Goal: Task Accomplishment & Management: Complete application form

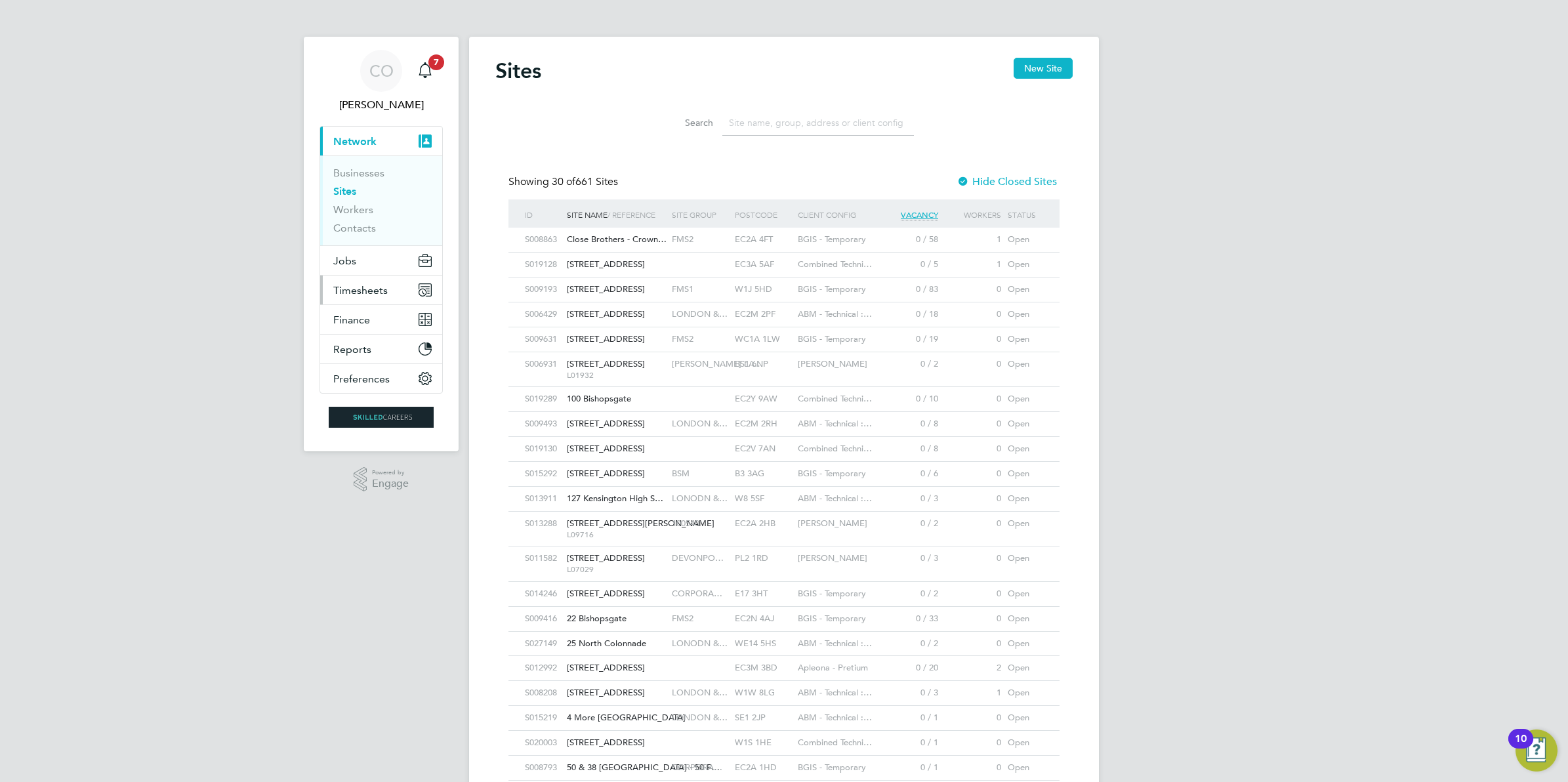
click at [349, 297] on button "Timesheets" at bounding box center [381, 290] width 122 height 29
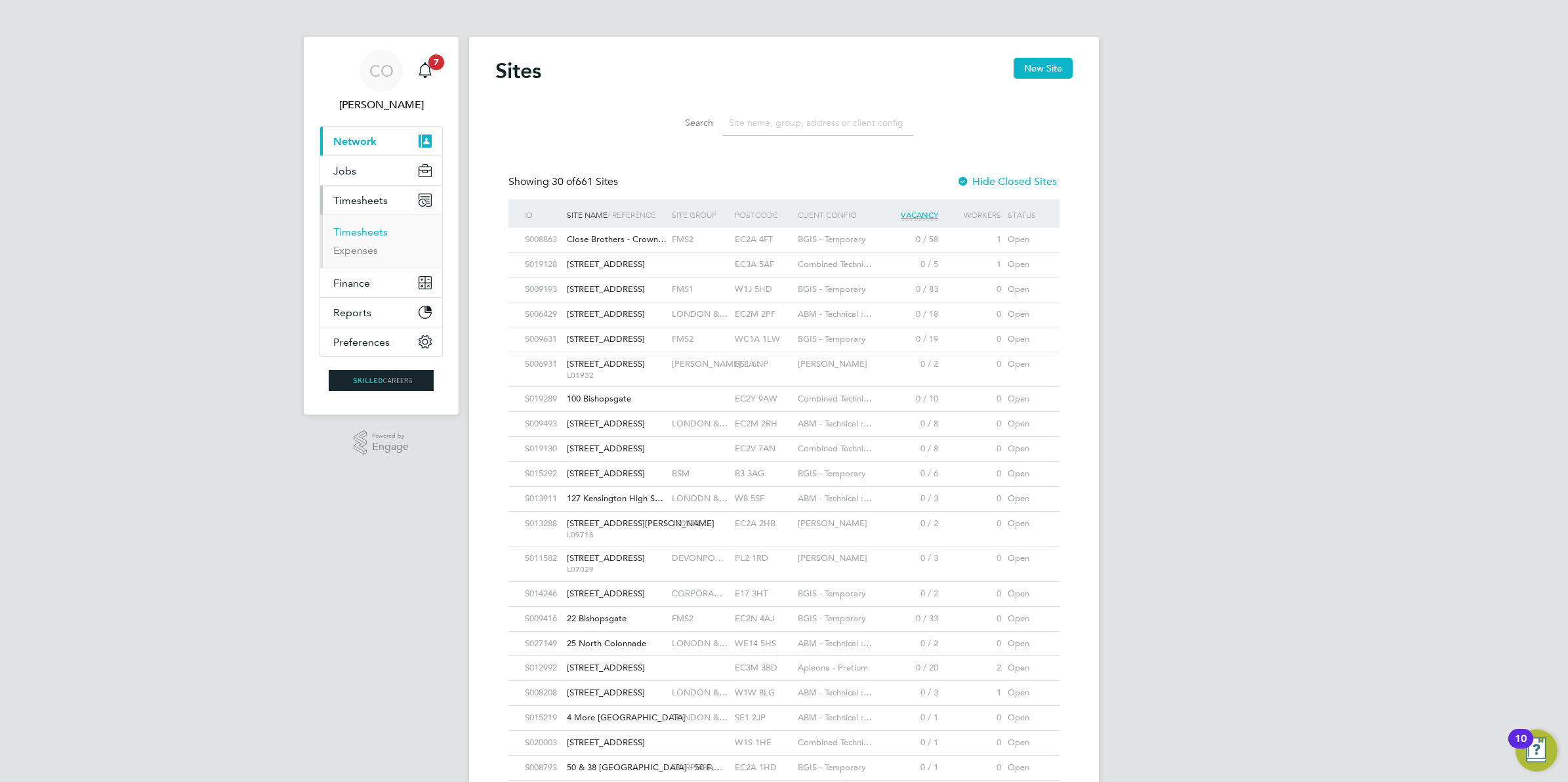
click at [362, 237] on link "Timesheets" at bounding box center [360, 232] width 55 height 12
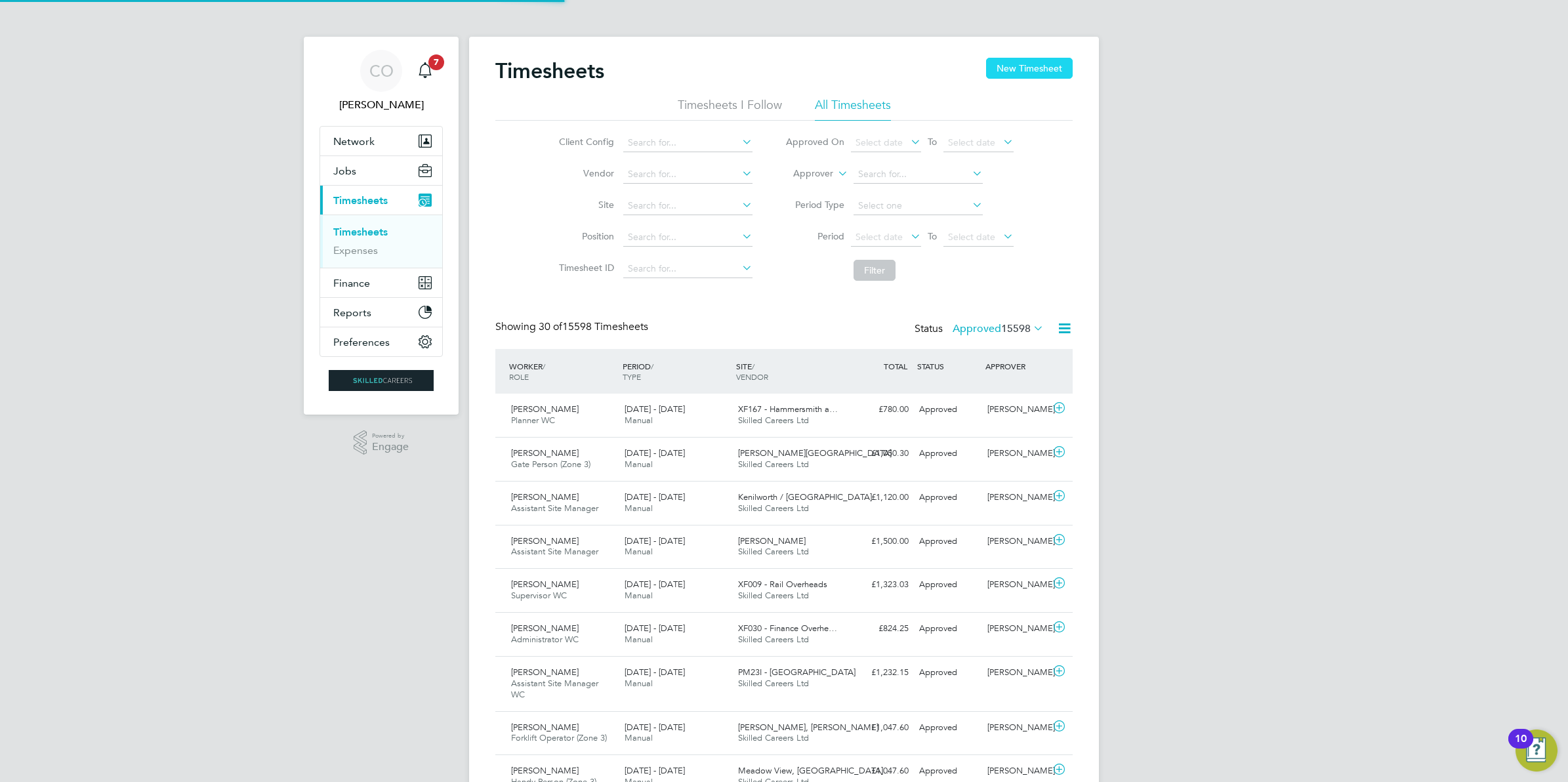
click at [1007, 62] on button "New Timesheet" at bounding box center [1029, 68] width 87 height 21
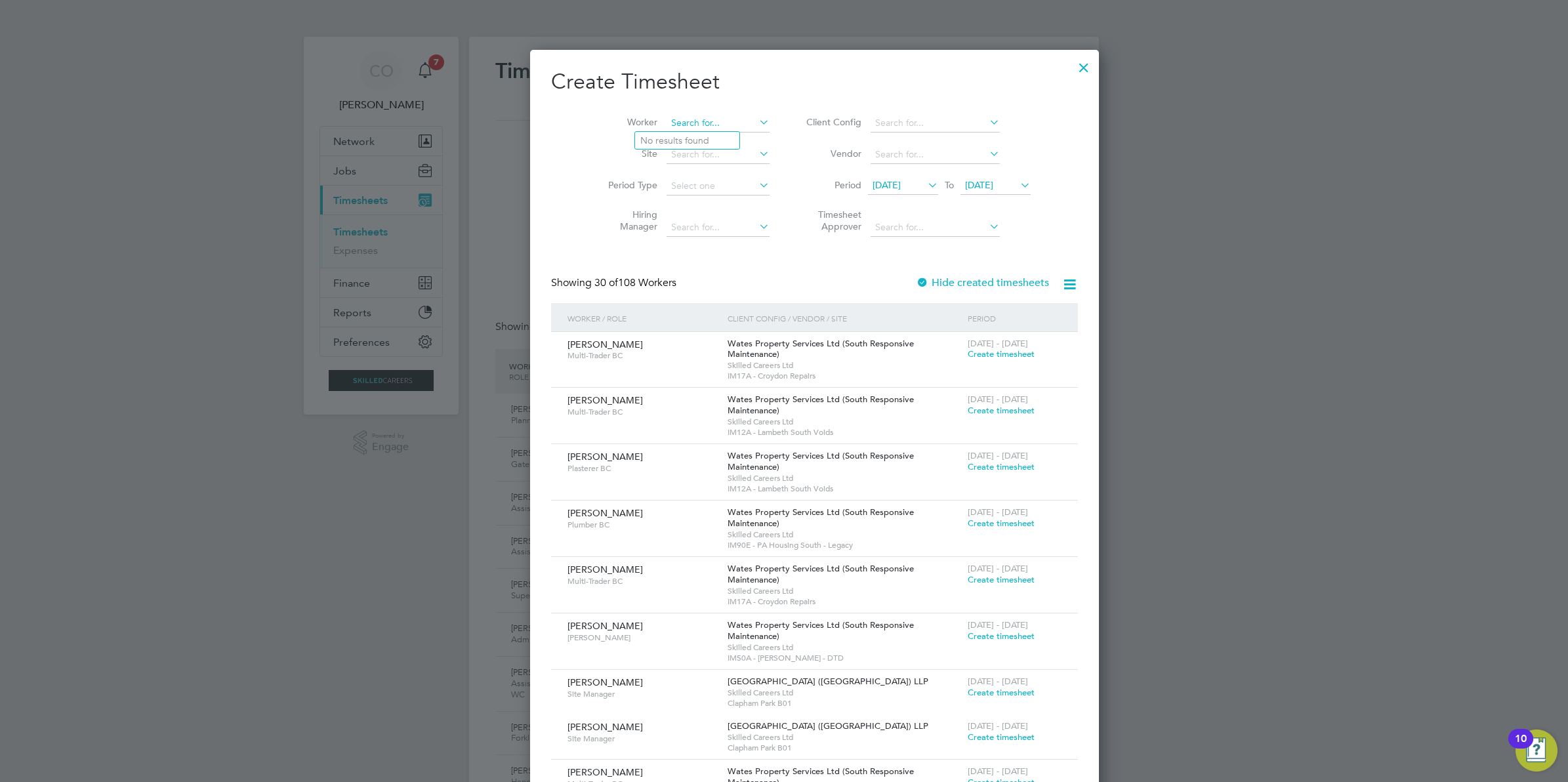
click at [667, 117] on input at bounding box center [718, 124] width 103 height 18
click at [673, 133] on li "Joe Du faur" at bounding box center [694, 141] width 118 height 18
type input "Joe Dufaur"
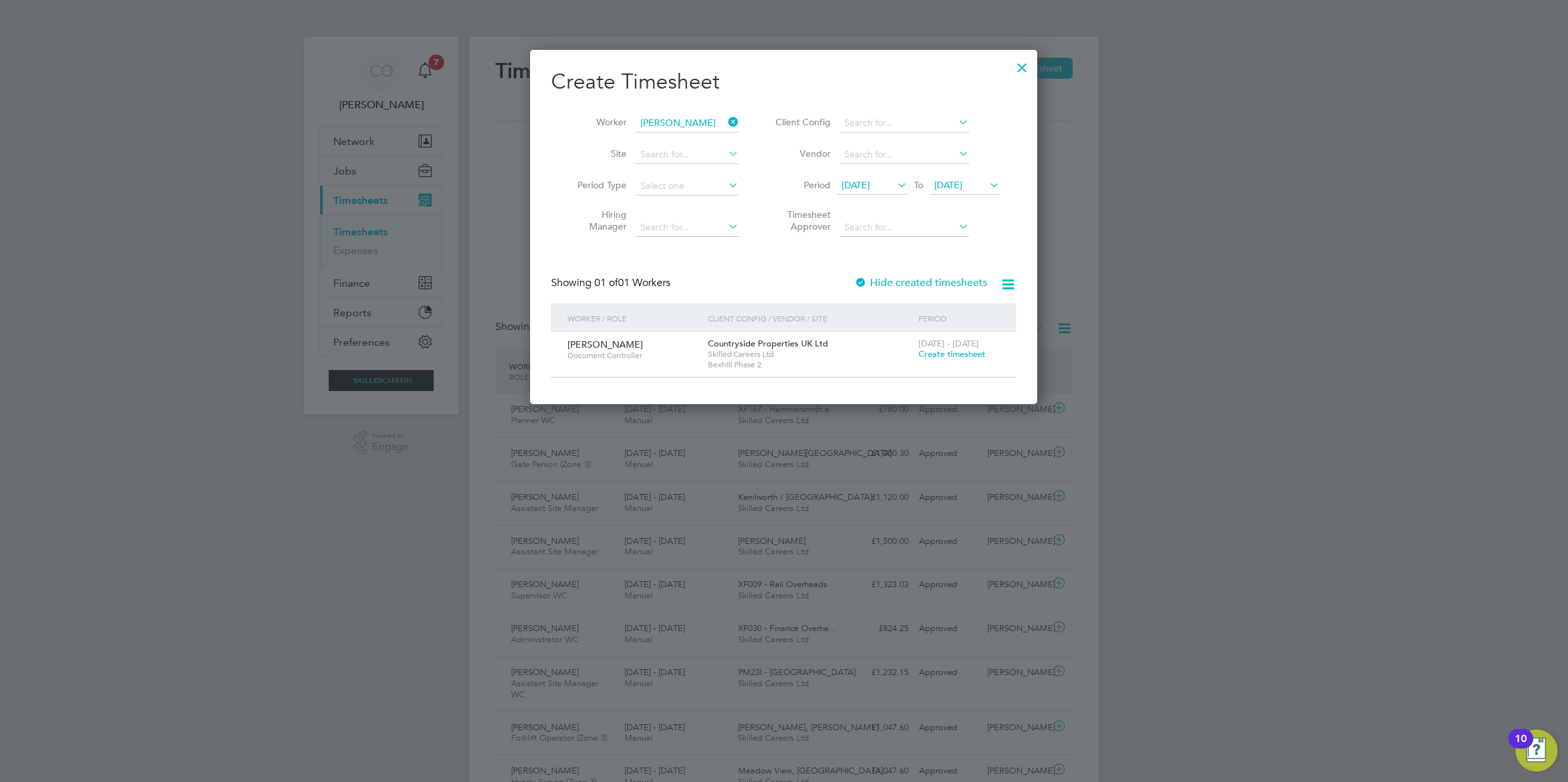
click at [922, 354] on span "Create timesheet" at bounding box center [951, 354] width 67 height 12
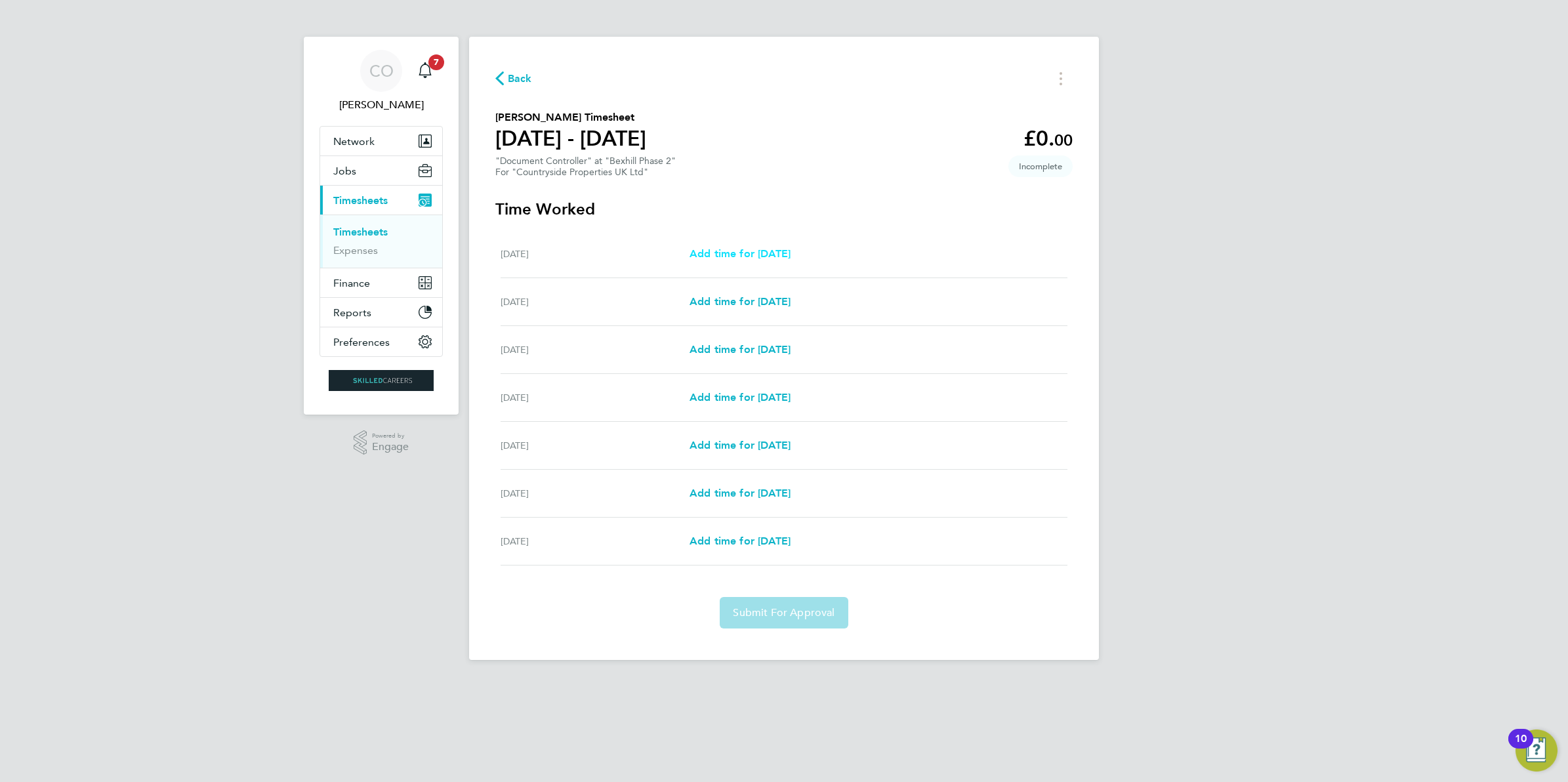
click at [769, 247] on link "Add time for Mon 18 Aug" at bounding box center [740, 253] width 101 height 16
select select "30"
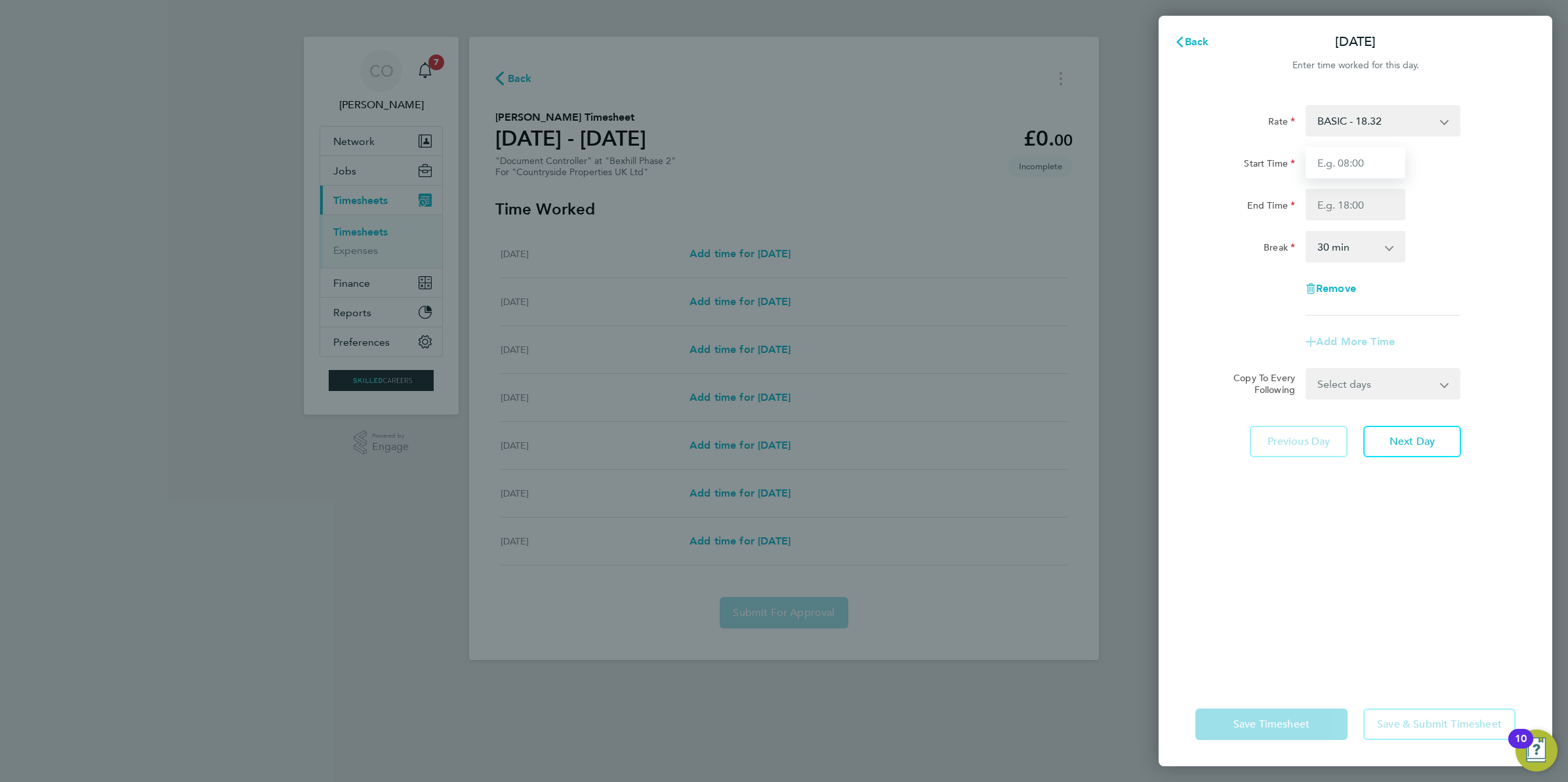
click at [1362, 157] on input "Start Time" at bounding box center [1355, 162] width 100 height 31
type input "07:30"
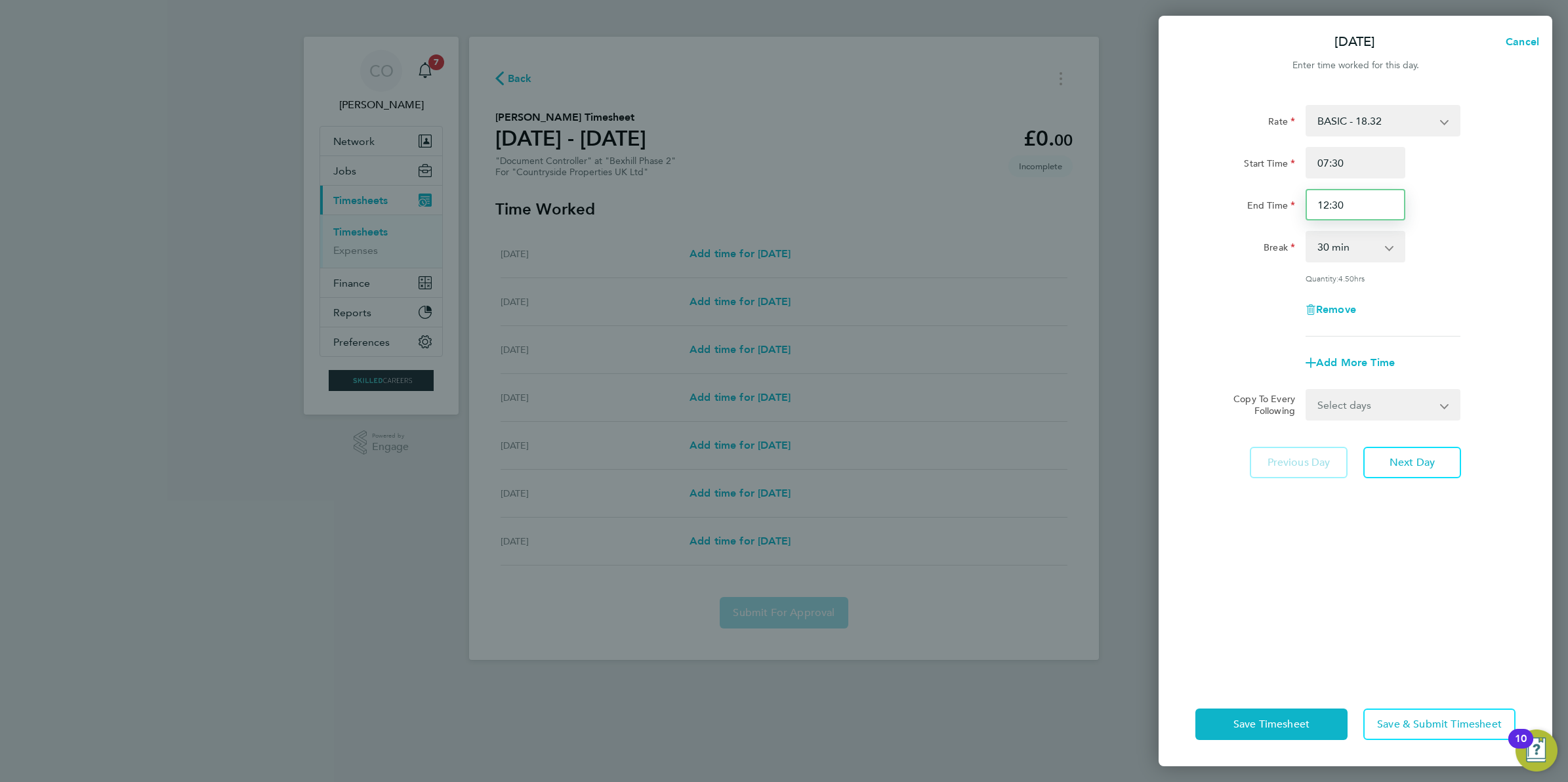
click at [1340, 191] on input "12:30" at bounding box center [1355, 204] width 100 height 31
click at [1457, 269] on div "Rate BASIC - 18.32 Start Time 07:30 End Time 12:30 Break 0 min 15 min 30 min 45…" at bounding box center [1355, 221] width 320 height 232
click at [1362, 200] on input "12:30" at bounding box center [1355, 204] width 100 height 31
drag, startPoint x: 1362, startPoint y: 200, endPoint x: 1232, endPoint y: 192, distance: 130.2
click at [1232, 192] on div "End Time 12:30" at bounding box center [1355, 204] width 331 height 31
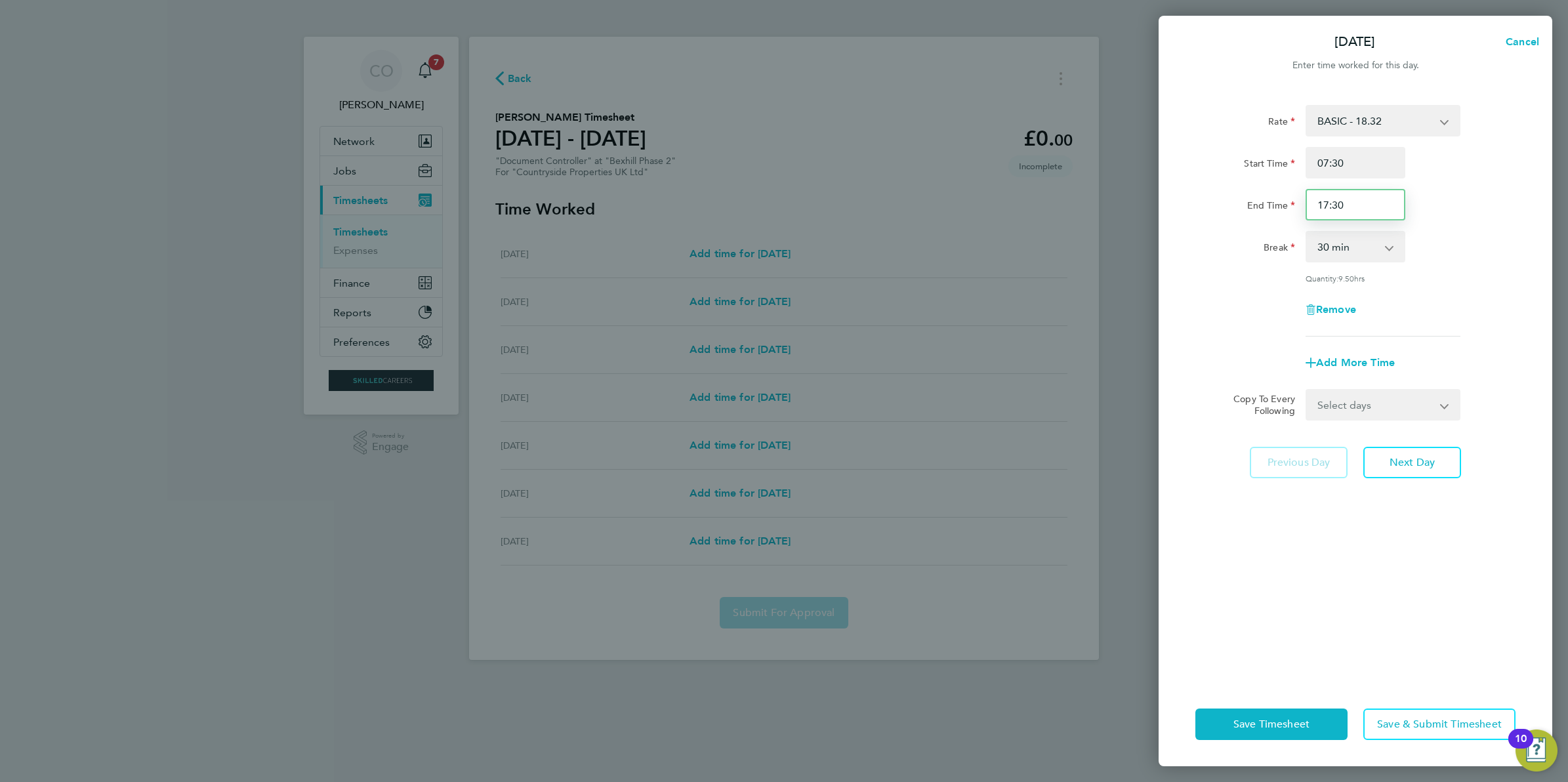
type input "17:30"
click at [1403, 398] on select "Select days Day Weekday (Mon-Fri) Weekend (Sat-Sun) Tuesday Wednesday Thursday …" at bounding box center [1375, 405] width 137 height 29
select select "WEEKDAY"
click at [1307, 390] on select "Select days Day Weekday (Mon-Fri) Weekend (Sat-Sun) Tuesday Wednesday Thursday …" at bounding box center [1375, 405] width 137 height 29
select select "2025-08-24"
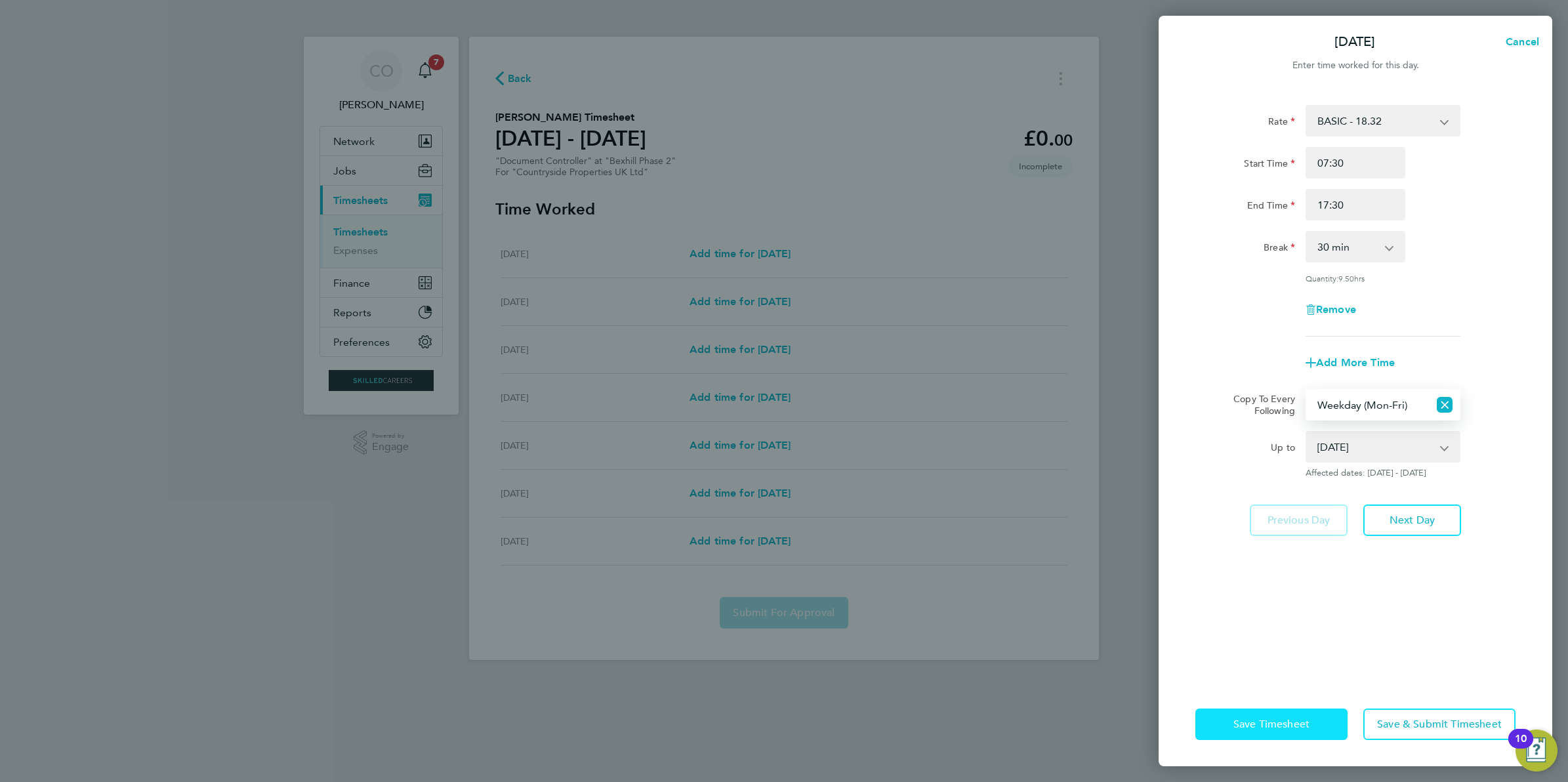
click at [1275, 726] on span "Save Timesheet" at bounding box center [1271, 724] width 76 height 13
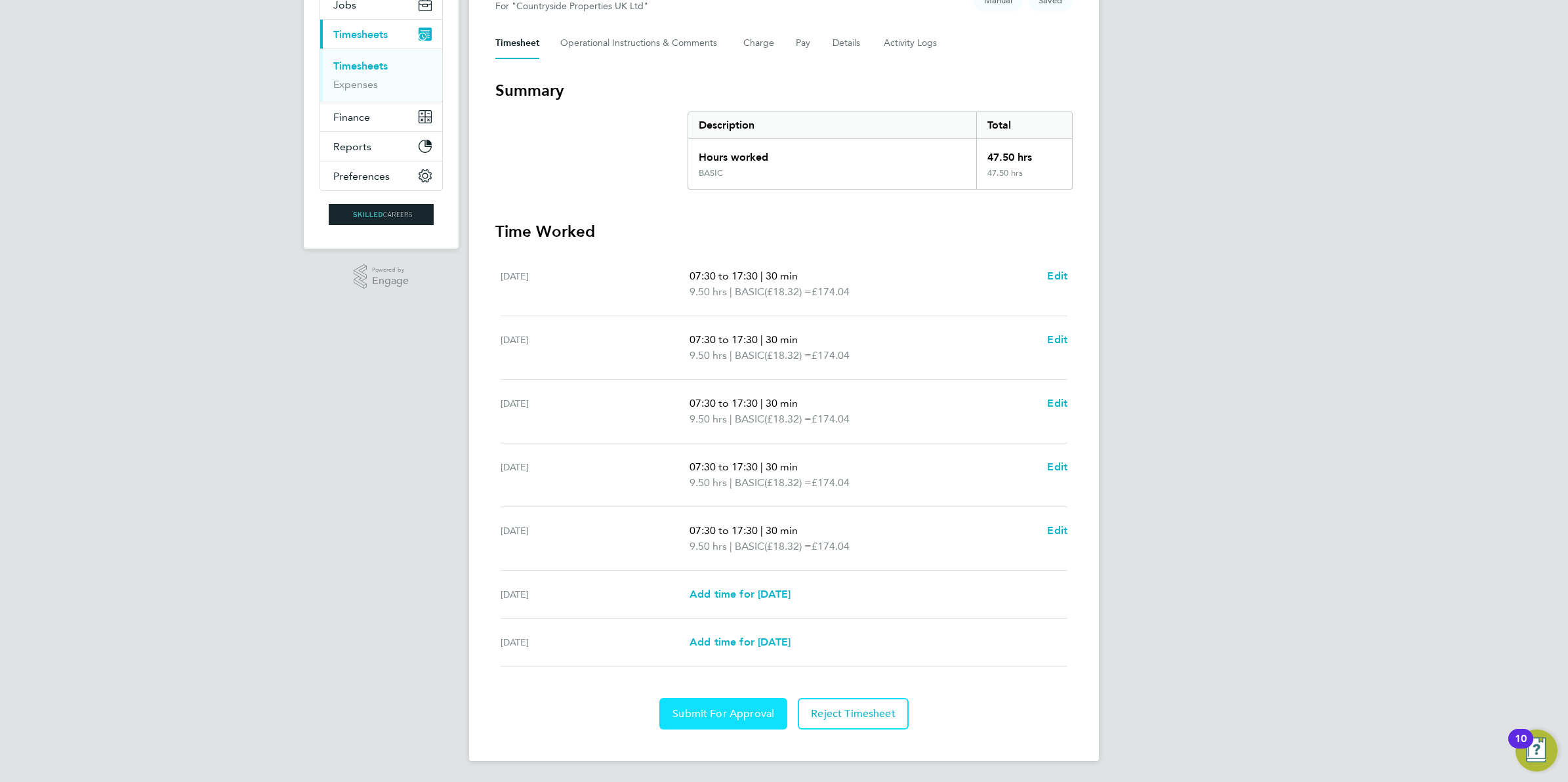
click at [728, 720] on button "Submit For Approval" at bounding box center [723, 714] width 128 height 31
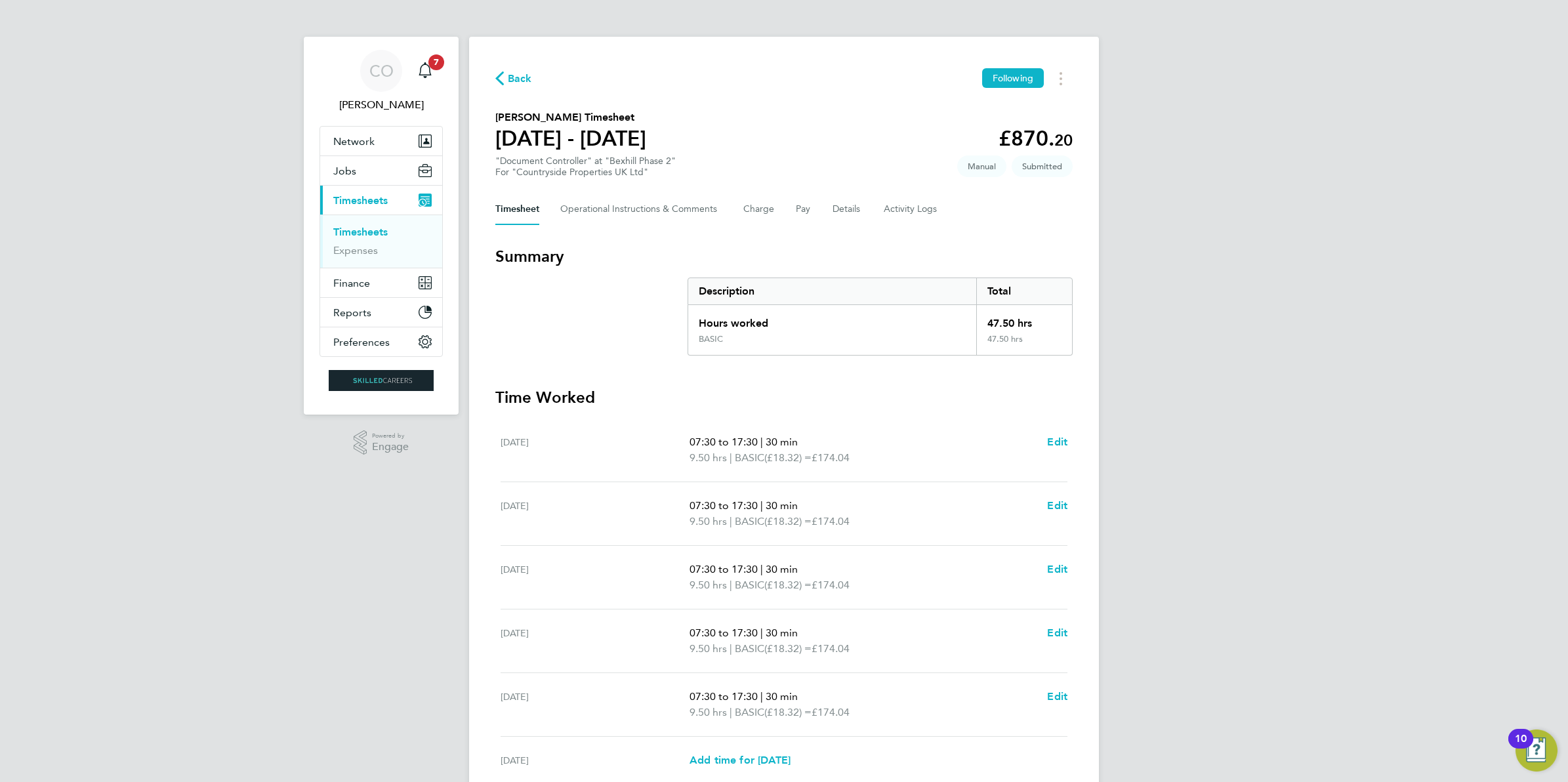
click at [352, 235] on link "Timesheets" at bounding box center [360, 232] width 55 height 12
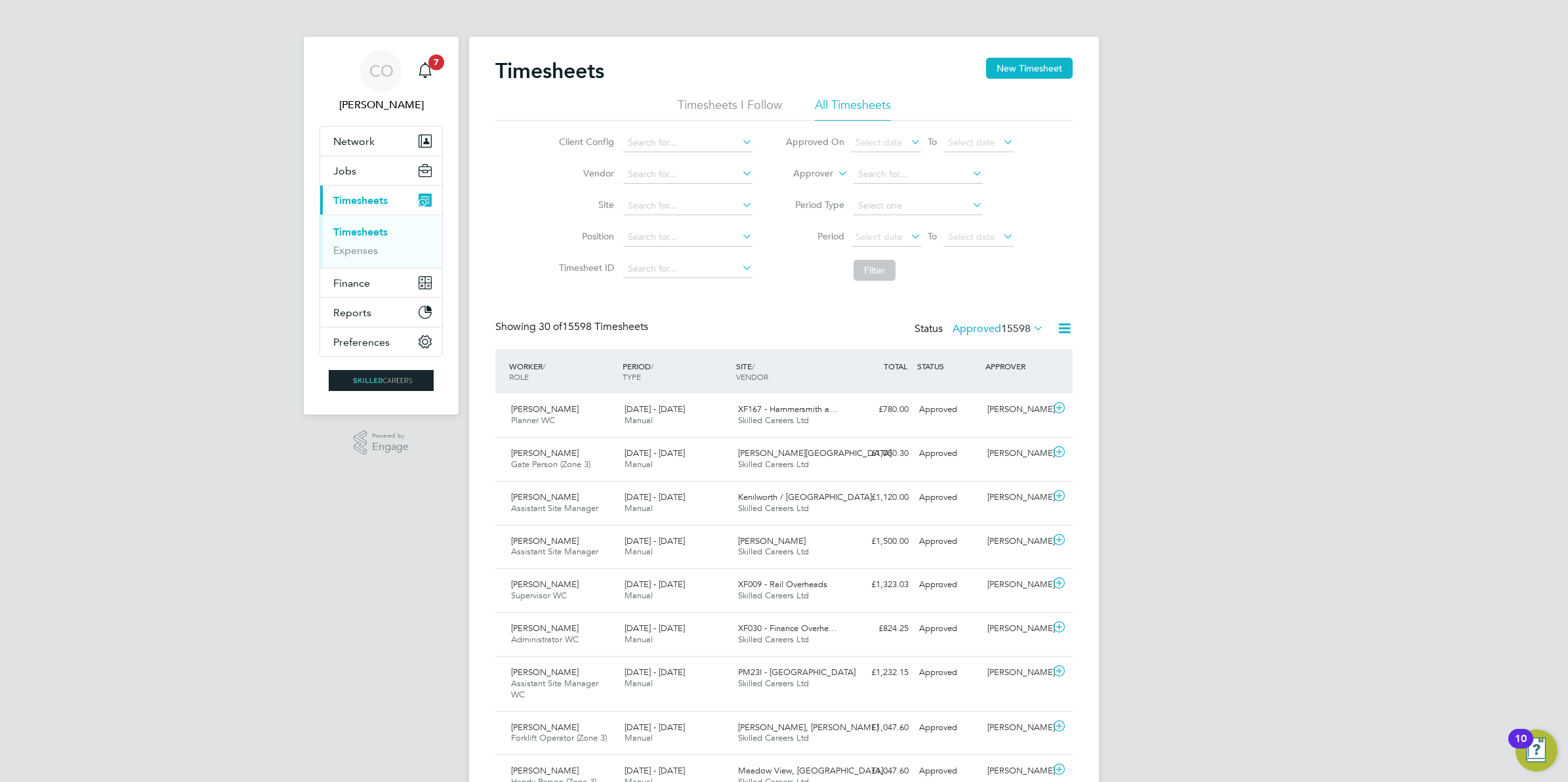
click at [352, 235] on link "Timesheets" at bounding box center [360, 232] width 55 height 12
click at [356, 231] on link "Timesheets" at bounding box center [360, 232] width 55 height 12
click at [358, 201] on span "Timesheets" at bounding box center [360, 200] width 55 height 12
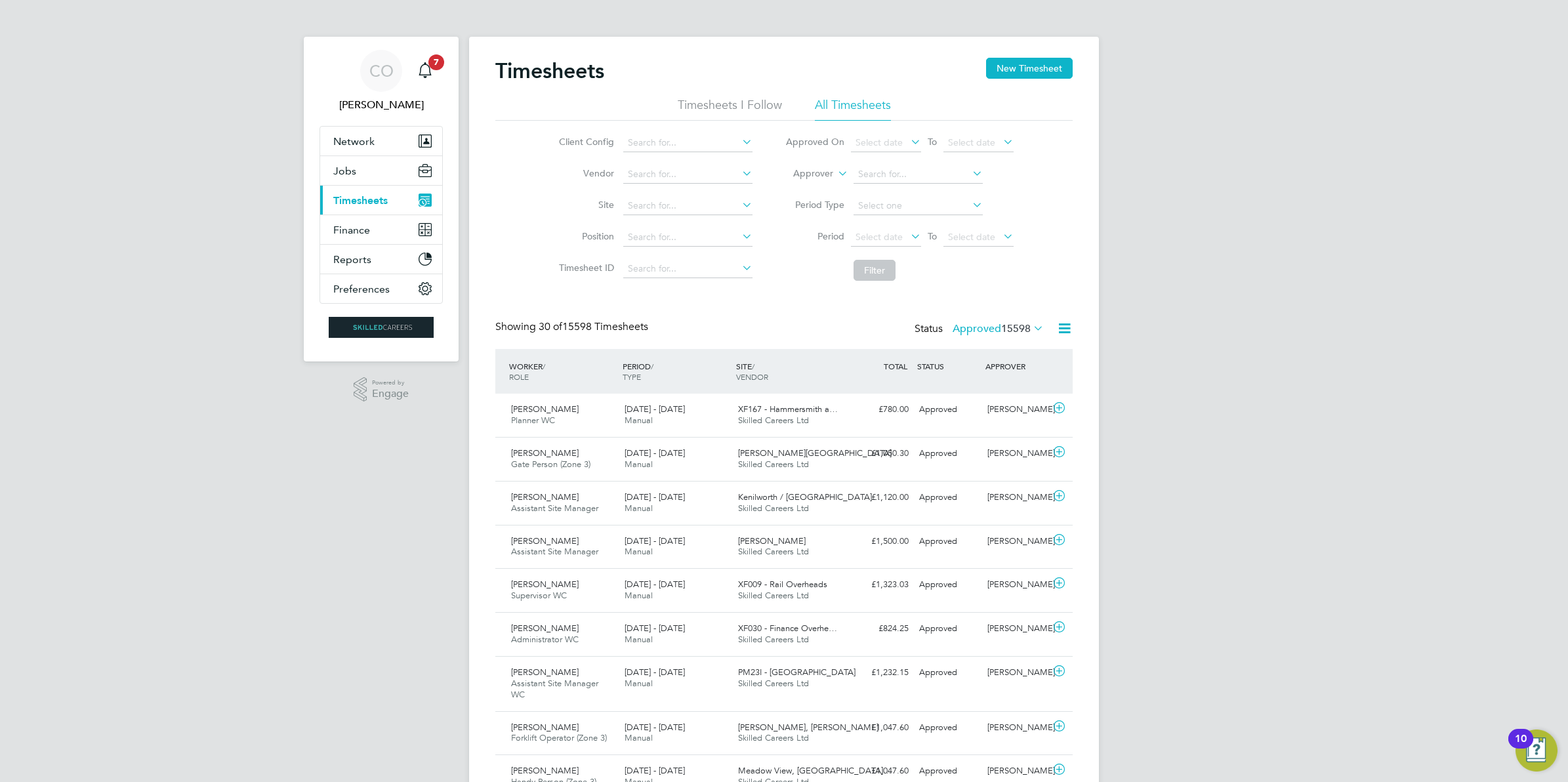
click at [366, 195] on span "Timesheets" at bounding box center [360, 200] width 55 height 12
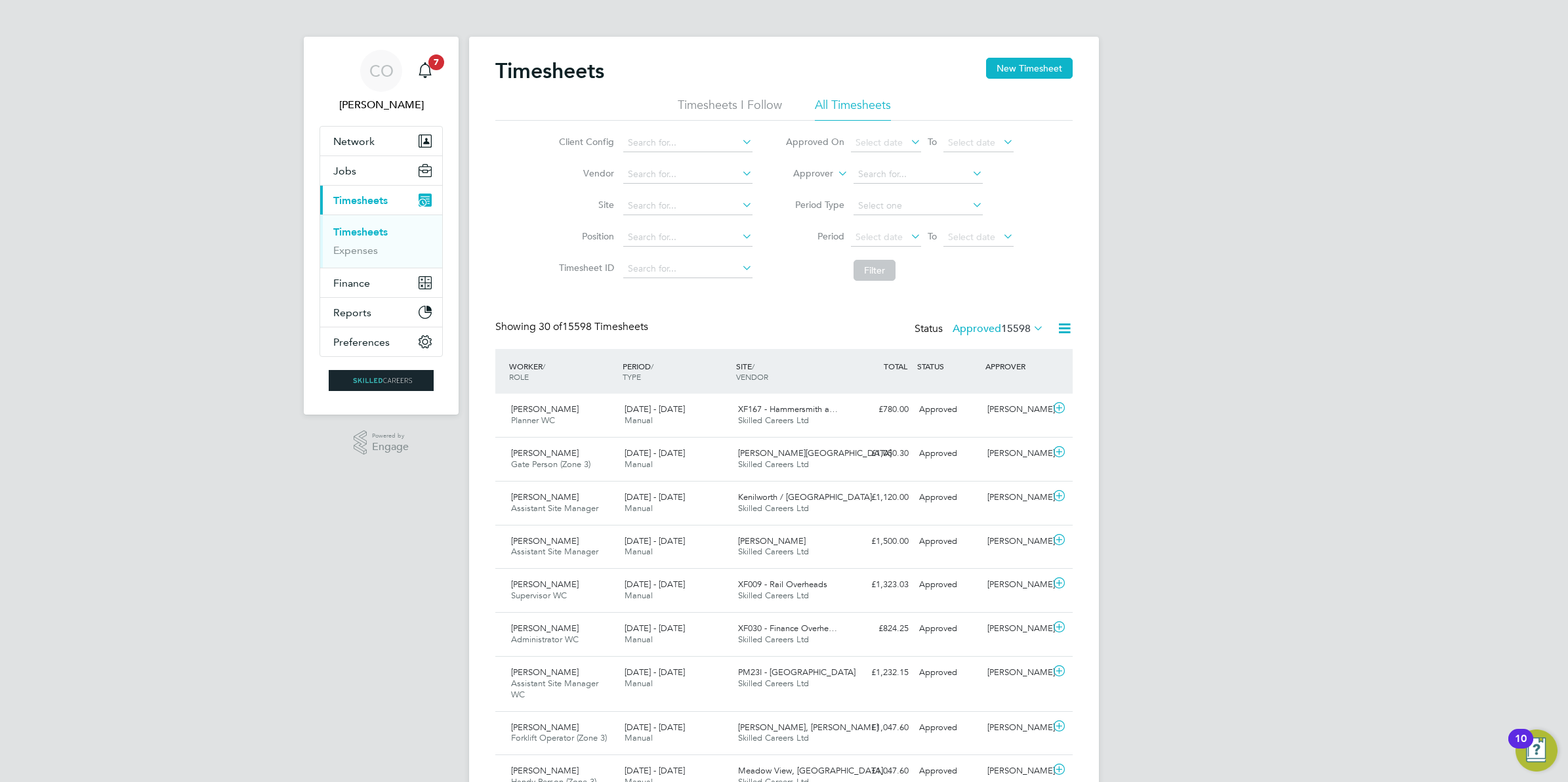
click at [376, 232] on link "Timesheets" at bounding box center [360, 232] width 55 height 12
click at [1004, 75] on button "New Timesheet" at bounding box center [1029, 68] width 87 height 21
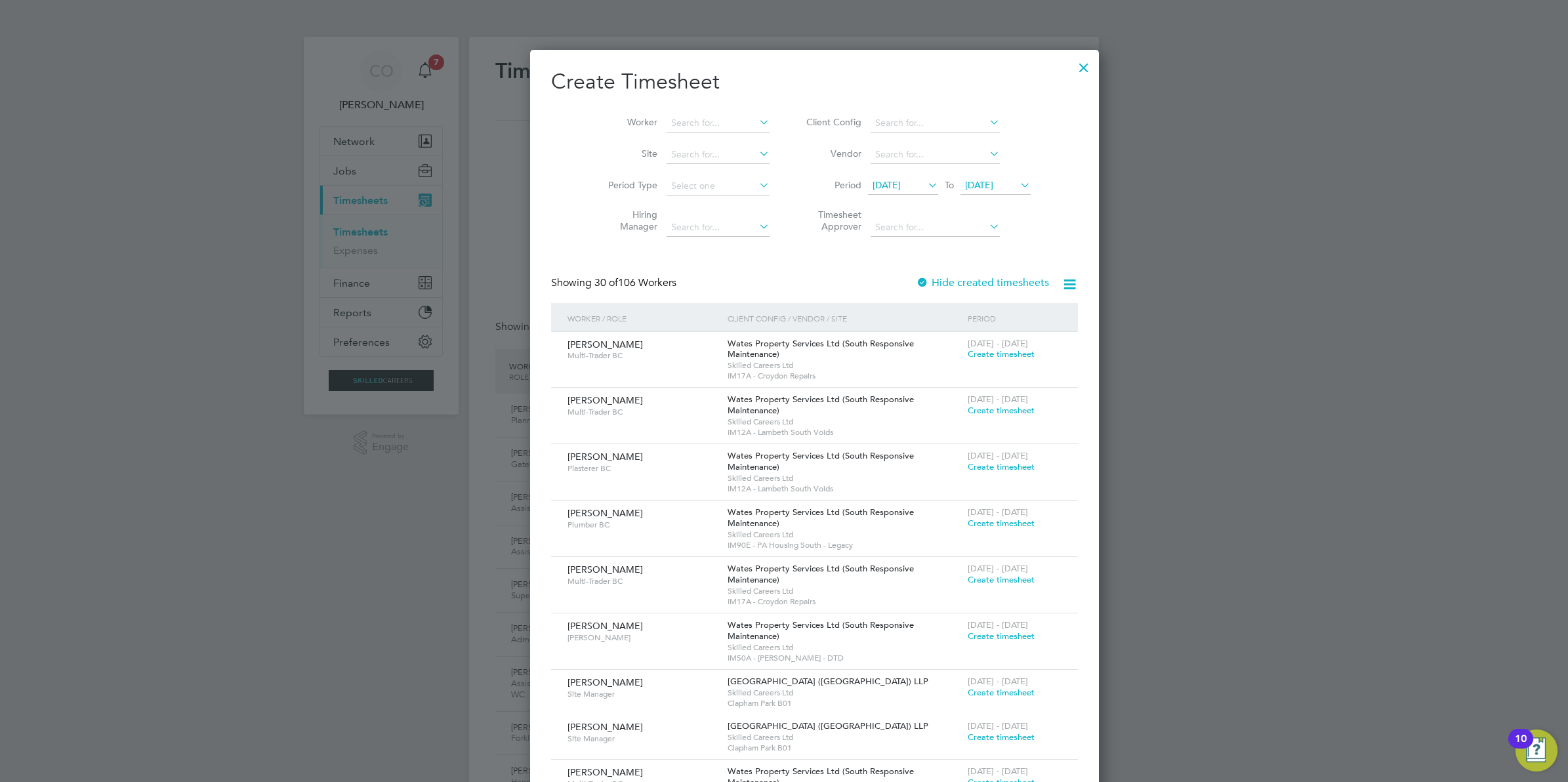
click at [678, 113] on li "Worker" at bounding box center [684, 123] width 204 height 31
click at [678, 115] on li "Worker" at bounding box center [684, 123] width 204 height 31
click at [667, 114] on input at bounding box center [718, 124] width 103 height 18
type input "Joe O'Sullivan"
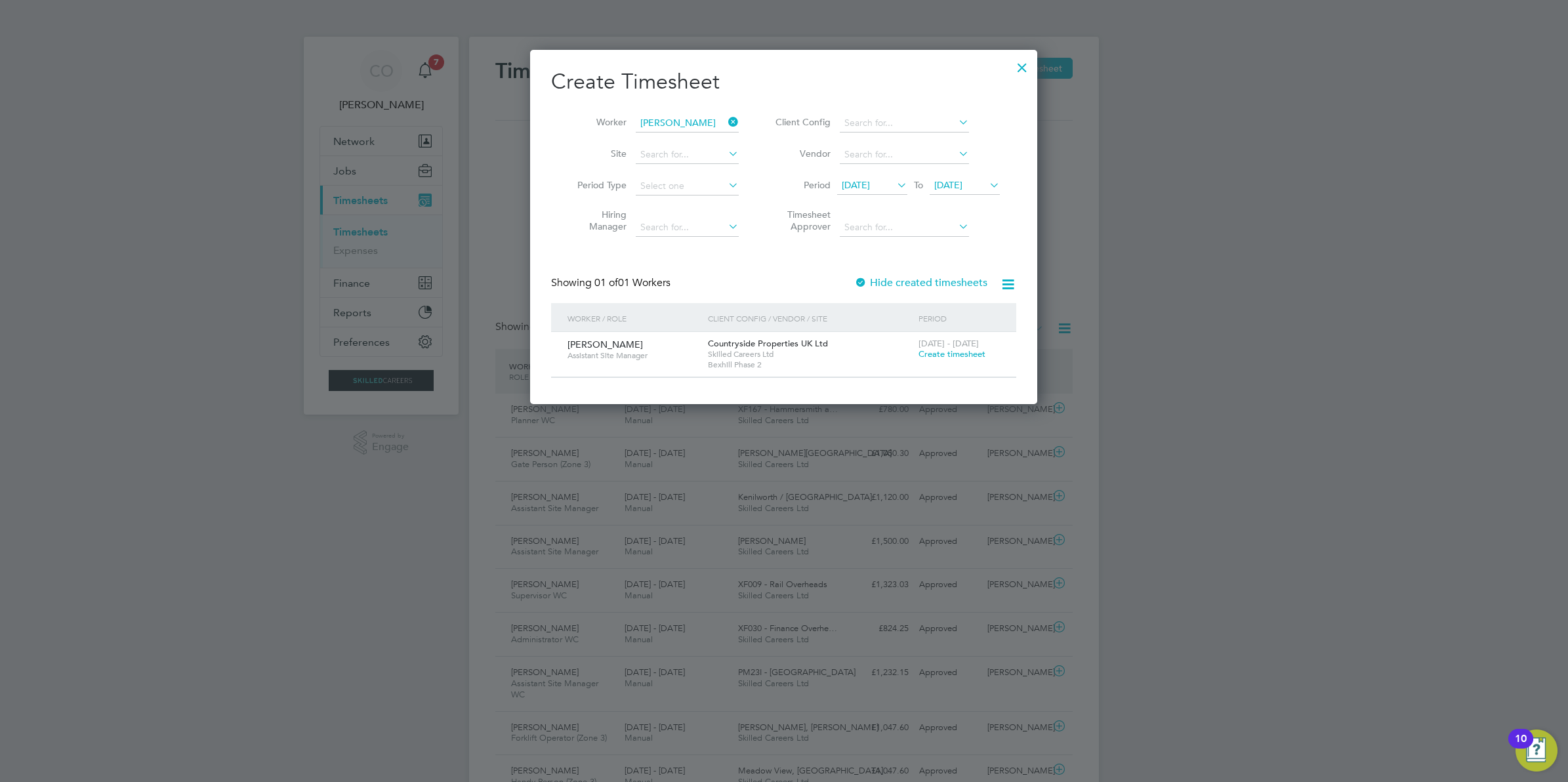
click at [975, 353] on span "Create timesheet" at bounding box center [951, 354] width 67 height 12
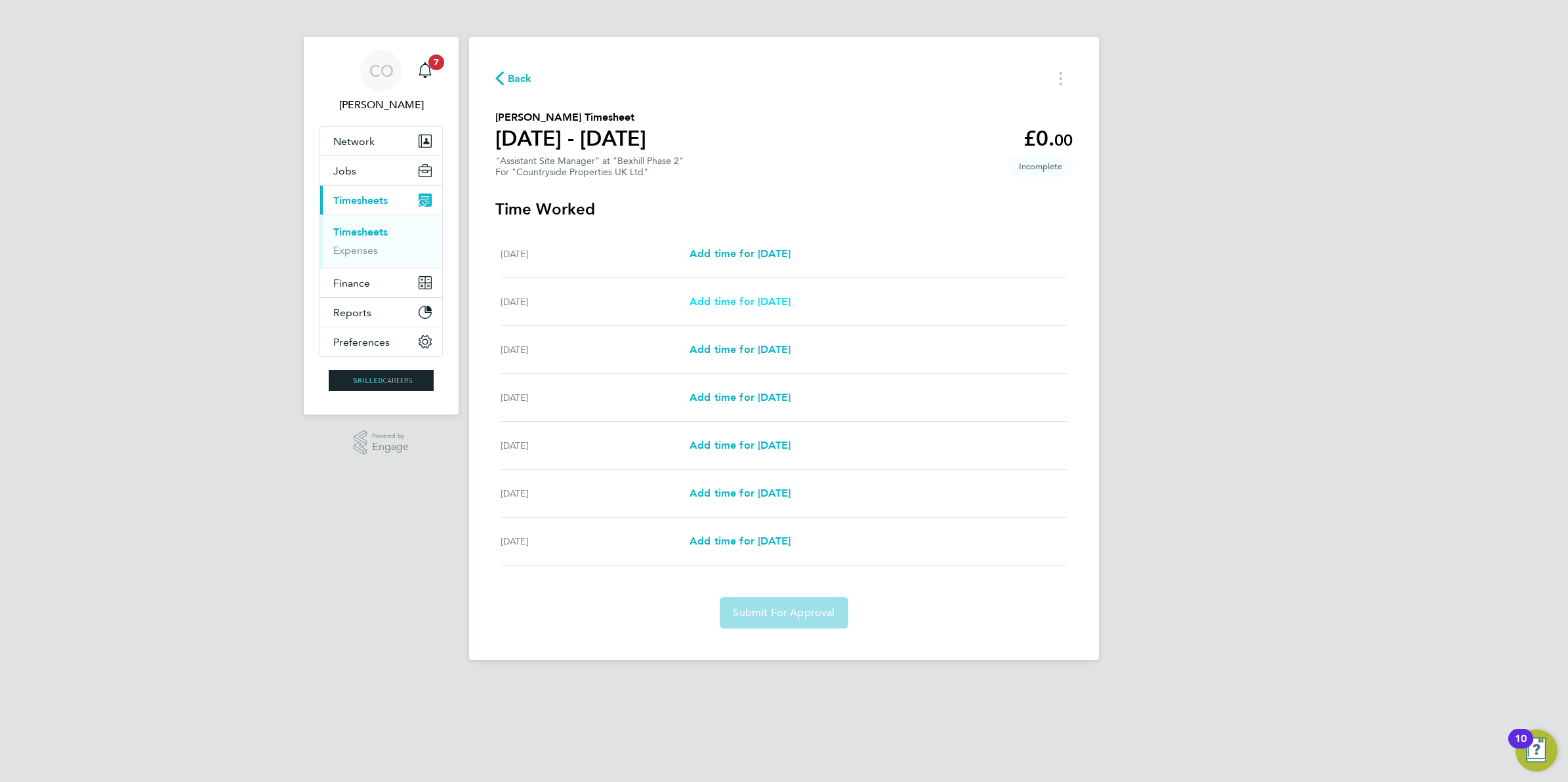
click at [772, 302] on span "Add time for Tue 19 Aug" at bounding box center [740, 301] width 101 height 12
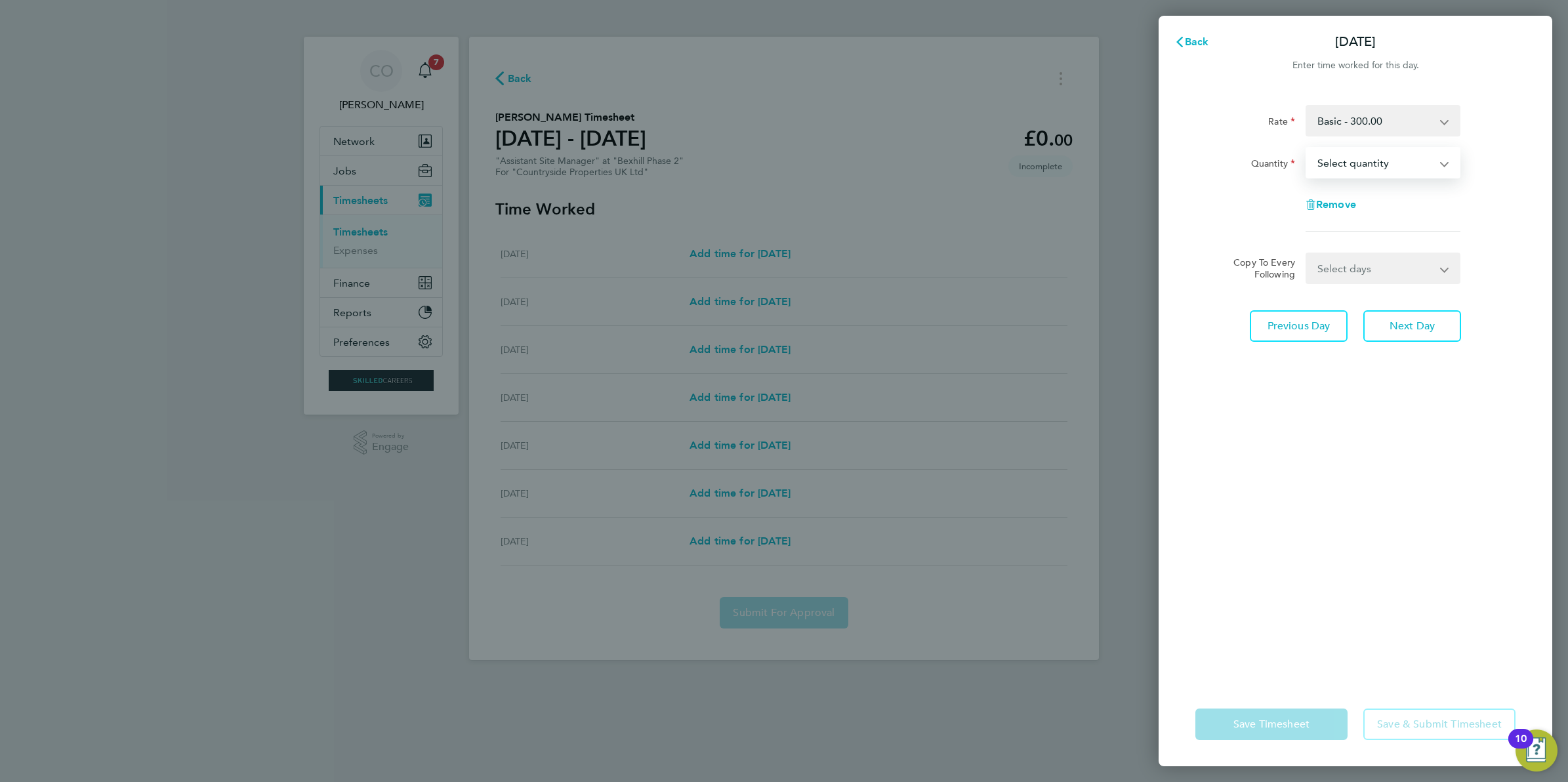
click at [1333, 166] on select "Select quantity 0.5 1" at bounding box center [1375, 163] width 137 height 29
select select "1"
click at [1307, 148] on select "Select quantity 0.5 1" at bounding box center [1375, 163] width 137 height 29
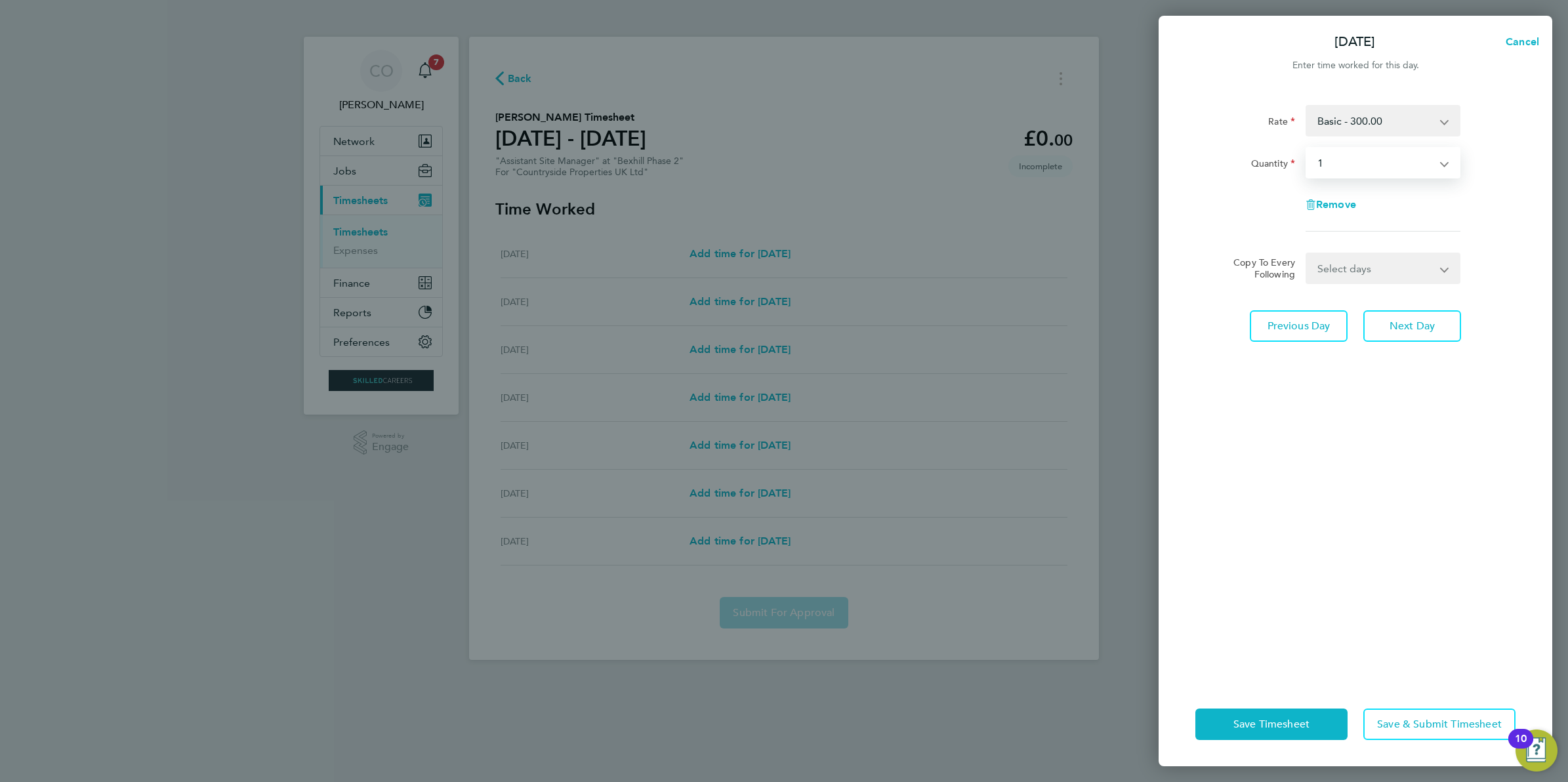
click at [1334, 266] on select "Select days Day Weekday (Mon-Fri) Weekend (Sat-Sun) Wednesday Thursday Friday S…" at bounding box center [1375, 269] width 137 height 29
select select "WEEKDAY"
click at [1307, 254] on select "Select days Day Weekday (Mon-Fri) Weekend (Sat-Sun) Wednesday Thursday Friday S…" at bounding box center [1375, 269] width 137 height 29
select select "2025-08-24"
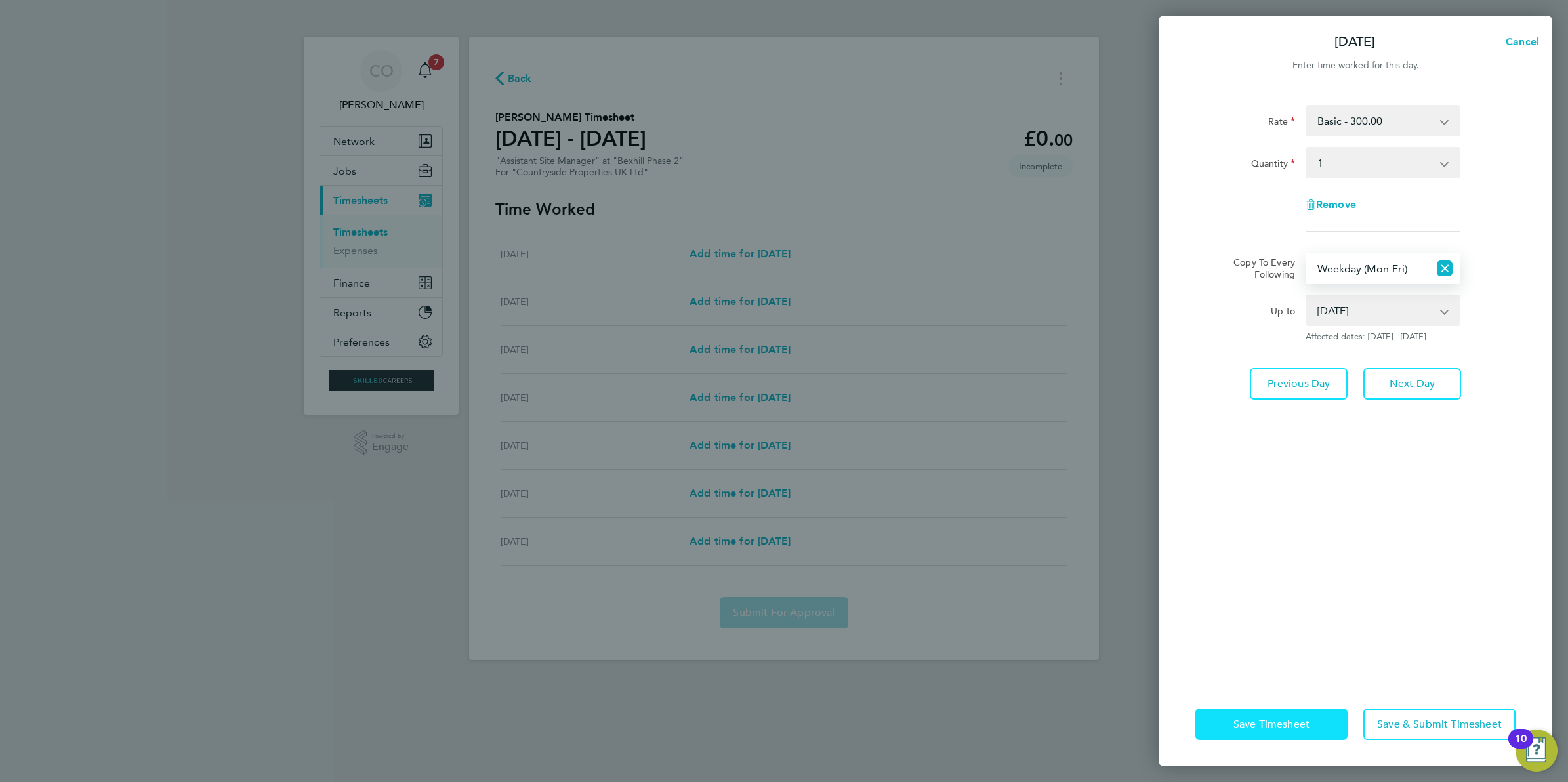
click at [1273, 715] on button "Save Timesheet" at bounding box center [1272, 724] width 152 height 31
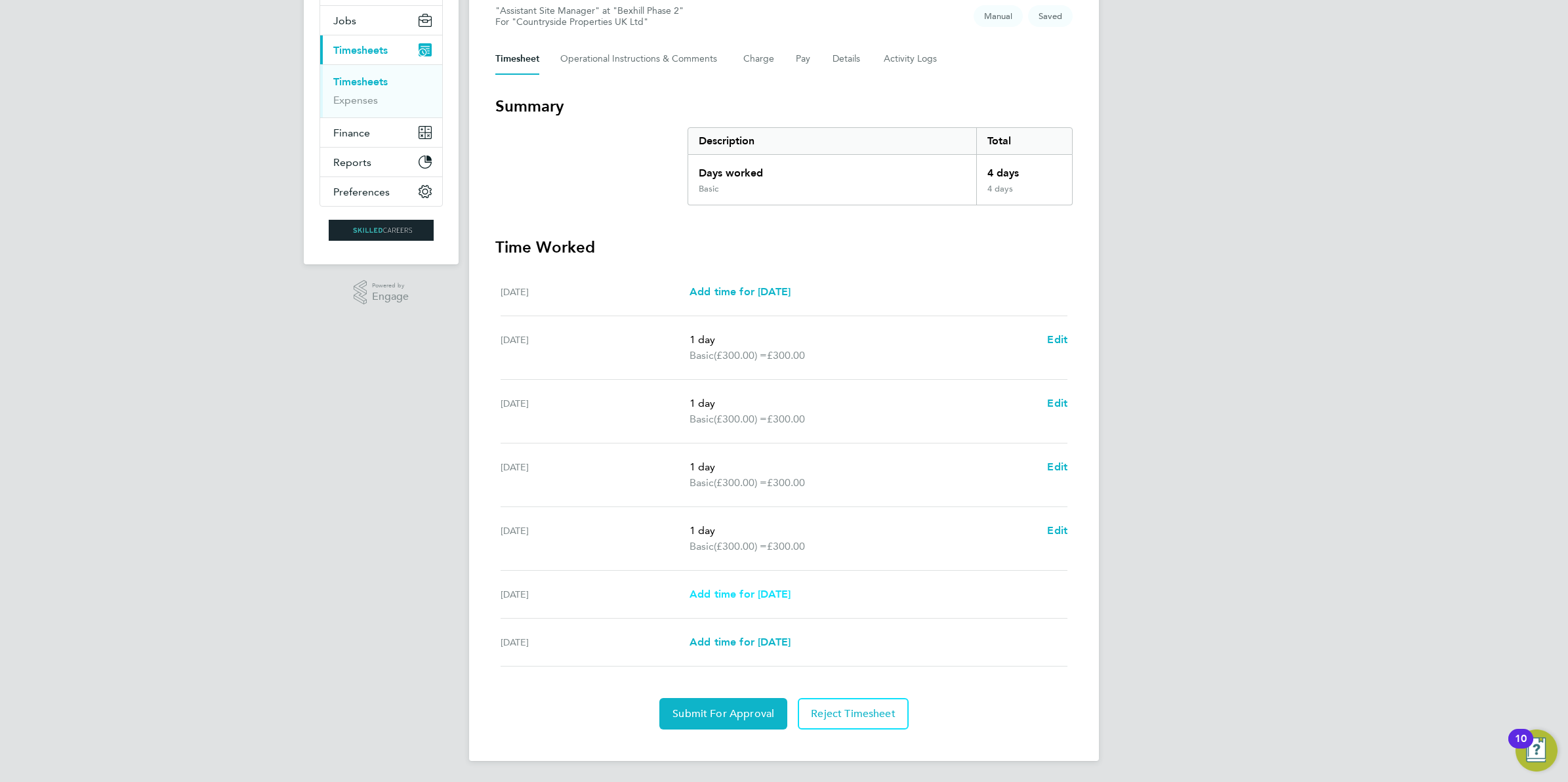
click at [754, 597] on span "Add time for Sat 23 Aug" at bounding box center [740, 594] width 101 height 12
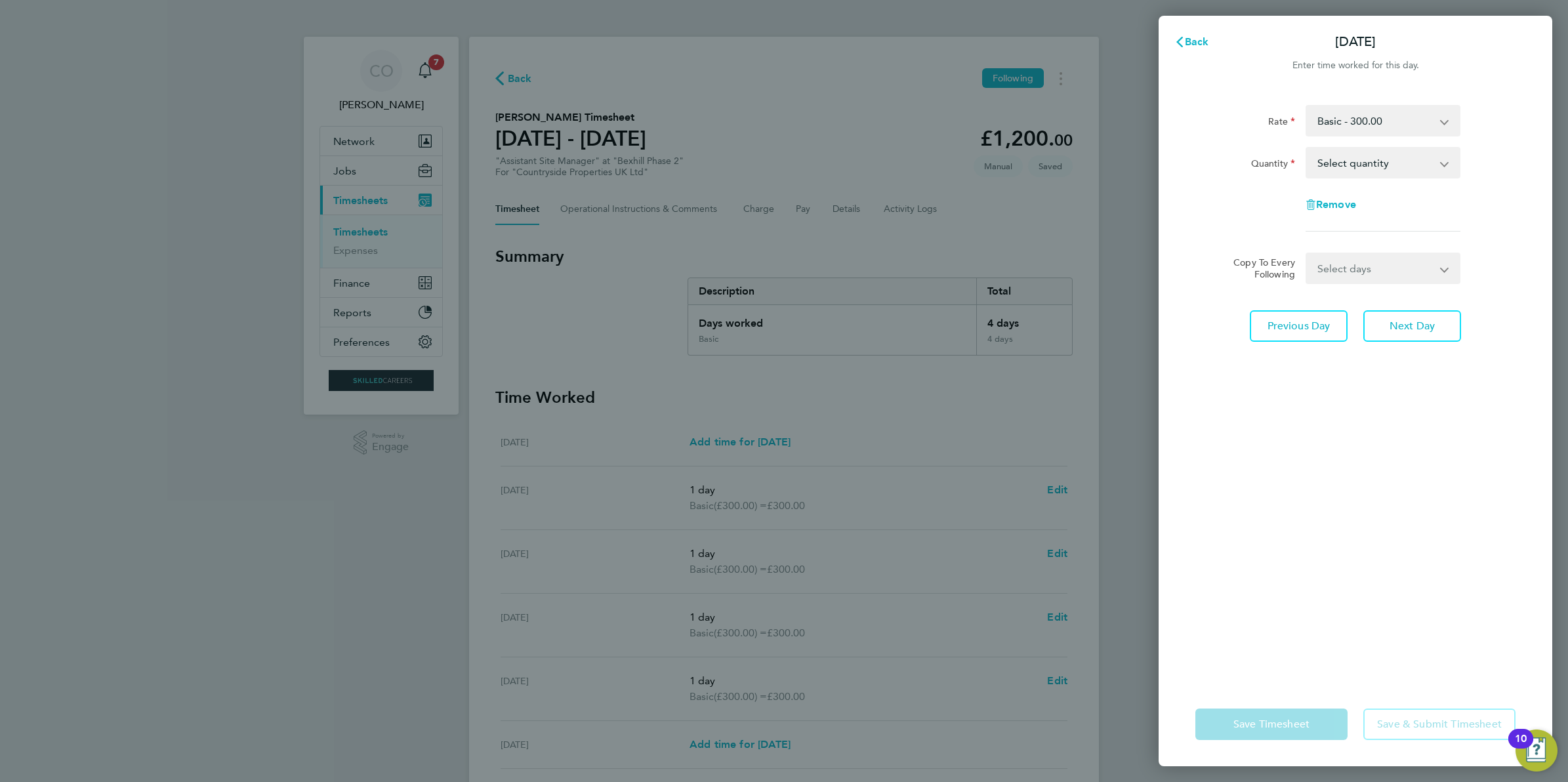
click at [1352, 158] on select "Select quantity 0.5 1" at bounding box center [1375, 163] width 137 height 29
select select "1"
click at [1307, 148] on select "Select quantity 0.5 1" at bounding box center [1375, 163] width 137 height 29
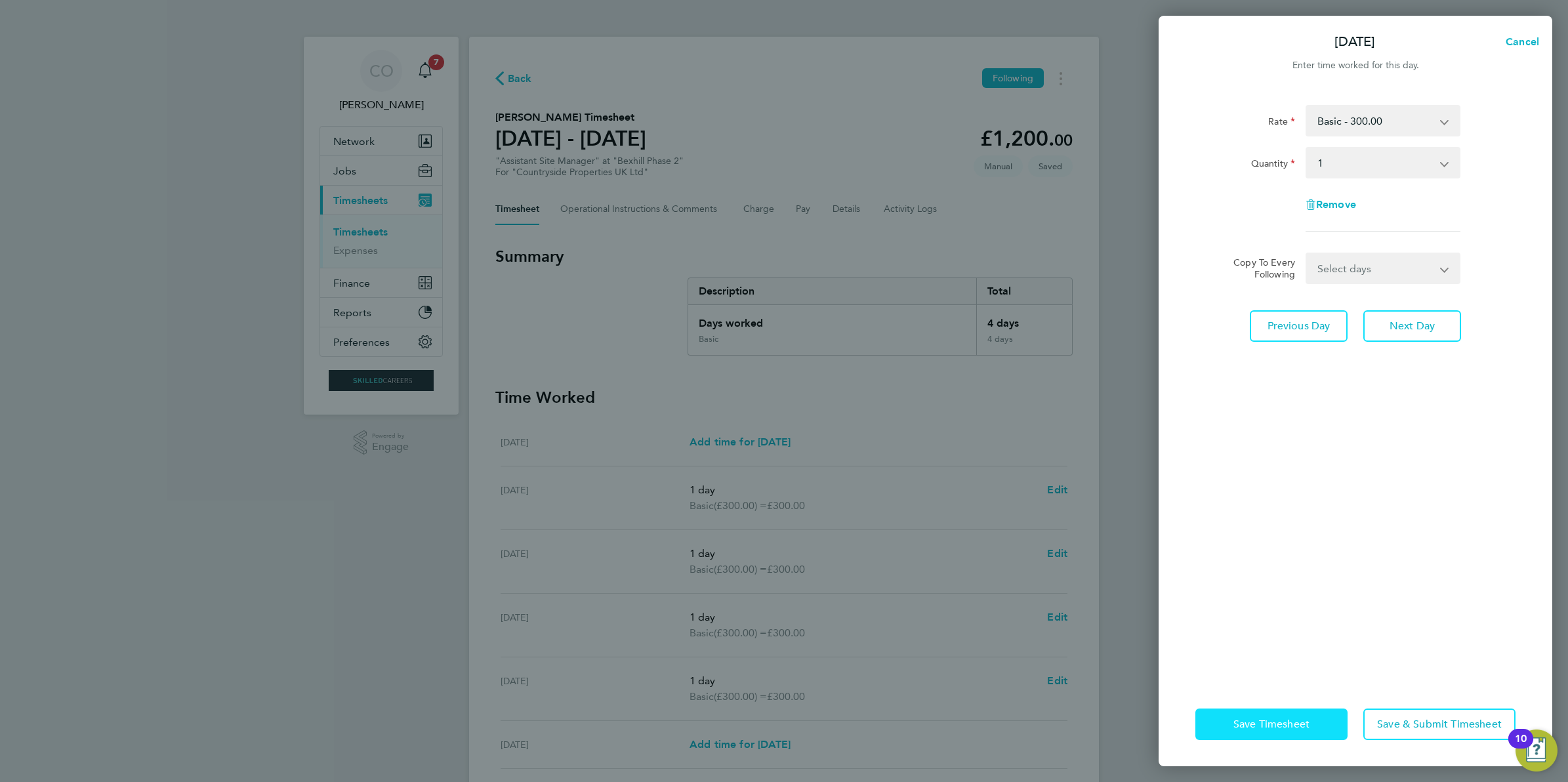
click at [1262, 722] on span "Save Timesheet" at bounding box center [1271, 724] width 76 height 13
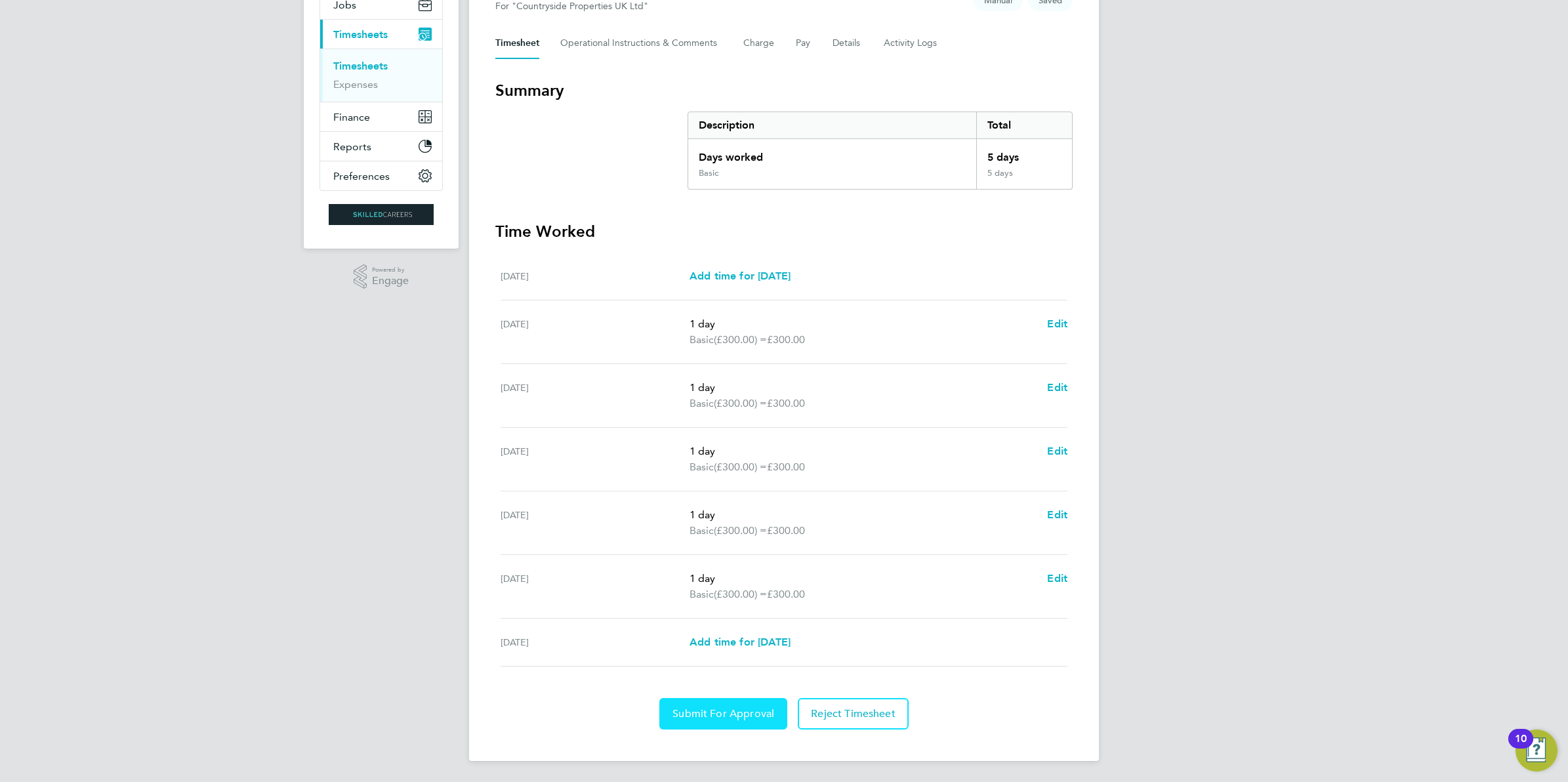
click at [718, 710] on span "Submit For Approval" at bounding box center [723, 714] width 101 height 13
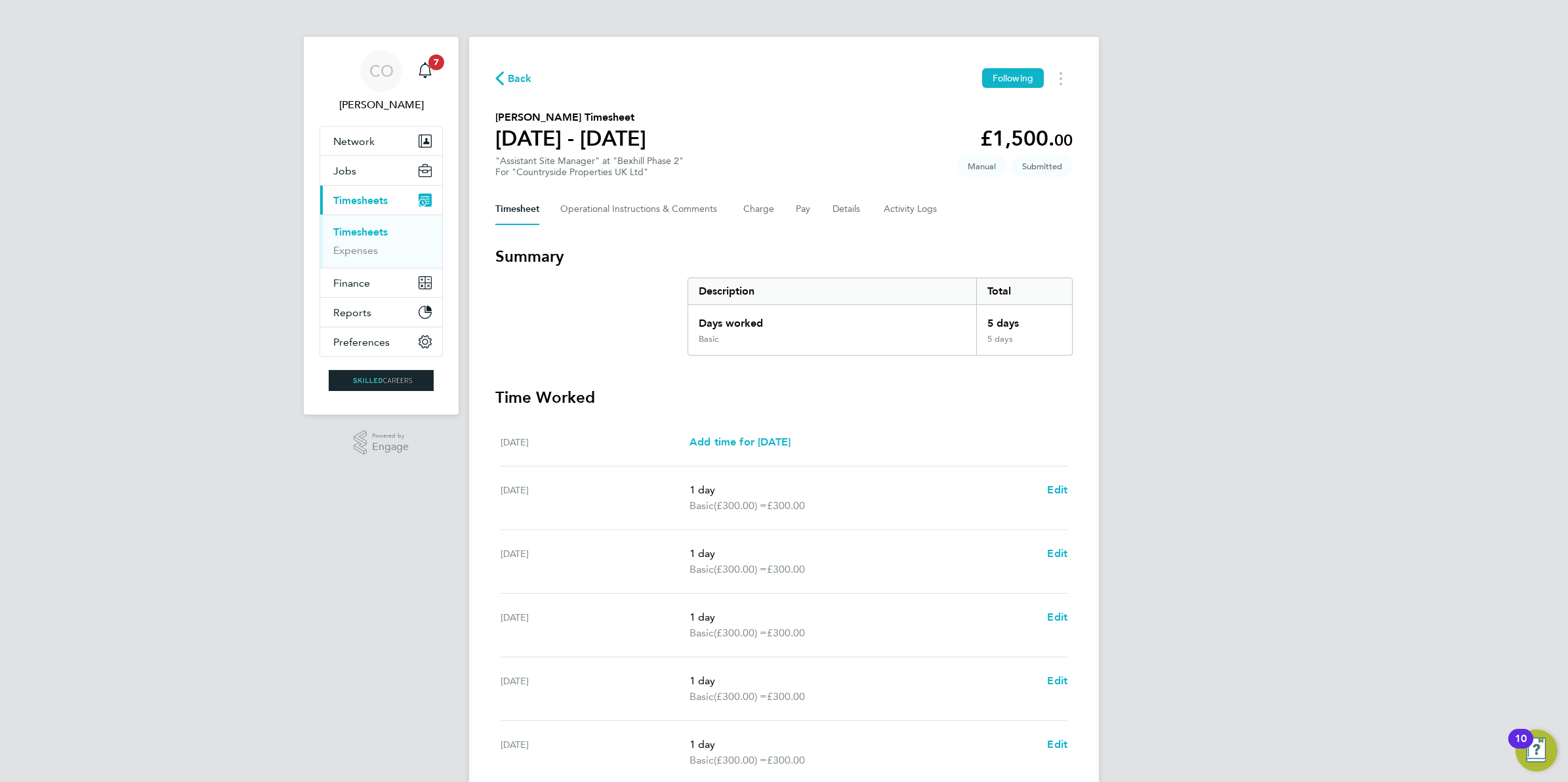
click at [365, 227] on link "Timesheets" at bounding box center [360, 232] width 55 height 12
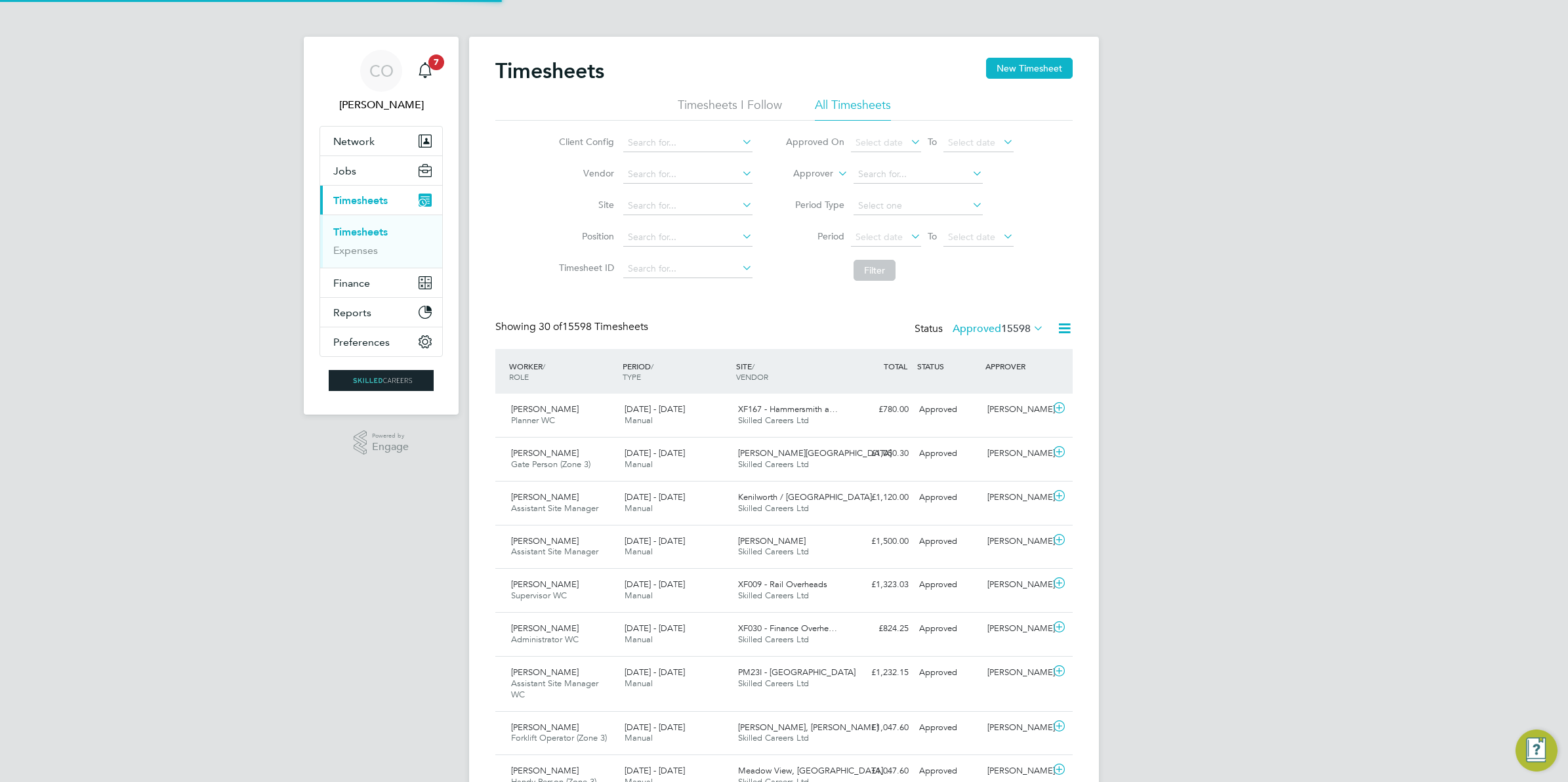
scroll to position [33, 114]
click at [1048, 70] on button "New Timesheet" at bounding box center [1029, 68] width 87 height 21
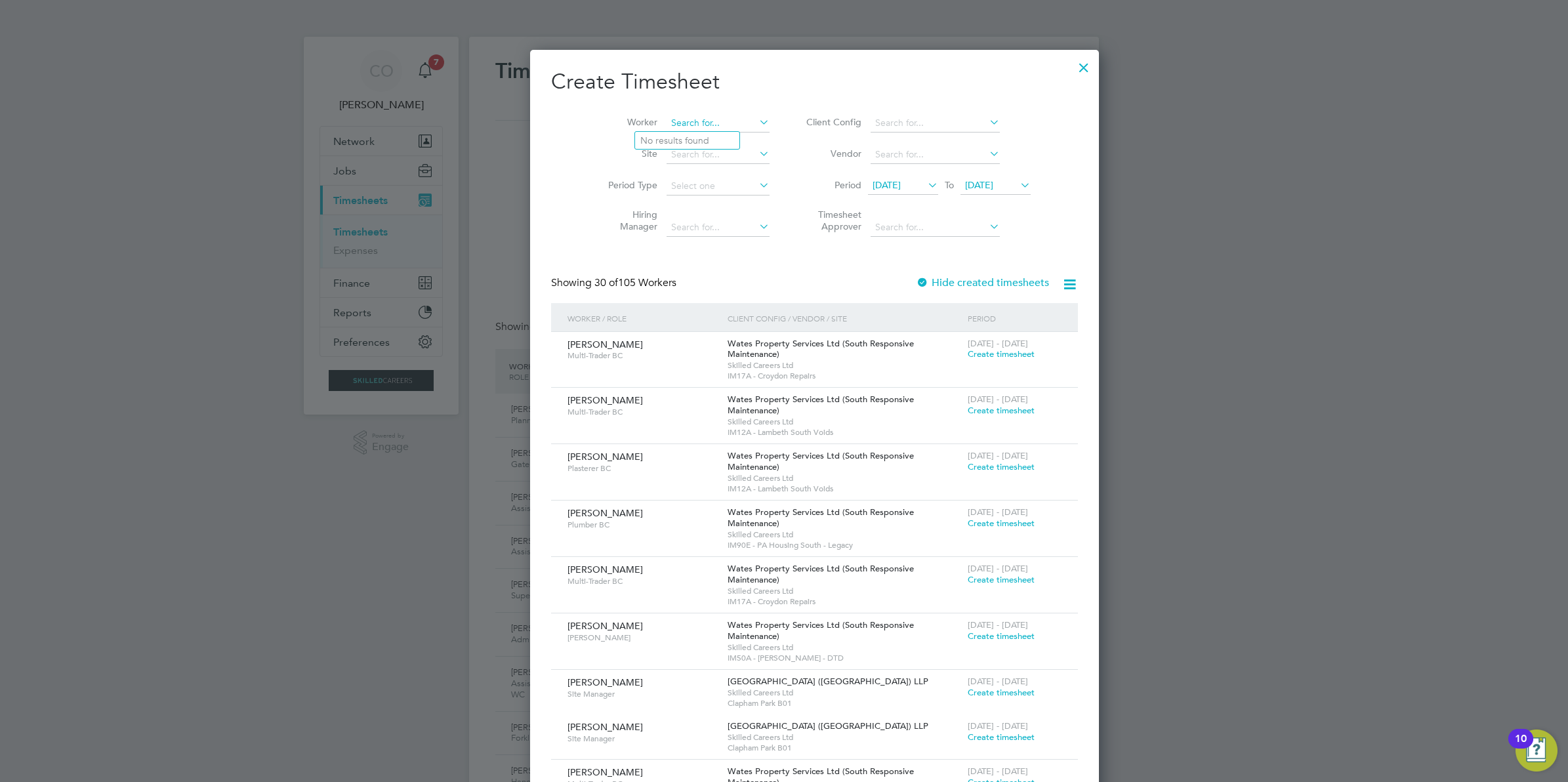
click at [667, 123] on input at bounding box center [718, 124] width 103 height 18
click at [716, 137] on b "Petro" at bounding box center [727, 141] width 24 height 12
type input "Nikolay Petrov"
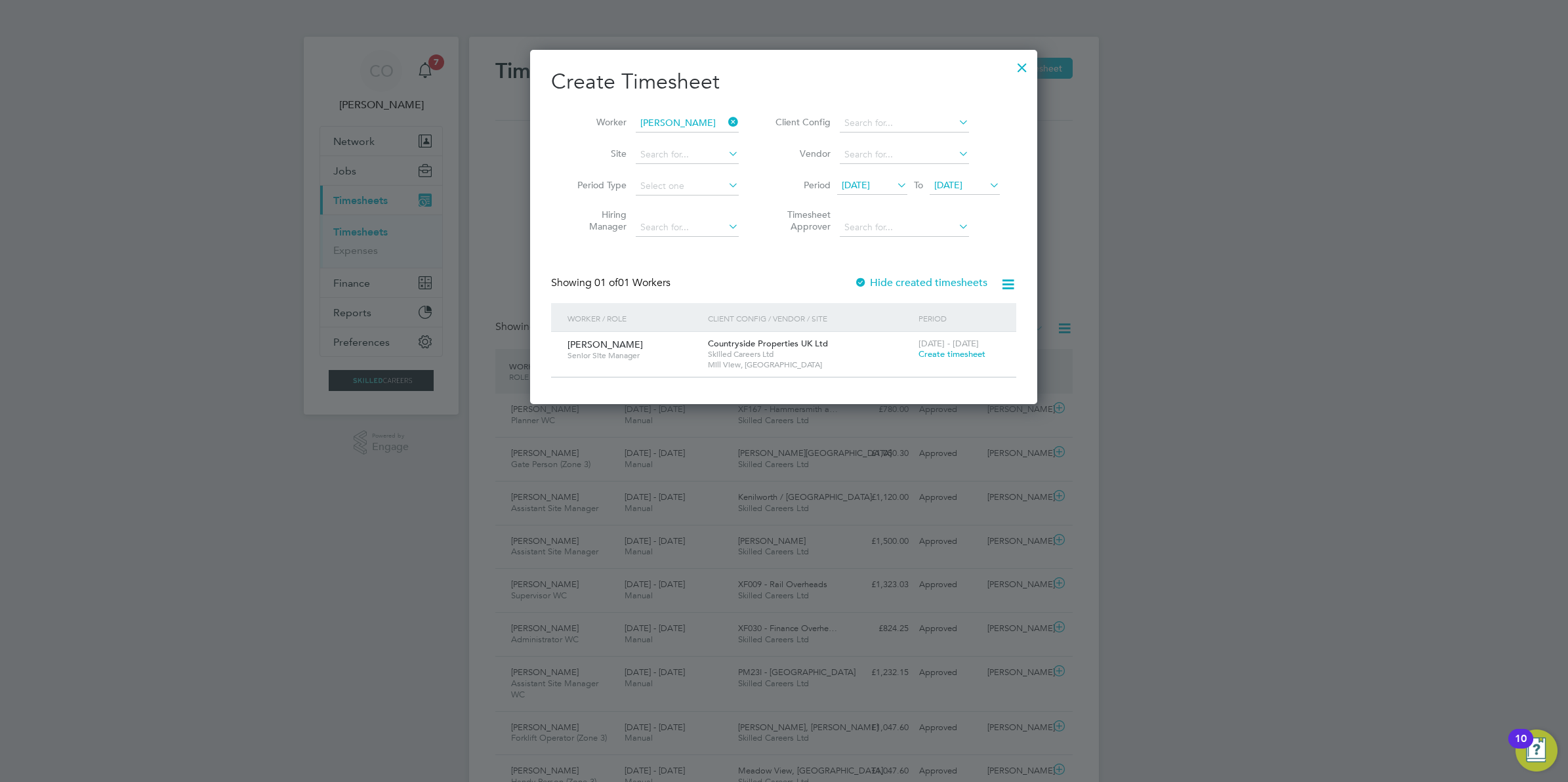
click at [972, 356] on span "Create timesheet" at bounding box center [951, 354] width 67 height 12
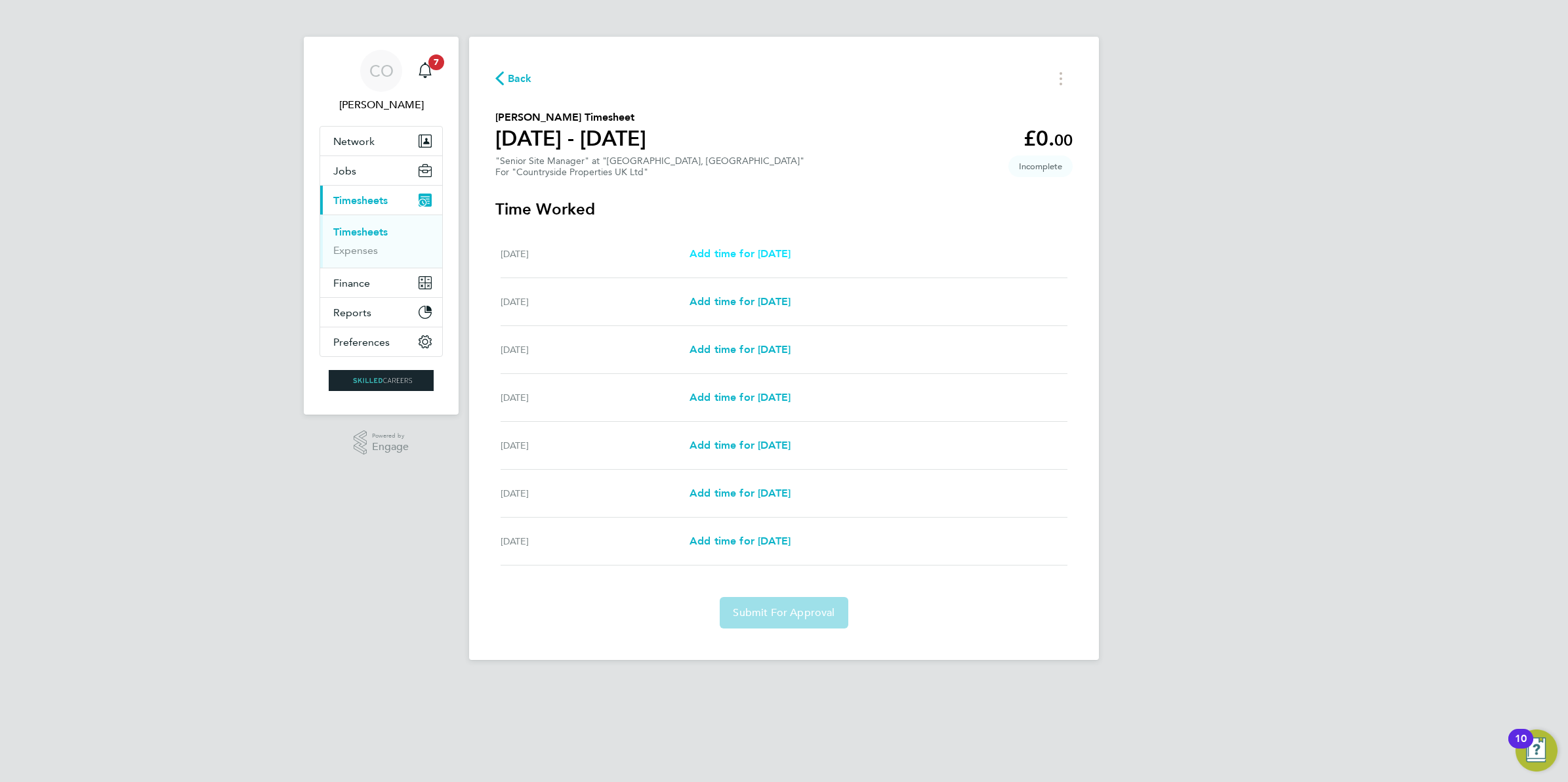
click at [769, 254] on span "Add time for Mon 18 Aug" at bounding box center [740, 253] width 101 height 12
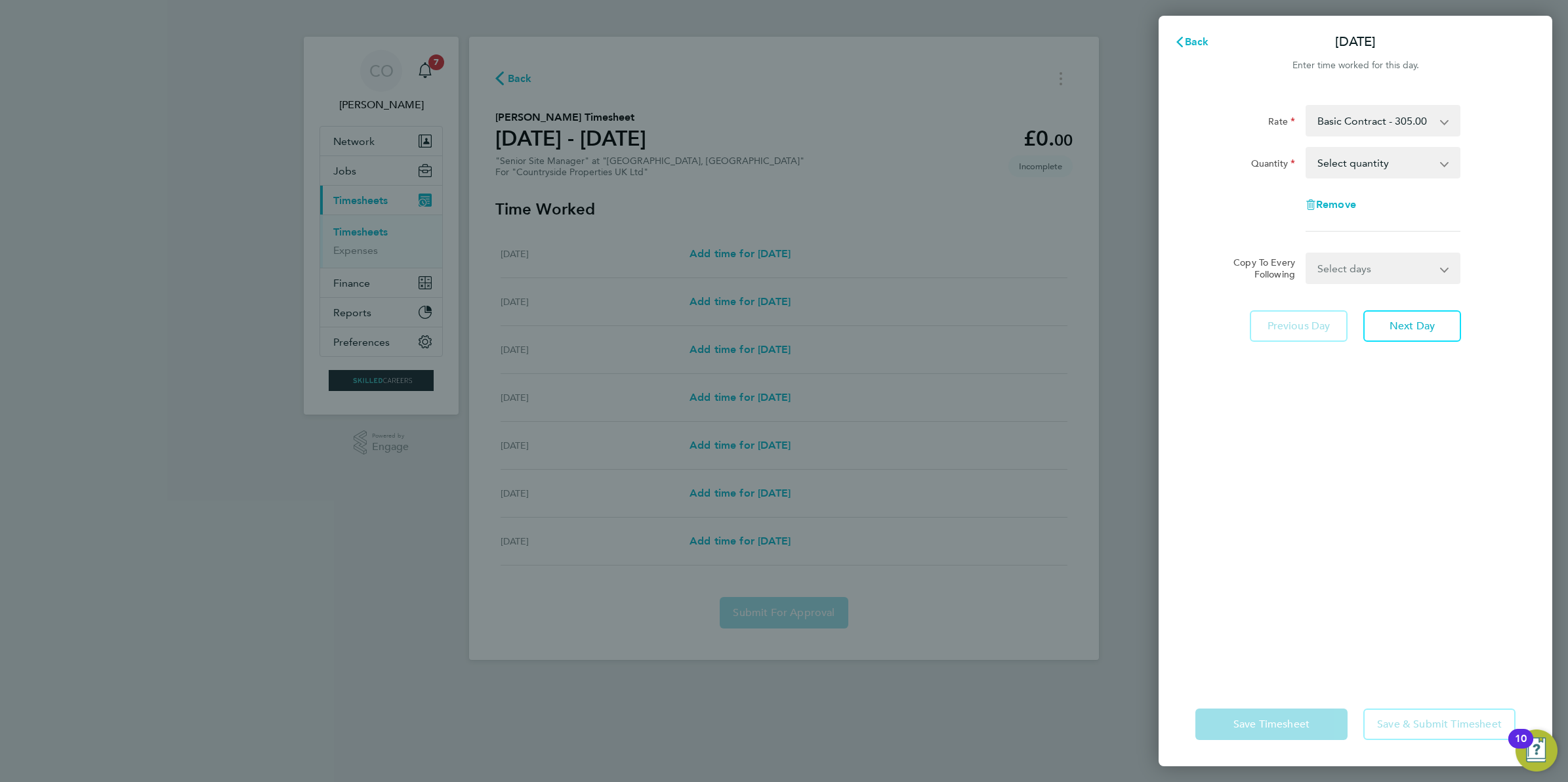
click at [1374, 151] on select "Select quantity 0.5 1" at bounding box center [1375, 163] width 137 height 29
select select "1"
click at [1307, 148] on select "Select quantity 0.5 1" at bounding box center [1375, 163] width 137 height 29
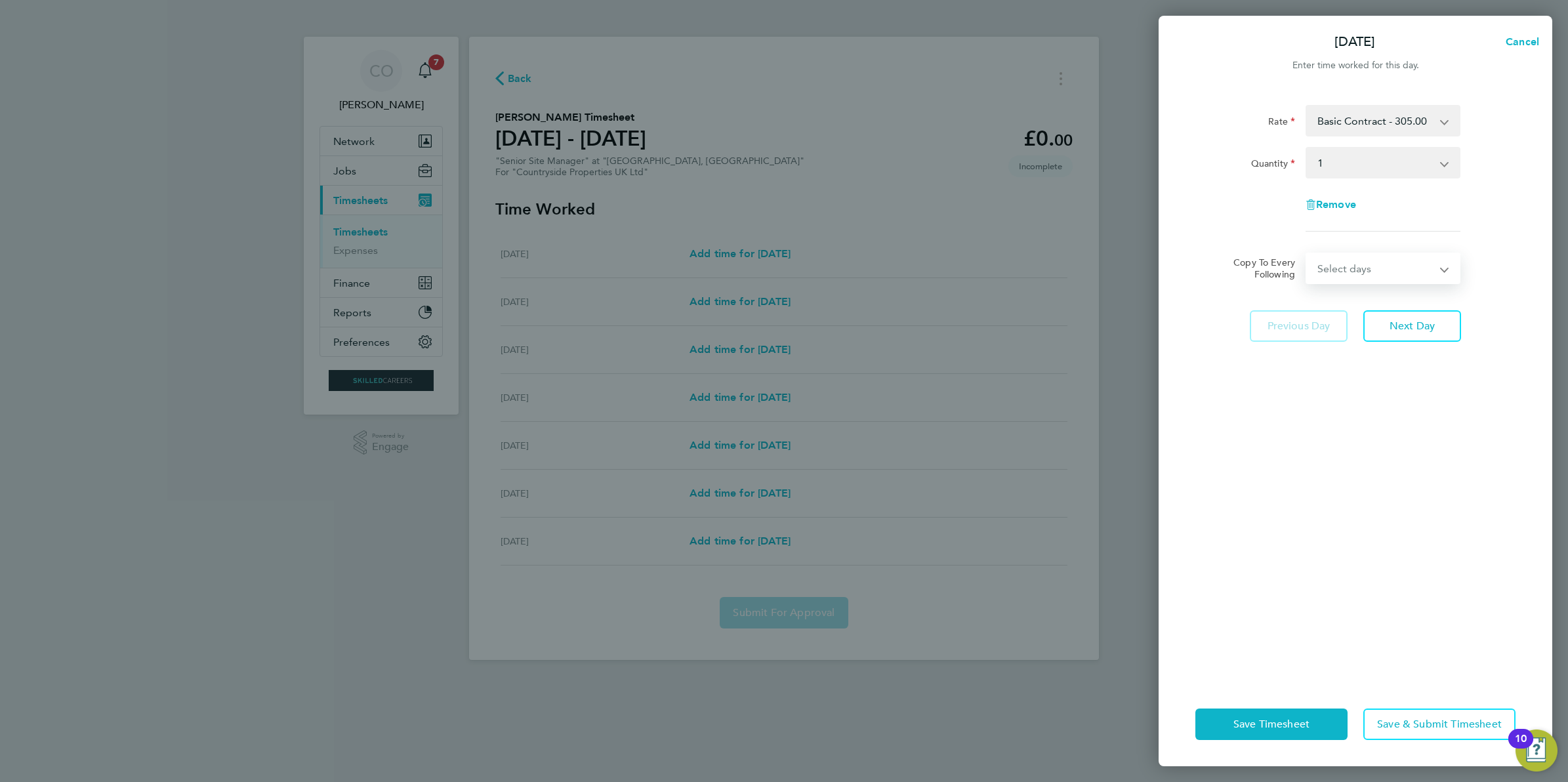
click at [1375, 282] on select "Select days Day Weekday (Mon-Fri) Weekend (Sat-Sun) Tuesday Wednesday Thursday …" at bounding box center [1375, 269] width 137 height 29
select select "WEEKDAY"
click at [1307, 254] on select "Select days Day Weekday (Mon-Fri) Weekend (Sat-Sun) Tuesday Wednesday Thursday …" at bounding box center [1375, 269] width 137 height 29
select select "2025-08-24"
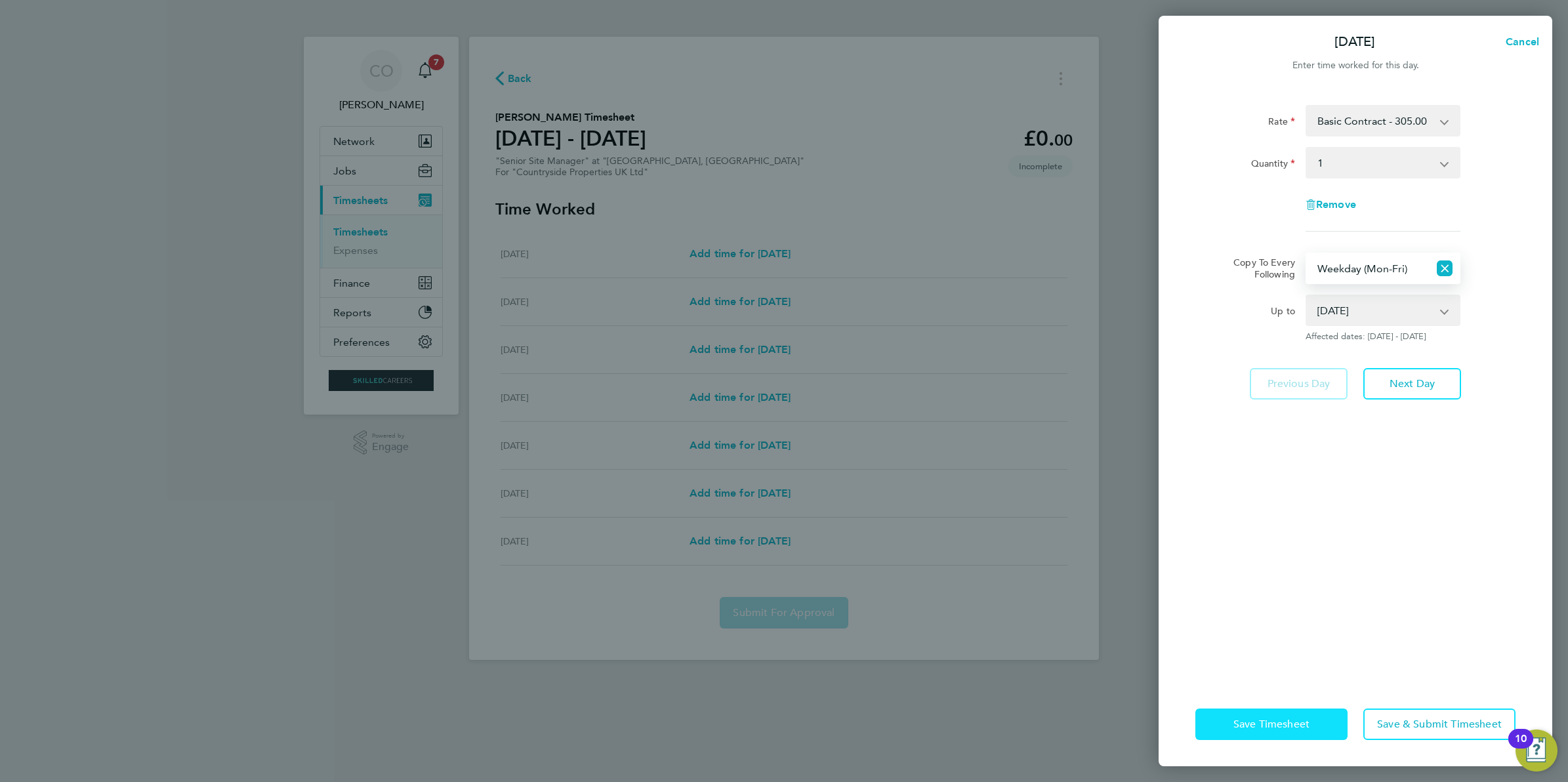
click at [1228, 723] on button "Save Timesheet" at bounding box center [1272, 724] width 152 height 31
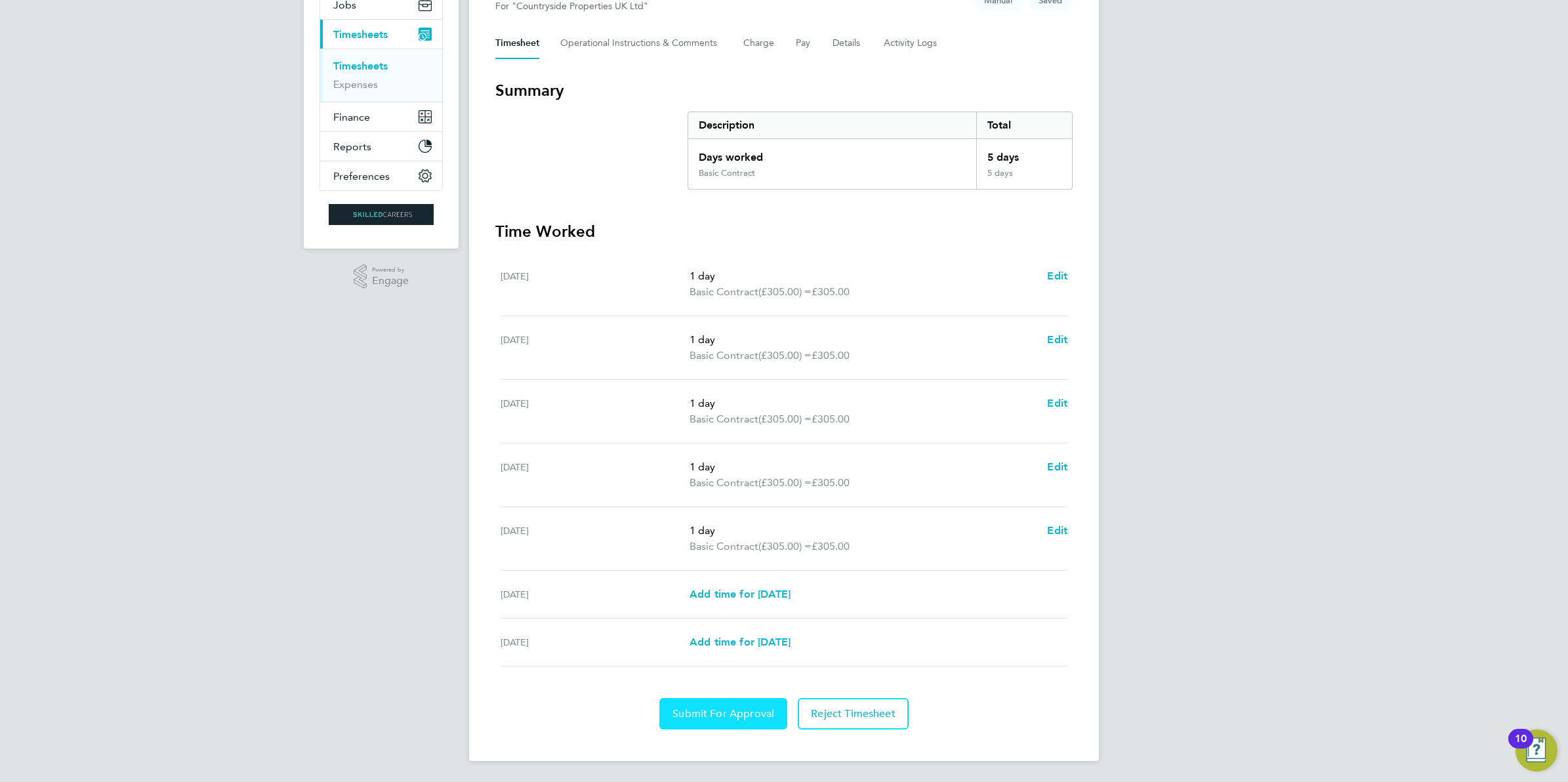
click at [719, 717] on span "Submit For Approval" at bounding box center [723, 714] width 101 height 13
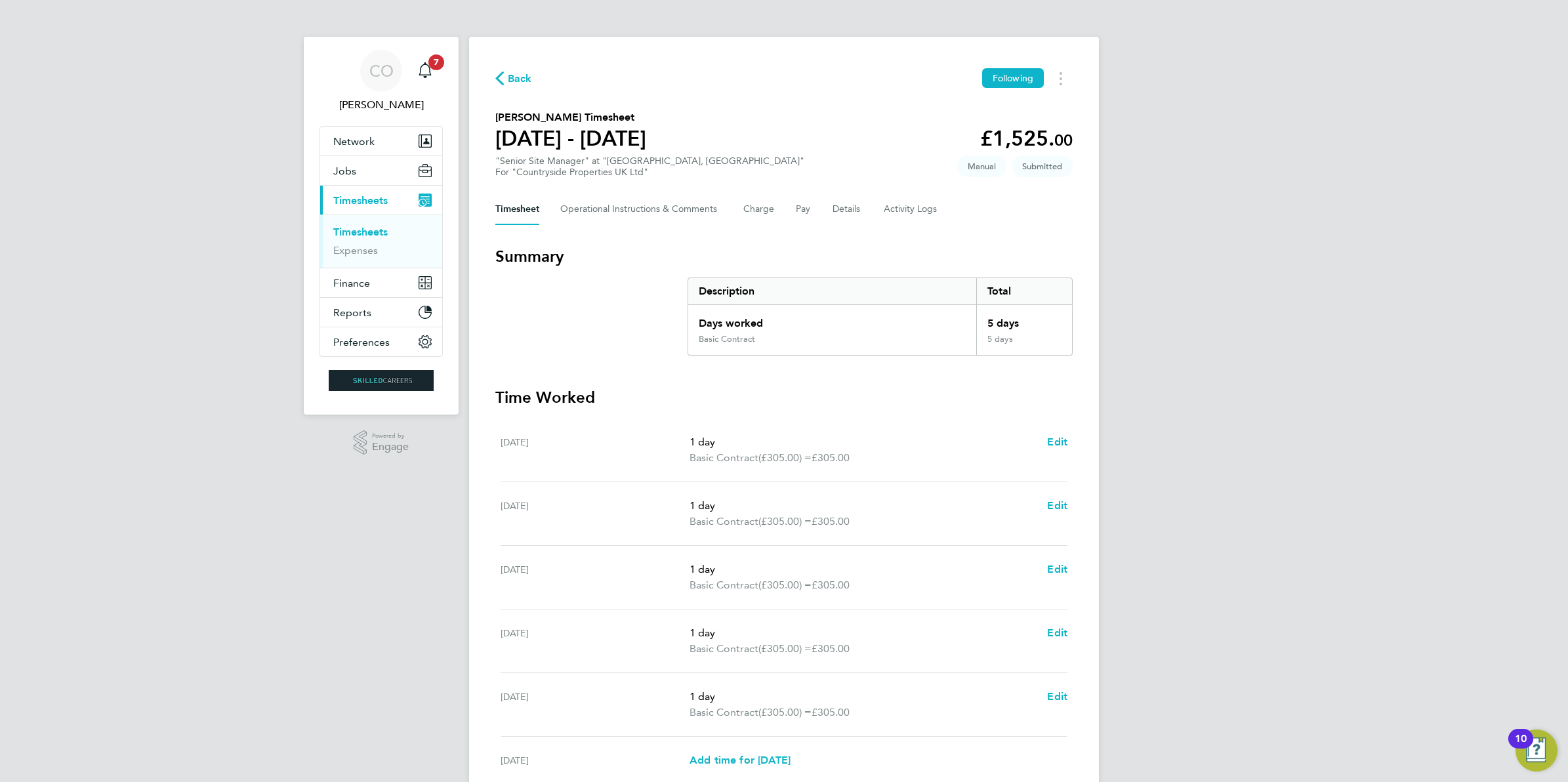
click at [367, 200] on span "Timesheets" at bounding box center [360, 200] width 55 height 12
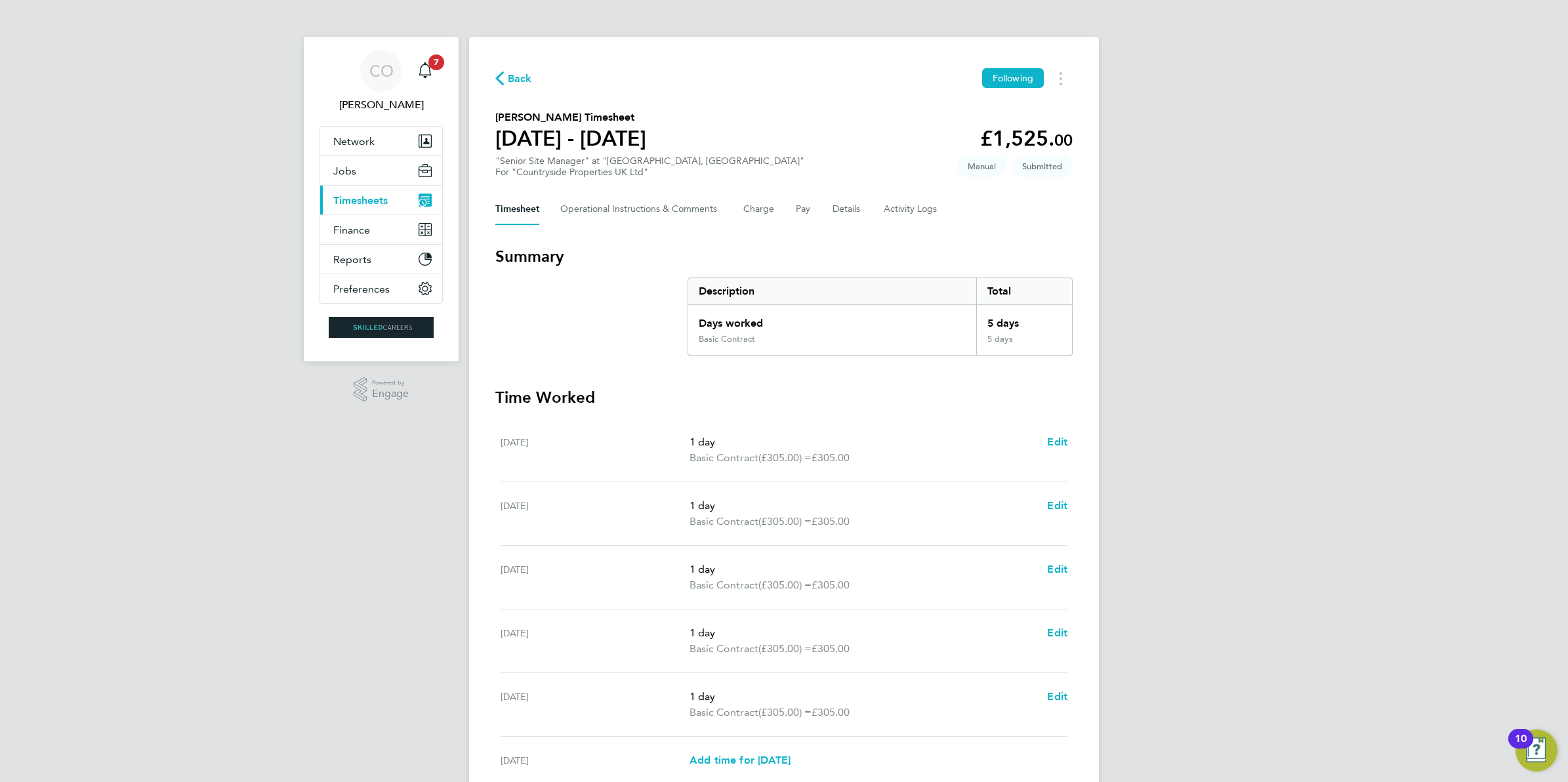
click at [367, 201] on span "Timesheets" at bounding box center [360, 200] width 55 height 12
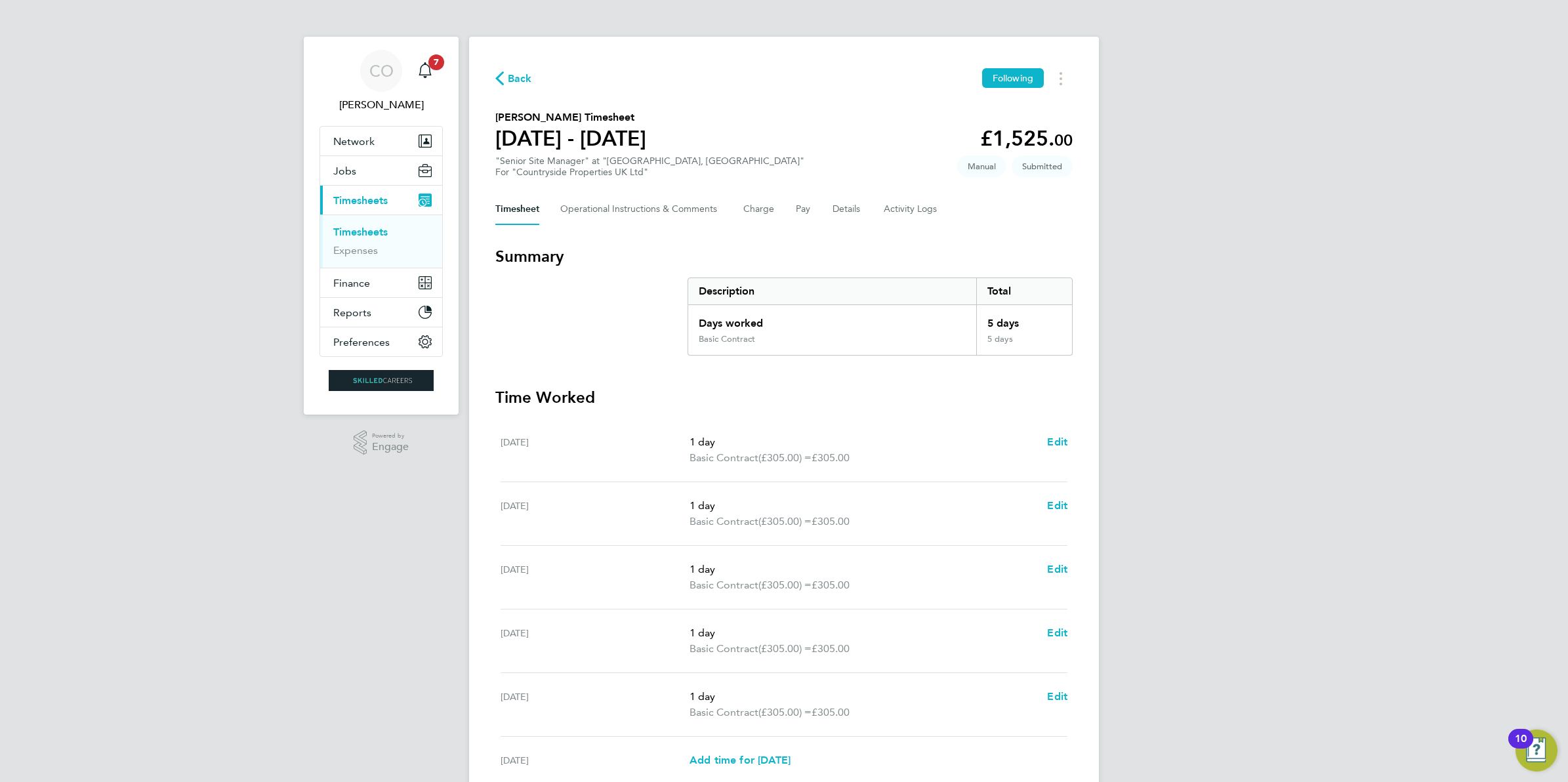
click at [349, 227] on link "Timesheets" at bounding box center [360, 232] width 55 height 12
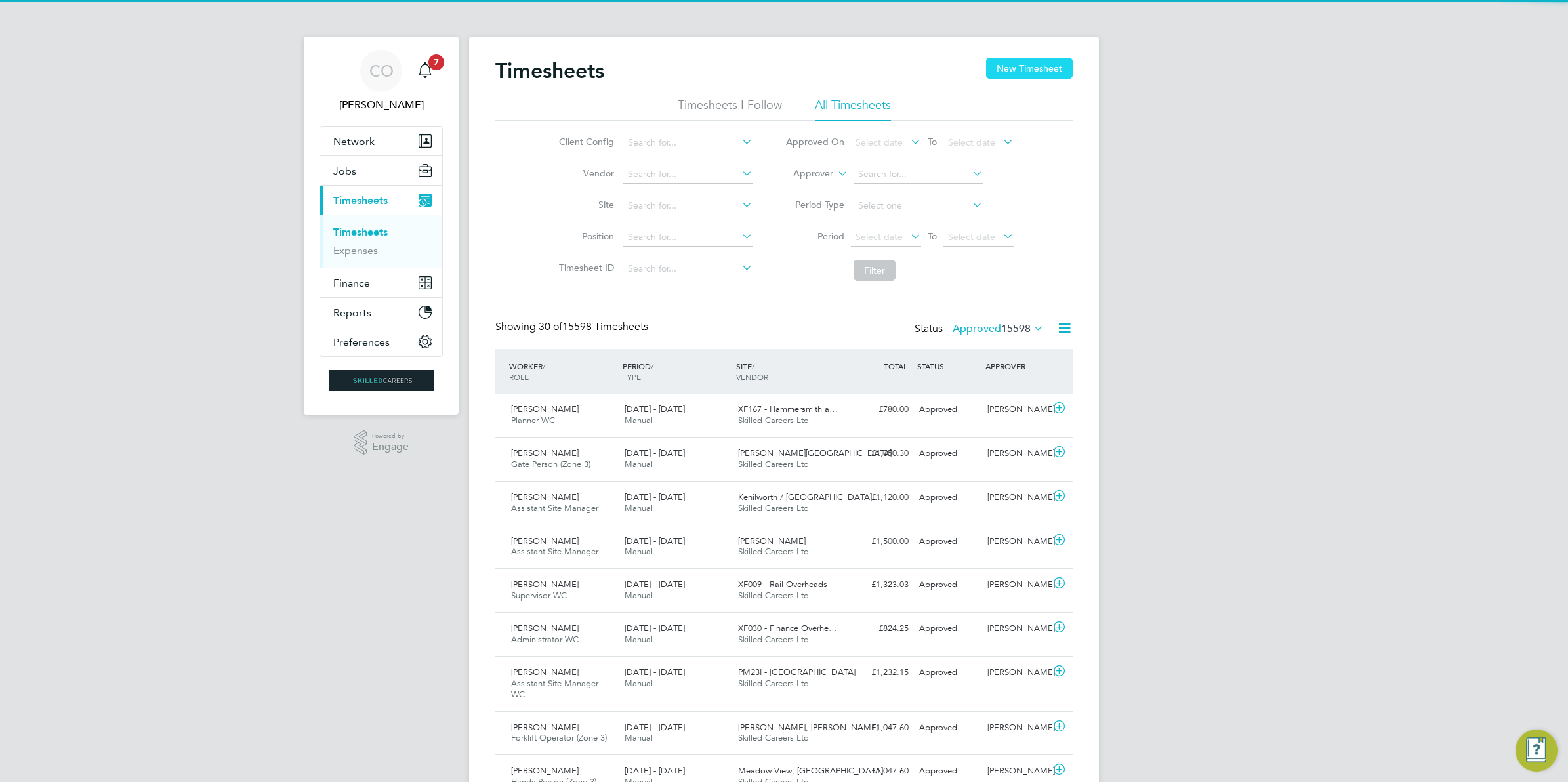
click at [1014, 78] on button "New Timesheet" at bounding box center [1029, 68] width 87 height 21
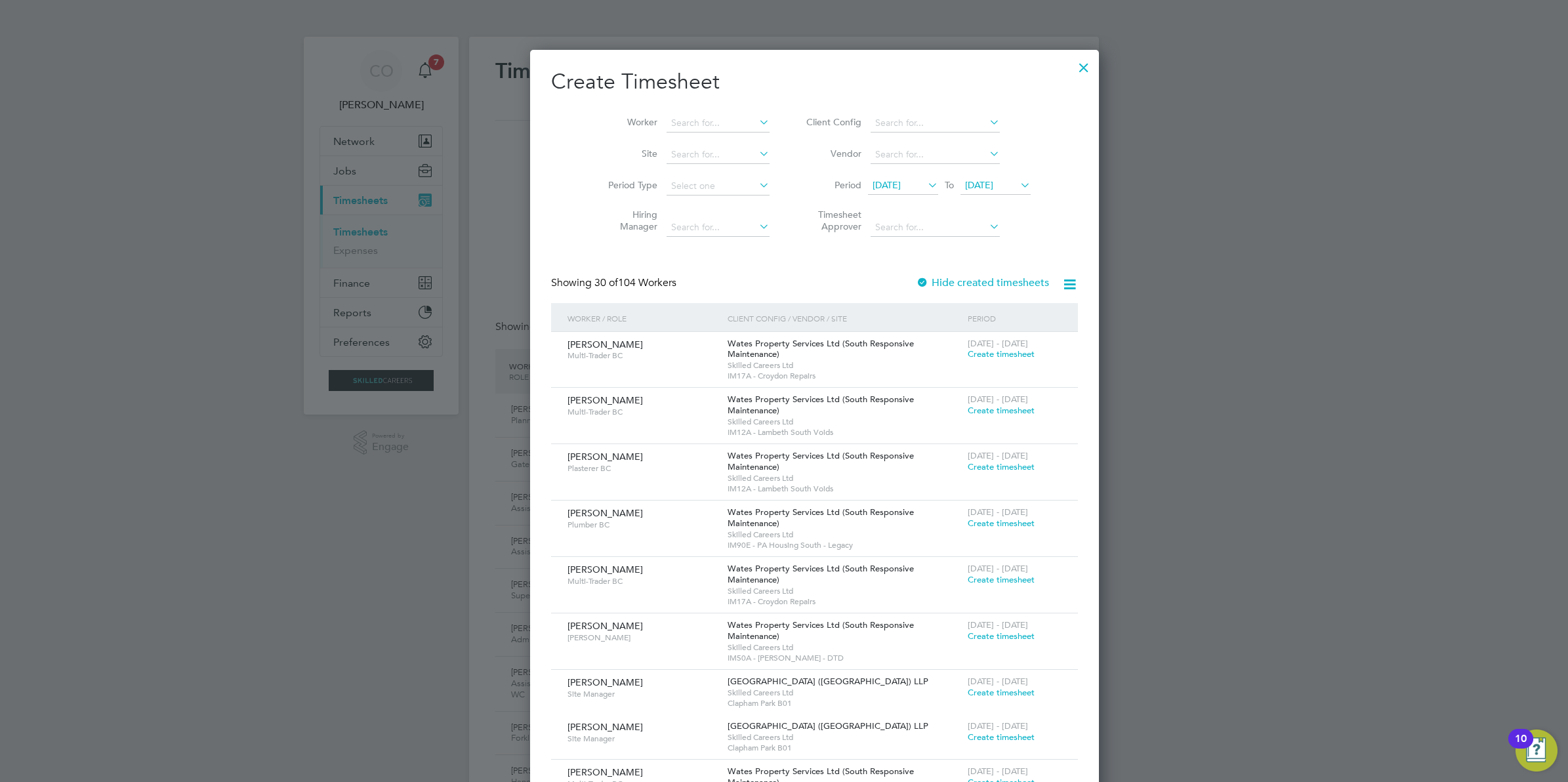
click at [679, 111] on li "Worker" at bounding box center [684, 123] width 204 height 31
click at [678, 117] on input at bounding box center [718, 124] width 103 height 18
click at [719, 142] on b "Wright" at bounding box center [756, 141] width 76 height 12
type input "Adam Wright"
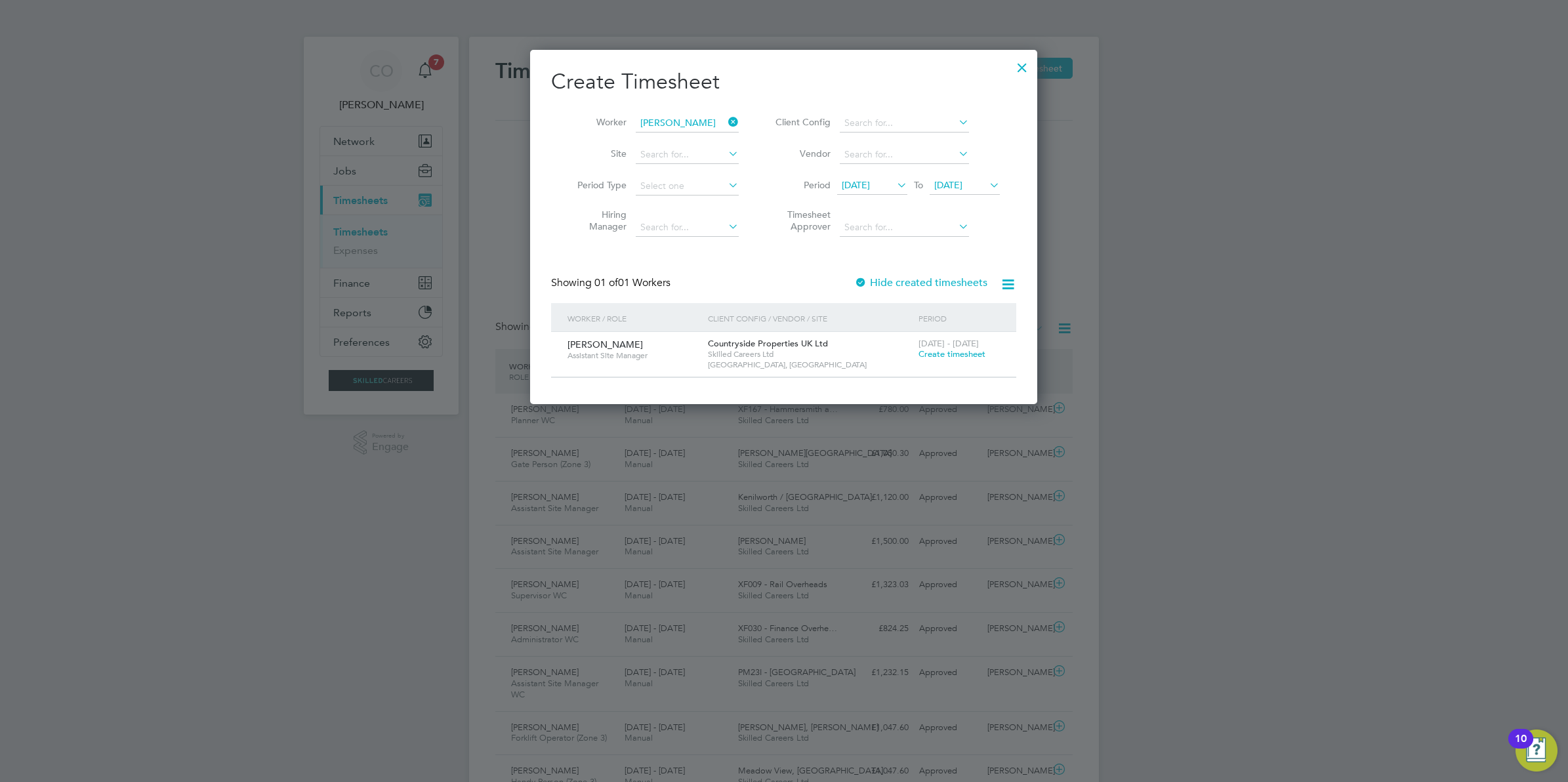
click at [984, 353] on span "Create timesheet" at bounding box center [951, 354] width 67 height 12
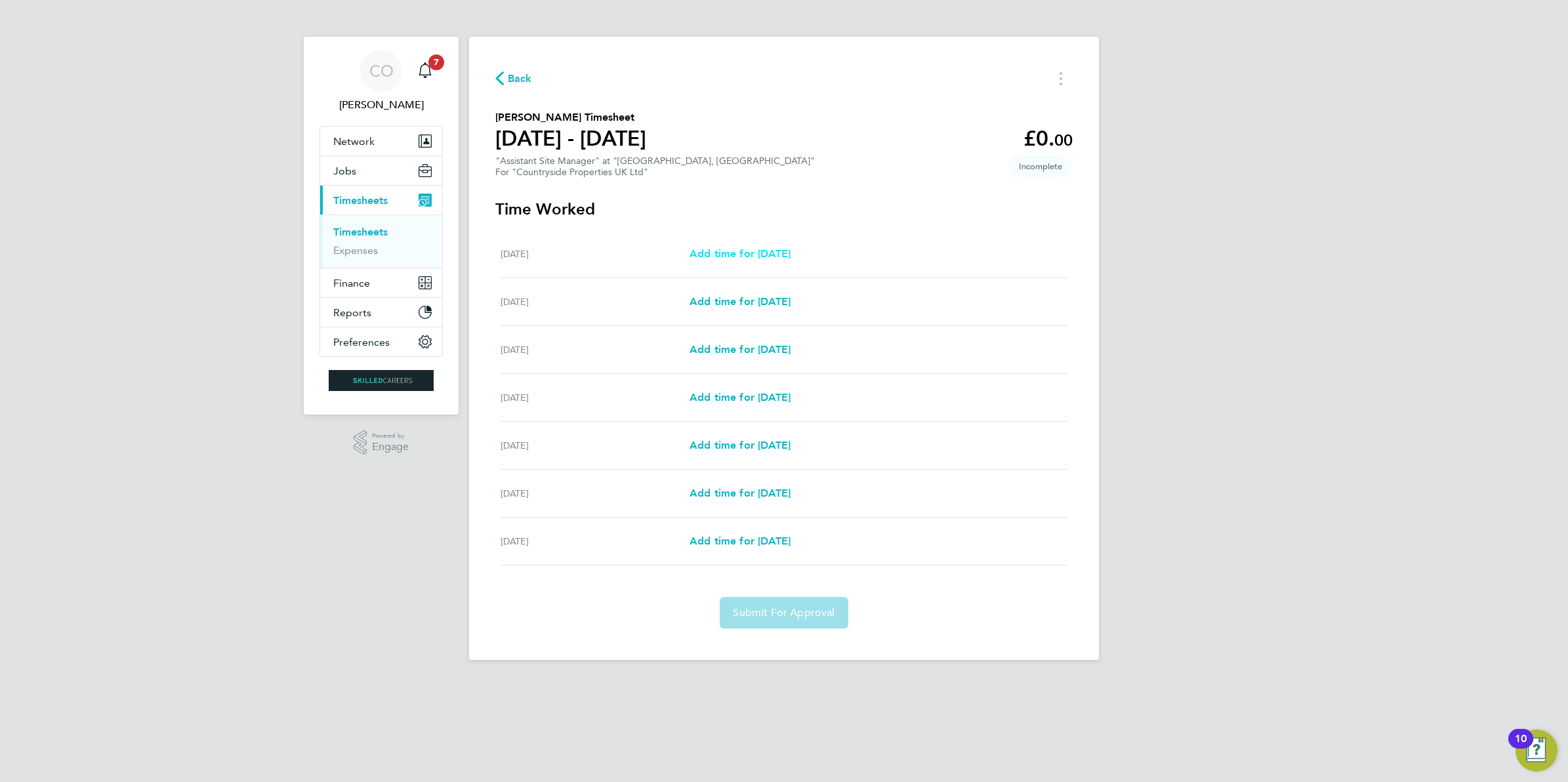
click at [762, 250] on span "Add time for Mon 18 Aug" at bounding box center [740, 253] width 101 height 12
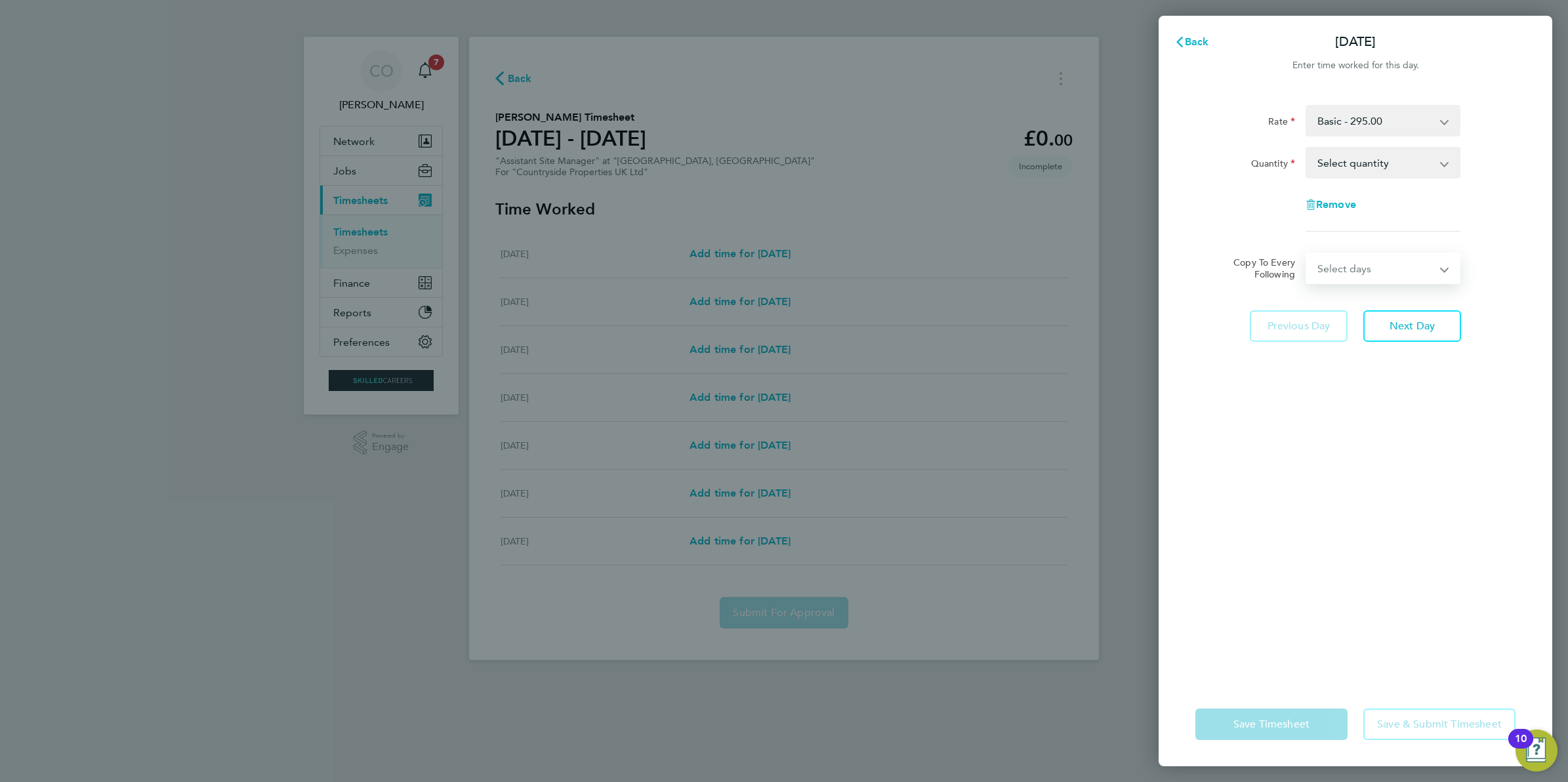
click at [1317, 269] on select "Select days Day Weekday (Mon-Fri) Weekend (Sat-Sun) Tuesday Wednesday Thursday …" at bounding box center [1375, 269] width 137 height 29
select select "DAY"
click at [1307, 254] on select "Select days Day Weekday (Mon-Fri) Weekend (Sat-Sun) Tuesday Wednesday Thursday …" at bounding box center [1375, 269] width 137 height 29
select select "2025-08-24"
click at [1326, 260] on select "Select days Day Weekday (Mon-Fri) Weekend (Sat-Sun) Tuesday Wednesday Thursday …" at bounding box center [1368, 269] width 122 height 29
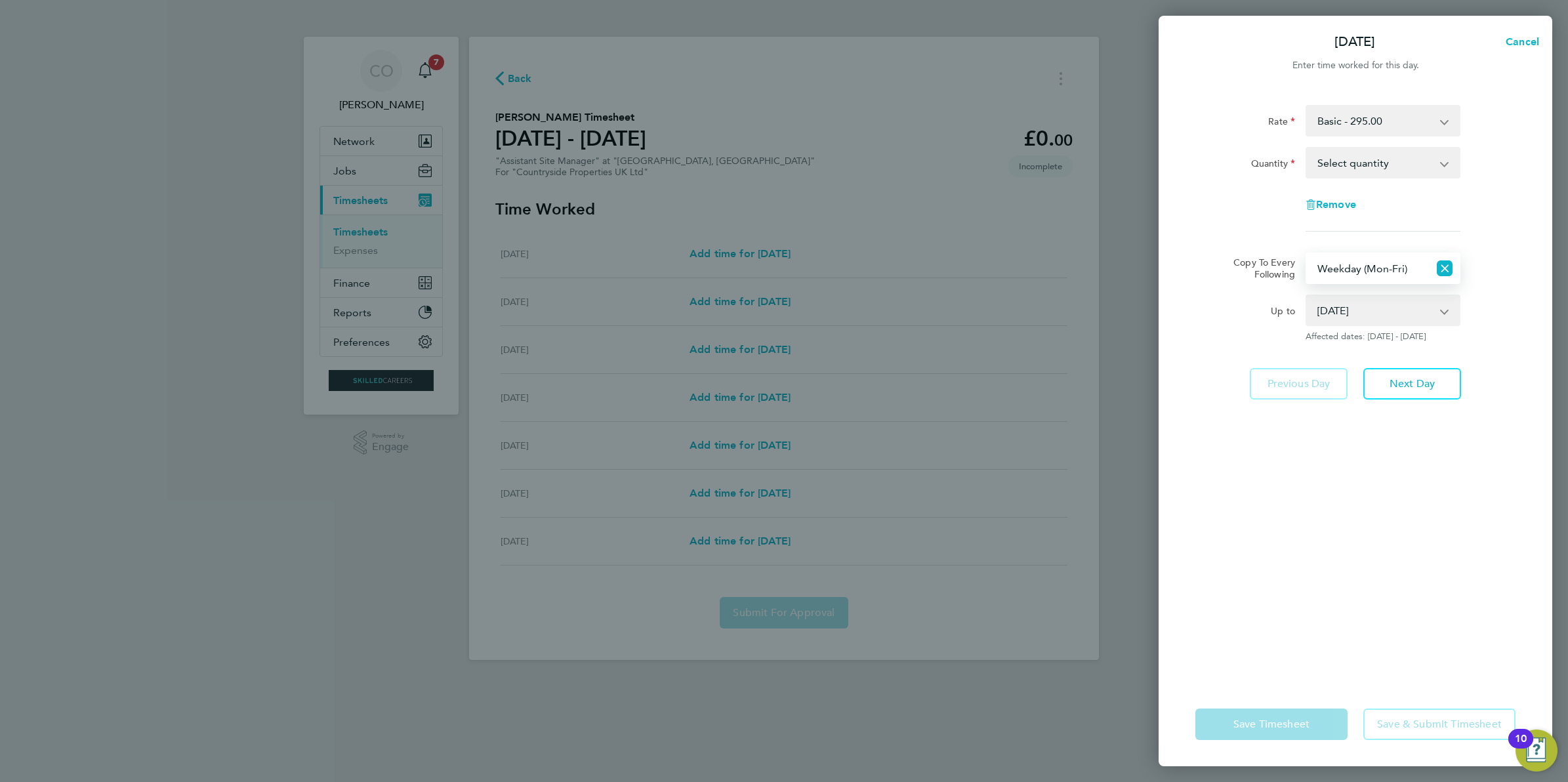
click at [1307, 254] on select "Select days Day Weekday (Mon-Fri) Weekend (Sat-Sun) Tuesday Wednesday Thursday …" at bounding box center [1368, 269] width 122 height 29
click at [1412, 273] on select "Select days Day Weekday (Mon-Fri) Weekend (Sat-Sun) Tuesday Wednesday Thursday …" at bounding box center [1368, 269] width 122 height 29
select select "DAY"
click at [1307, 254] on select "Select days Day Weekday (Mon-Fri) Weekend (Sat-Sun) Tuesday Wednesday Thursday …" at bounding box center [1368, 269] width 122 height 29
click at [1307, 207] on icon "button" at bounding box center [1311, 205] width 11 height 11
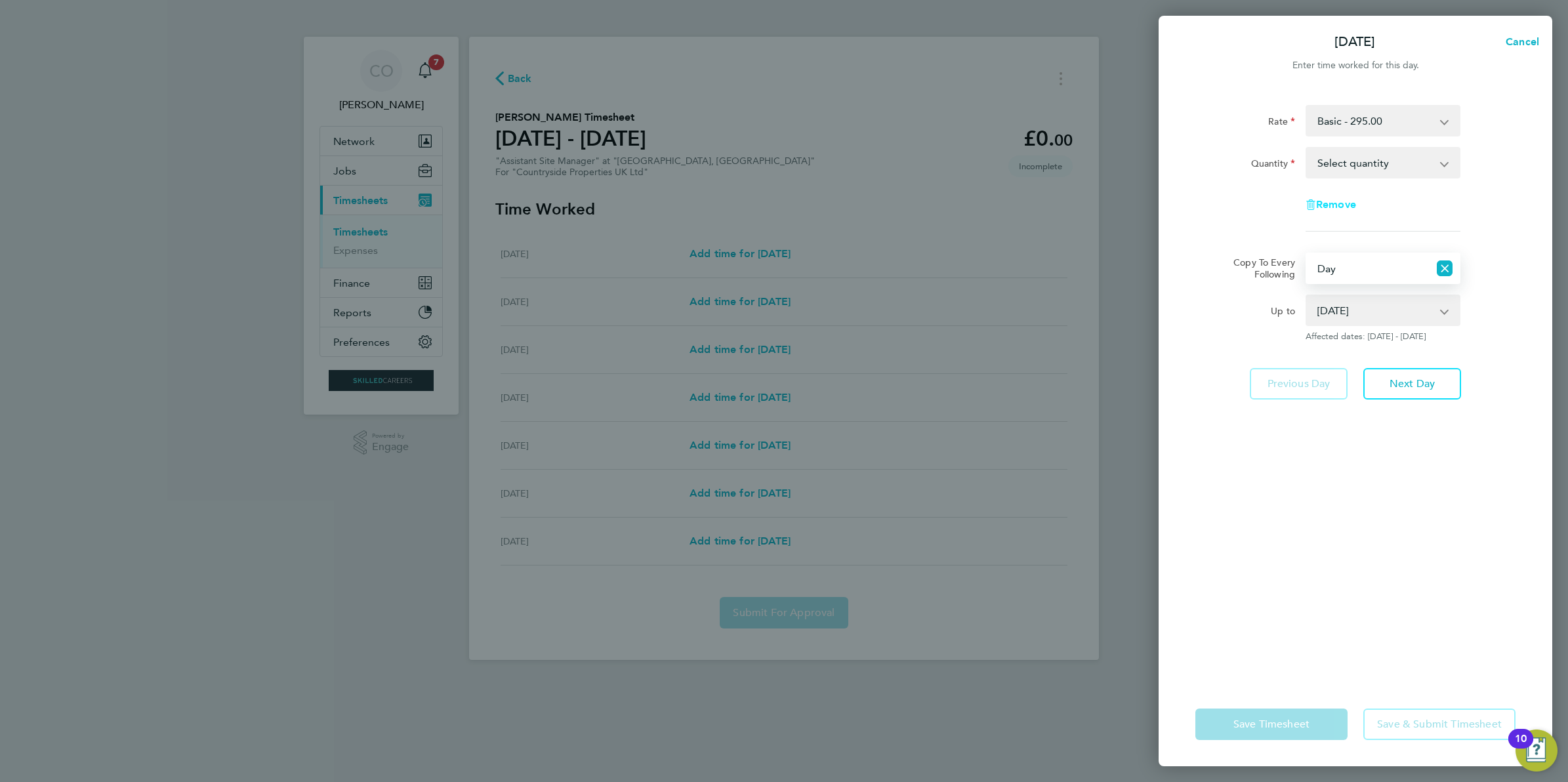
select select "null"
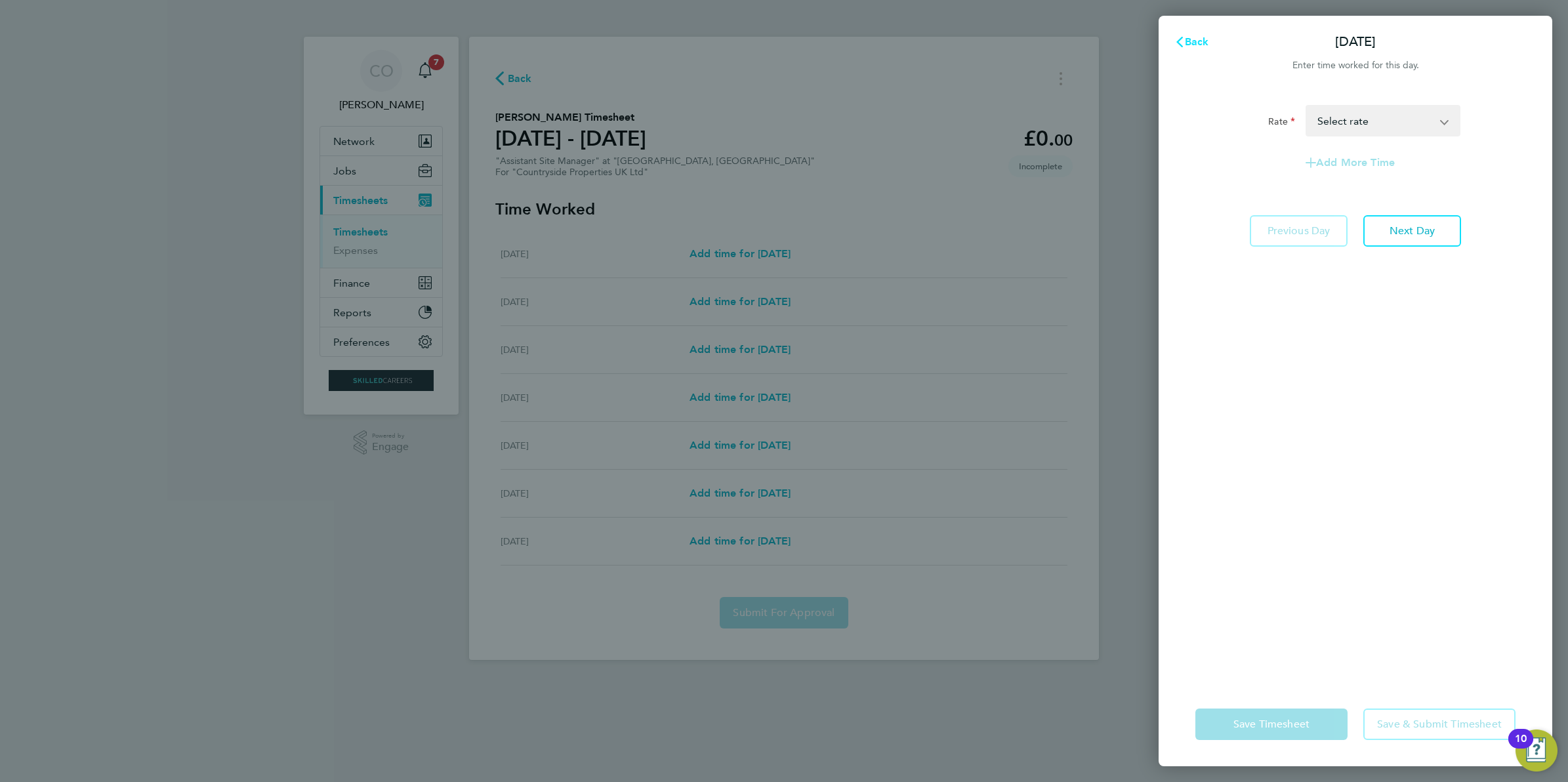
click at [1199, 43] on span "Back" at bounding box center [1197, 41] width 25 height 12
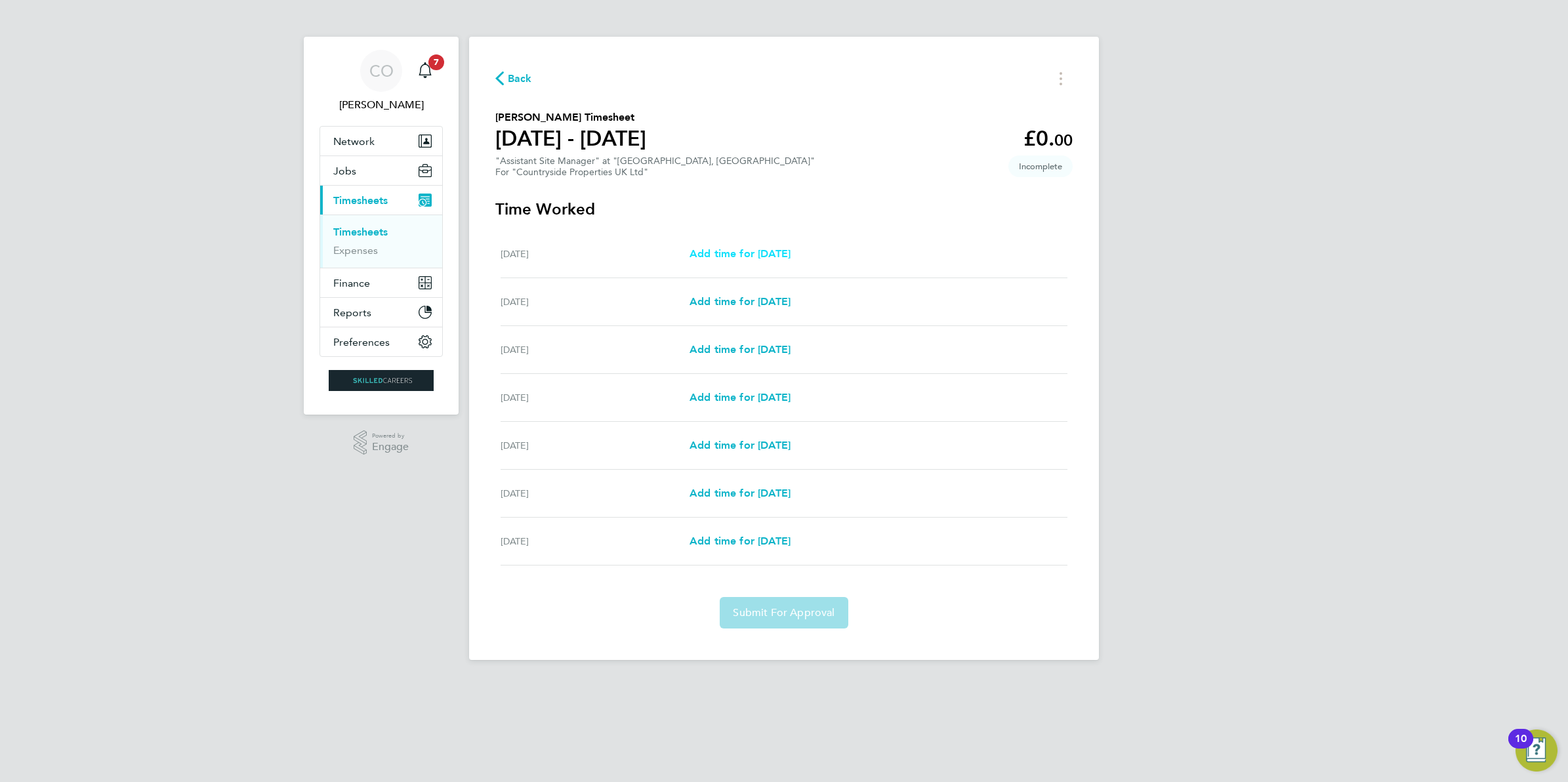
click at [790, 253] on span "Add time for Mon 18 Aug" at bounding box center [740, 253] width 101 height 12
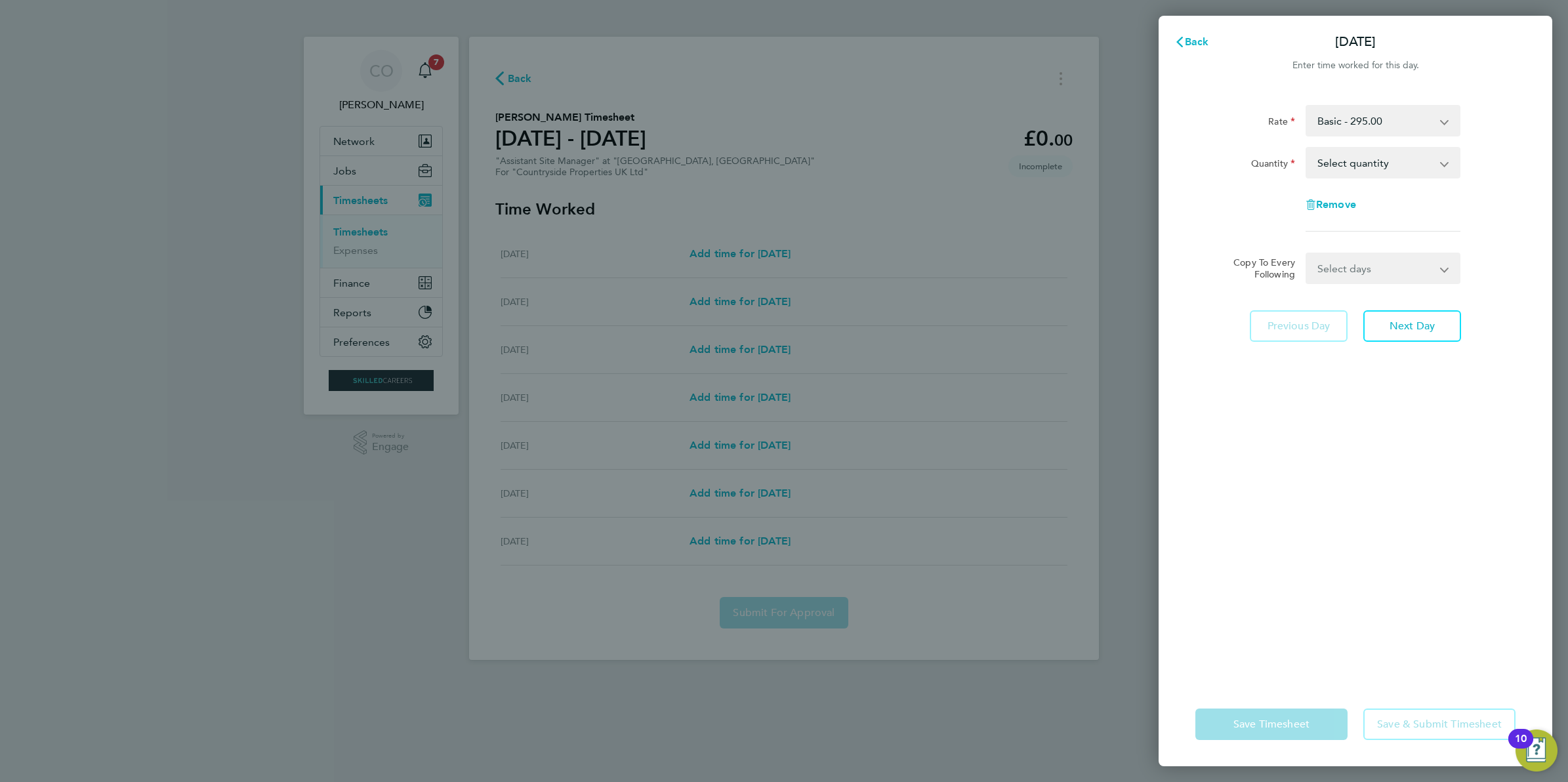
drag, startPoint x: 1362, startPoint y: 138, endPoint x: 1362, endPoint y: 161, distance: 23.0
click at [1362, 148] on div "Rate Basic - 295.00 Quantity Select quantity 0.5 1 Remove" at bounding box center [1355, 168] width 320 height 127
click at [1362, 162] on select "Select quantity 0.5 1" at bounding box center [1375, 163] width 137 height 29
select select "1"
click at [1307, 148] on select "Select quantity 0.5 1" at bounding box center [1375, 163] width 137 height 29
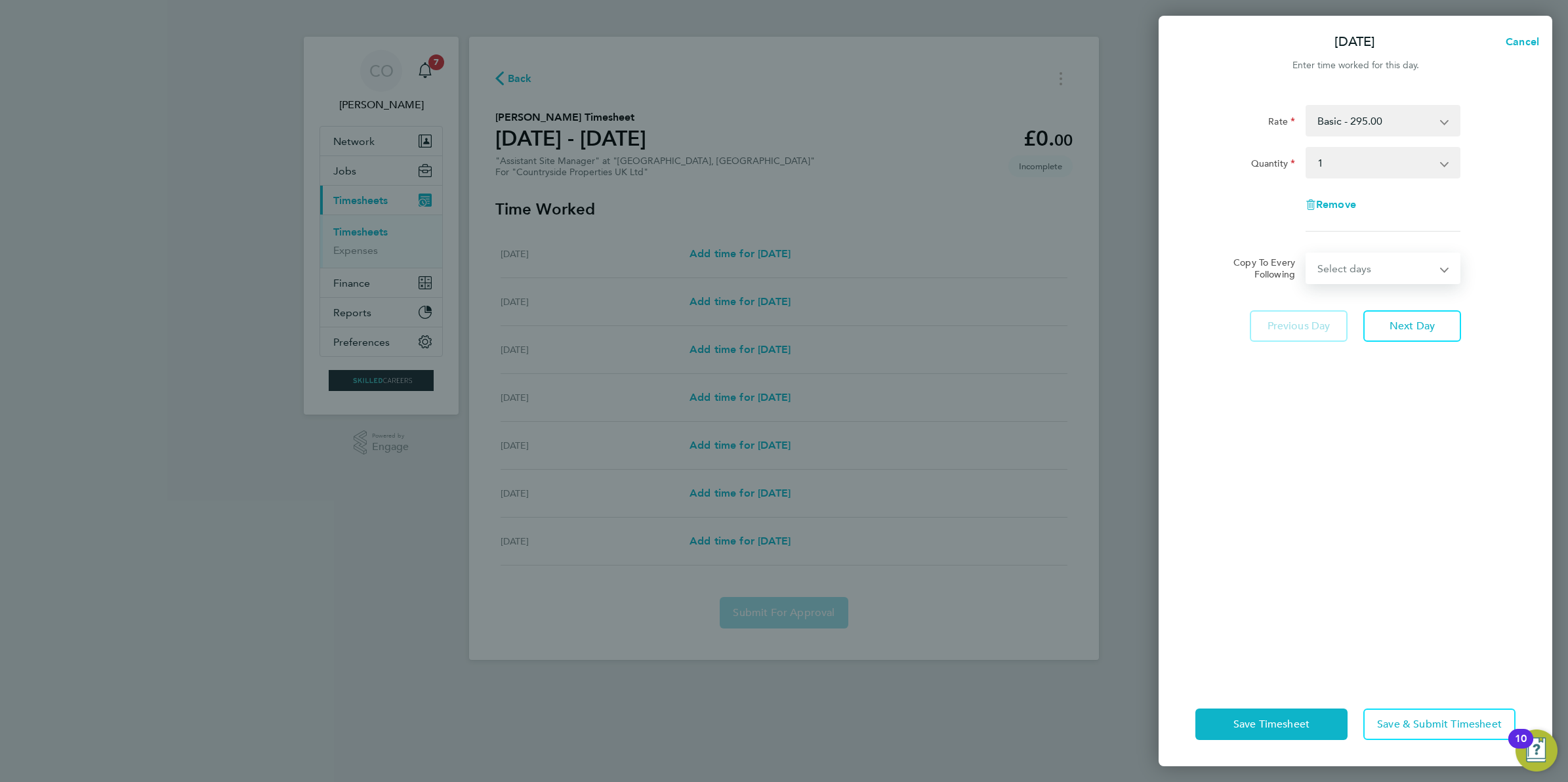
click at [1355, 274] on select "Select days Day Weekday (Mon-Fri) Weekend (Sat-Sun) Tuesday Wednesday Thursday …" at bounding box center [1375, 269] width 137 height 29
select select "WEEKDAY"
click at [1307, 254] on select "Select days Day Weekday (Mon-Fri) Weekend (Sat-Sun) Tuesday Wednesday Thursday …" at bounding box center [1375, 269] width 137 height 29
select select "2025-08-24"
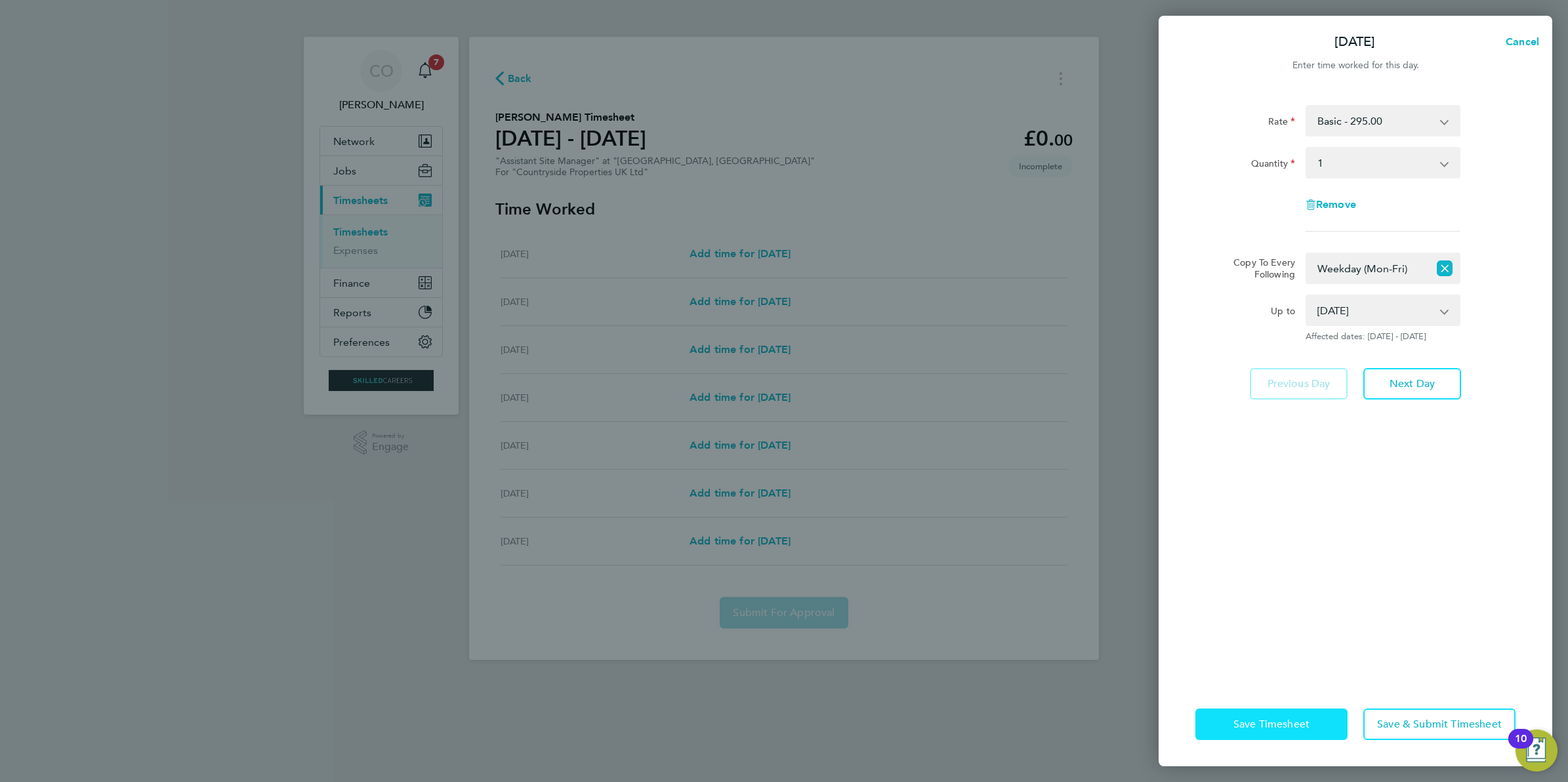
click at [1241, 715] on button "Save Timesheet" at bounding box center [1272, 724] width 152 height 31
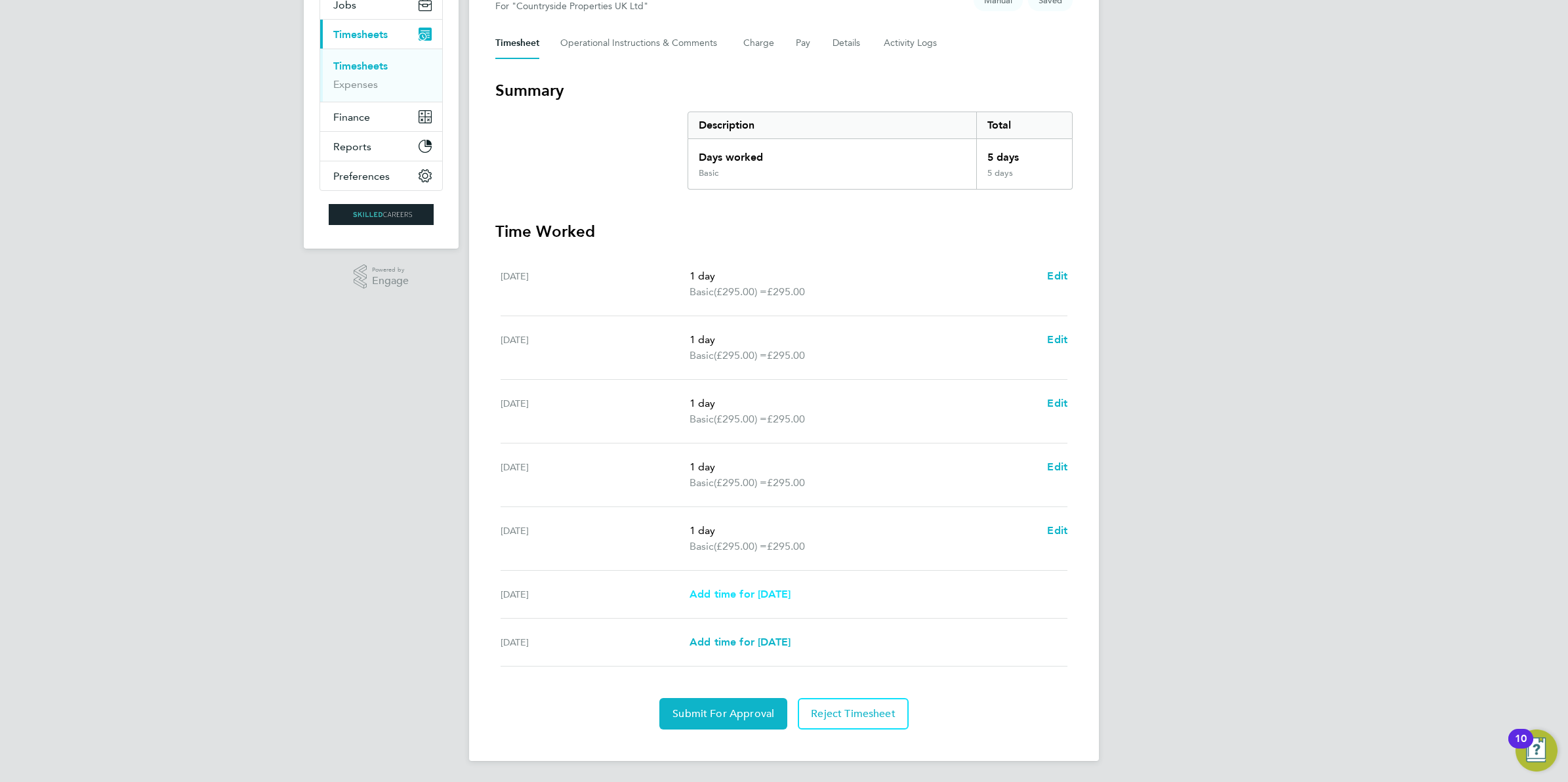
click at [742, 597] on span "Add time for Sat 23 Aug" at bounding box center [740, 594] width 101 height 12
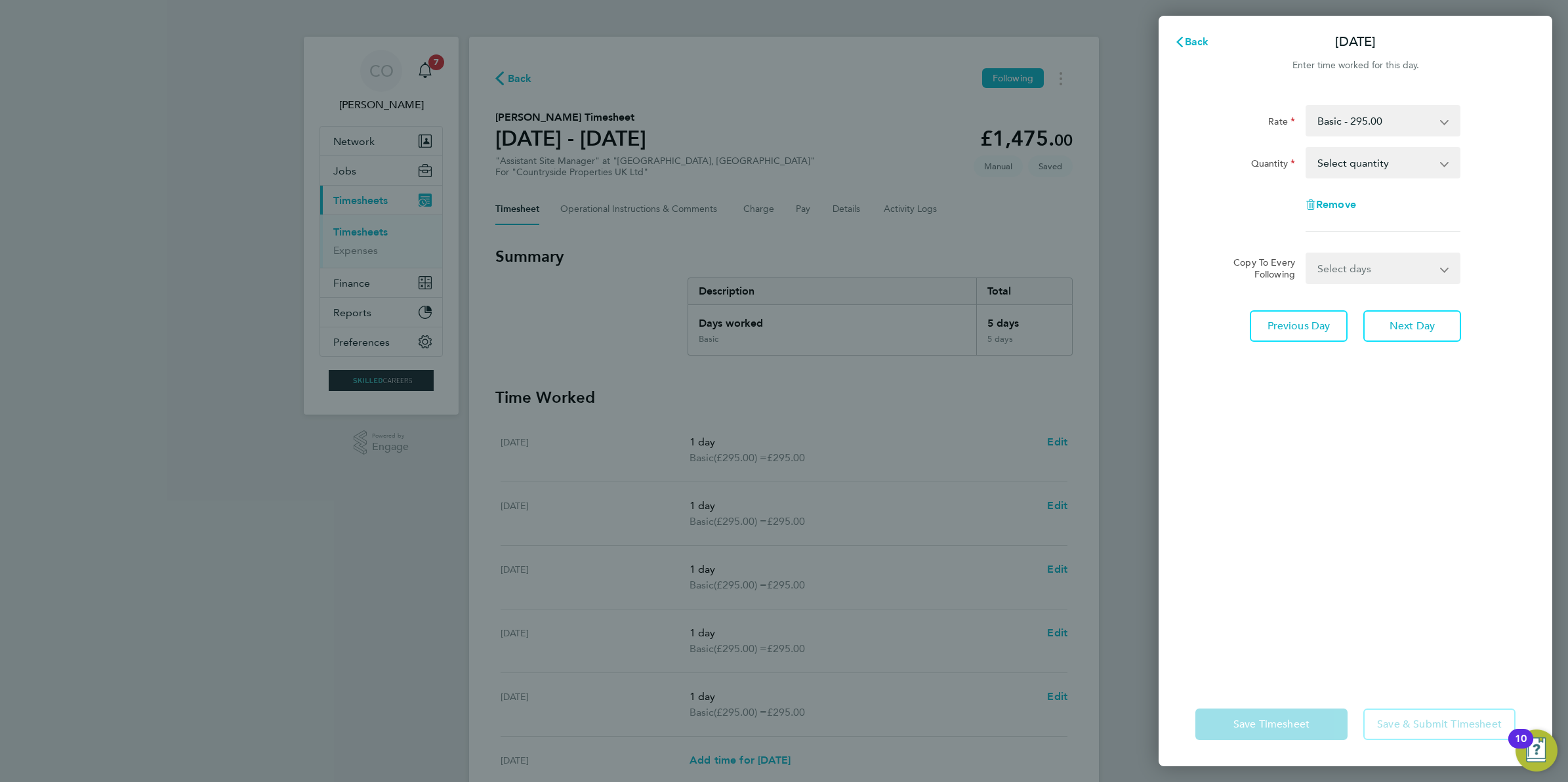
click at [1373, 161] on select "Select quantity 0.5 1" at bounding box center [1375, 163] width 137 height 29
click at [1307, 148] on select "Select quantity 0.5 1" at bounding box center [1375, 163] width 137 height 29
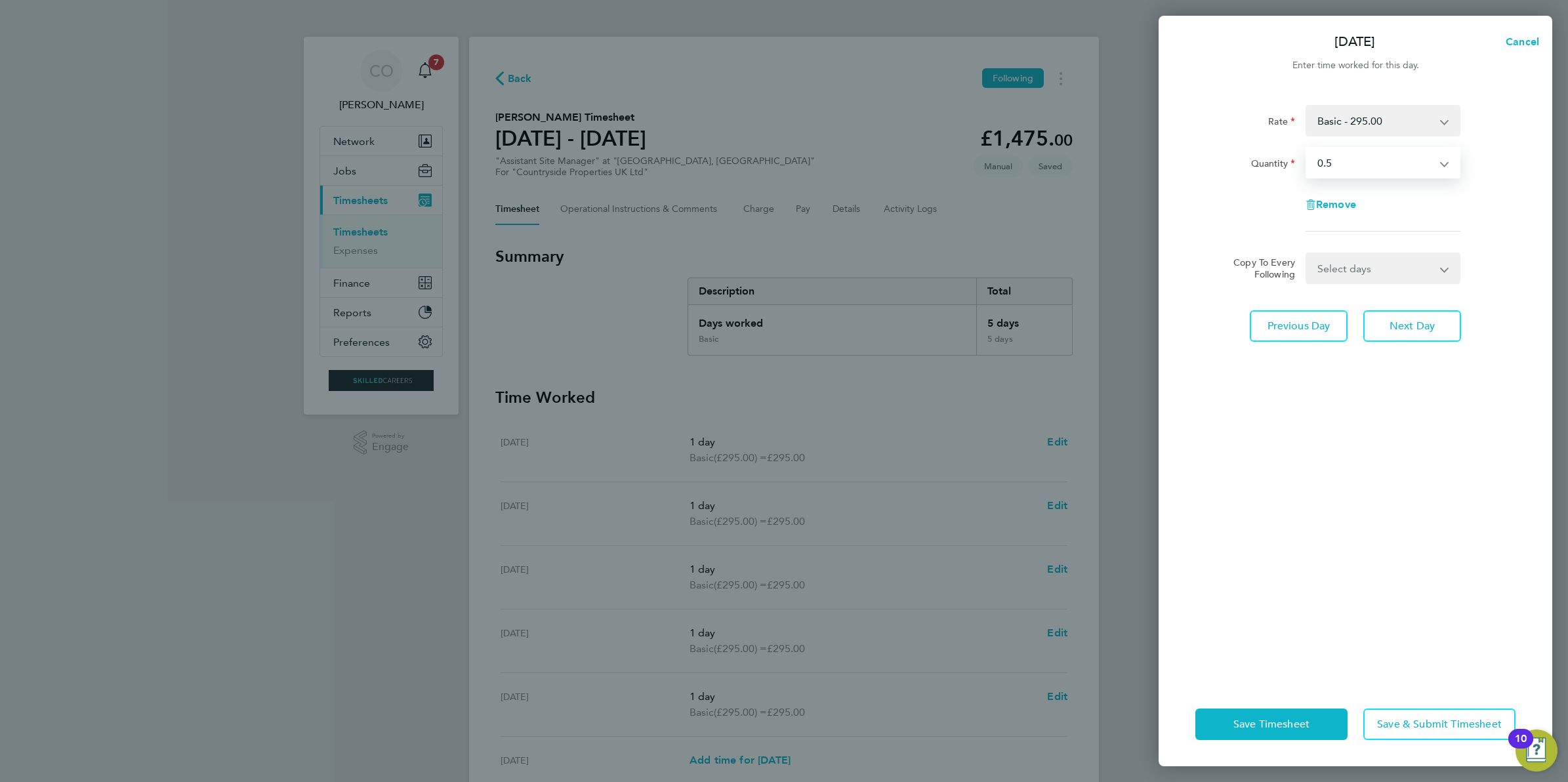
click at [1360, 158] on select "Select quantity 0.5 1" at bounding box center [1375, 163] width 137 height 29
select select "1"
click at [1307, 148] on select "Select quantity 0.5 1" at bounding box center [1375, 163] width 137 height 29
click at [1295, 719] on span "Save Timesheet" at bounding box center [1271, 724] width 76 height 13
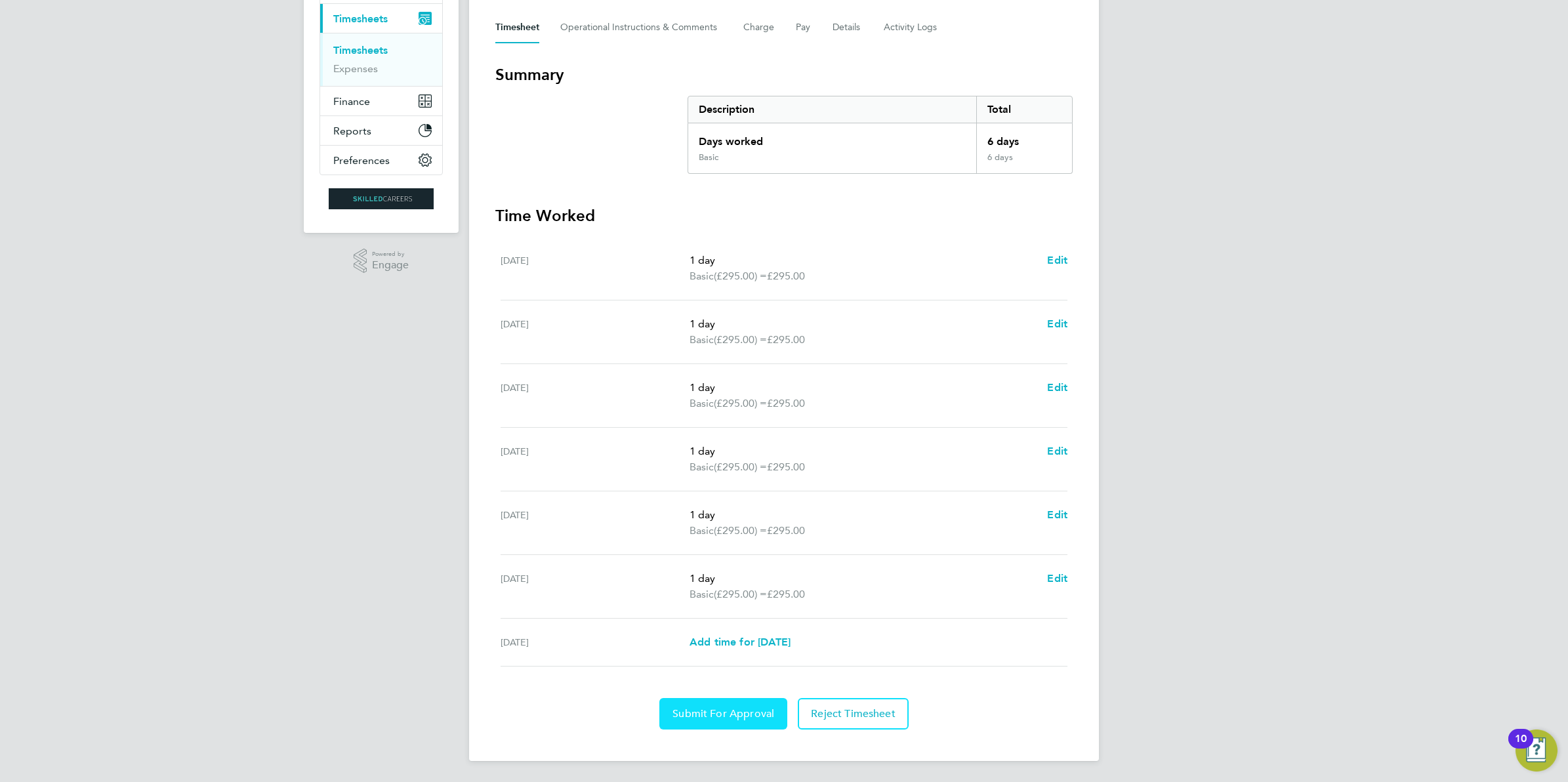
click at [728, 717] on span "Submit For Approval" at bounding box center [723, 714] width 101 height 13
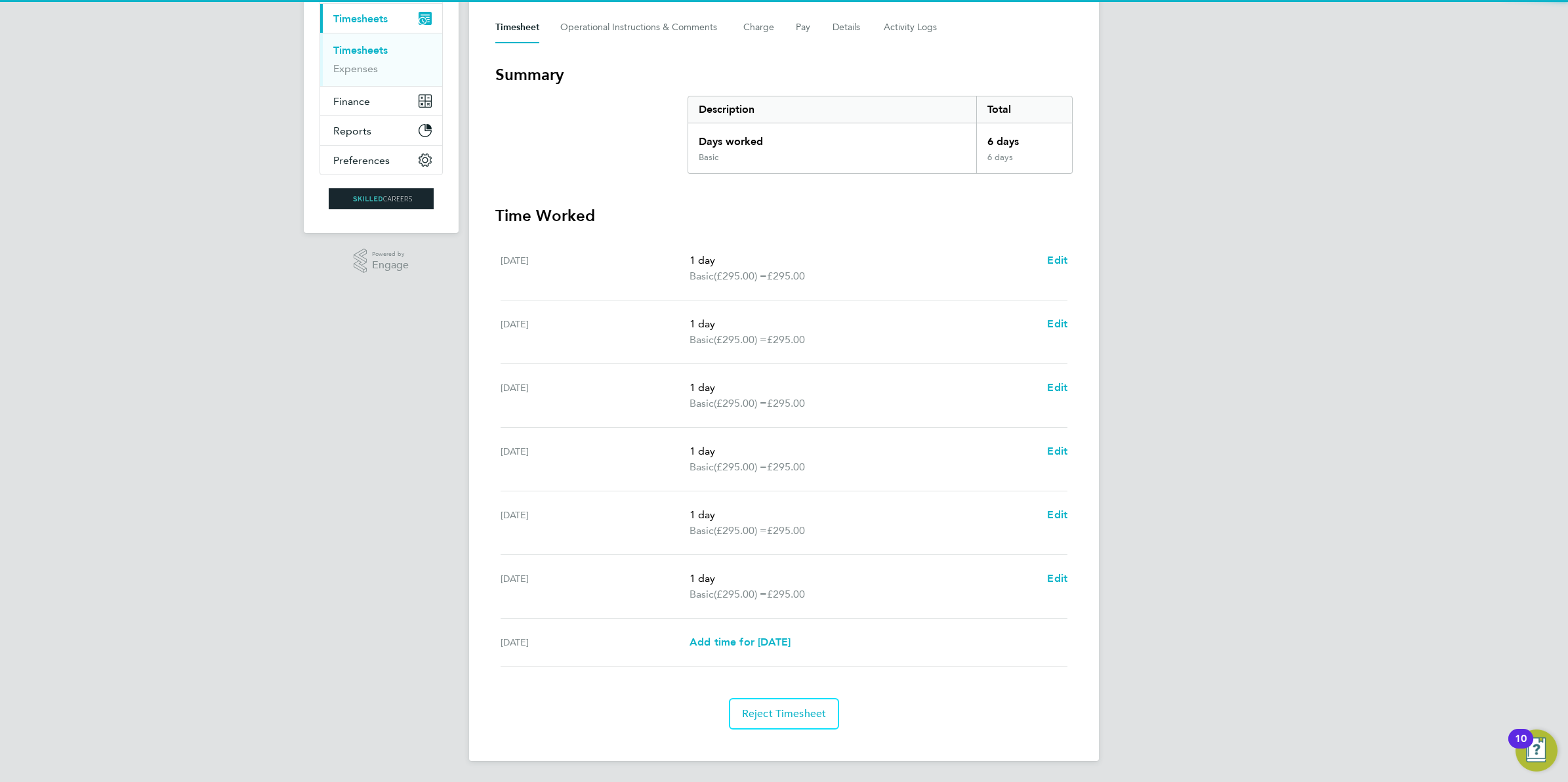
drag, startPoint x: 756, startPoint y: 687, endPoint x: 777, endPoint y: 669, distance: 27.7
click at [775, 673] on section "Time Worked Mon 18 Aug 1 day Basic (£295.00) = £295.00 Edit Tue 19 Aug 1 day Ba…" at bounding box center [784, 467] width 577 height 525
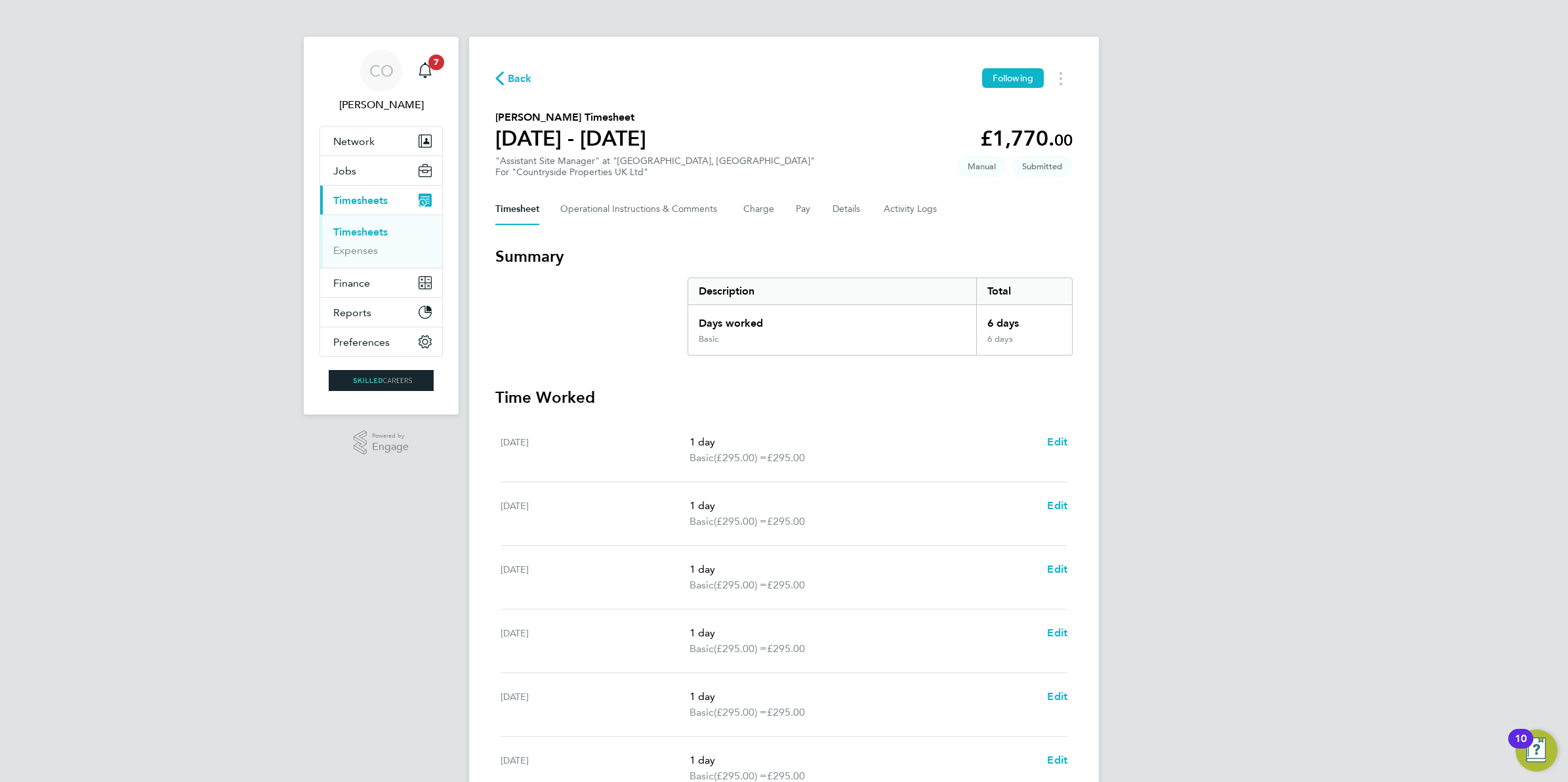
click at [368, 227] on link "Timesheets" at bounding box center [360, 232] width 55 height 12
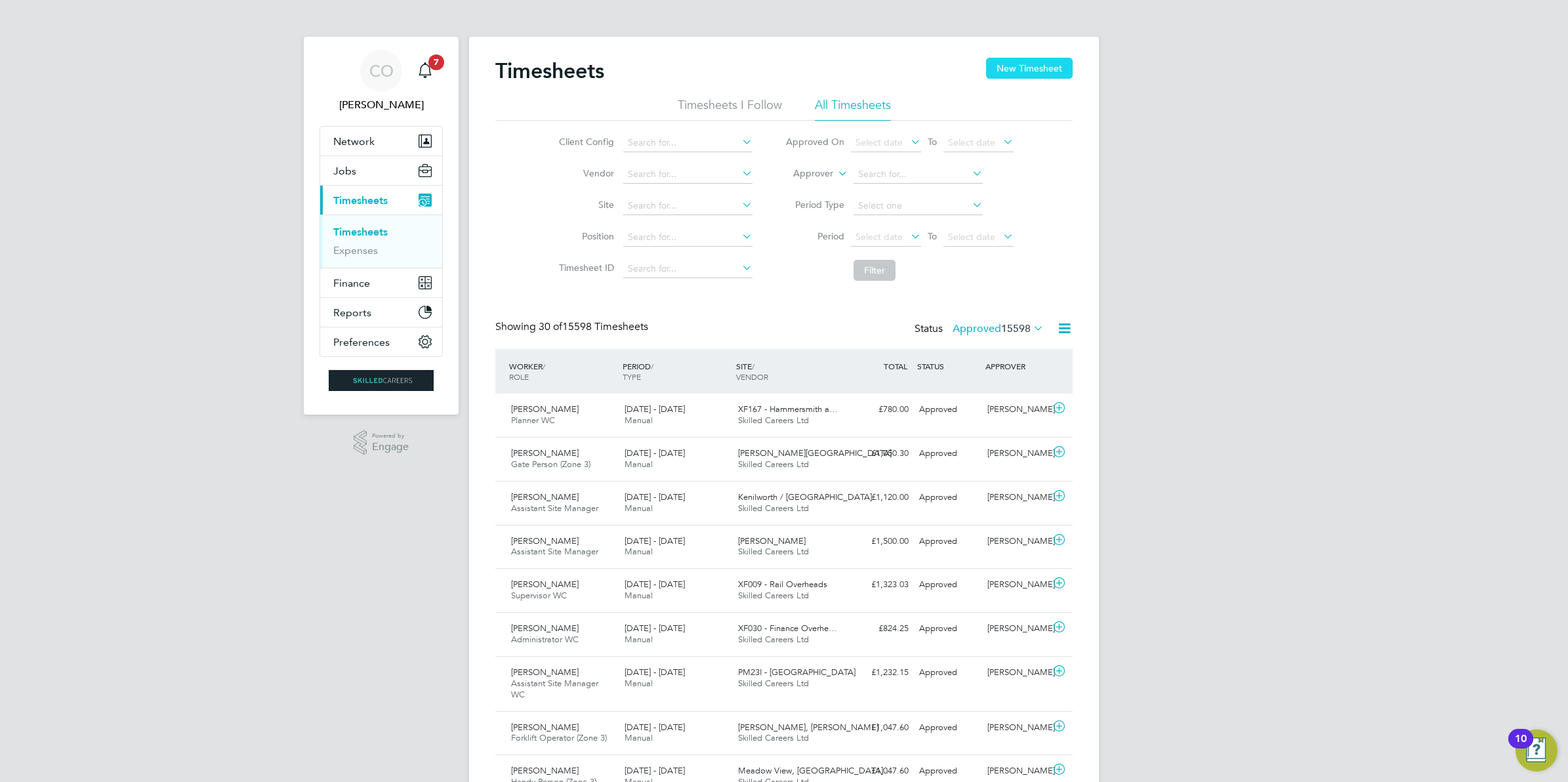
click at [1012, 74] on button "New Timesheet" at bounding box center [1029, 68] width 87 height 21
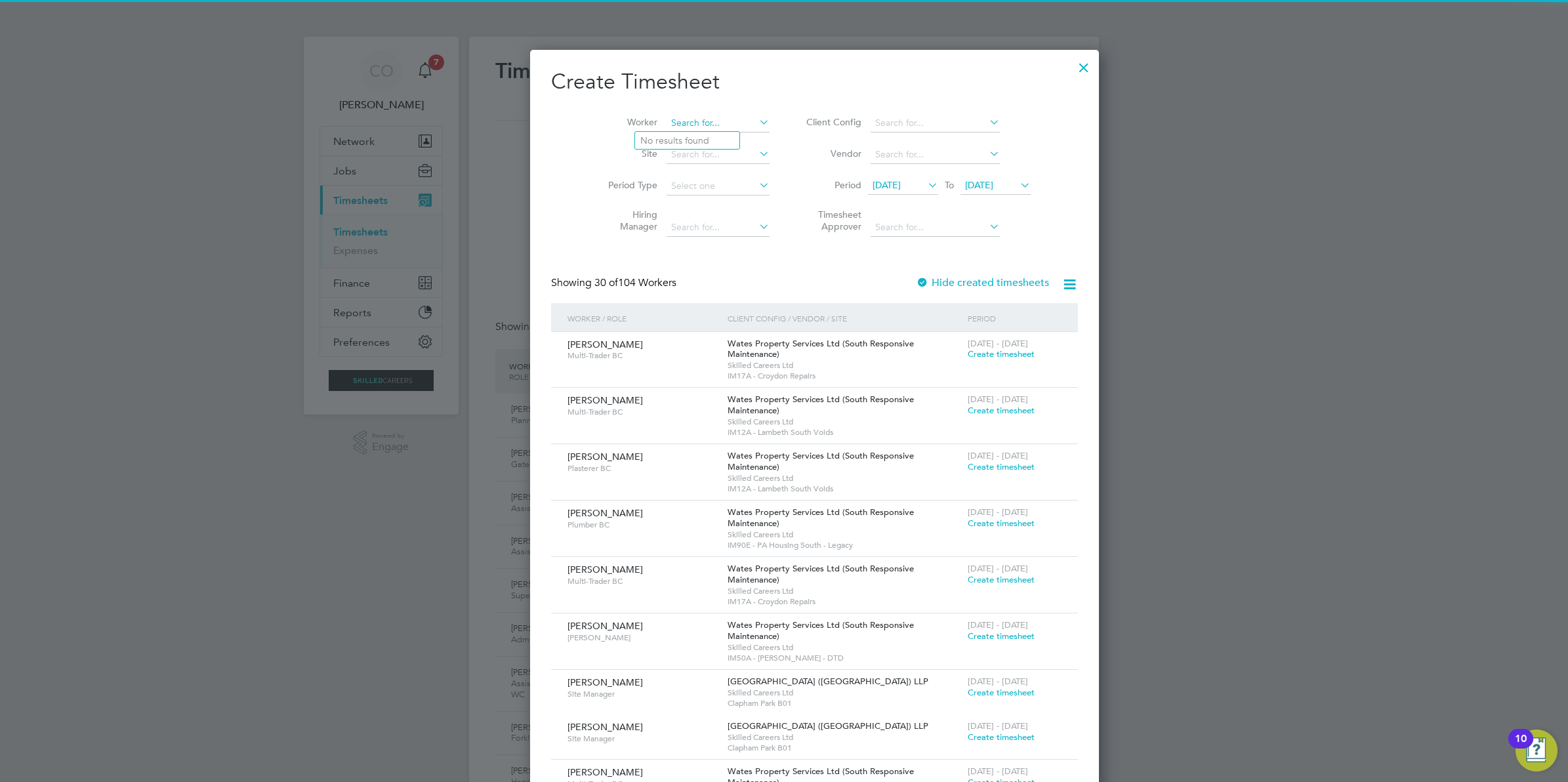
click at [684, 115] on input at bounding box center [718, 124] width 103 height 18
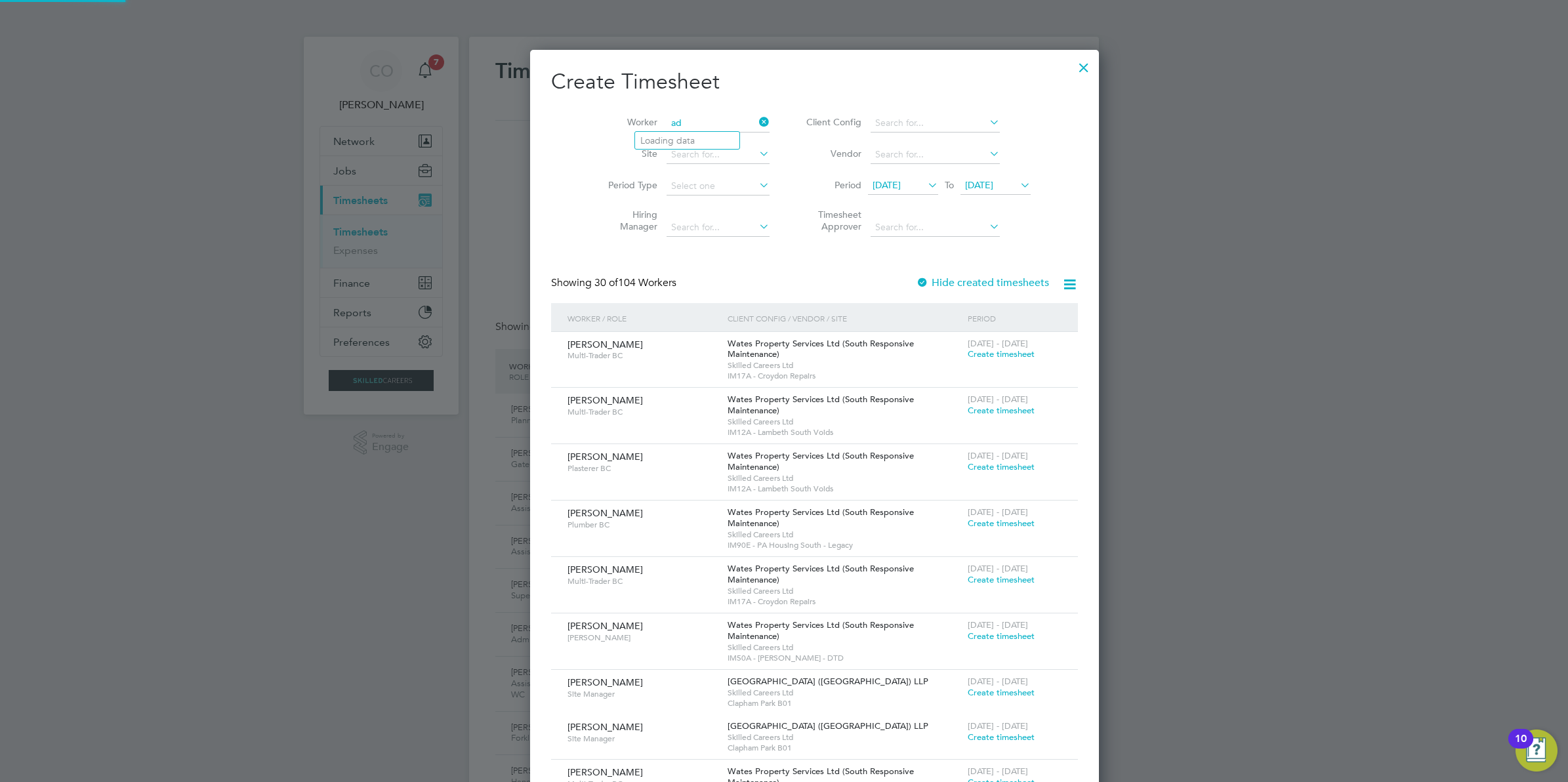
type input "a"
type input "Andrew Devonport"
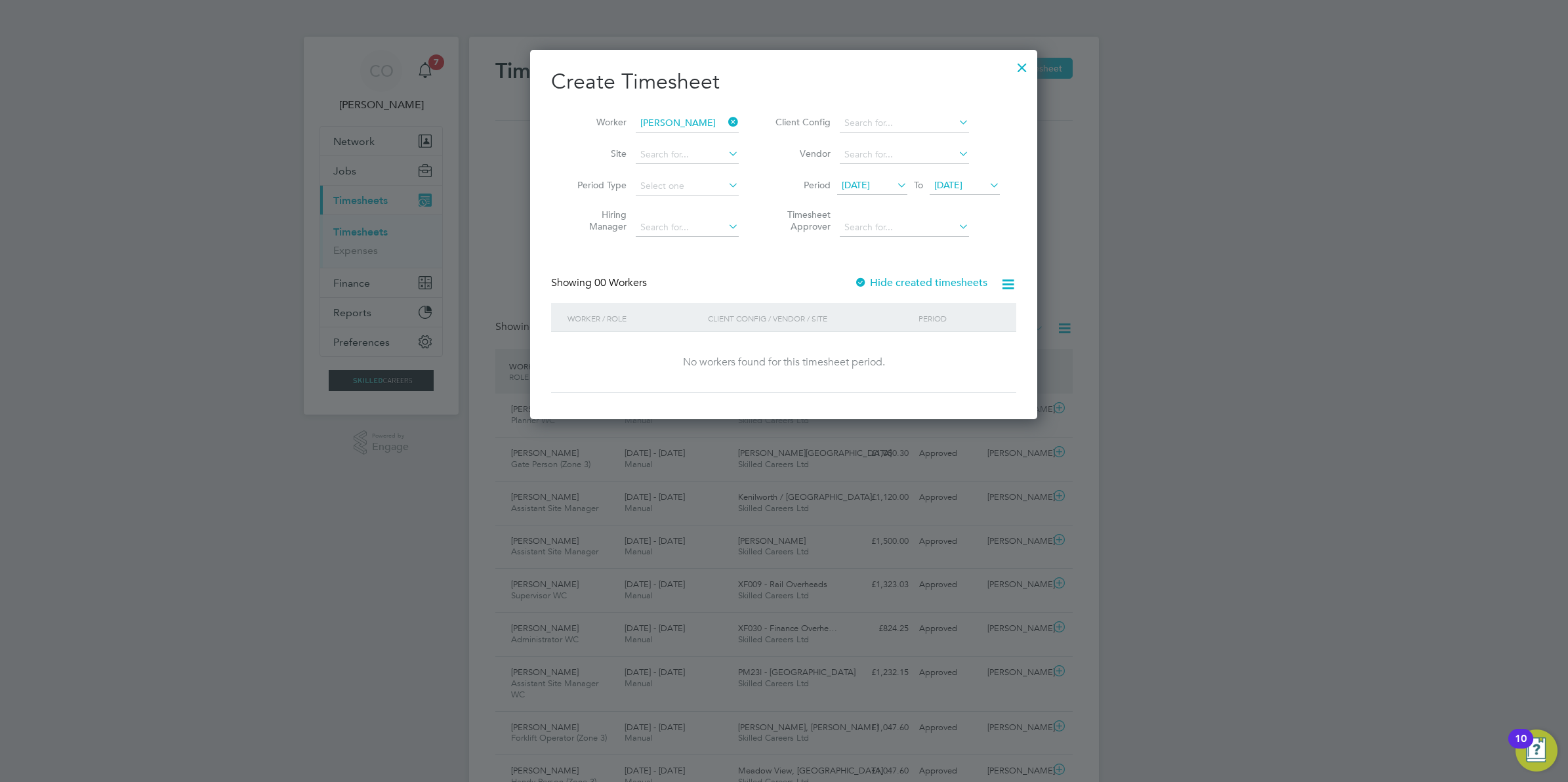
click at [860, 277] on div at bounding box center [860, 283] width 13 height 13
click at [962, 179] on span "19 Aug 2025" at bounding box center [948, 184] width 28 height 12
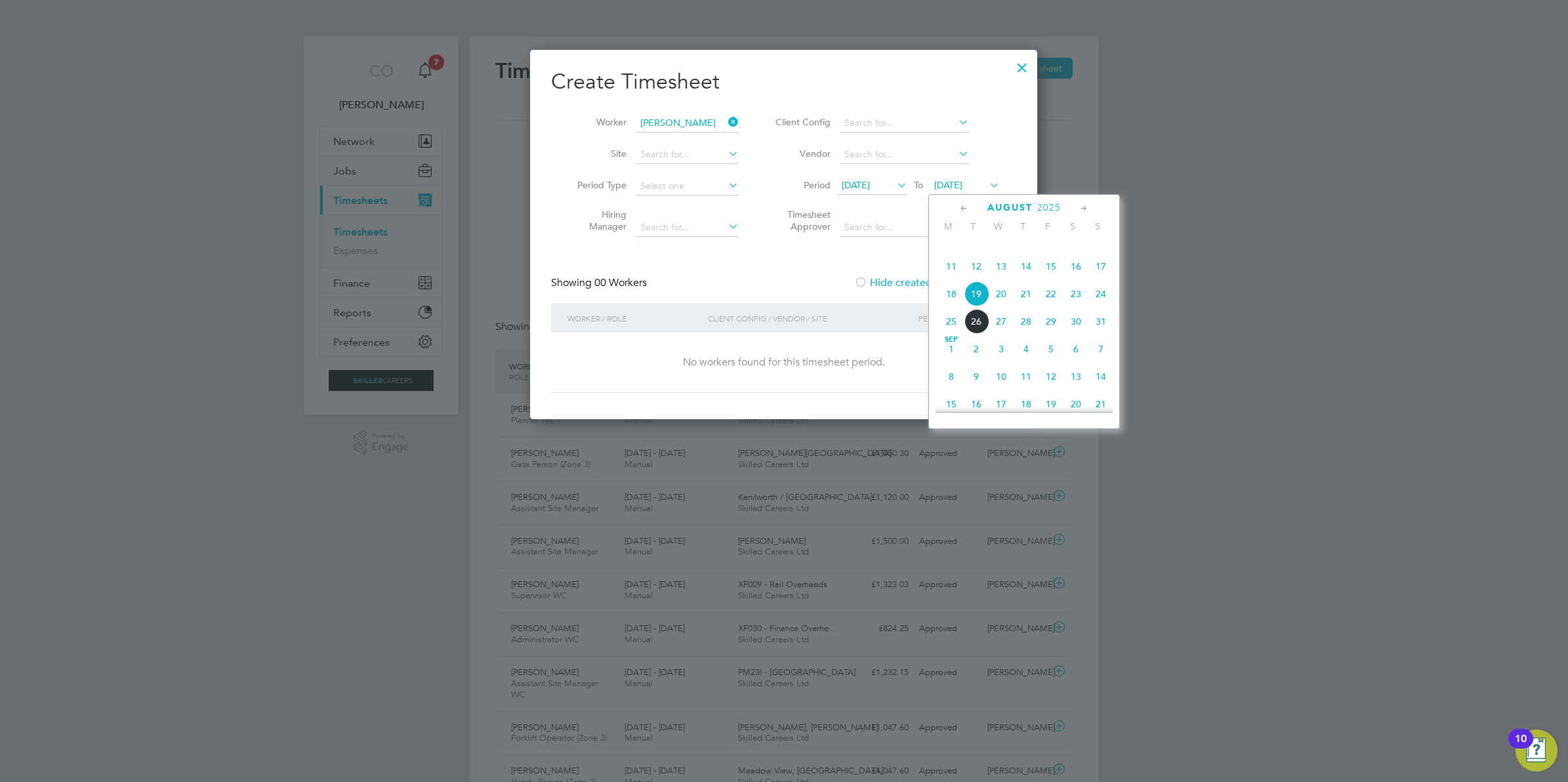
click at [1073, 334] on span "30" at bounding box center [1076, 321] width 25 height 25
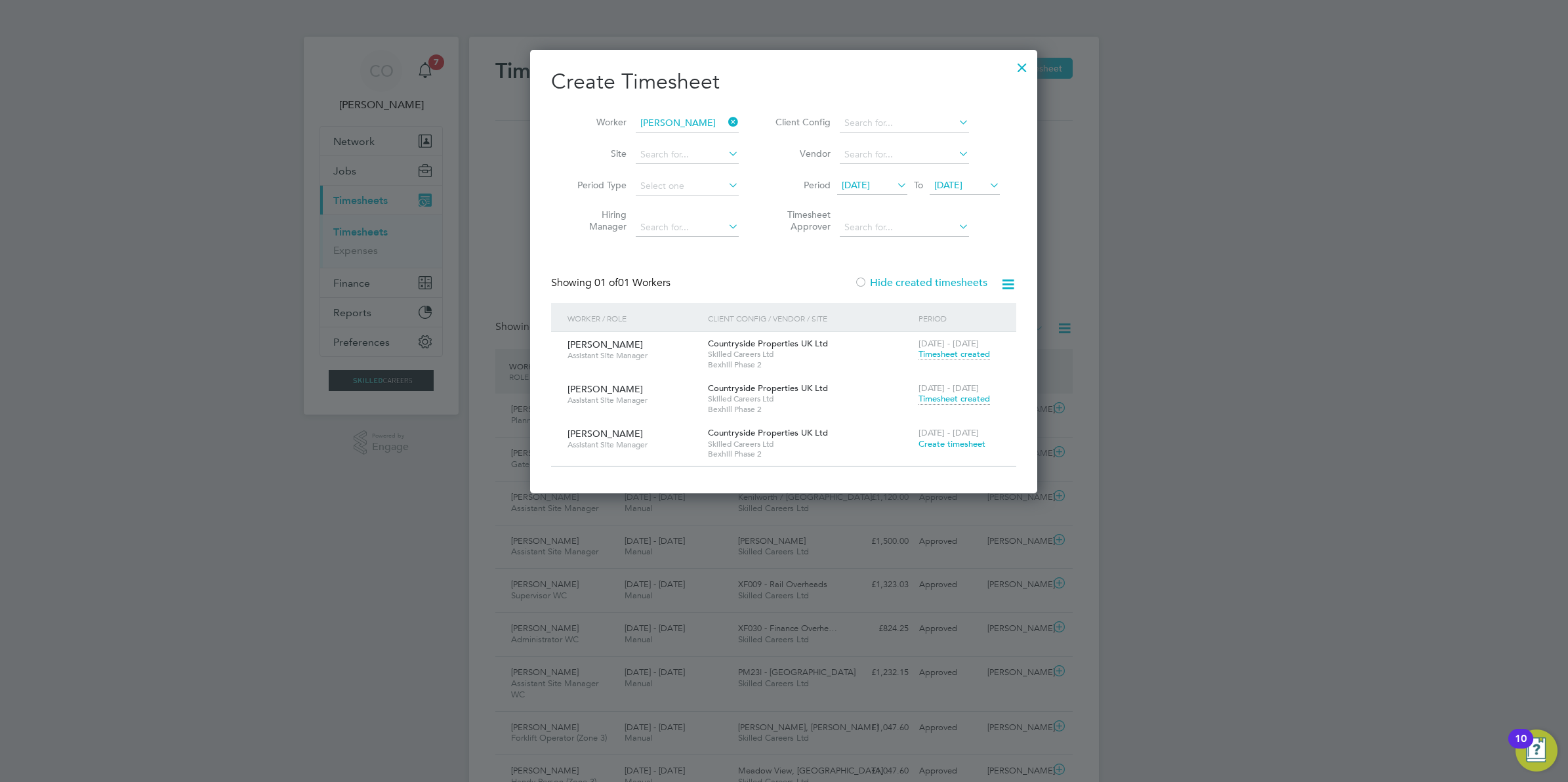
click at [958, 399] on span "Timesheet created" at bounding box center [954, 399] width 71 height 12
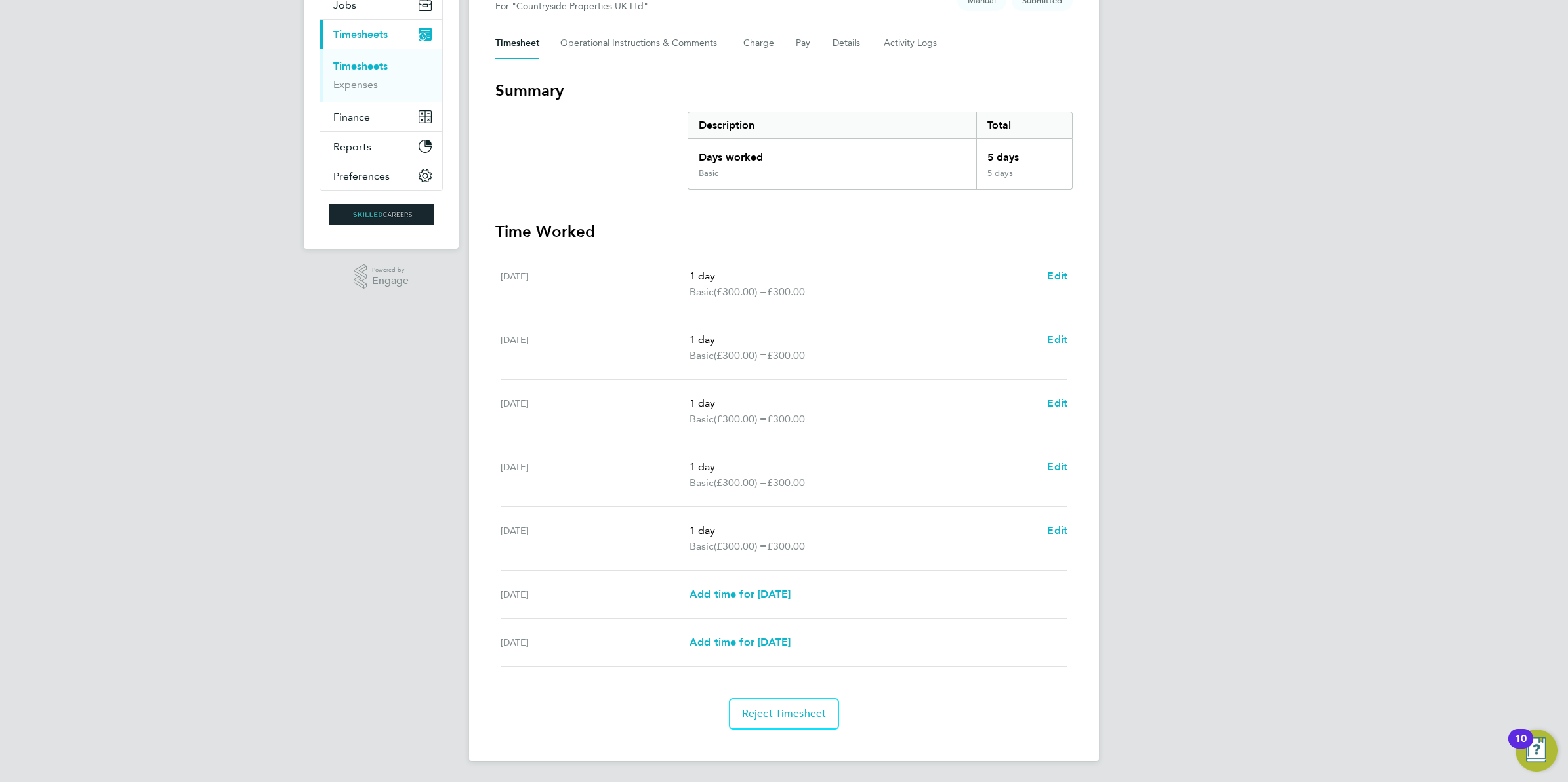
click at [358, 61] on link "Timesheets" at bounding box center [360, 66] width 55 height 12
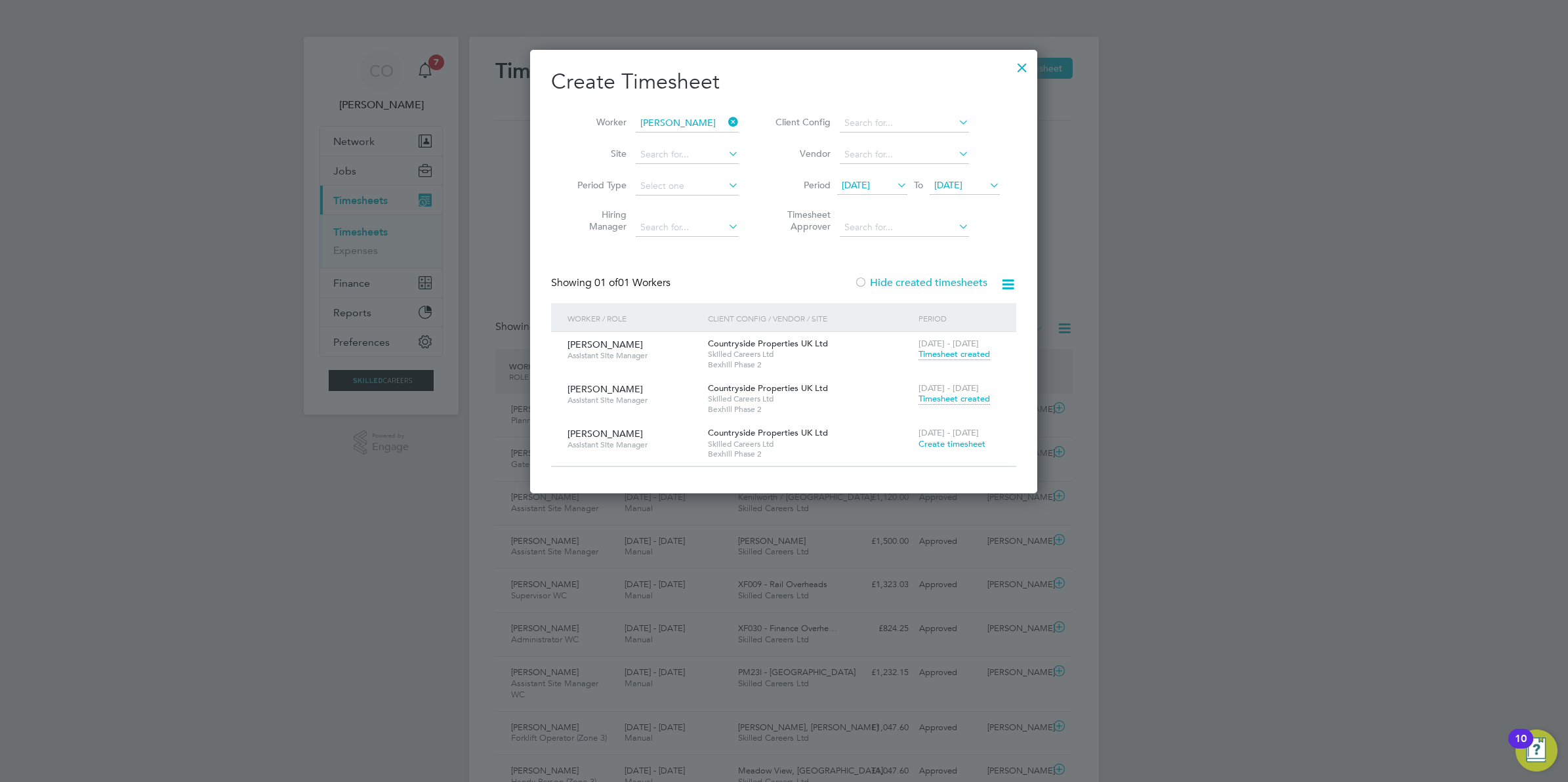
click at [1019, 65] on div at bounding box center [1022, 64] width 24 height 24
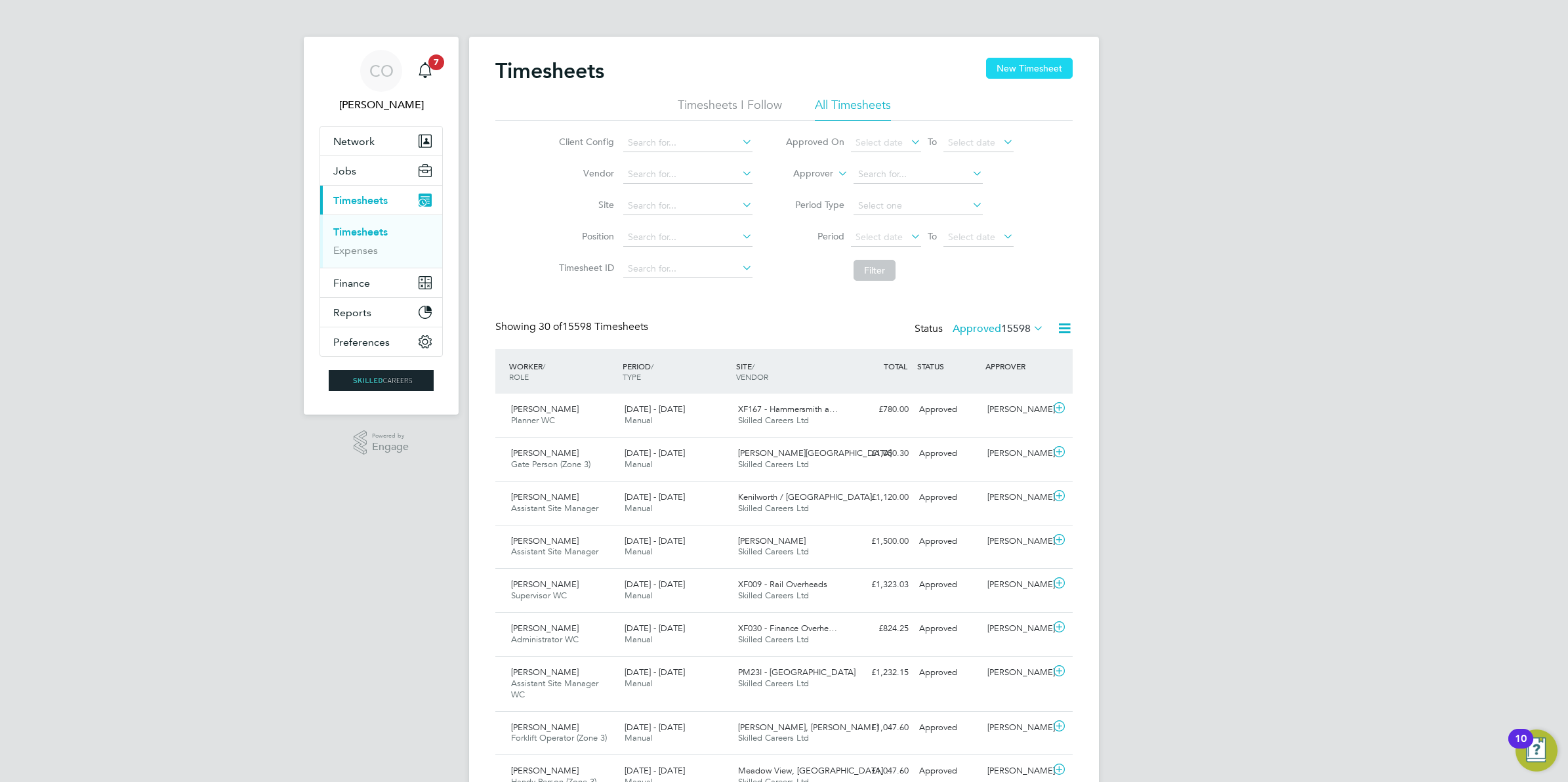
click at [1029, 61] on button "New Timesheet" at bounding box center [1029, 68] width 87 height 21
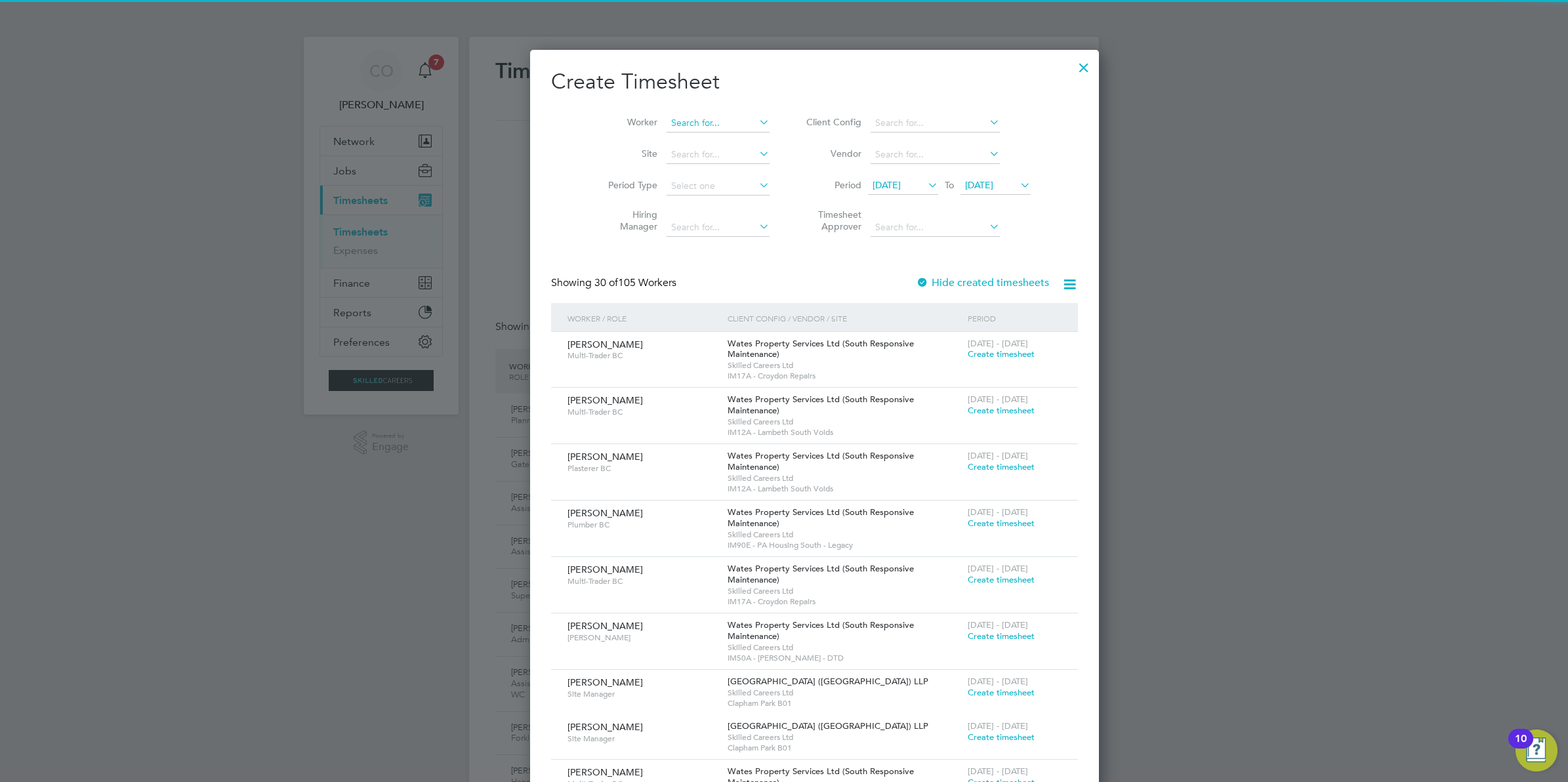
click at [667, 114] on input at bounding box center [718, 124] width 103 height 18
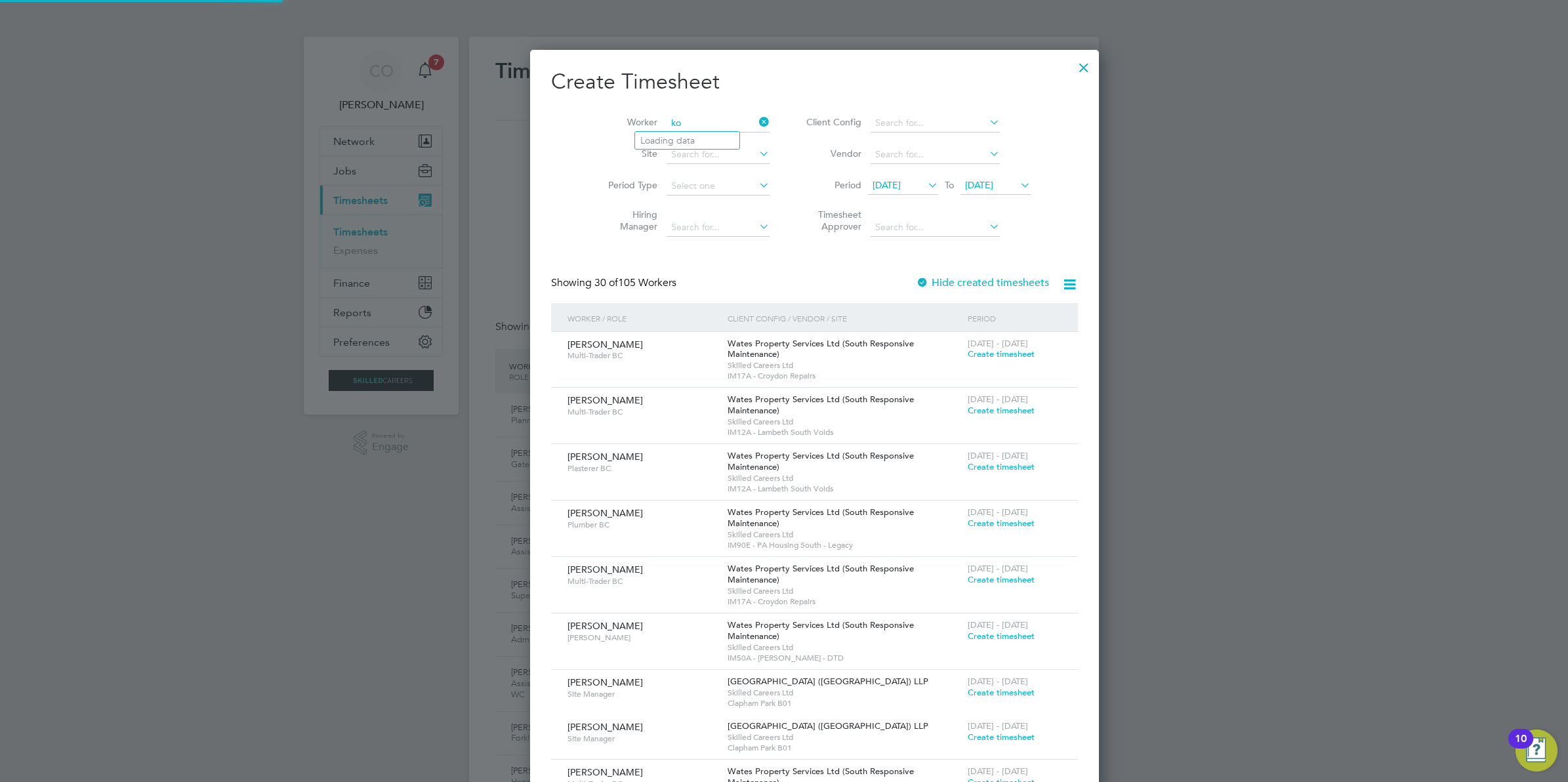
type input "k"
click at [719, 143] on b "Webb" at bounding box center [756, 141] width 76 height 12
type input "John Webb"
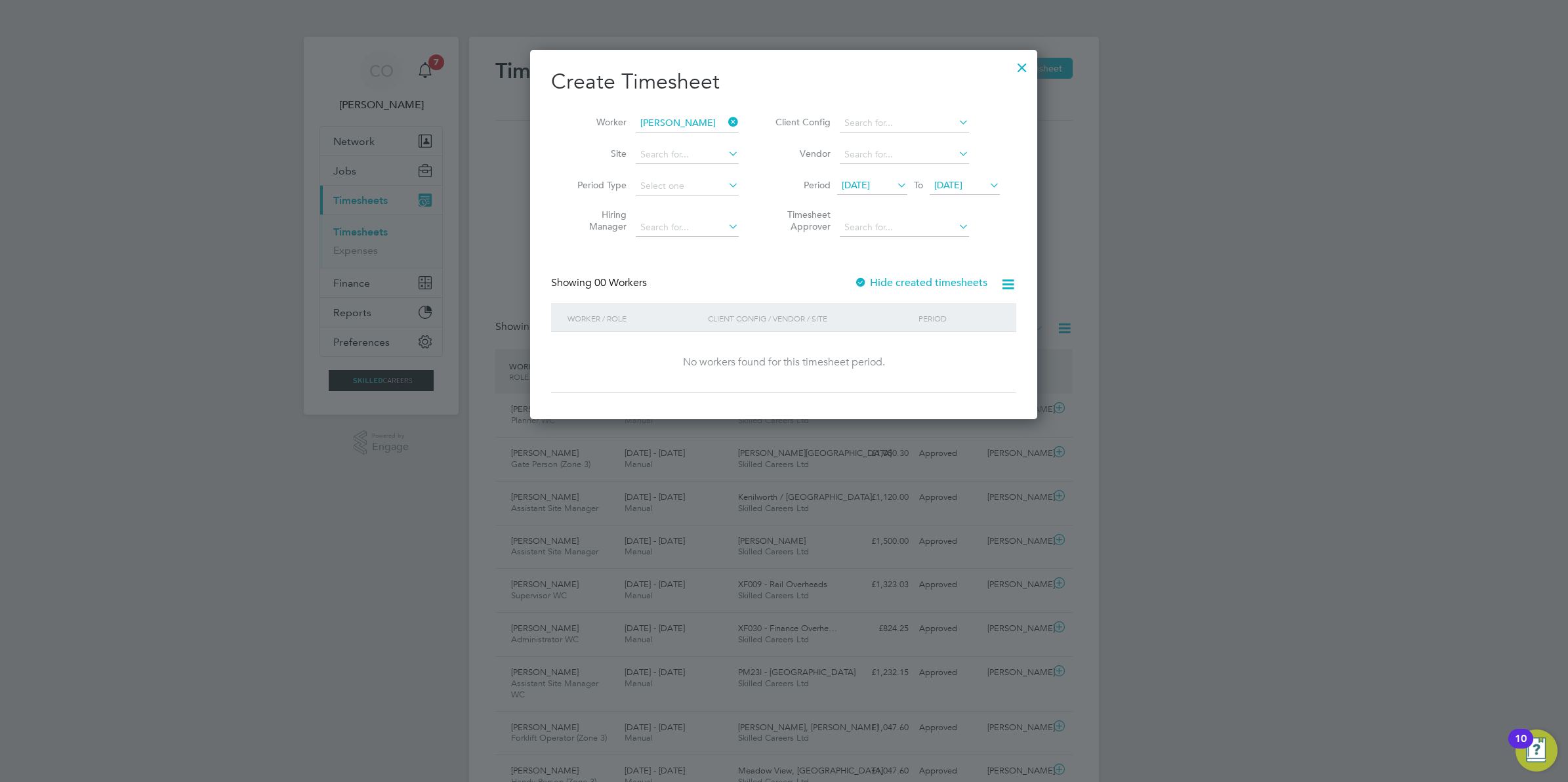
click at [881, 287] on div "Hide created timesheets" at bounding box center [921, 283] width 136 height 14
click at [884, 280] on label "Hide created timesheets" at bounding box center [920, 283] width 133 height 13
click at [962, 184] on span "19 Aug 2025" at bounding box center [948, 184] width 28 height 12
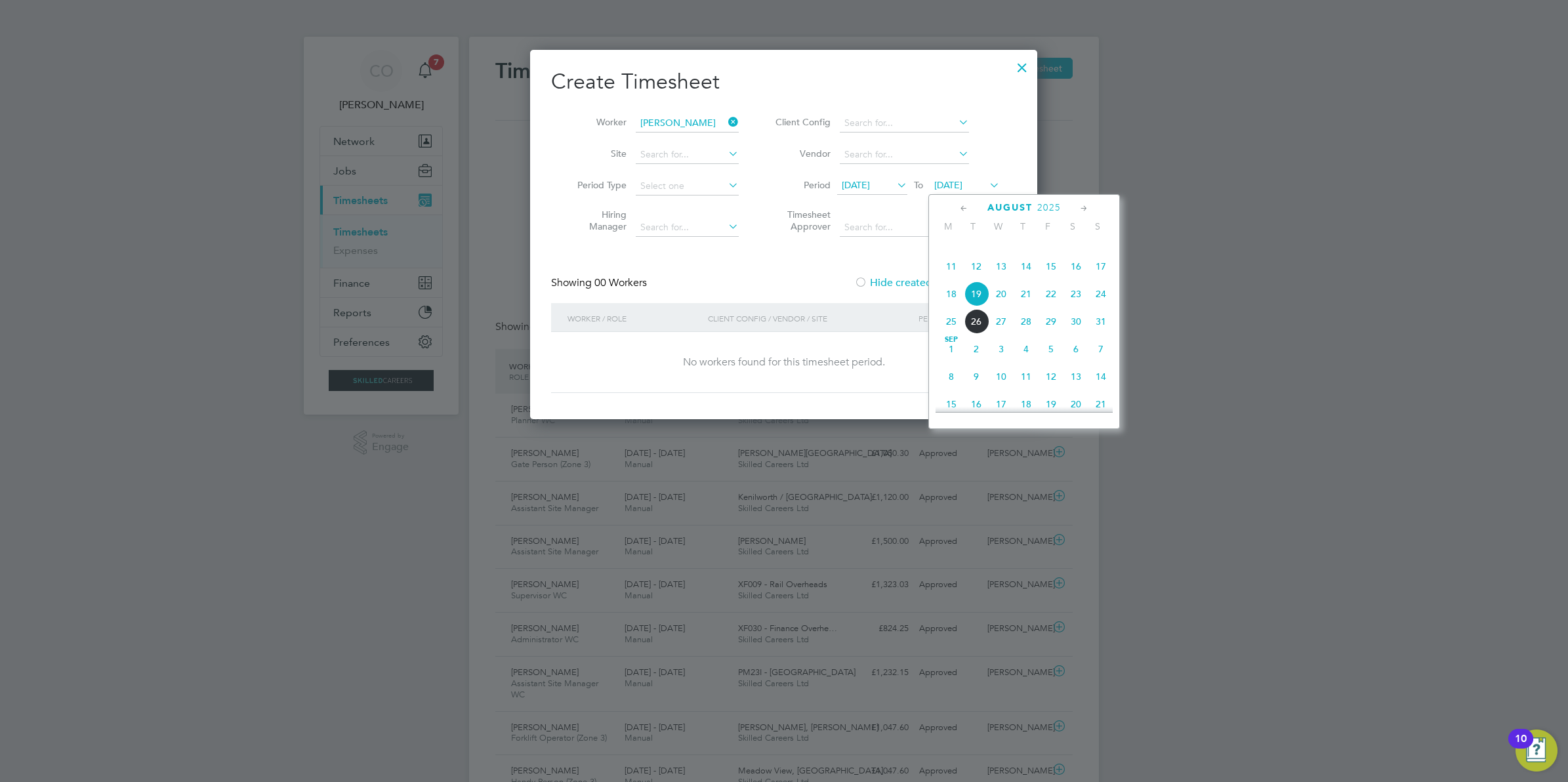
click at [1080, 334] on span "30" at bounding box center [1076, 321] width 25 height 25
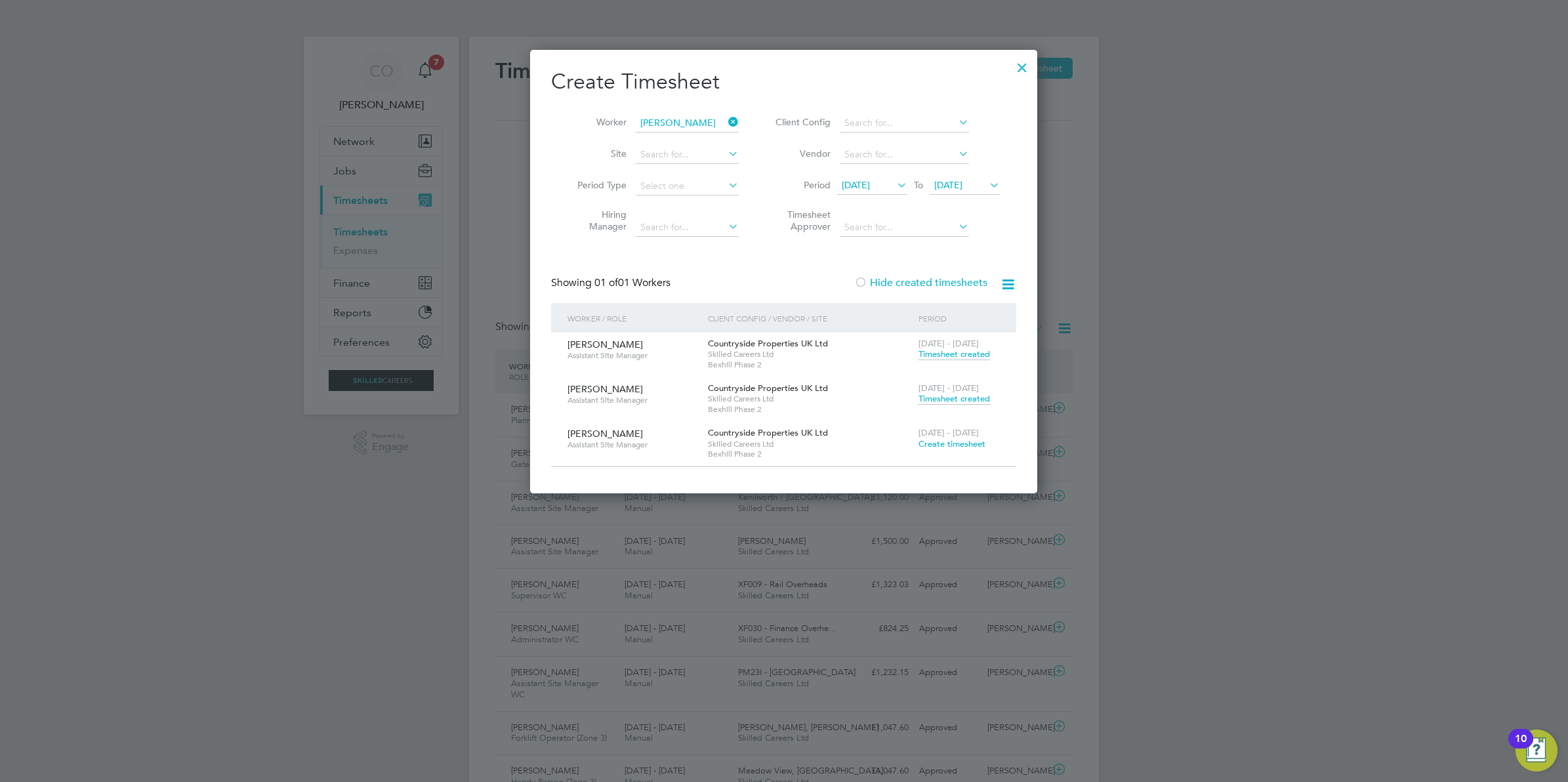
click at [958, 397] on span "Timesheet created" at bounding box center [954, 399] width 71 height 12
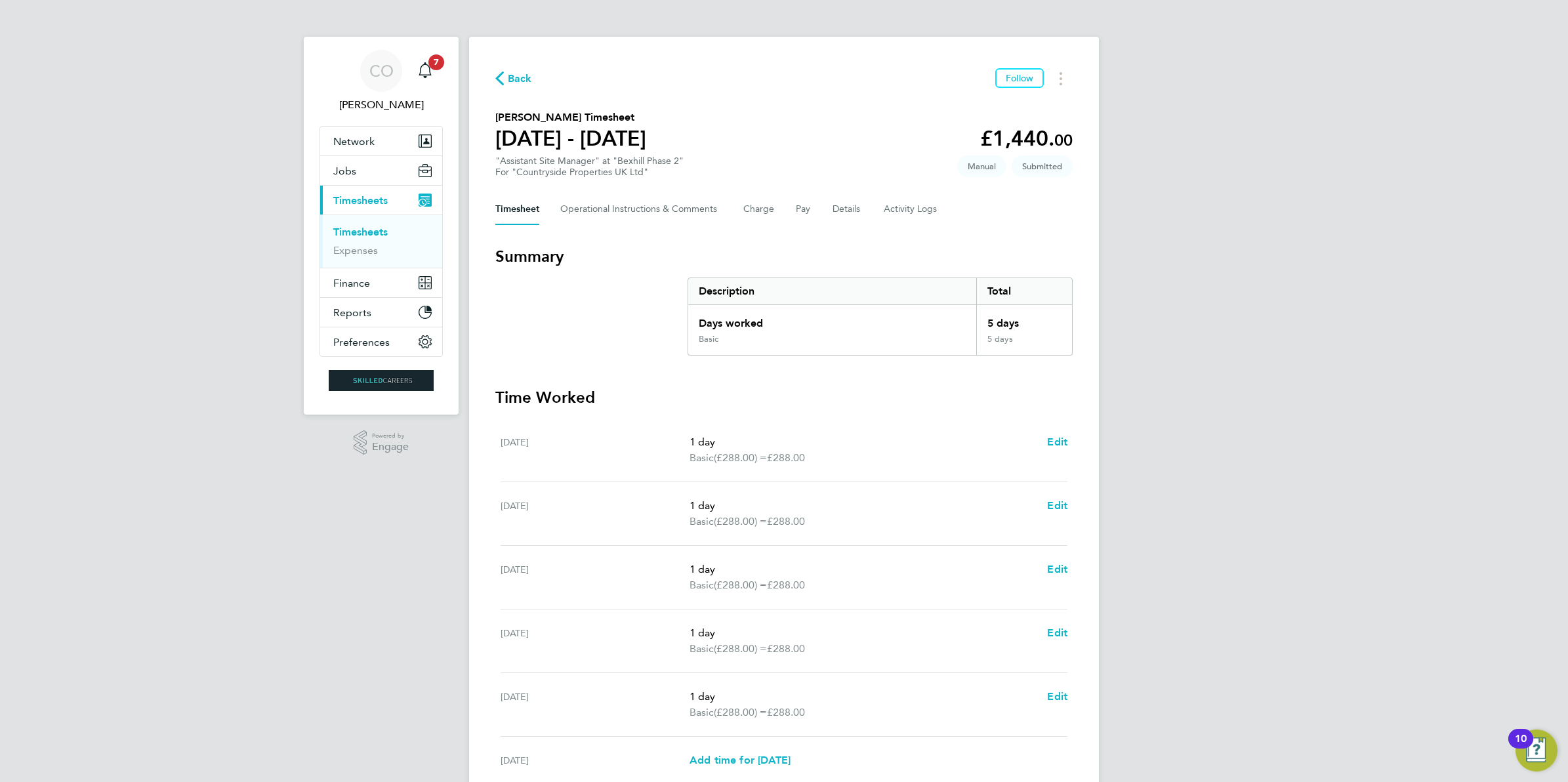
click at [390, 223] on ul "Timesheets Expenses" at bounding box center [381, 240] width 122 height 53
click at [364, 231] on link "Timesheets" at bounding box center [360, 232] width 55 height 12
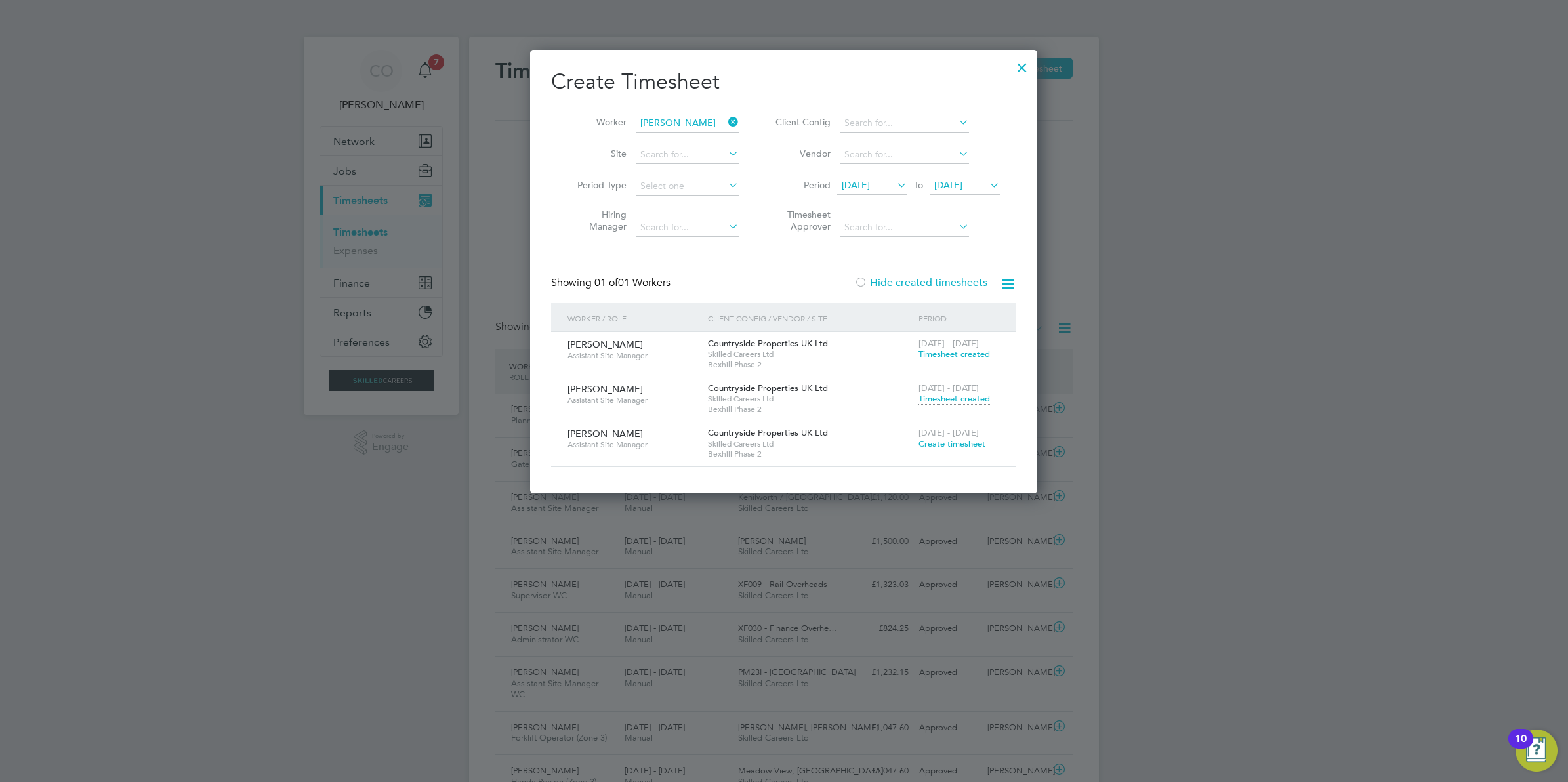
click at [726, 119] on icon at bounding box center [726, 122] width 0 height 18
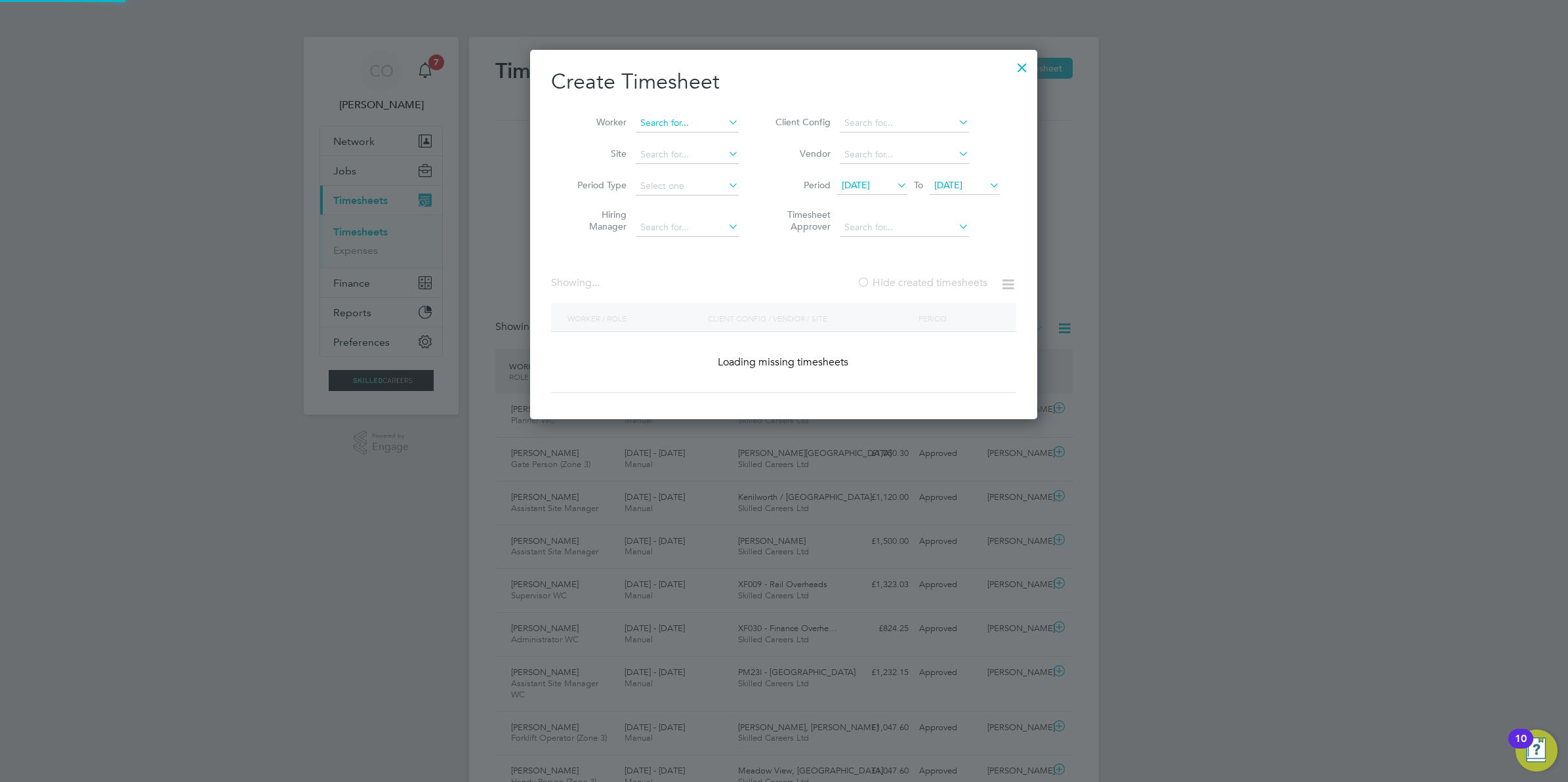
click at [712, 121] on input at bounding box center [687, 124] width 103 height 18
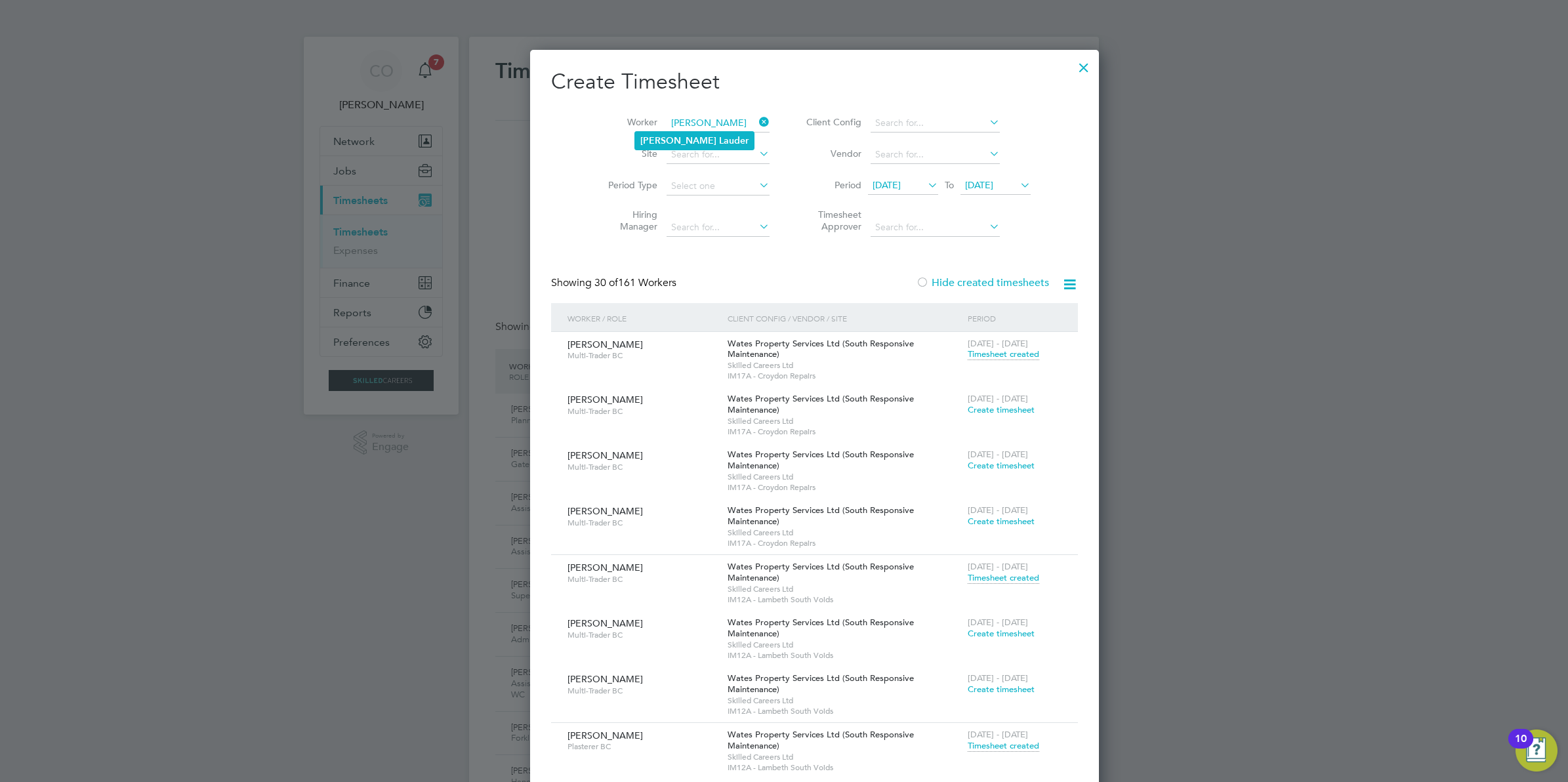
click at [719, 135] on b "Lauder" at bounding box center [733, 141] width 29 height 12
type input "[PERSON_NAME]"
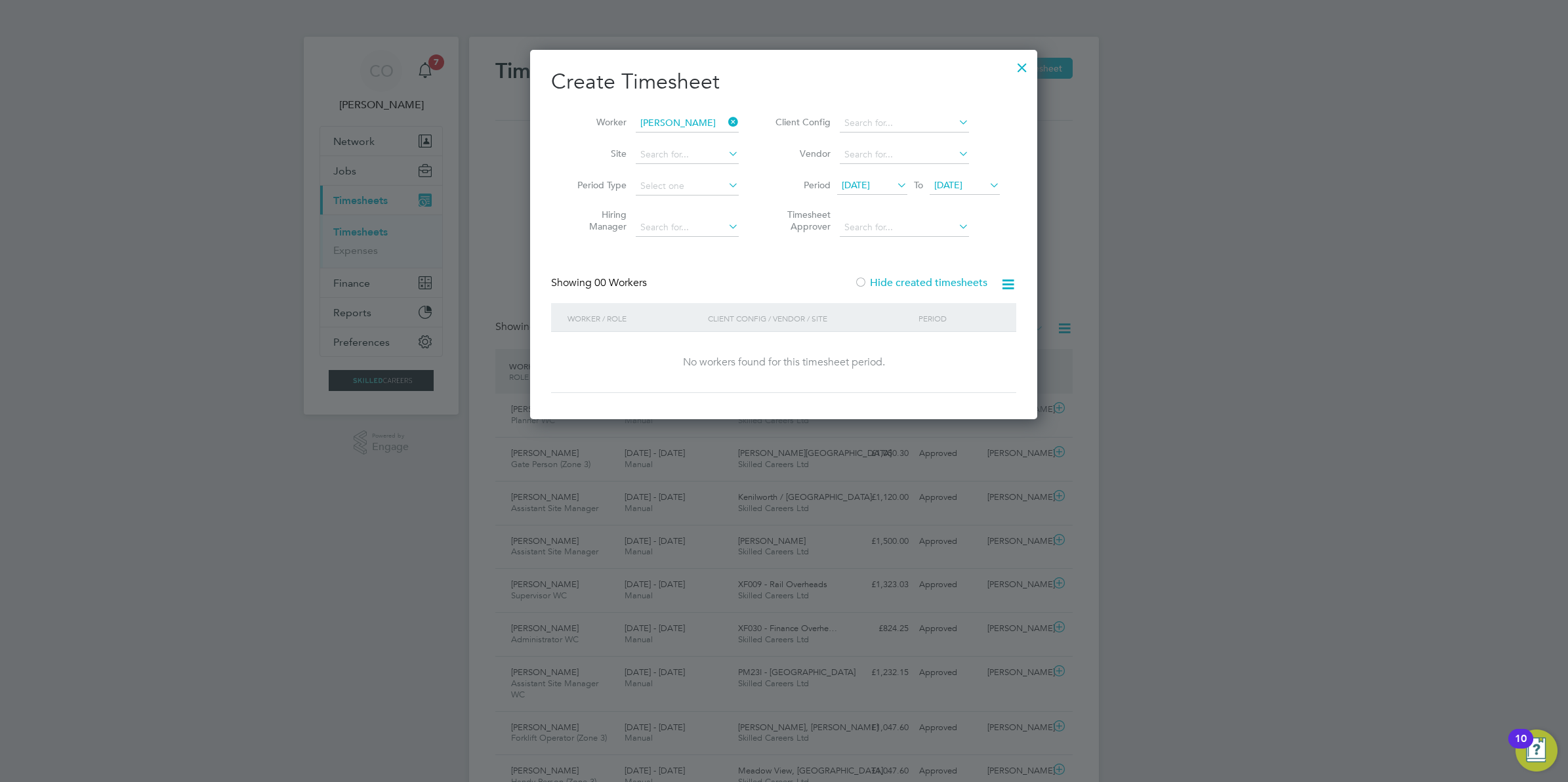
click at [909, 284] on label "Hide created timesheets" at bounding box center [920, 283] width 133 height 13
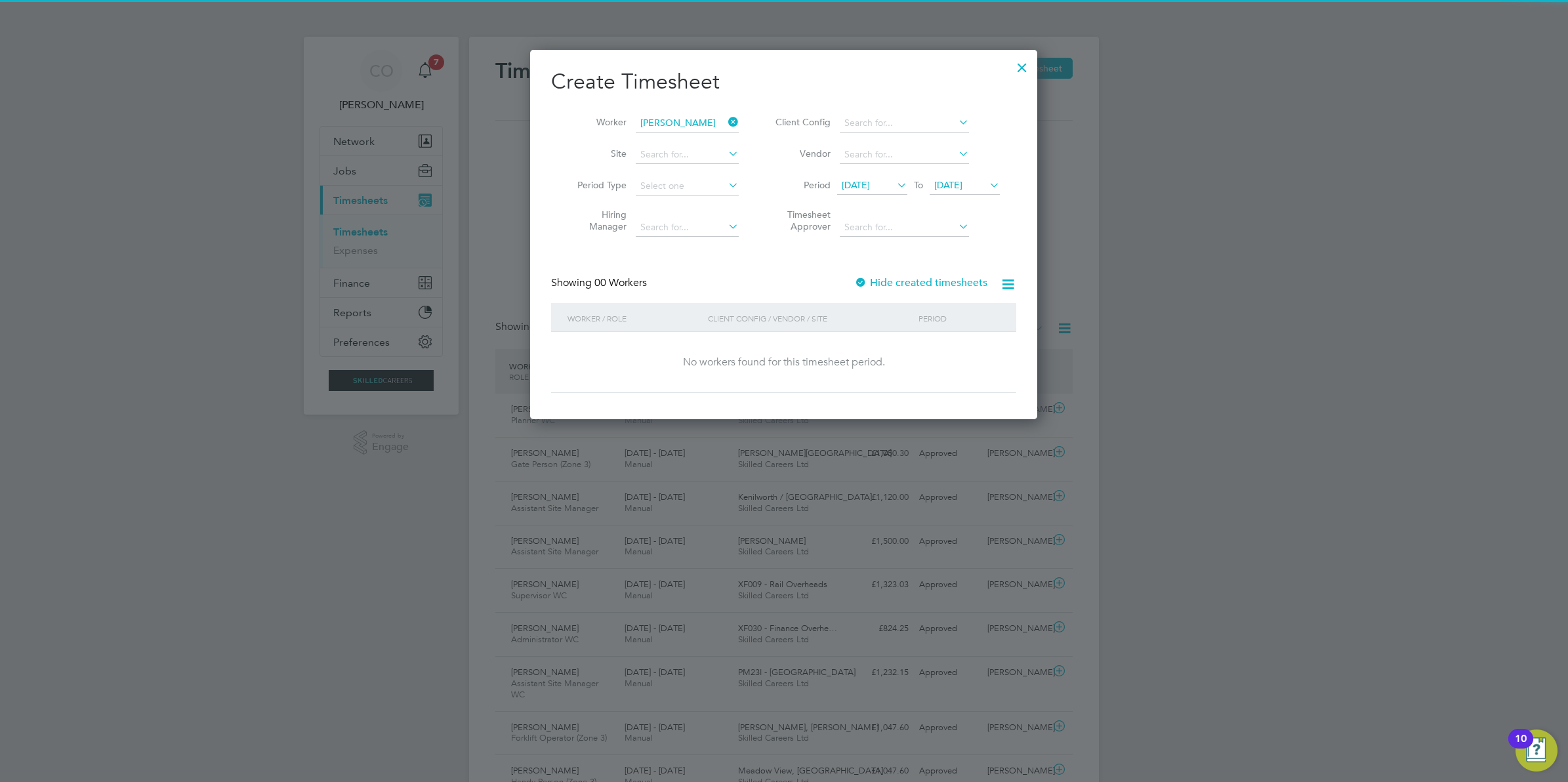
click at [909, 284] on label "Hide created timesheets" at bounding box center [920, 283] width 133 height 13
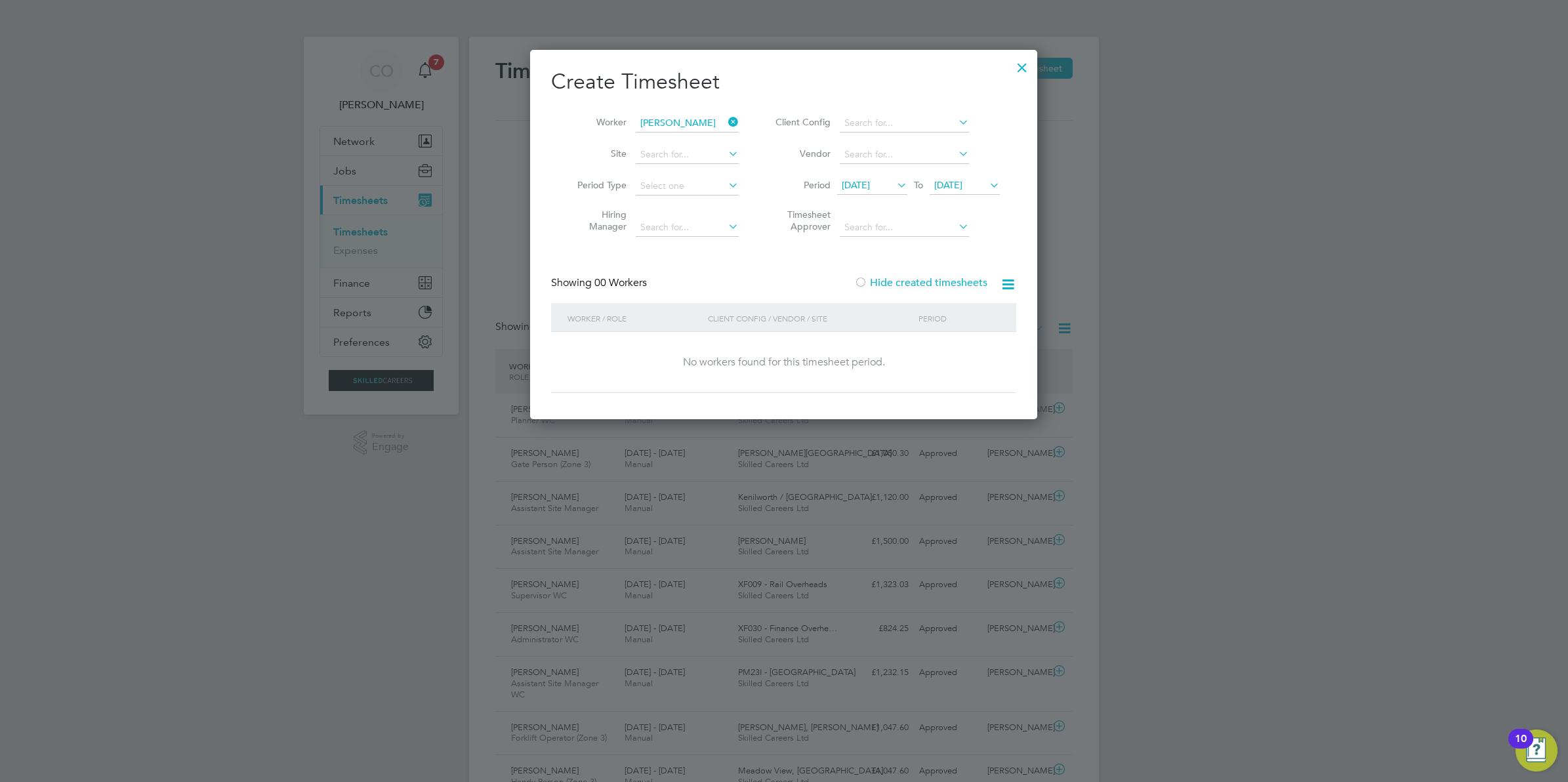
click at [962, 181] on span "30 Aug 2025" at bounding box center [948, 184] width 28 height 12
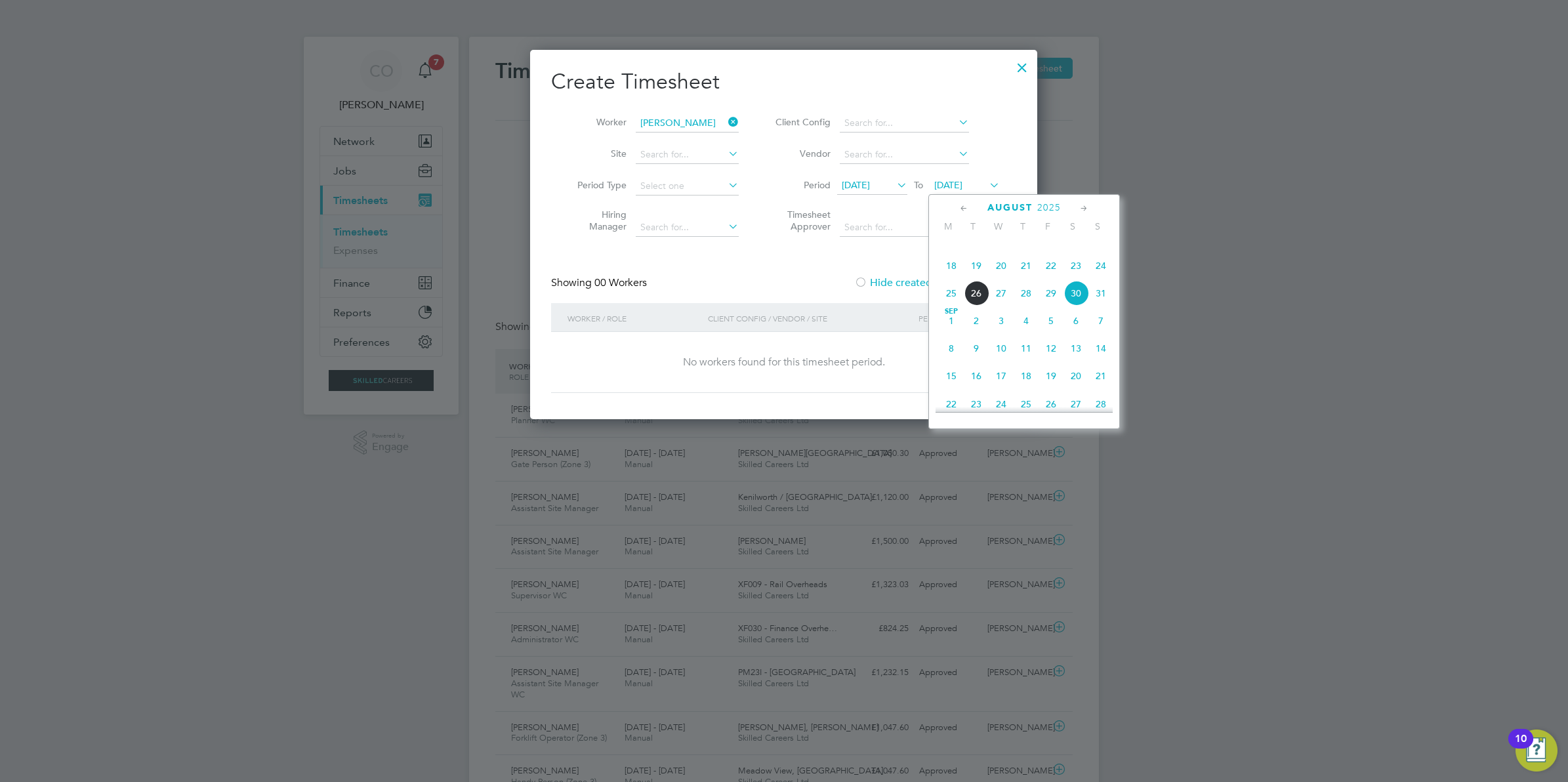
click at [1096, 333] on span "7" at bounding box center [1100, 321] width 25 height 25
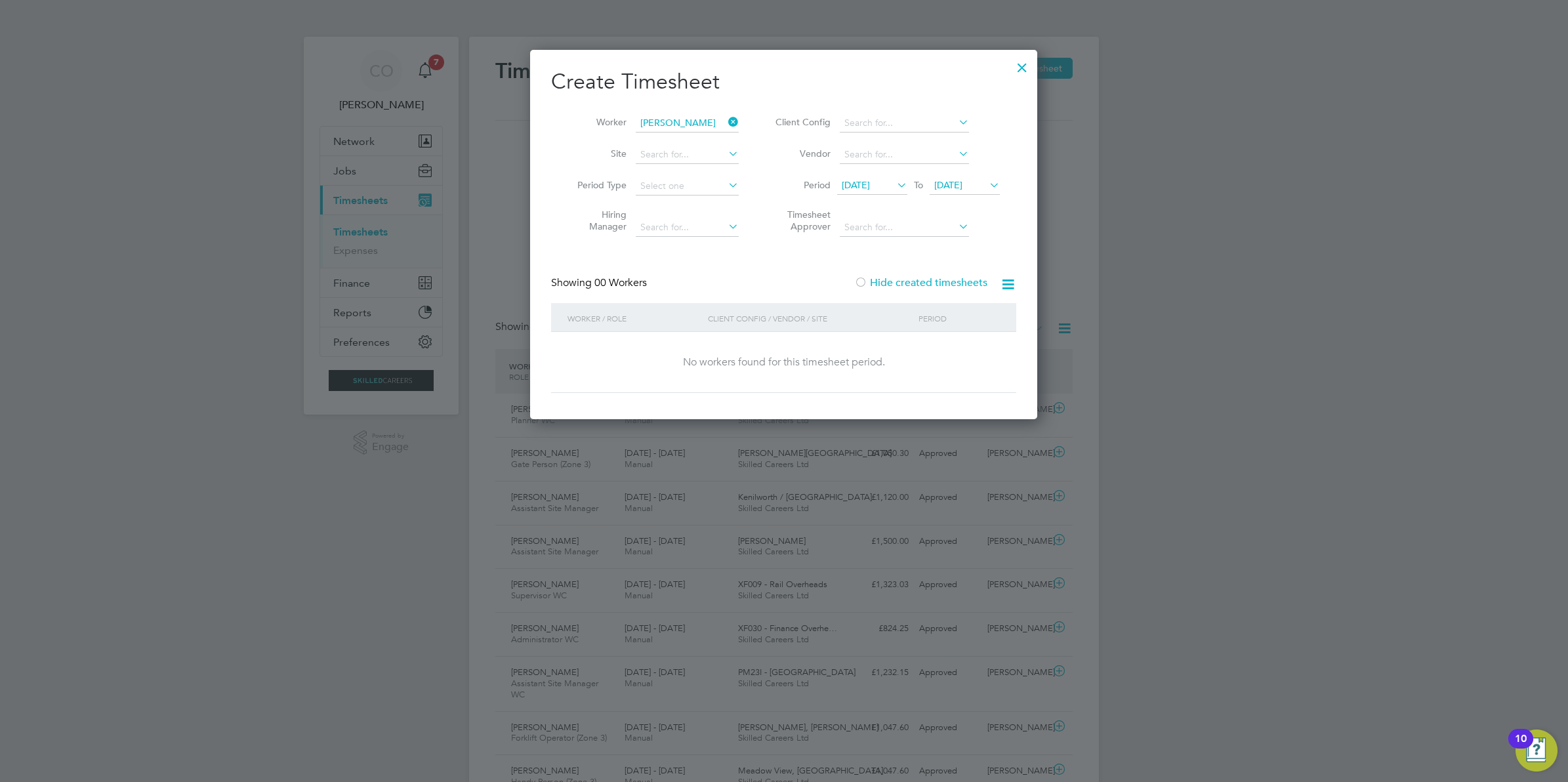
click at [927, 279] on label "Hide created timesheets" at bounding box center [920, 283] width 133 height 13
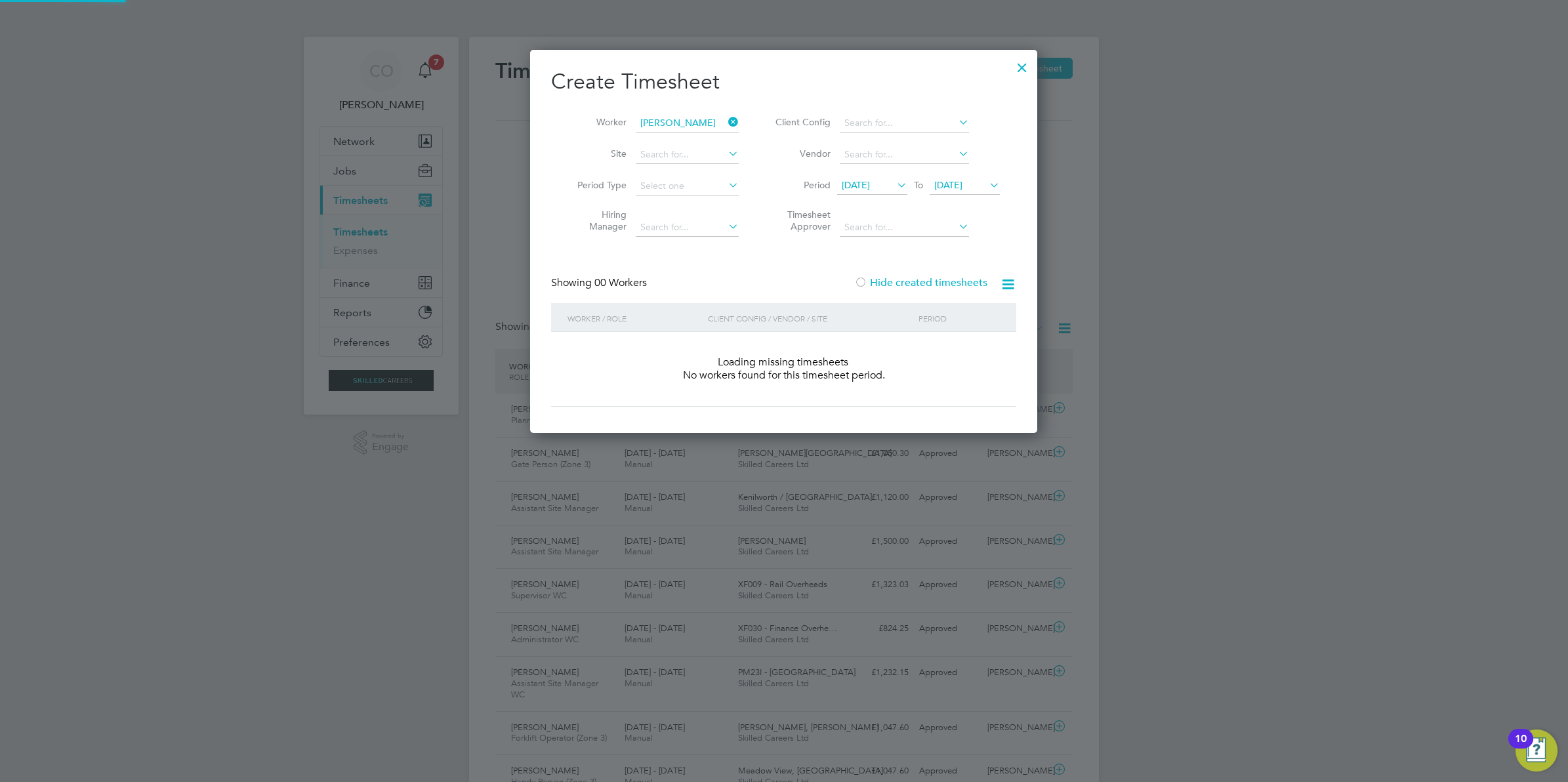
click at [927, 277] on label "Hide created timesheets" at bounding box center [920, 283] width 133 height 13
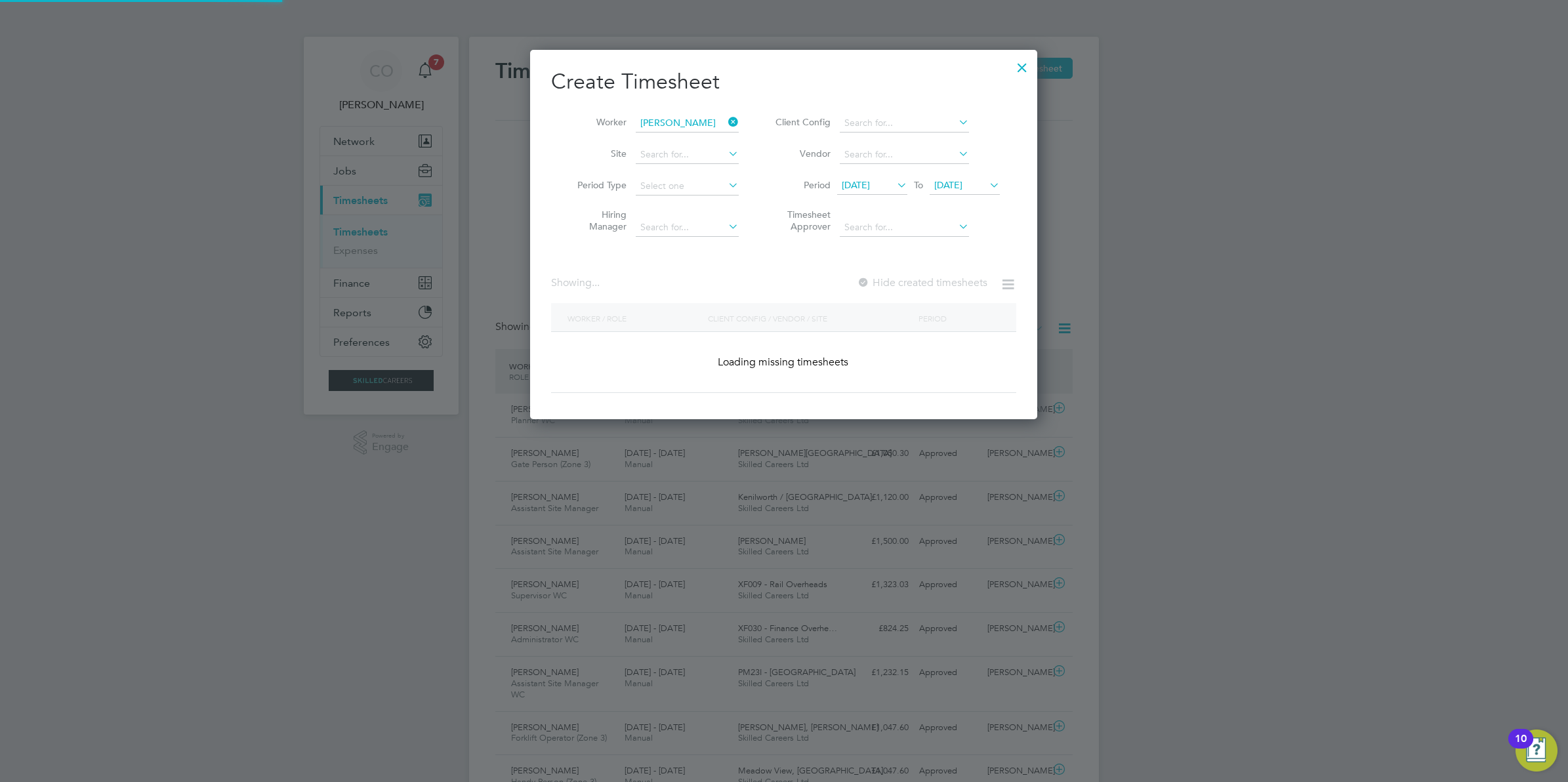
click at [927, 277] on label "Hide created timesheets" at bounding box center [922, 283] width 131 height 13
click at [927, 277] on label "Hide created timesheets" at bounding box center [920, 283] width 133 height 13
click at [915, 280] on label "Hide created timesheets" at bounding box center [922, 283] width 131 height 13
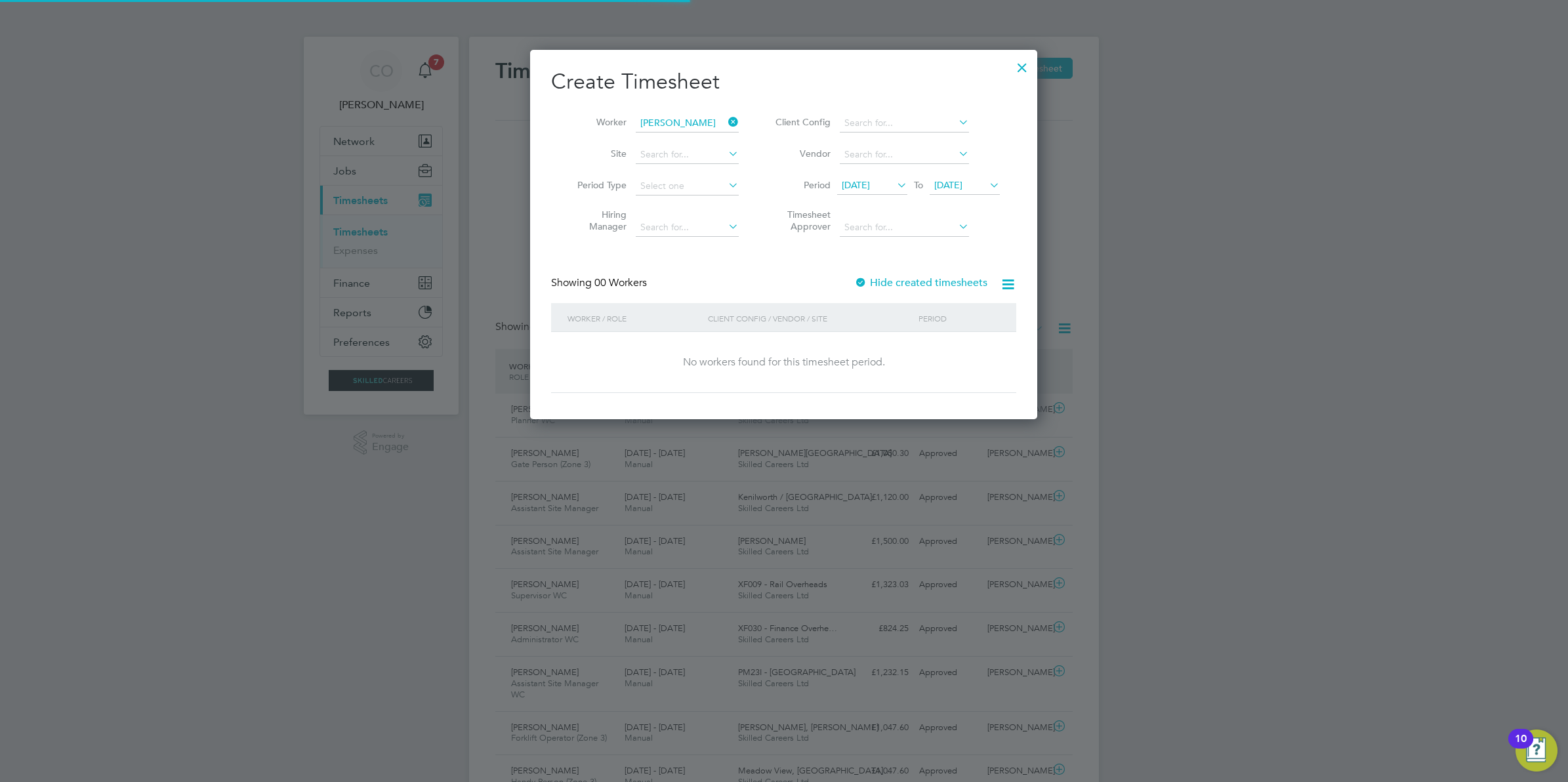
click at [915, 280] on label "Hide created timesheets" at bounding box center [920, 283] width 133 height 13
click at [915, 280] on label "Hide created timesheets" at bounding box center [922, 283] width 131 height 13
click at [1027, 61] on div at bounding box center [1022, 64] width 24 height 24
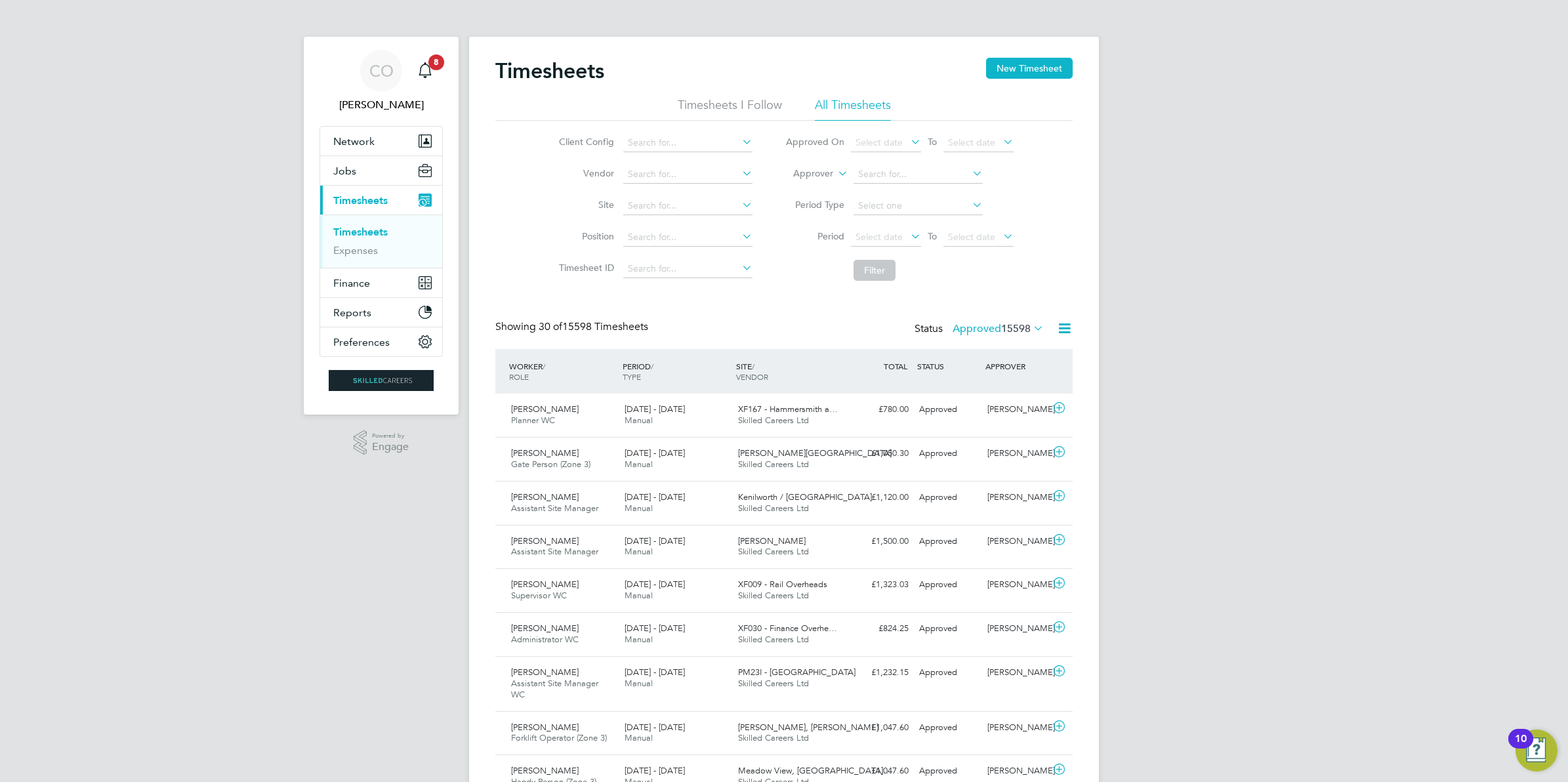
click at [375, 234] on link "Timesheets" at bounding box center [360, 232] width 55 height 12
click at [345, 237] on link "Timesheets" at bounding box center [360, 232] width 55 height 12
click at [349, 234] on link "Timesheets" at bounding box center [360, 232] width 55 height 12
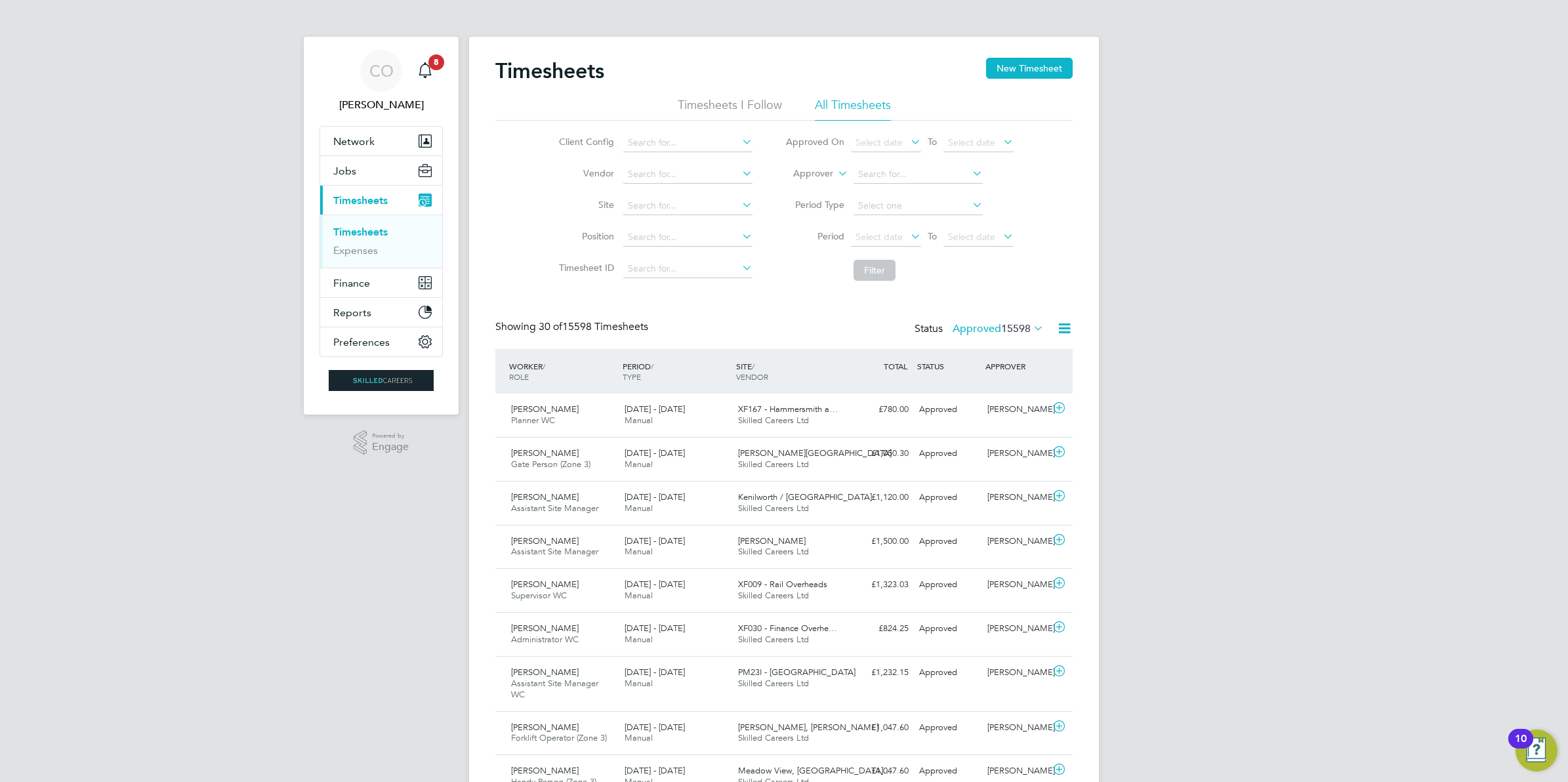
click at [720, 95] on div "Timesheets New Timesheet" at bounding box center [784, 77] width 577 height 39
click at [725, 101] on li "Timesheets I Follow" at bounding box center [730, 108] width 104 height 24
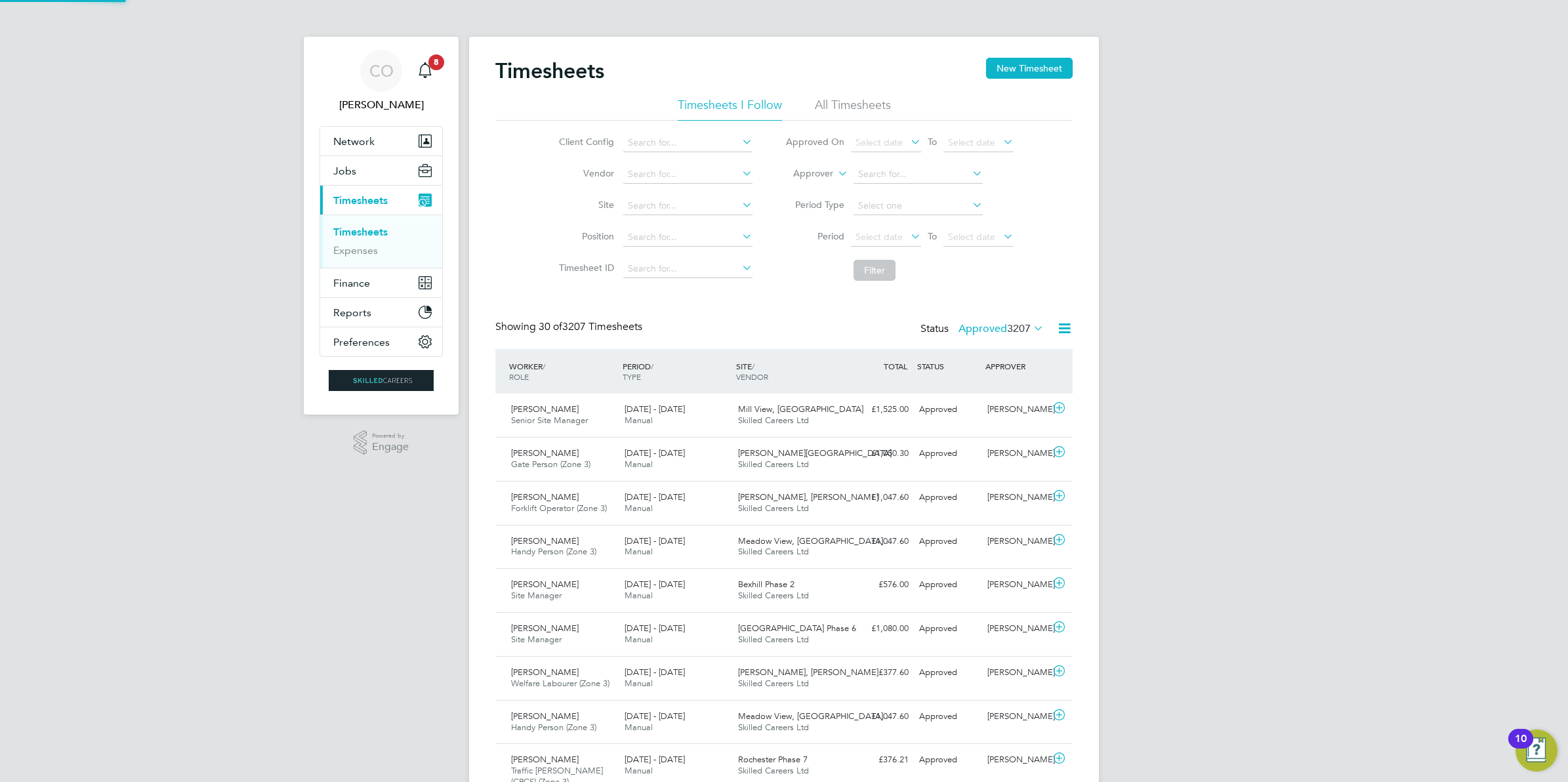
scroll to position [33, 114]
click at [362, 171] on button "Jobs" at bounding box center [381, 171] width 122 height 29
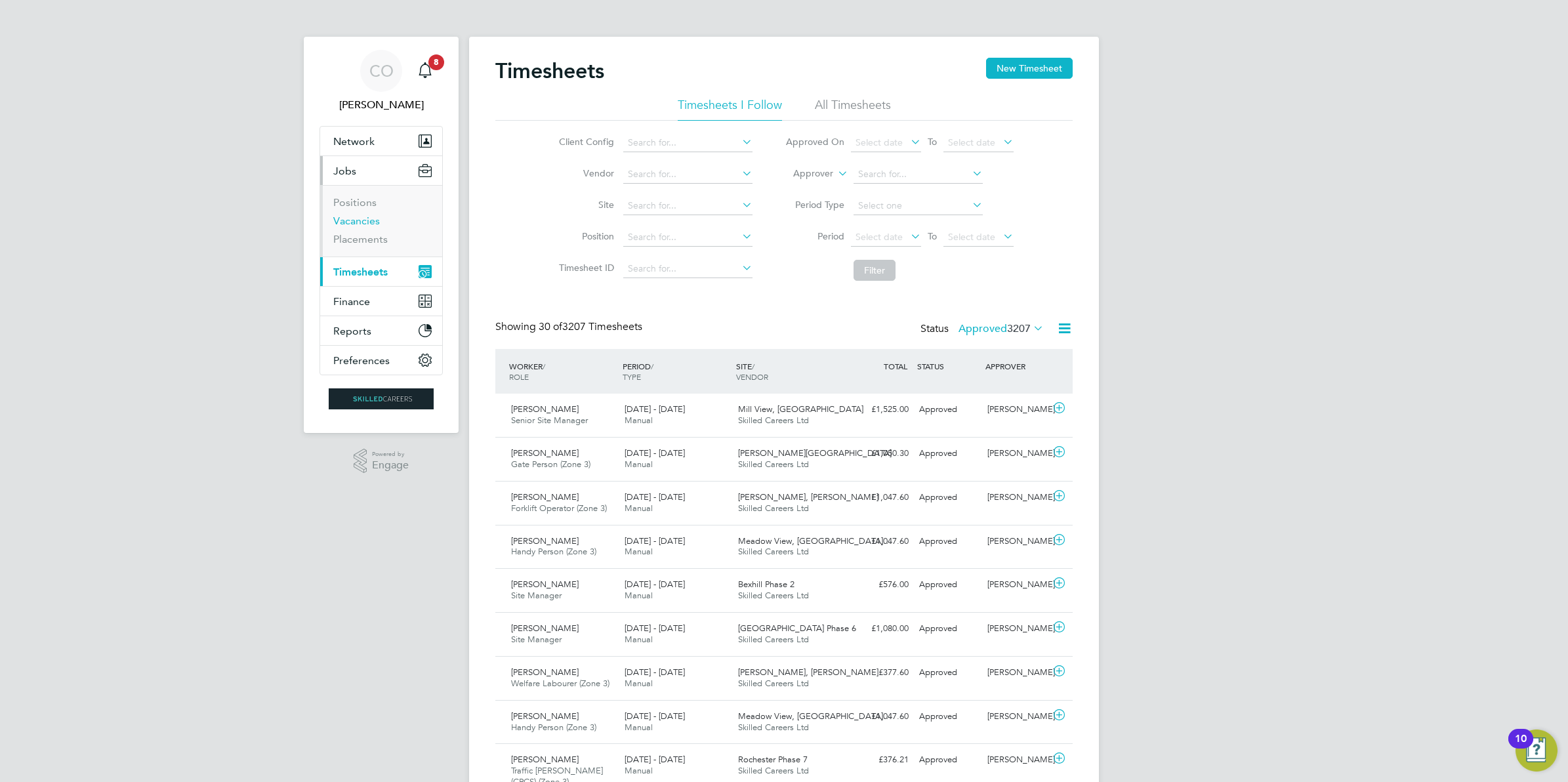
click at [366, 218] on link "Vacancies" at bounding box center [356, 220] width 47 height 12
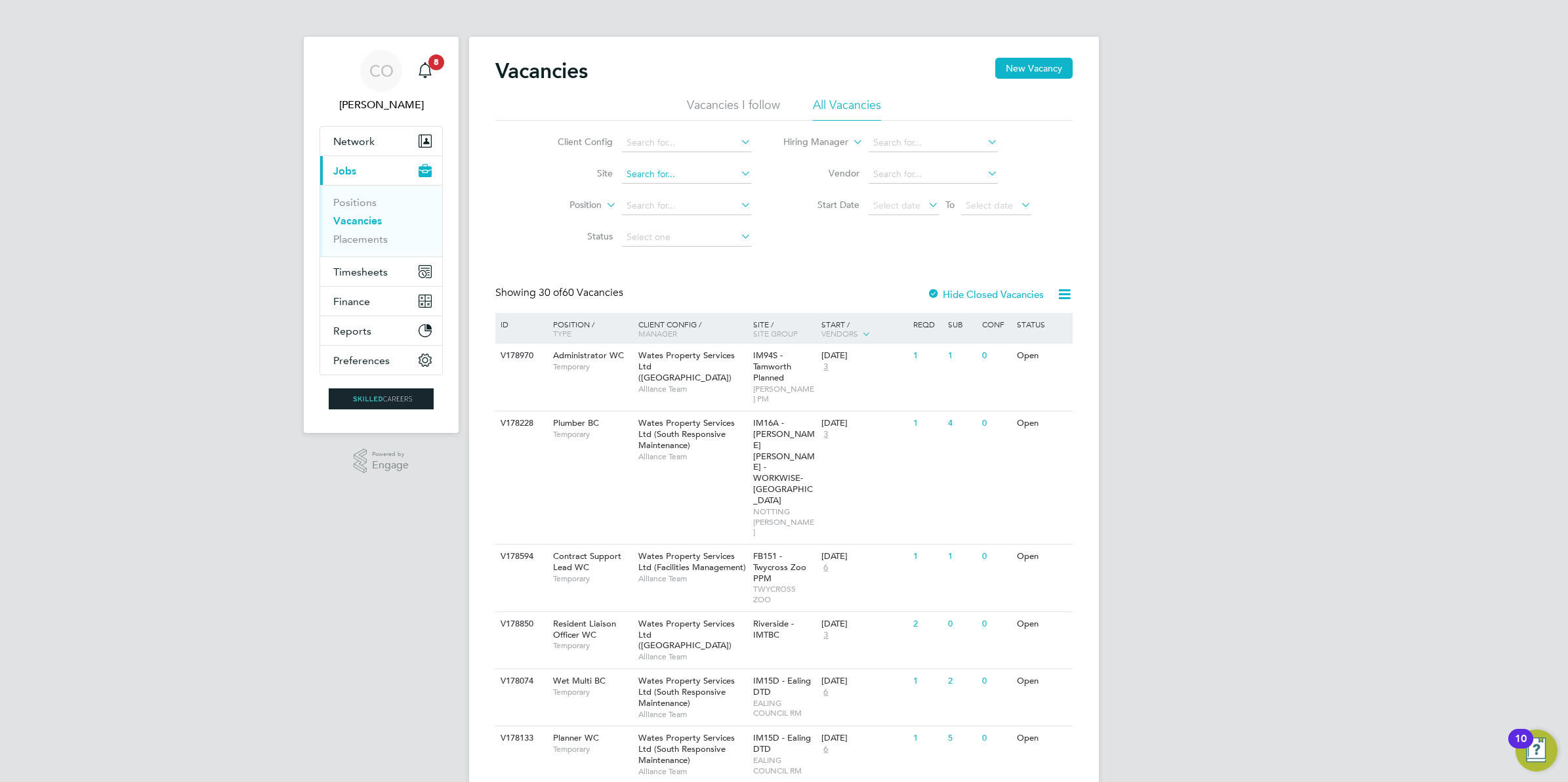
click at [664, 178] on input at bounding box center [686, 174] width 129 height 18
type input "Bexhill Phase 2"
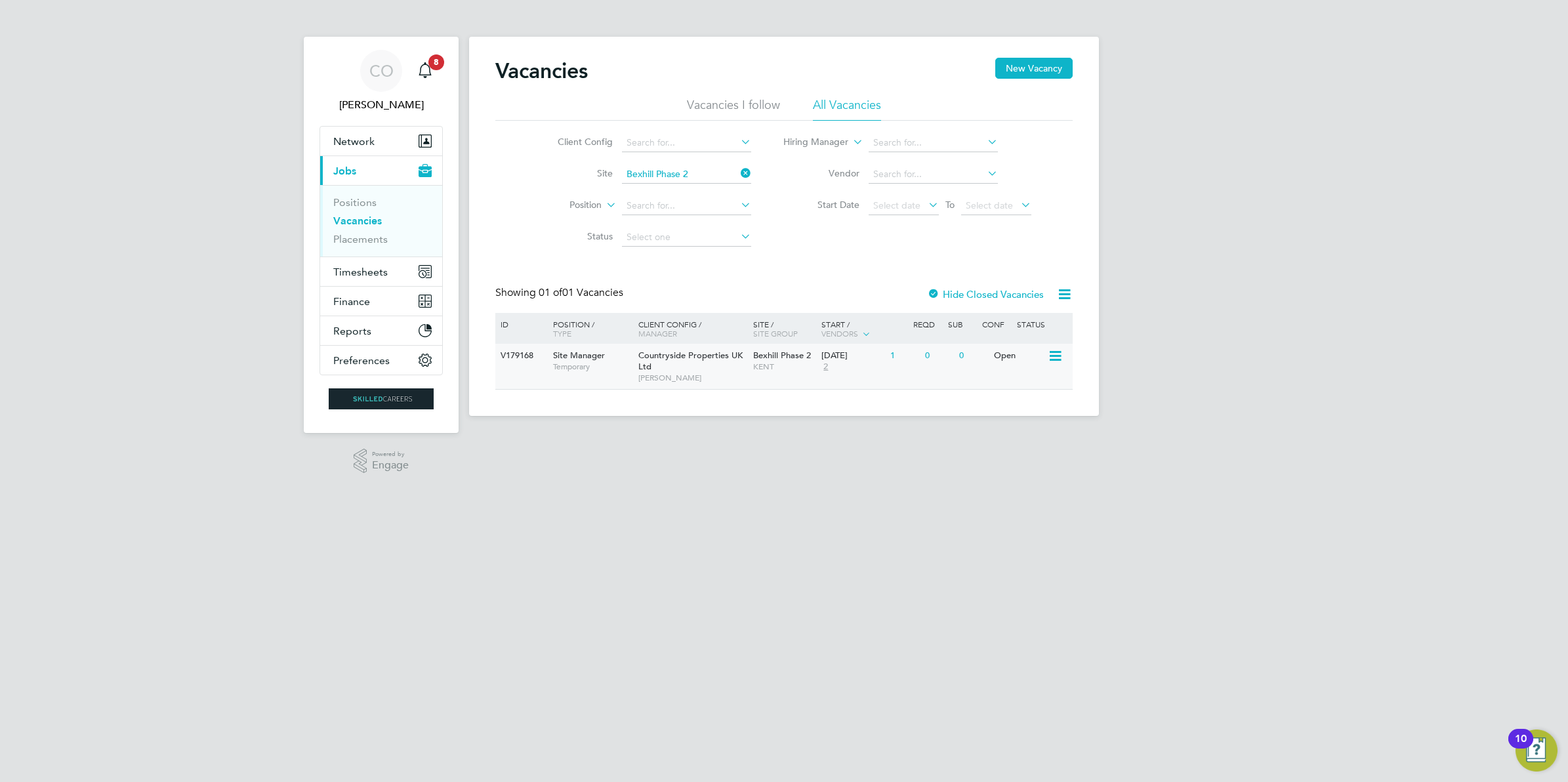
click at [723, 379] on span "[PERSON_NAME]" at bounding box center [692, 378] width 108 height 11
click at [372, 263] on button "Timesheets" at bounding box center [381, 272] width 122 height 29
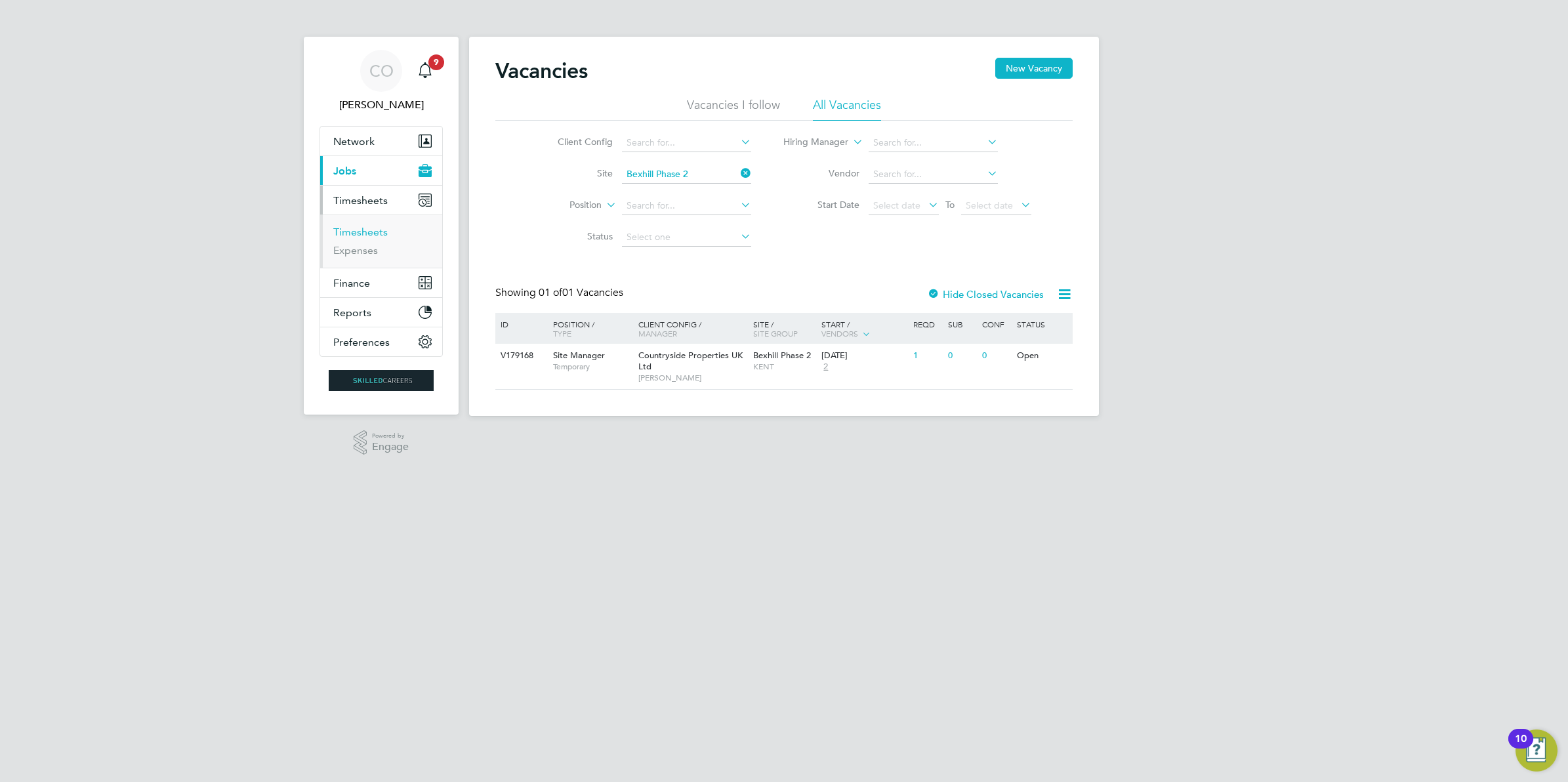
click at [358, 232] on link "Timesheets" at bounding box center [360, 232] width 55 height 12
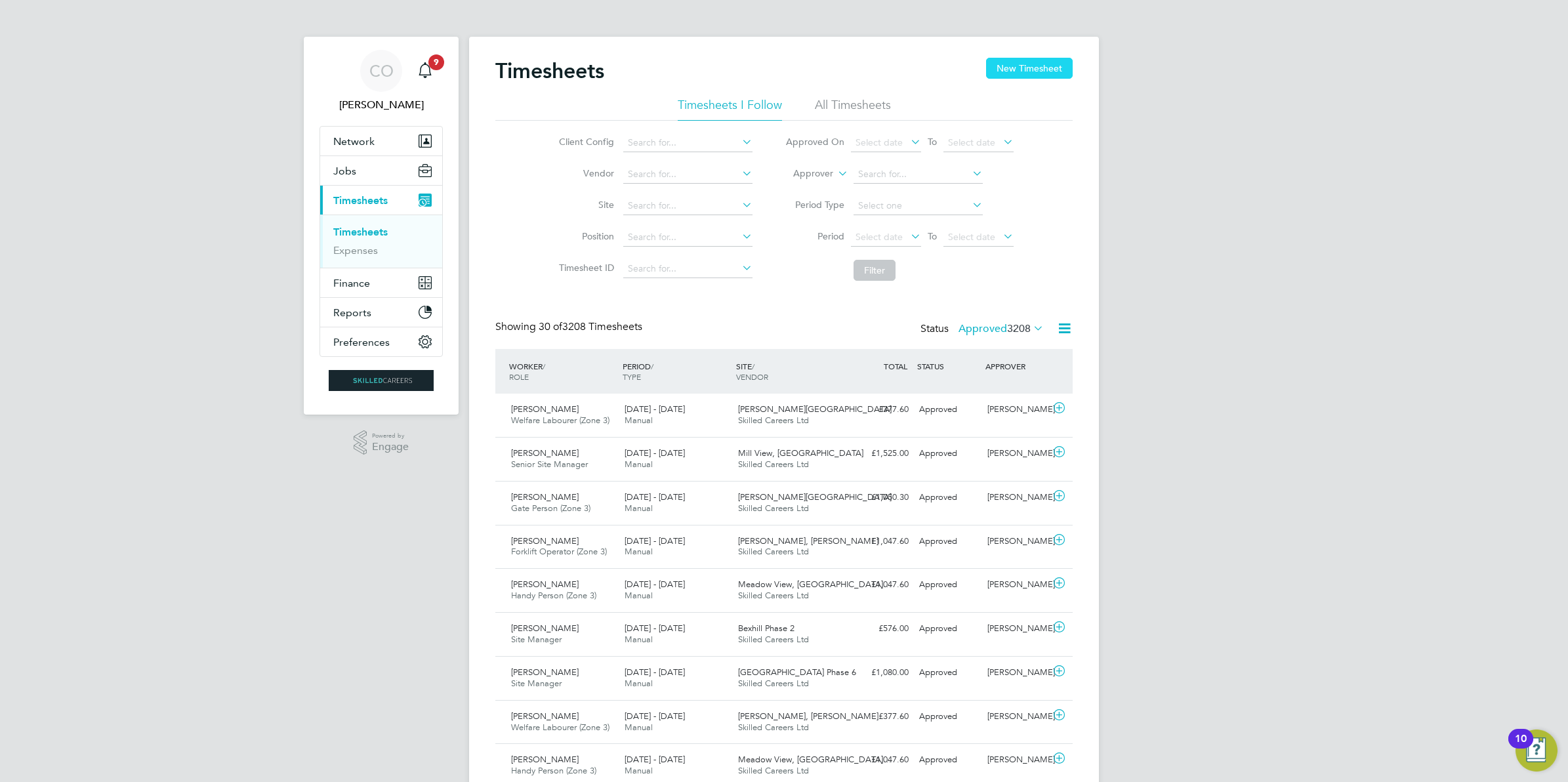
scroll to position [33, 114]
click at [1060, 70] on button "New Timesheet" at bounding box center [1029, 68] width 87 height 21
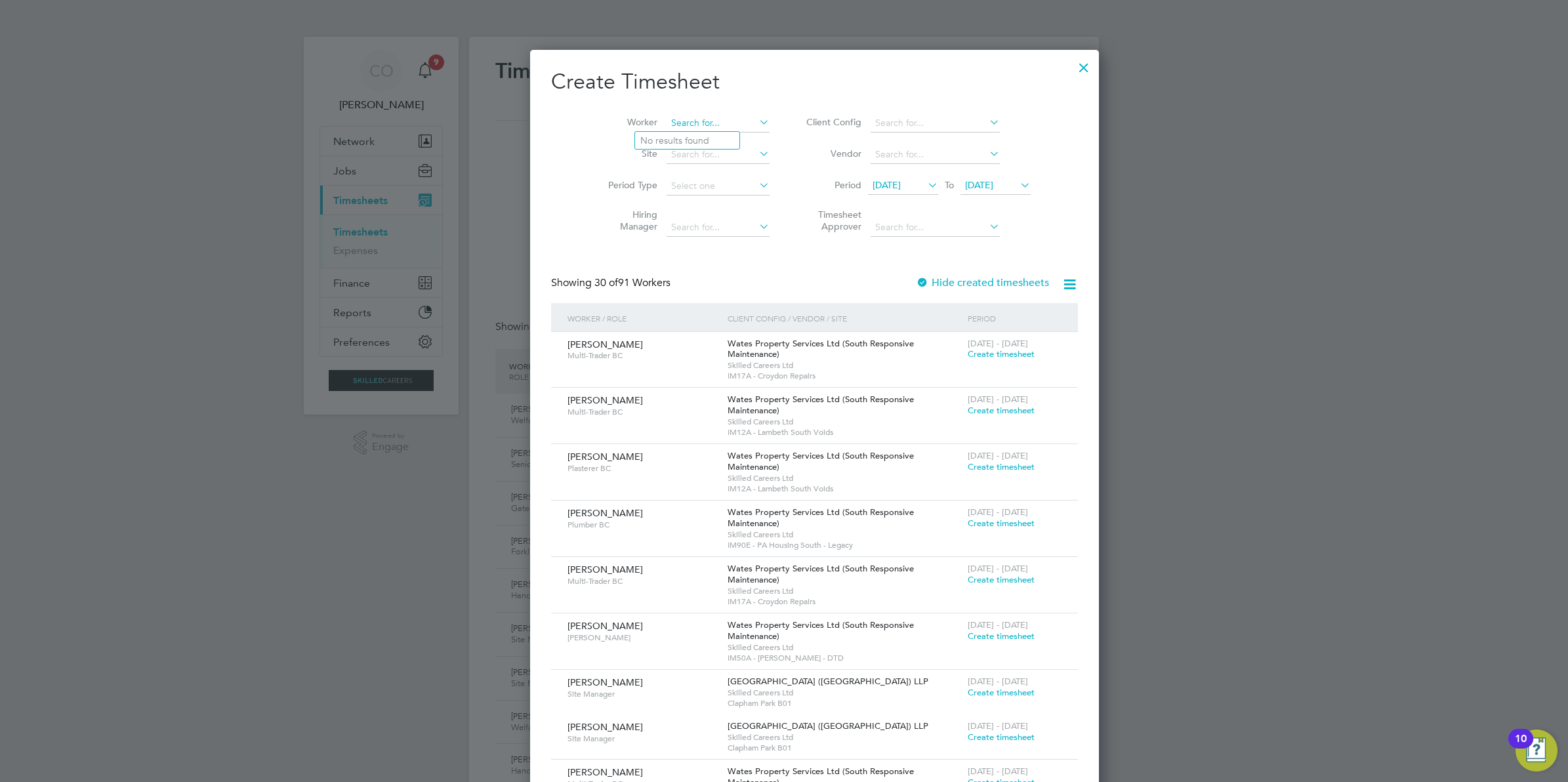
click at [671, 115] on input at bounding box center [718, 124] width 103 height 18
click at [648, 147] on li "John La uder" at bounding box center [694, 141] width 119 height 18
type input "[PERSON_NAME]"
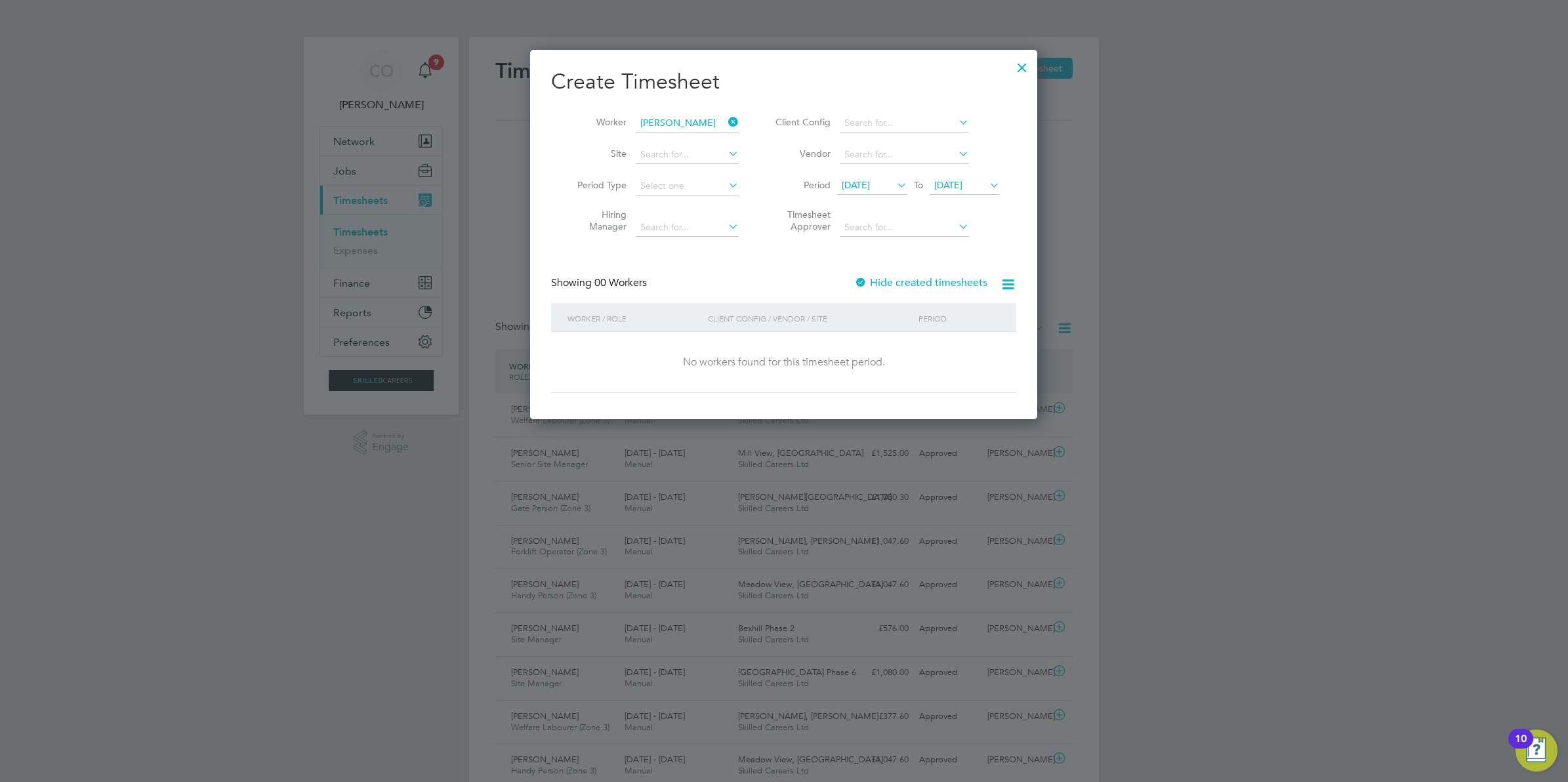
click at [950, 280] on label "Hide created timesheets" at bounding box center [920, 283] width 133 height 13
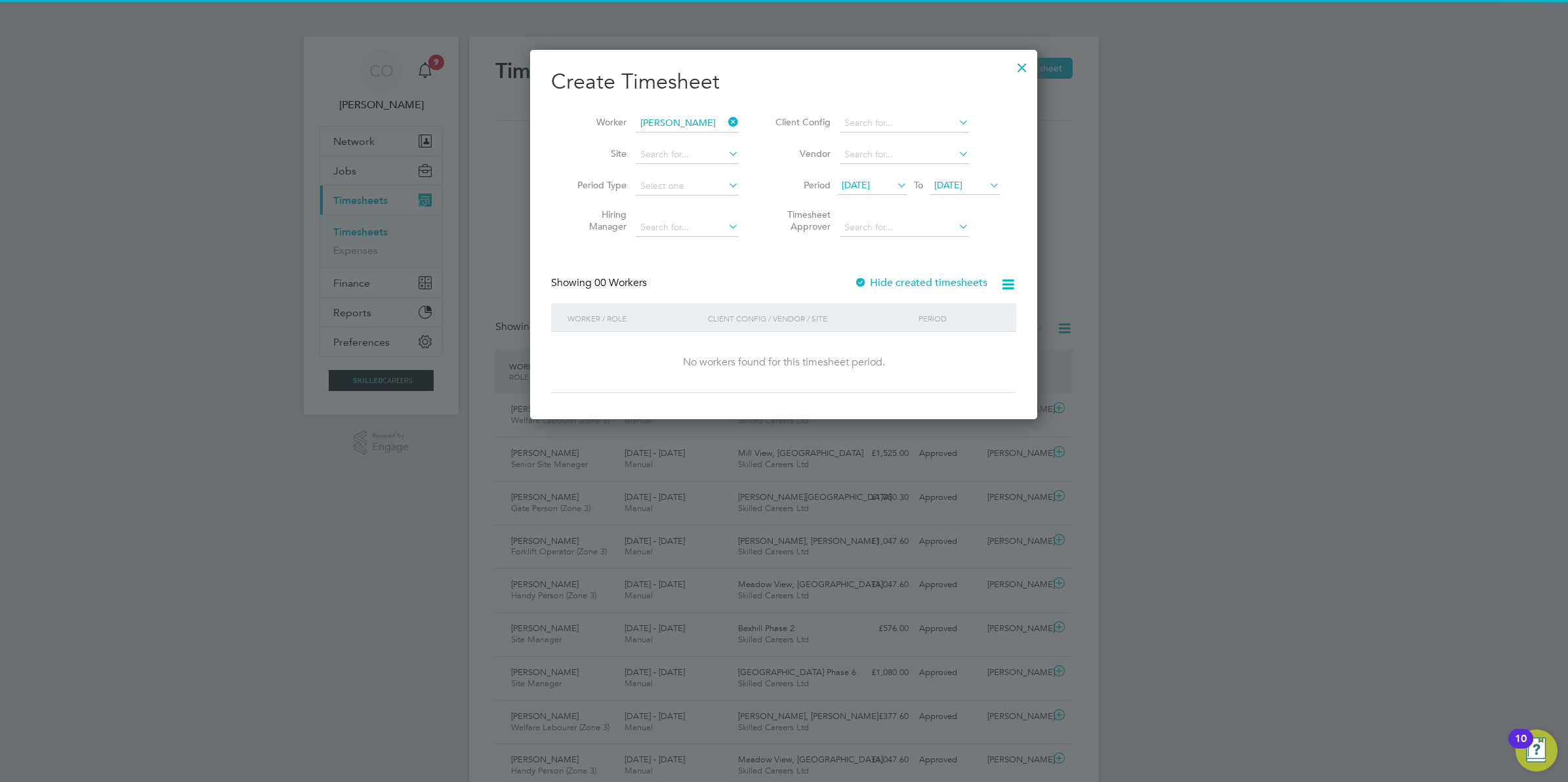
click at [962, 188] on span "[DATE]" at bounding box center [948, 184] width 28 height 12
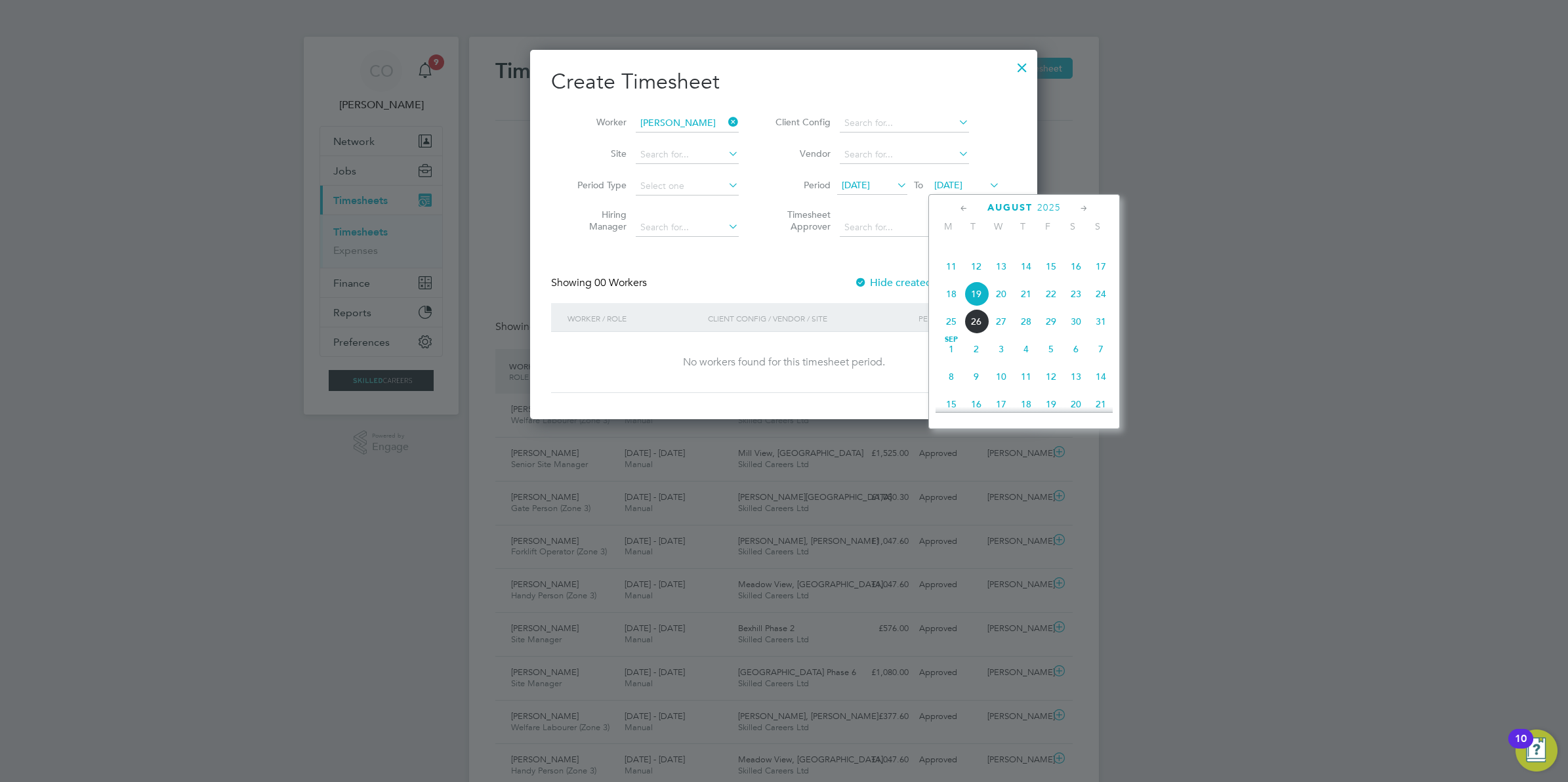
click at [1100, 307] on span "24" at bounding box center [1100, 294] width 25 height 25
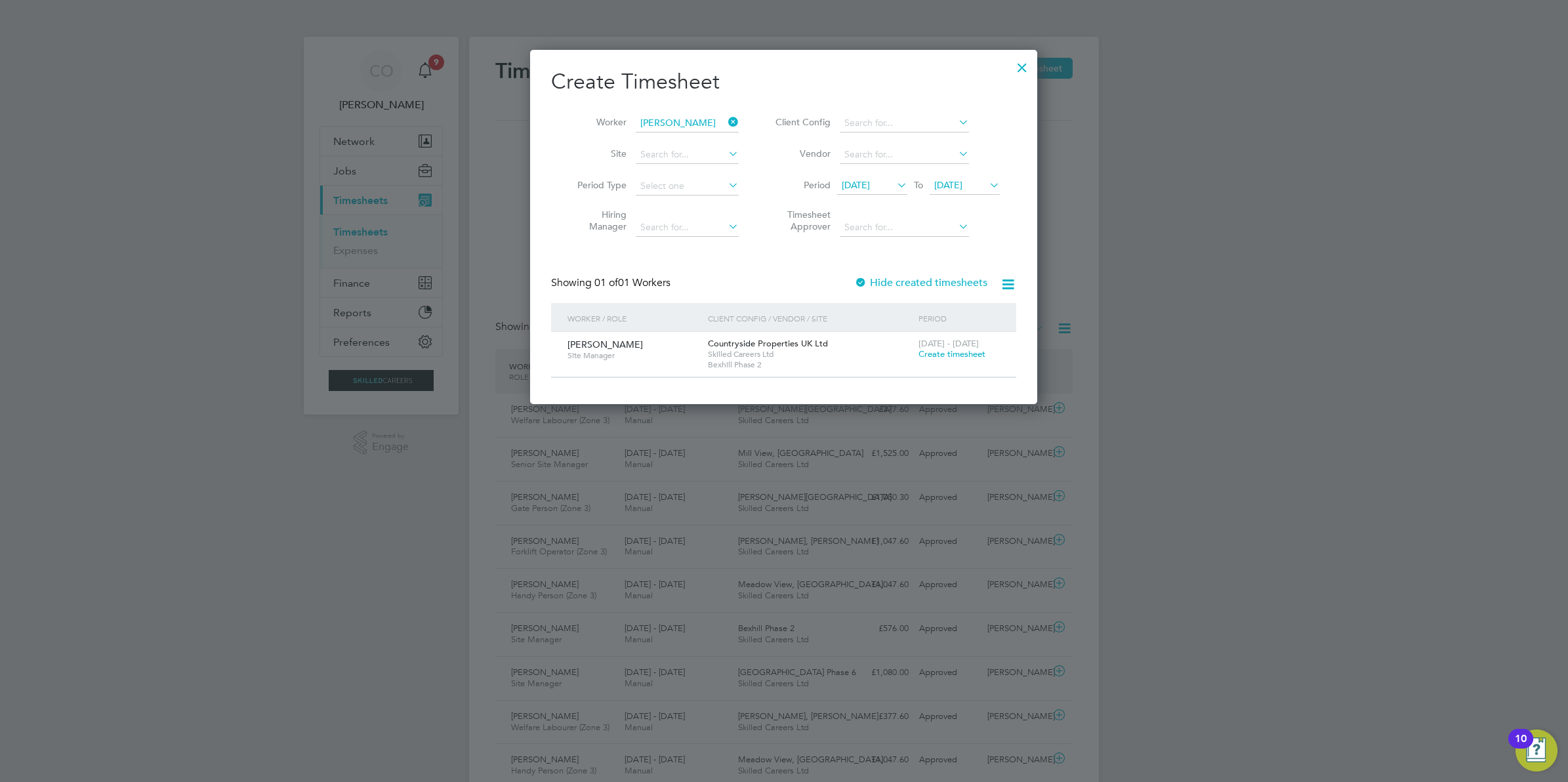
click at [961, 356] on span "Create timesheet" at bounding box center [951, 354] width 67 height 12
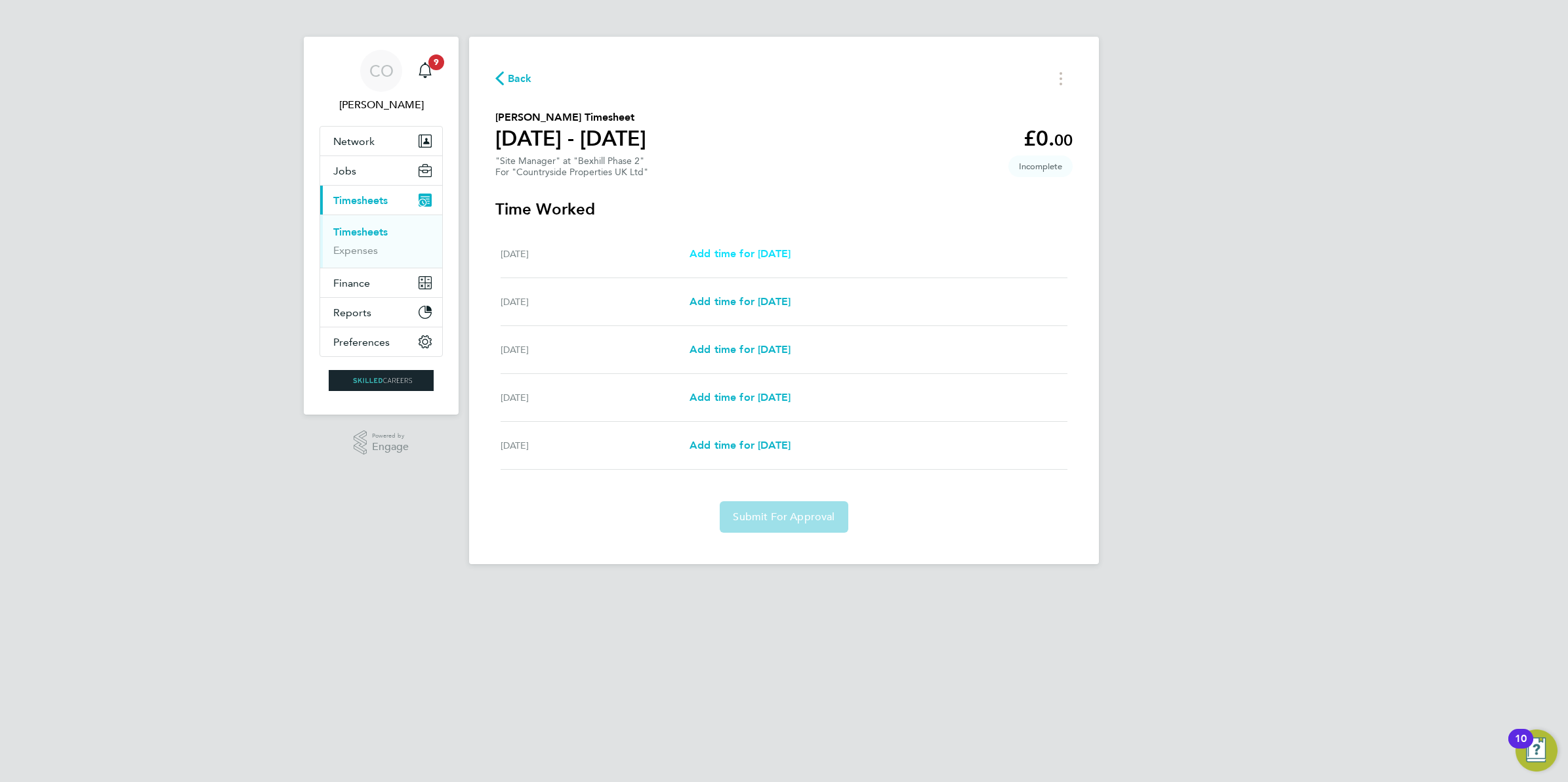
click at [790, 250] on span "Add time for Wed 20 Aug" at bounding box center [740, 253] width 101 height 12
select select "30"
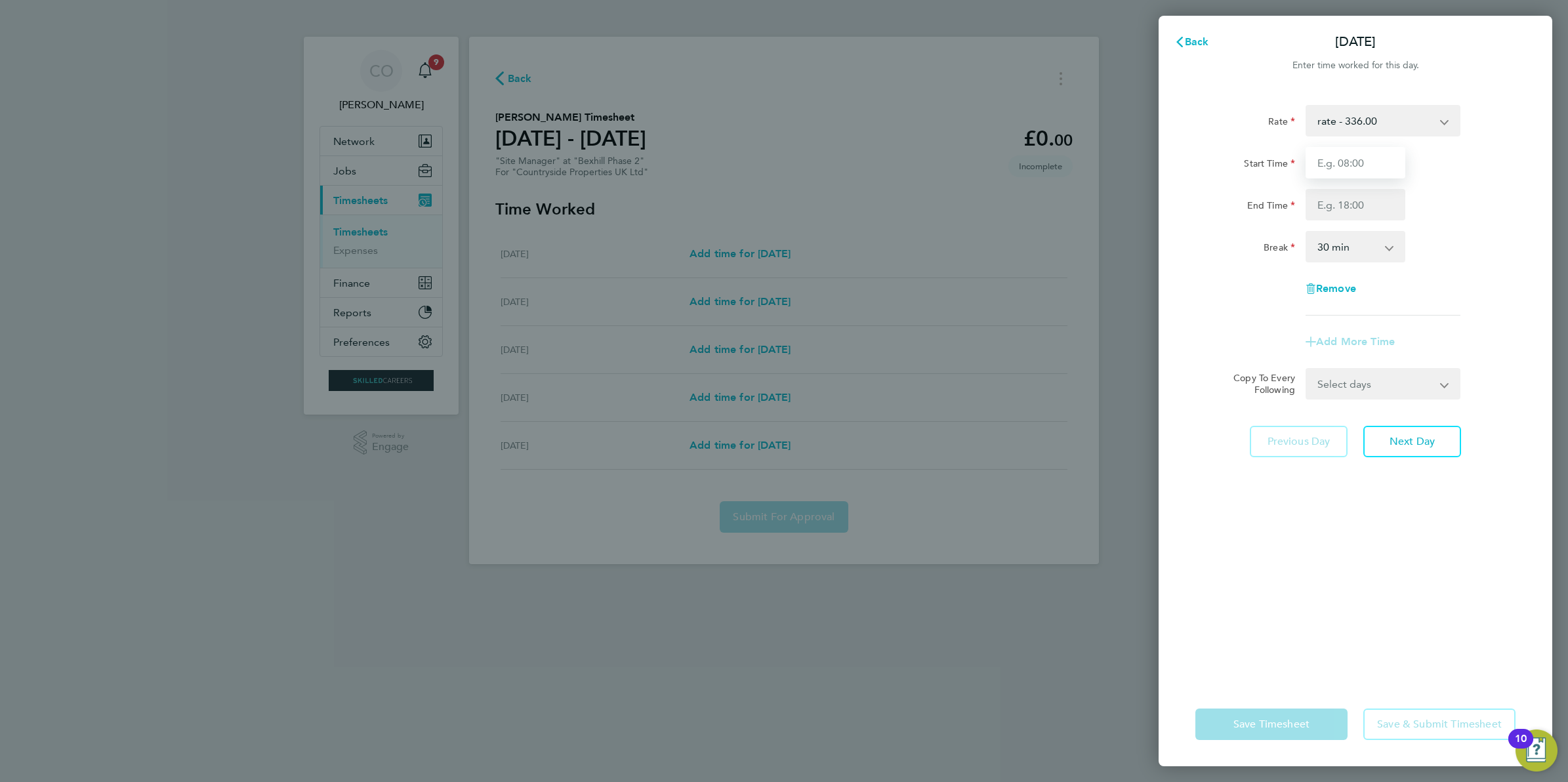
click at [1374, 168] on input "Start Time" at bounding box center [1355, 162] width 100 height 31
type input "07:00"
click at [1370, 210] on input "End Time" at bounding box center [1355, 204] width 100 height 31
type input "16:00"
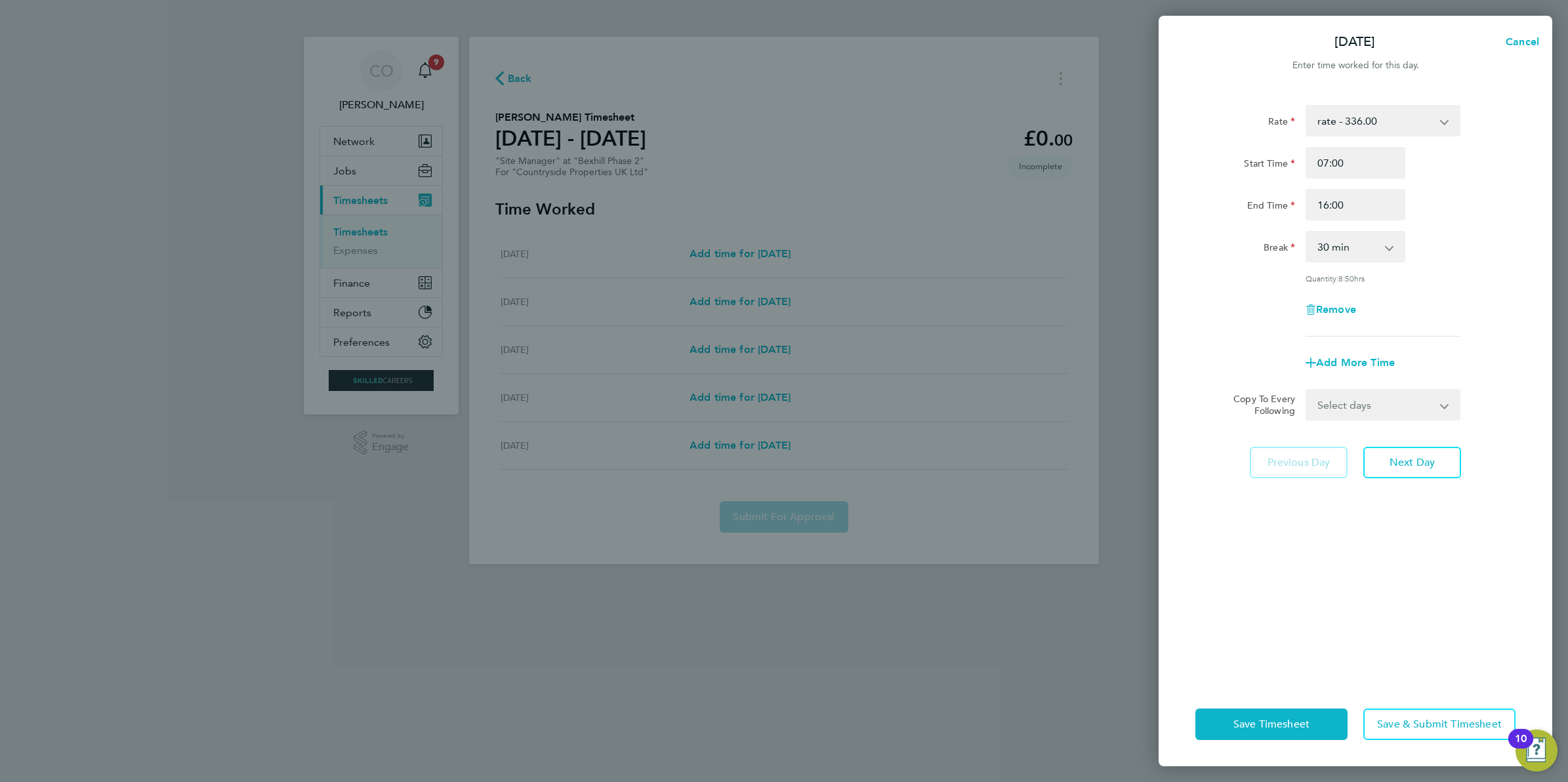
click at [1438, 326] on app-timesheet-line-form-group "Rate rate - 336.00 Basic Start Time 07:00 End Time 16:00 Break 0 min 15 min 30 …" at bounding box center [1355, 242] width 320 height 273
click at [1421, 413] on select "Select days Day Weekday (Mon-Fri) Weekend (Sat-Sun) [DATE] [DATE] [DATE] [DATE]" at bounding box center [1375, 405] width 137 height 29
select select "WEEKDAY"
click at [1307, 390] on select "Select days Day Weekday (Mon-Fri) Weekend (Sat-Sun) [DATE] [DATE] [DATE] [DATE]" at bounding box center [1375, 405] width 137 height 29
select select "[DATE]"
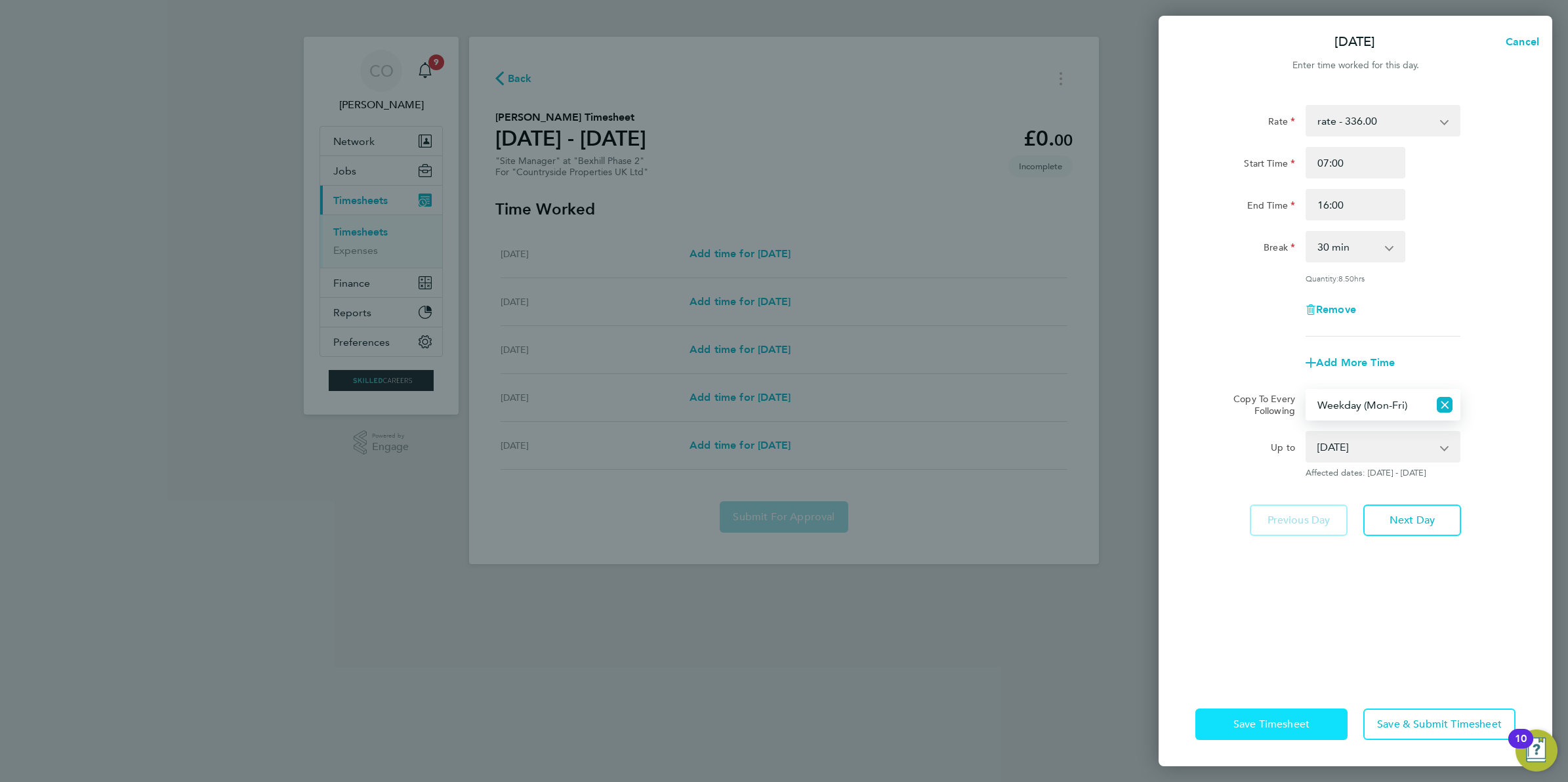
click at [1265, 728] on span "Save Timesheet" at bounding box center [1271, 724] width 76 height 13
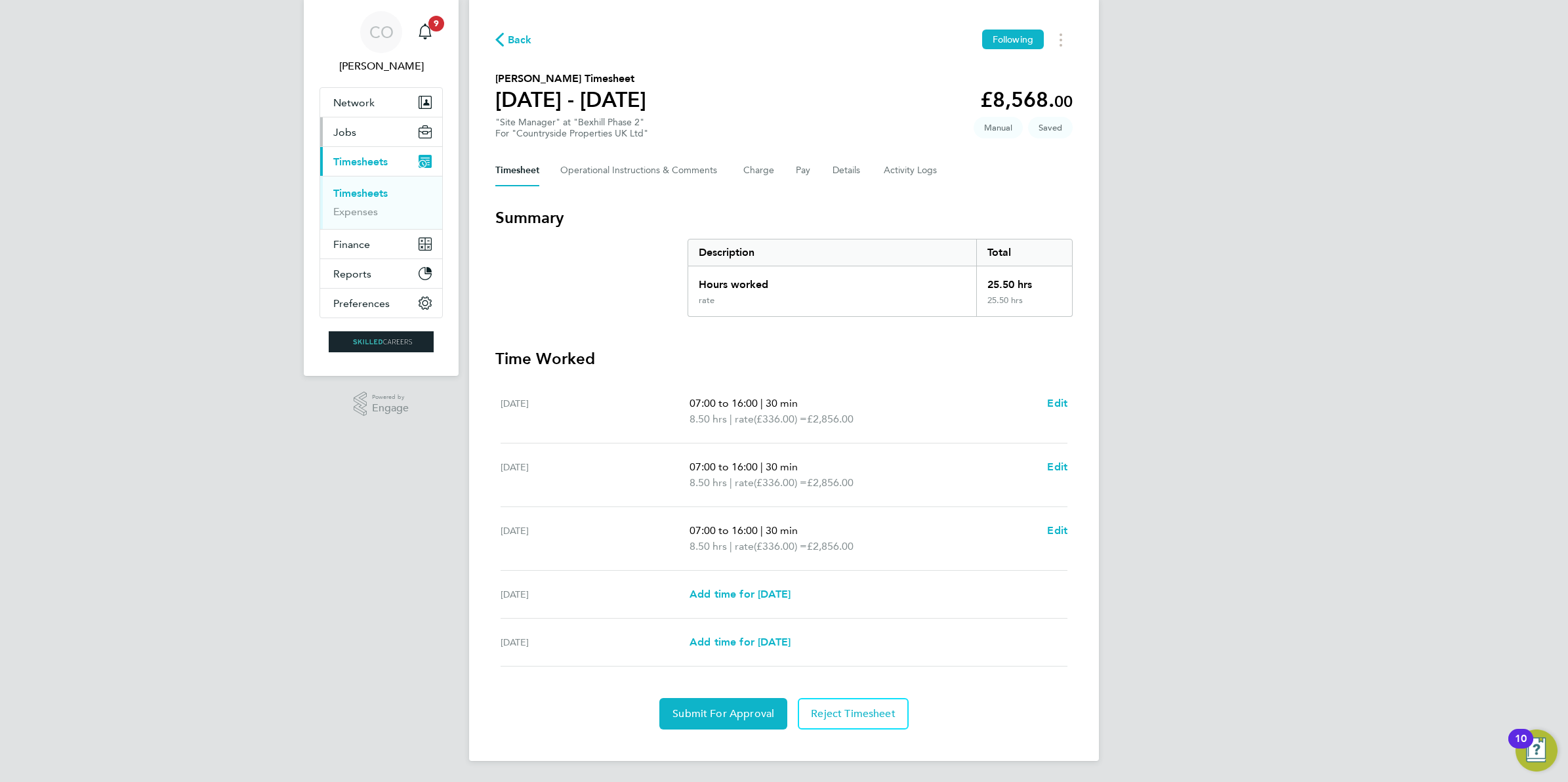
click at [346, 138] on button "Jobs" at bounding box center [381, 132] width 122 height 29
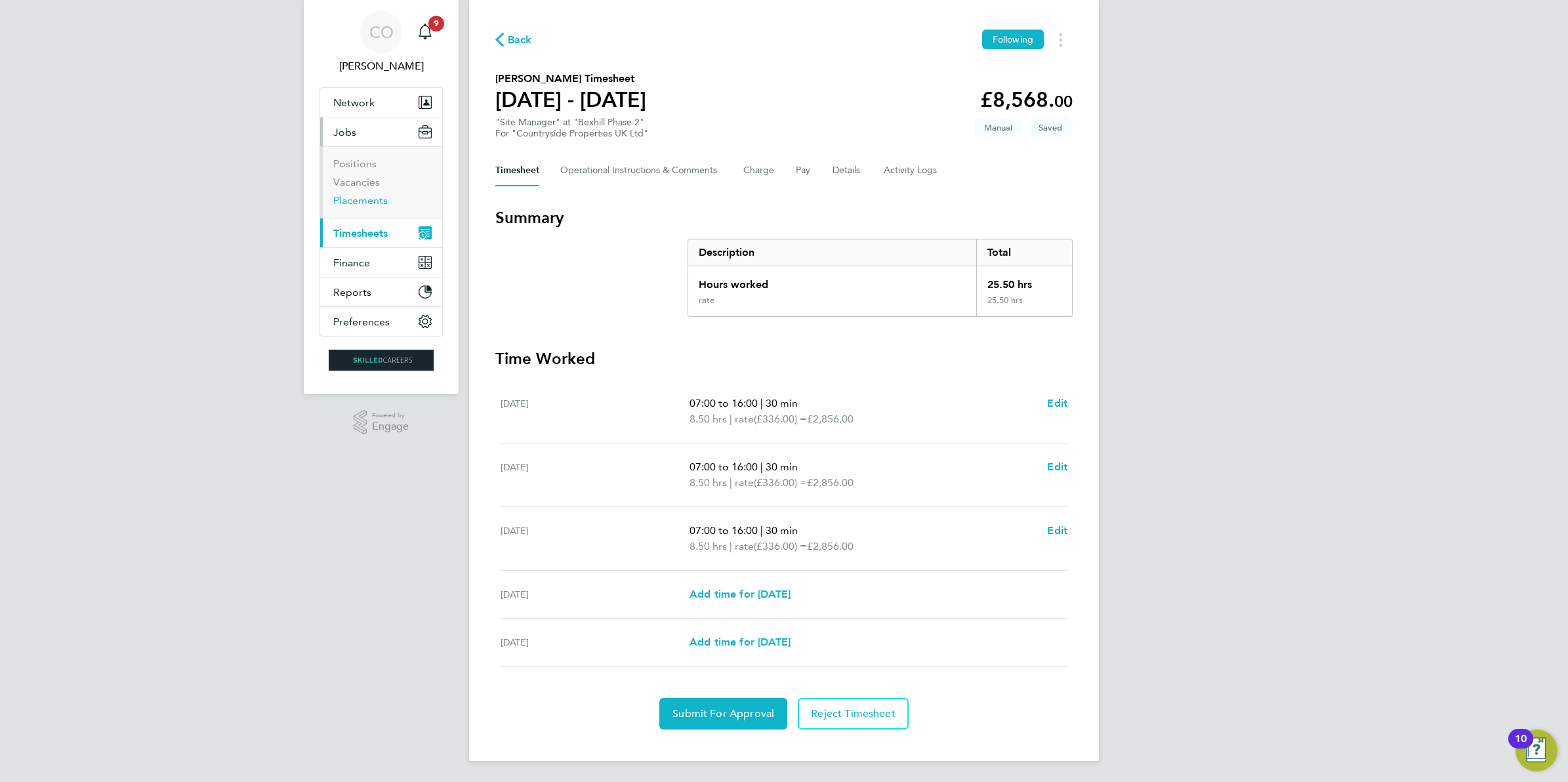
click at [368, 198] on link "Placements" at bounding box center [360, 200] width 55 height 12
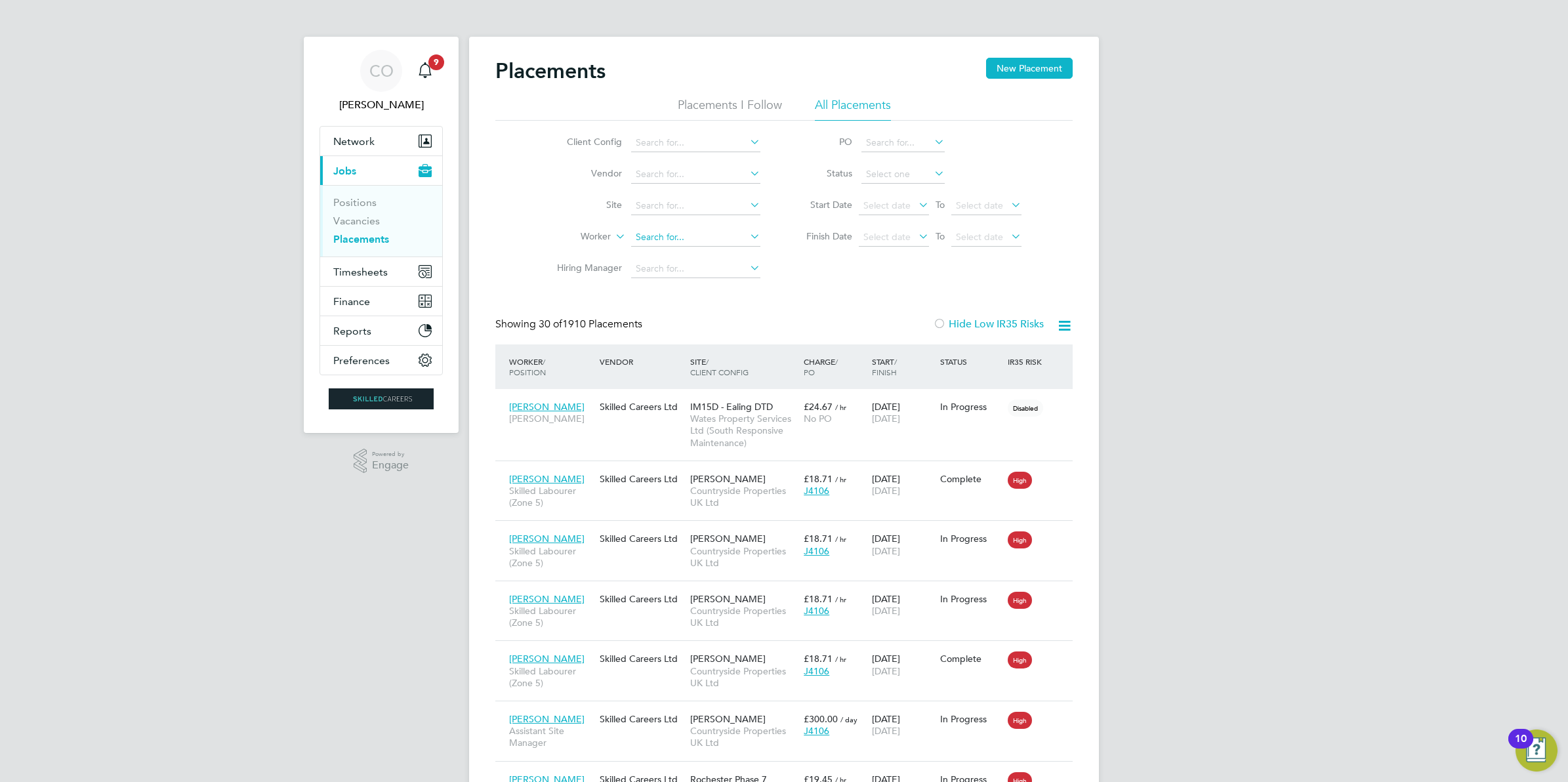
click at [673, 234] on input at bounding box center [696, 237] width 129 height 18
click at [696, 251] on li "John Lauder" at bounding box center [696, 254] width 131 height 18
type input "[PERSON_NAME]"
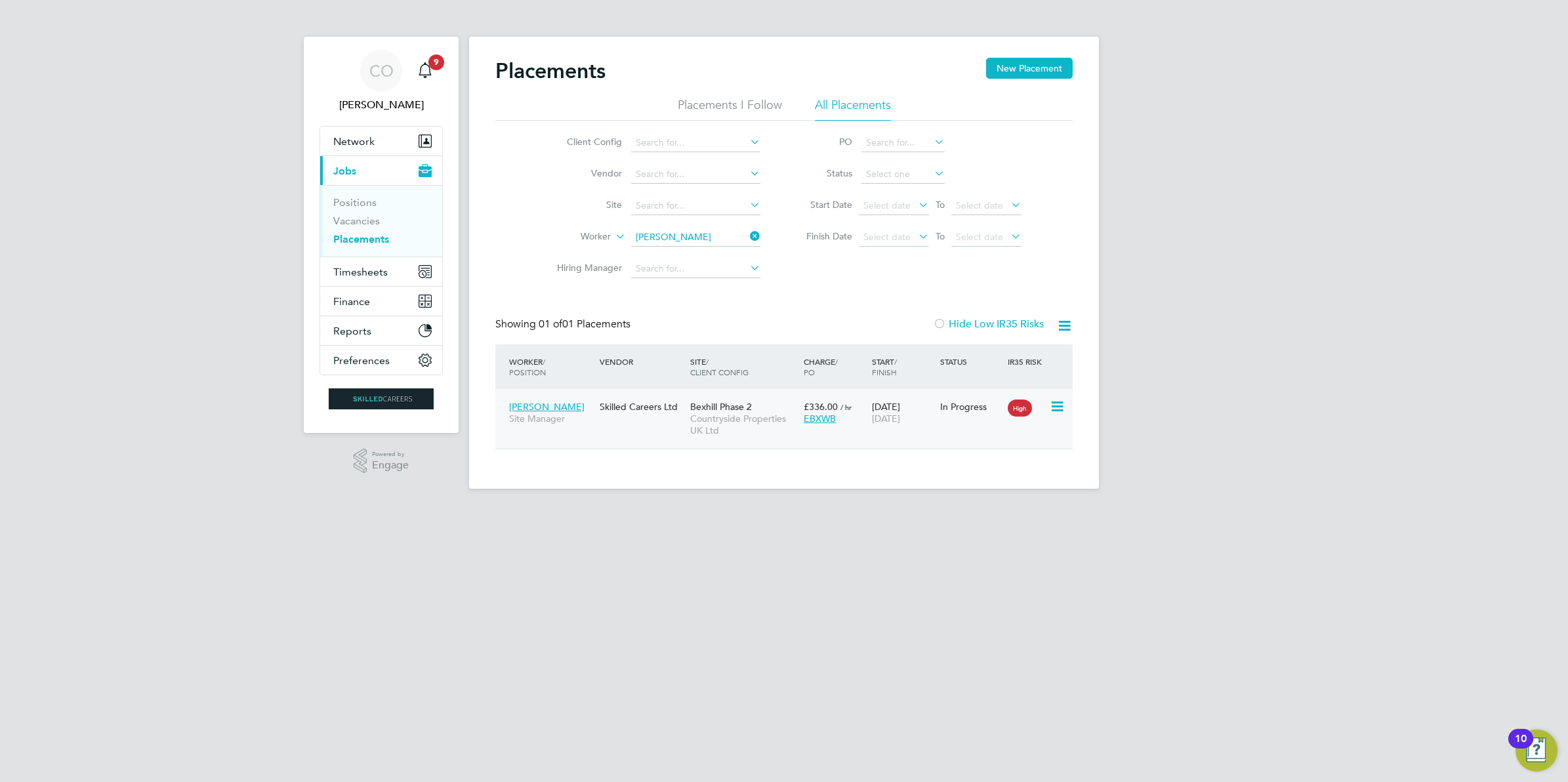
click at [1057, 408] on icon at bounding box center [1056, 406] width 13 height 16
click at [739, 406] on span "Bexhill Phase 2" at bounding box center [721, 406] width 61 height 12
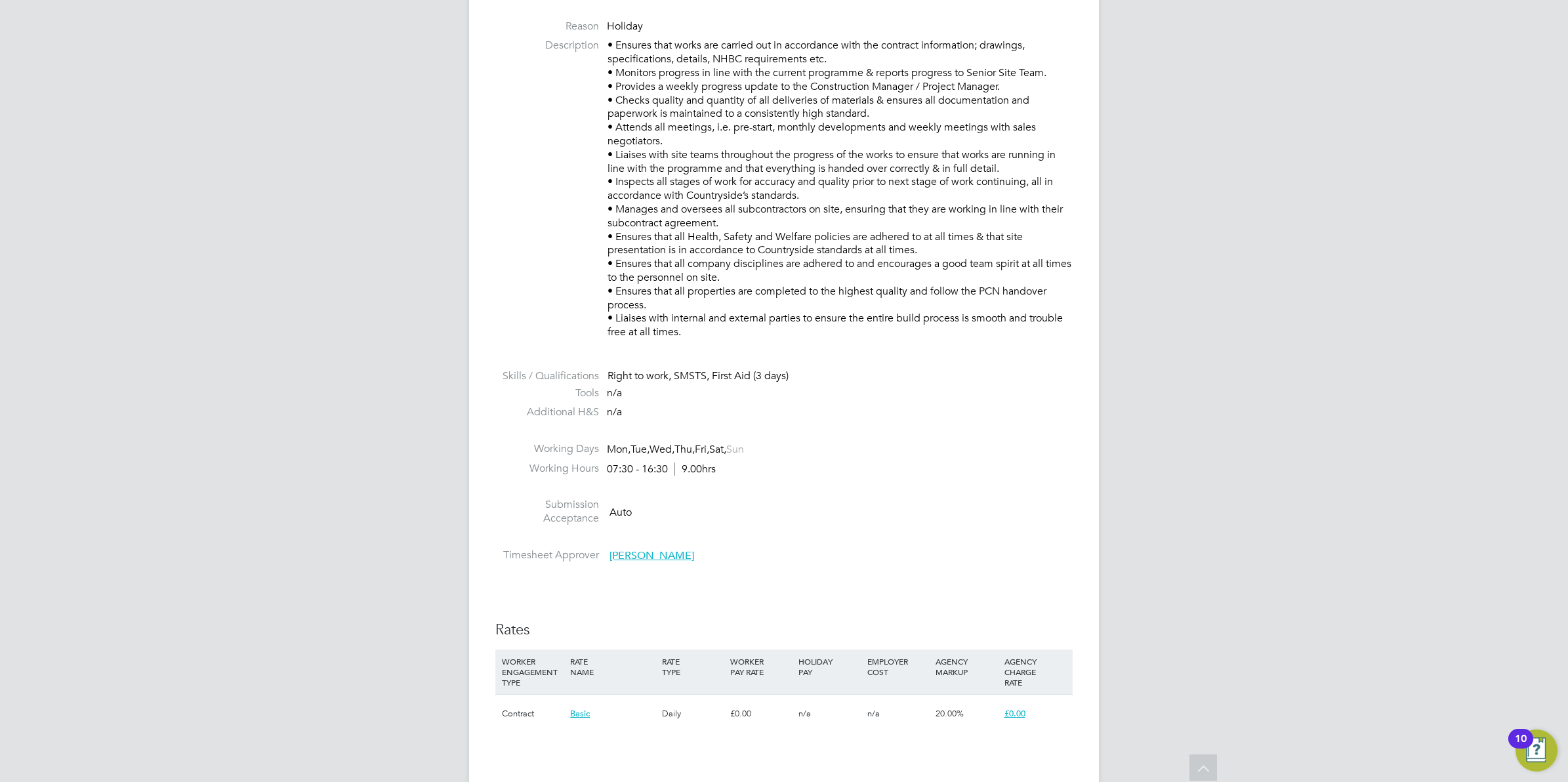
scroll to position [738, 0]
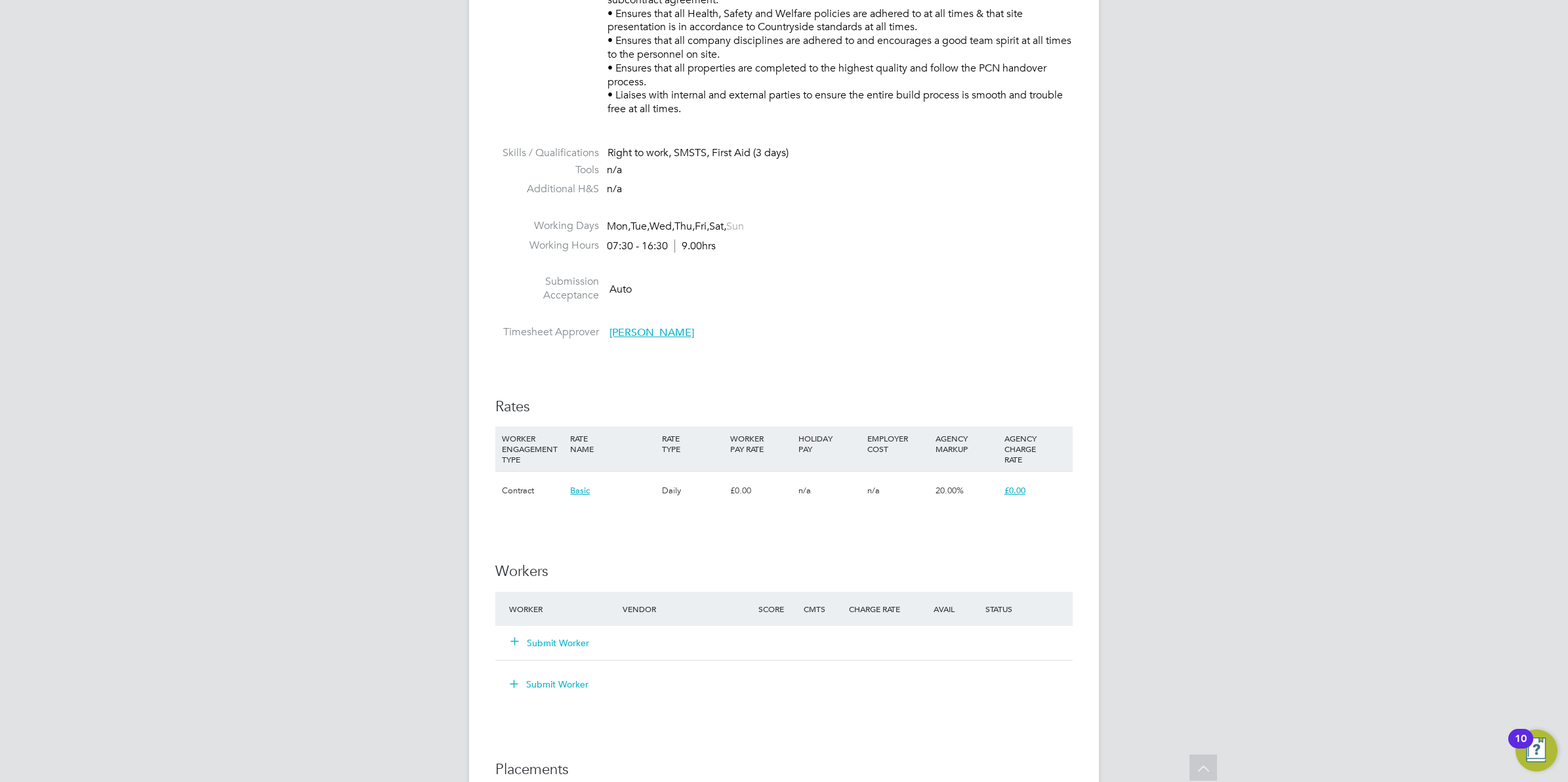
click at [566, 645] on button "Submit Worker" at bounding box center [551, 643] width 79 height 13
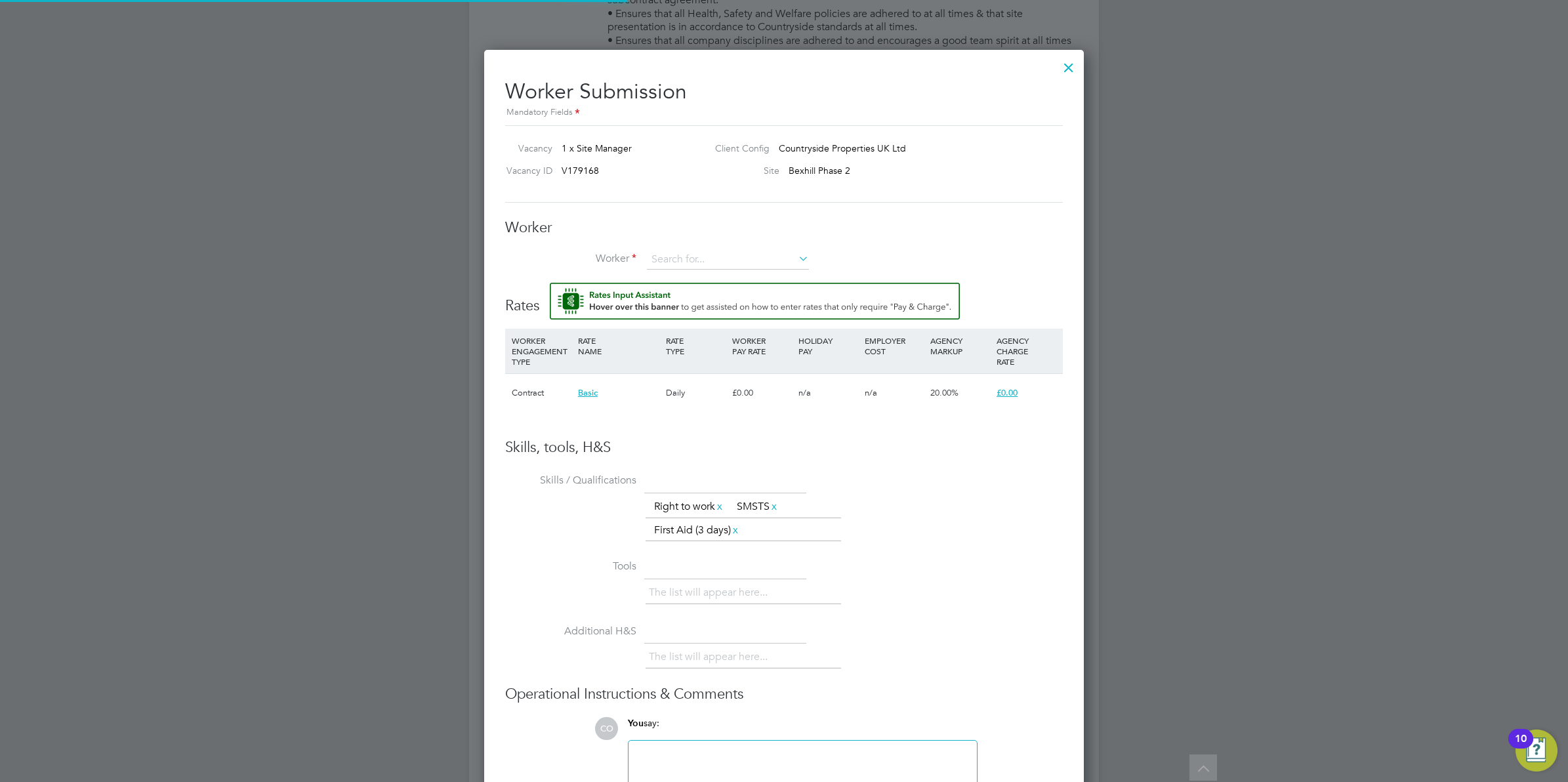
scroll to position [834, 600]
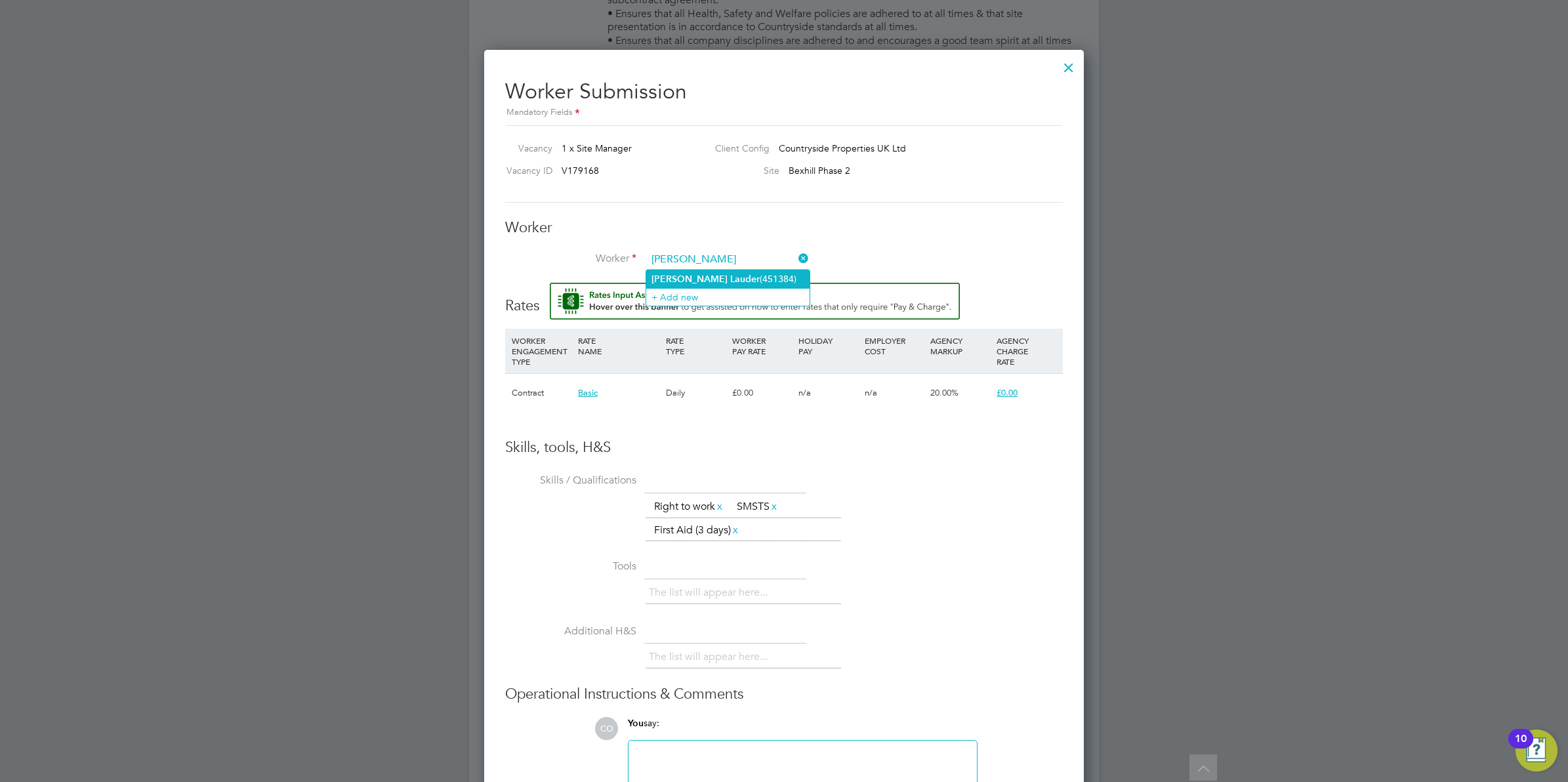
click at [730, 273] on b "Lauder" at bounding box center [745, 279] width 29 height 12
type input "John Lauder (451384)"
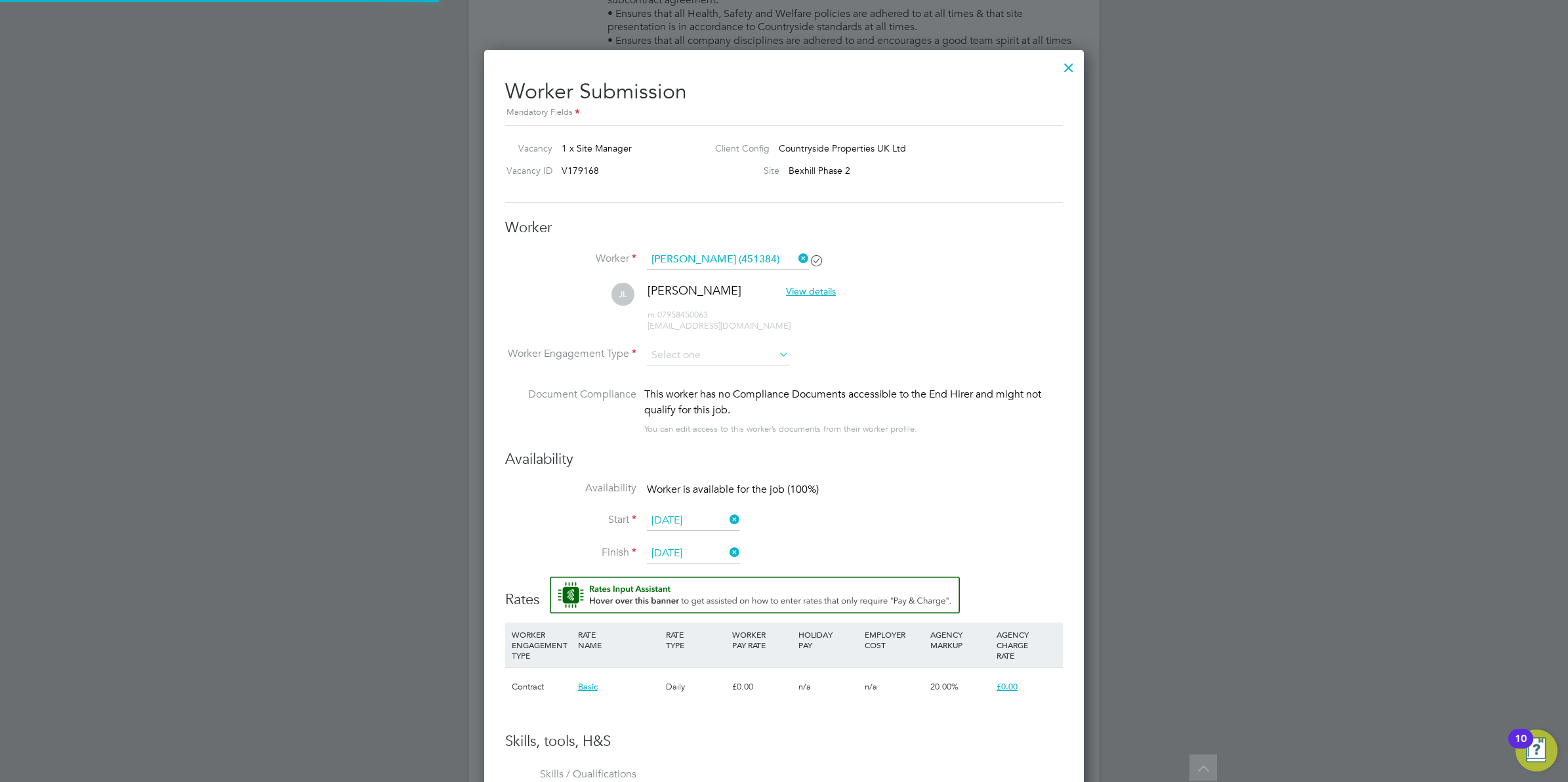
scroll to position [1128, 600]
click at [702, 360] on input at bounding box center [717, 356] width 142 height 20
click at [696, 381] on li "Contract" at bounding box center [718, 375] width 144 height 17
type input "Contract"
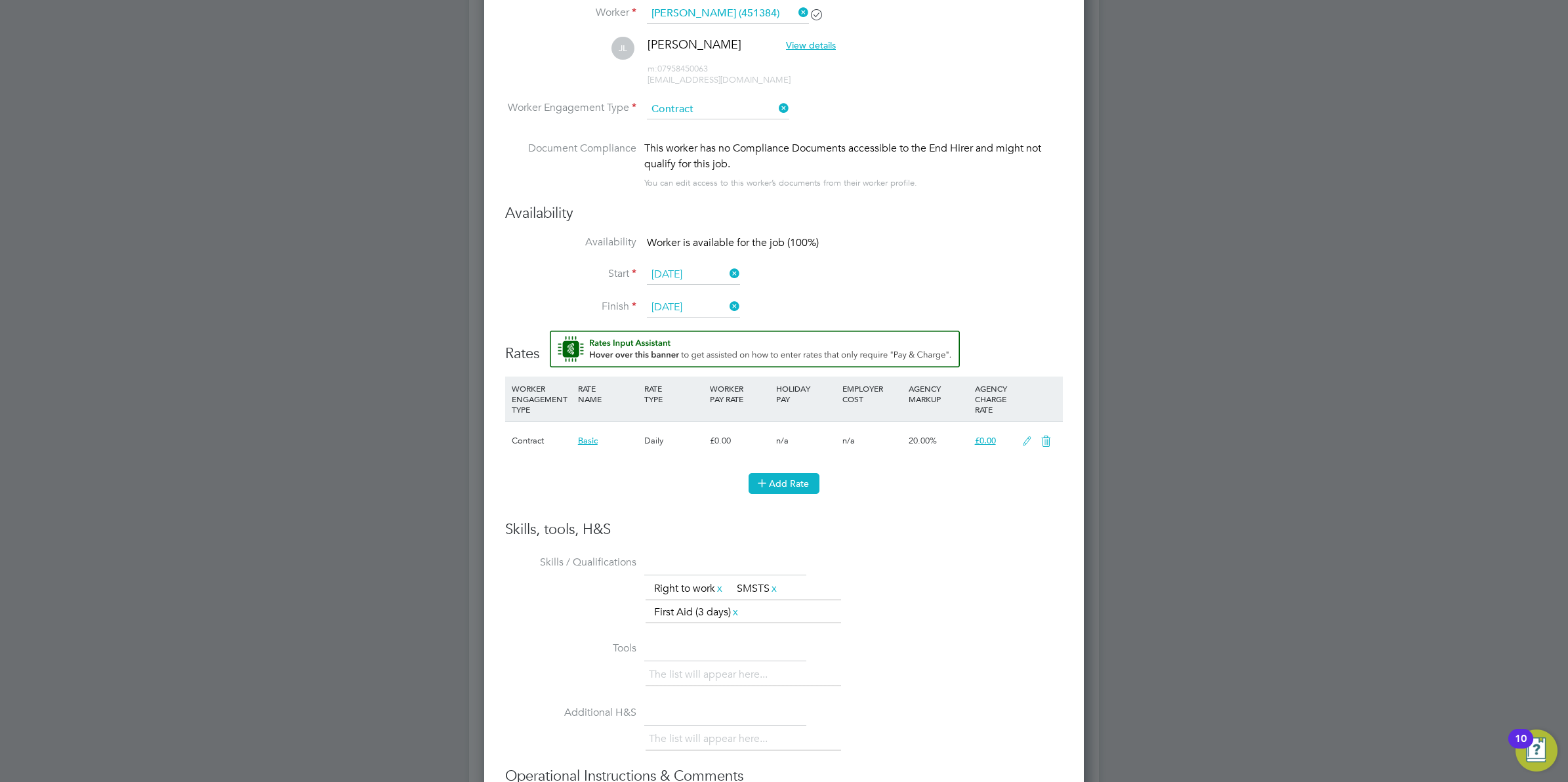
click at [796, 486] on button "Add Rate" at bounding box center [784, 483] width 71 height 21
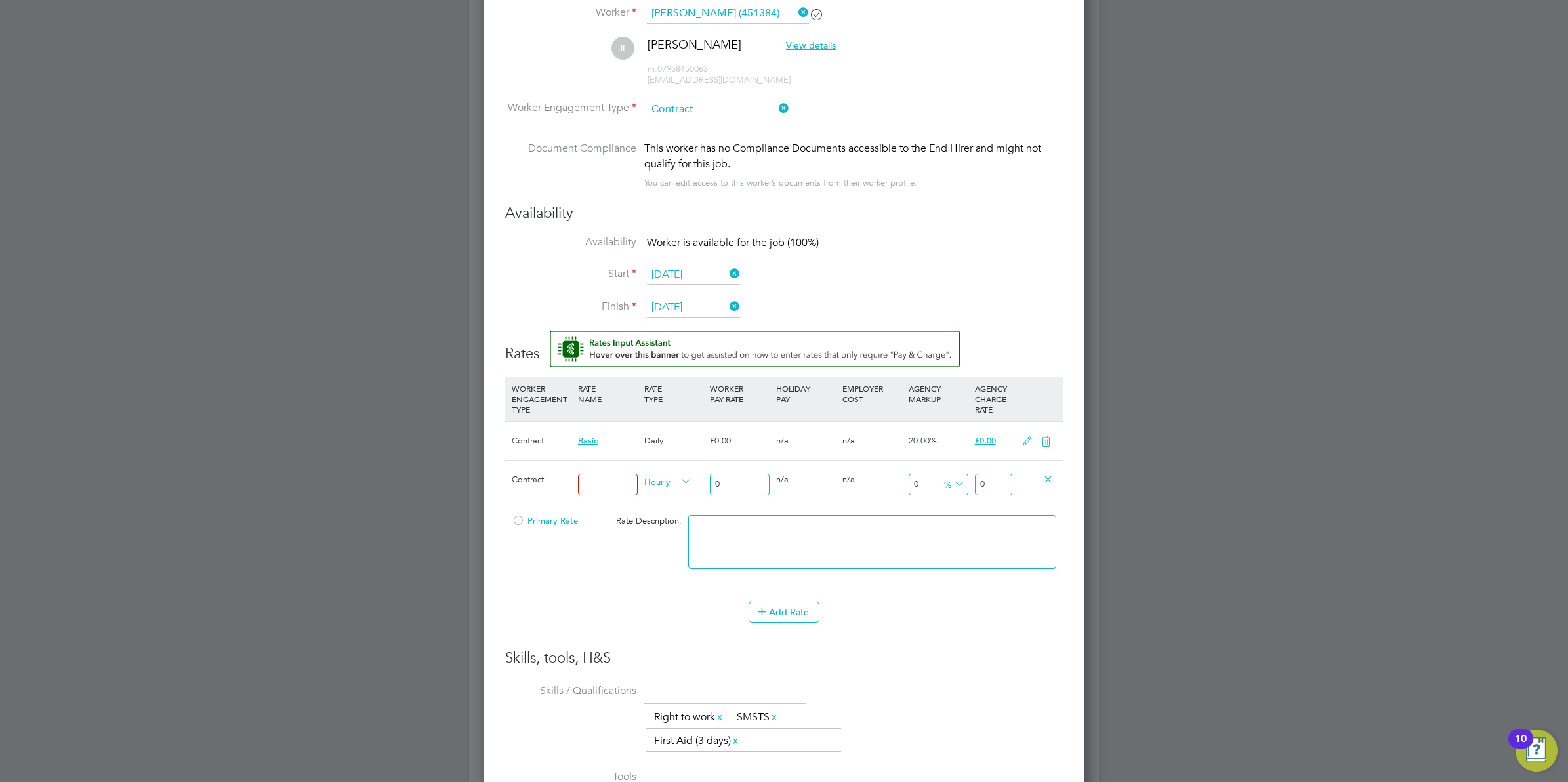
click at [617, 484] on input at bounding box center [608, 485] width 60 height 22
type input "280"
click at [754, 484] on input "0" at bounding box center [739, 485] width 60 height 22
drag, startPoint x: 600, startPoint y: 484, endPoint x: 492, endPoint y: 464, distance: 109.8
click at [492, 464] on div "Worker Submission Mandatory Fields Vacancy 1 x Site Manager Client Config Count…" at bounding box center [783, 448] width 600 height 1287
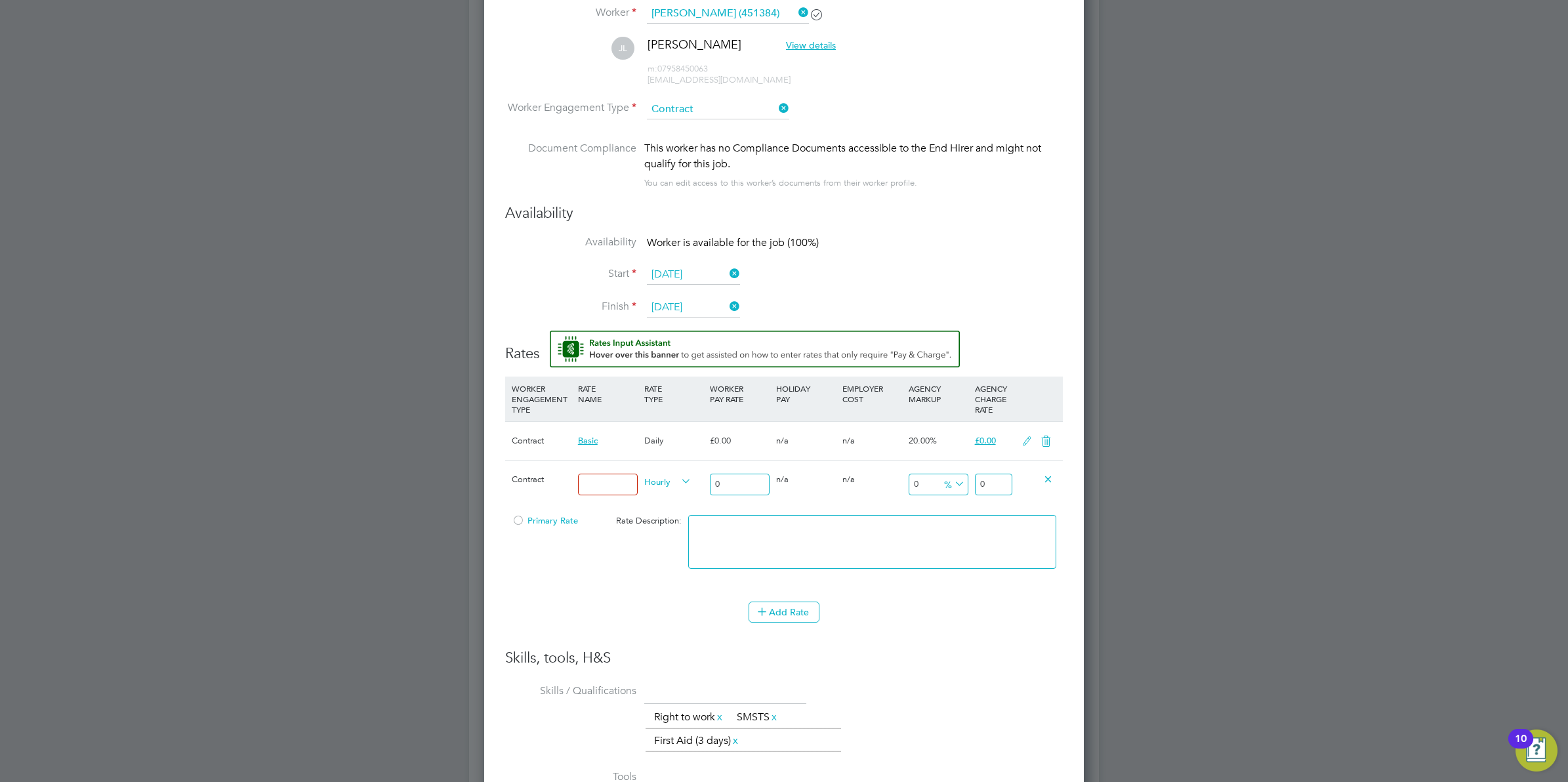
click at [733, 482] on input "0" at bounding box center [739, 485] width 60 height 22
type input "2"
type input "28"
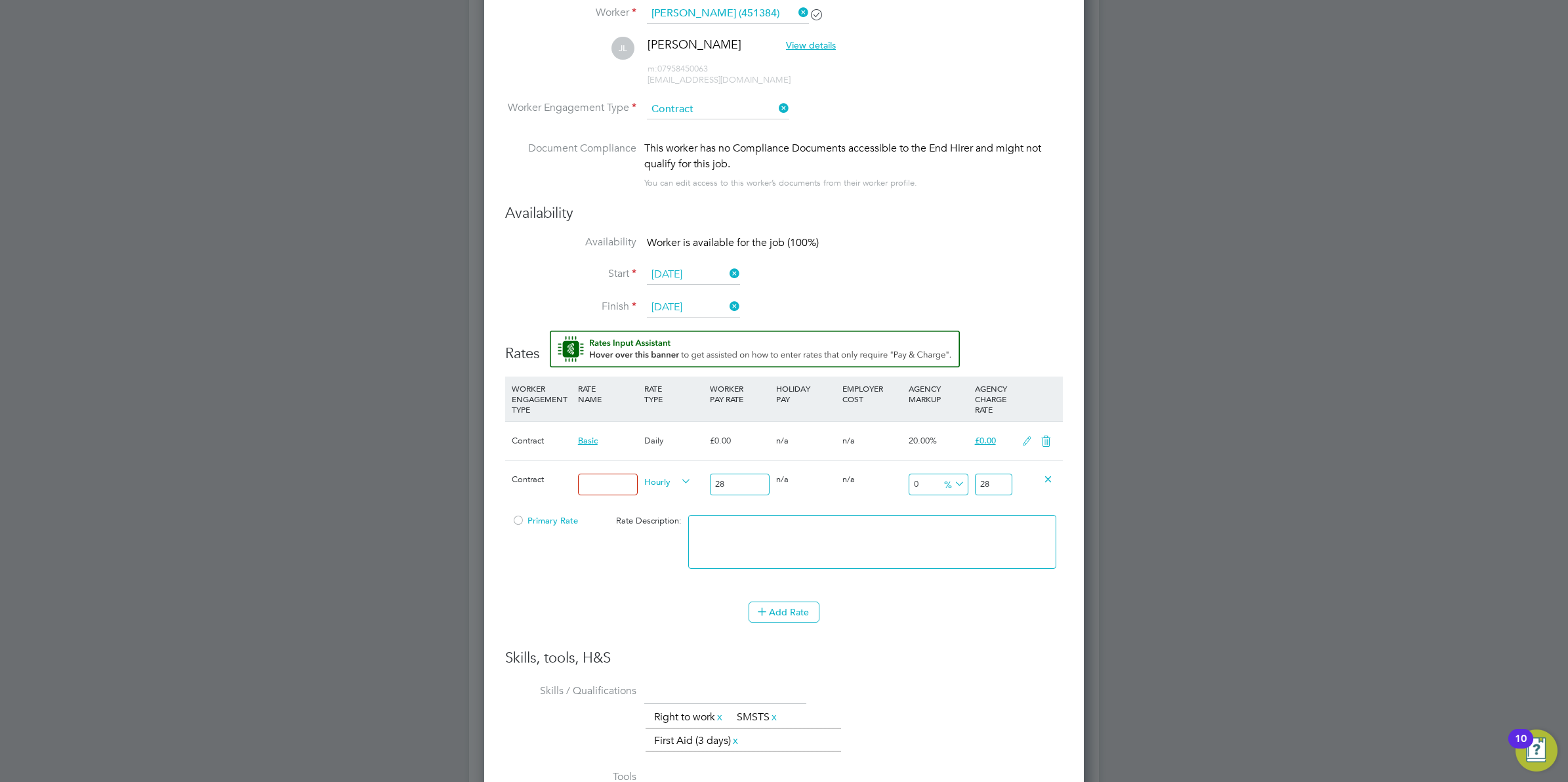
type input "280"
click at [952, 480] on icon at bounding box center [952, 485] width 0 height 18
click at [954, 501] on icon at bounding box center [959, 499] width 10 height 10
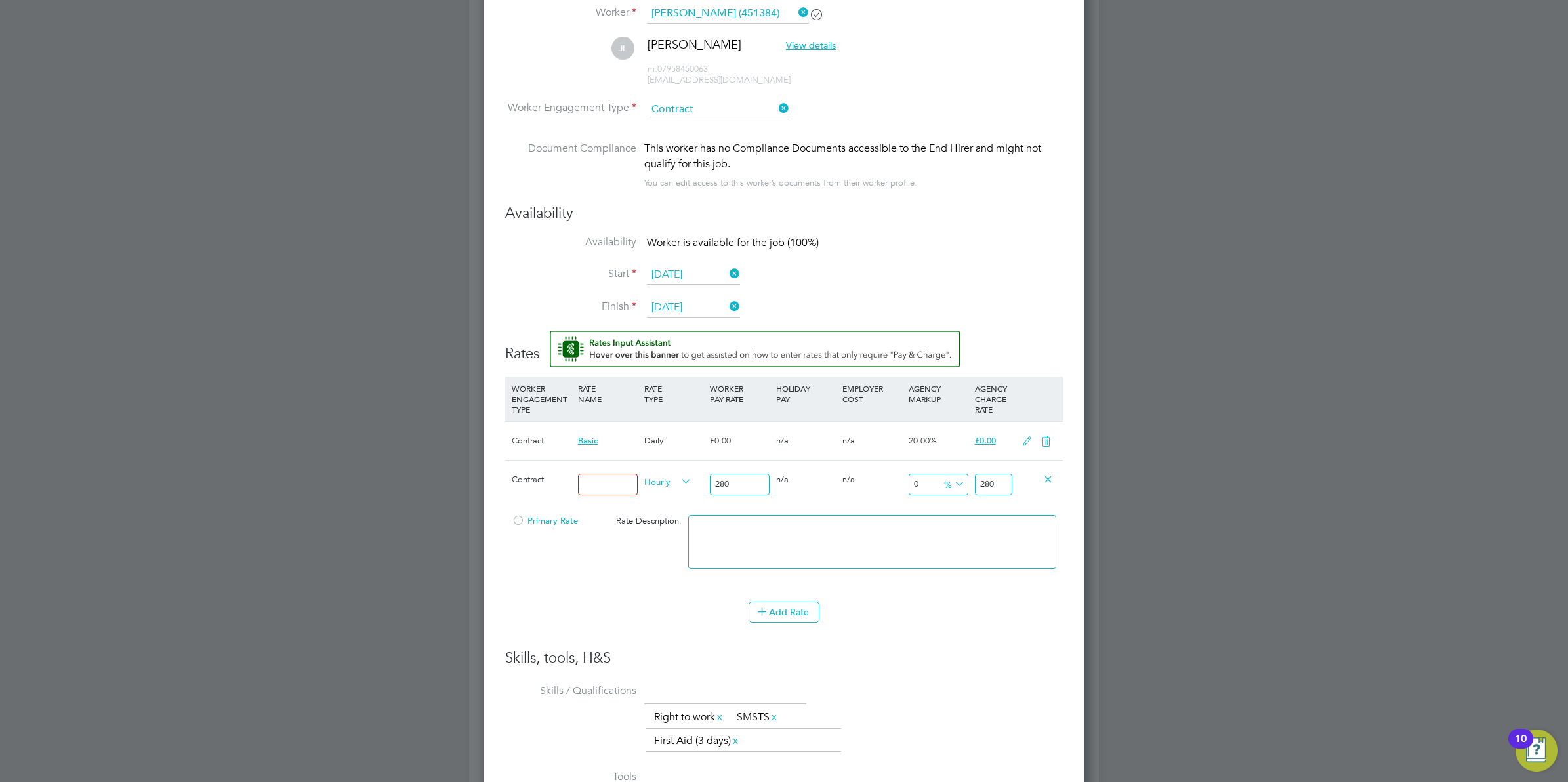
drag, startPoint x: 994, startPoint y: 489, endPoint x: 921, endPoint y: 480, distance: 73.6
click at [921, 480] on div "Contract Hourly 280 0 n/a 0 n/a 0 0 % 280" at bounding box center [784, 484] width 557 height 48
type input "-98.92857142857143"
type input "3"
type input "-88.21428571428571"
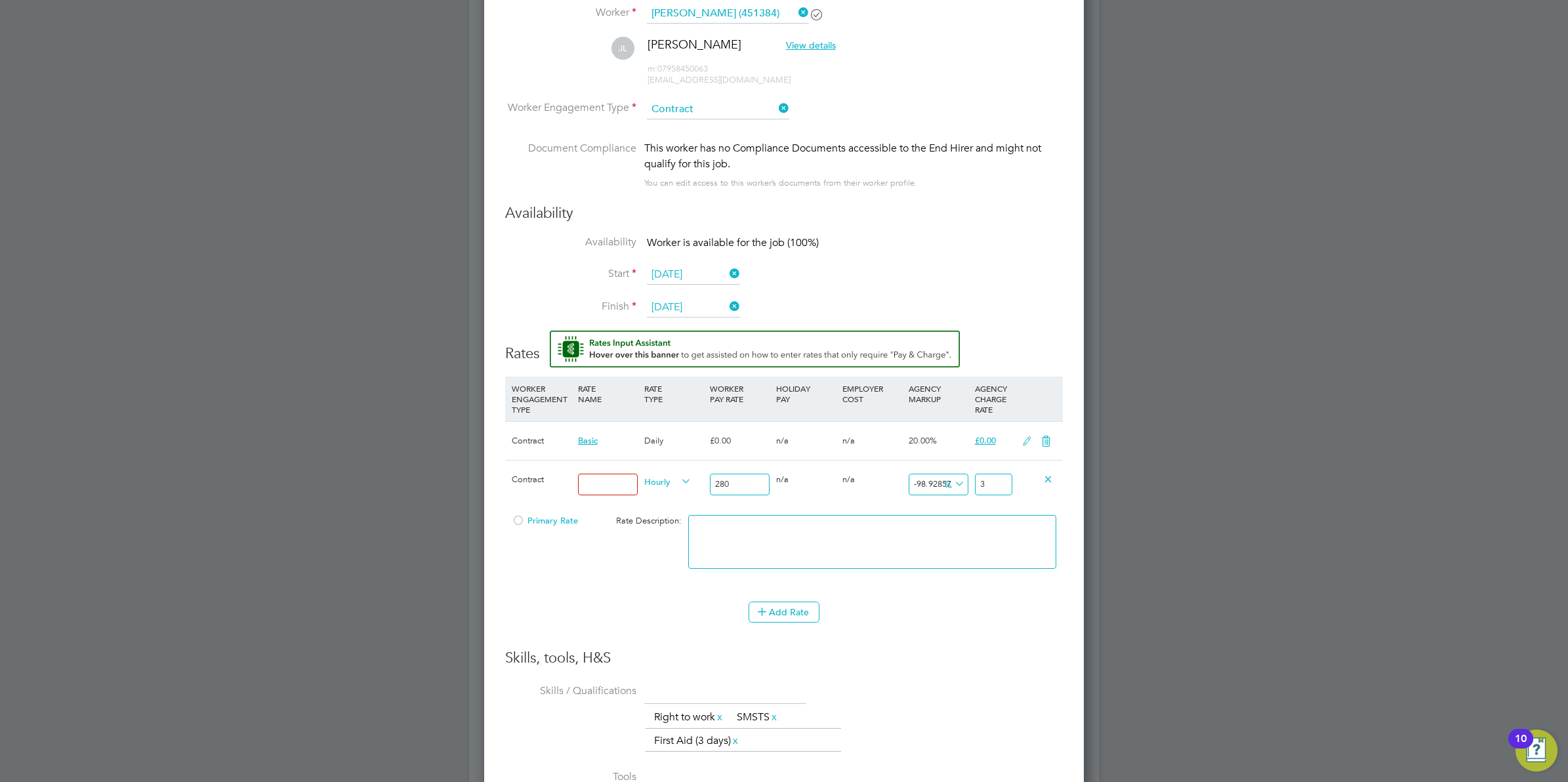
type input "33"
type input "20"
type input "336.00"
click at [952, 609] on div "Add Rate" at bounding box center [784, 611] width 557 height 21
click at [520, 522] on div at bounding box center [518, 525] width 13 height 10
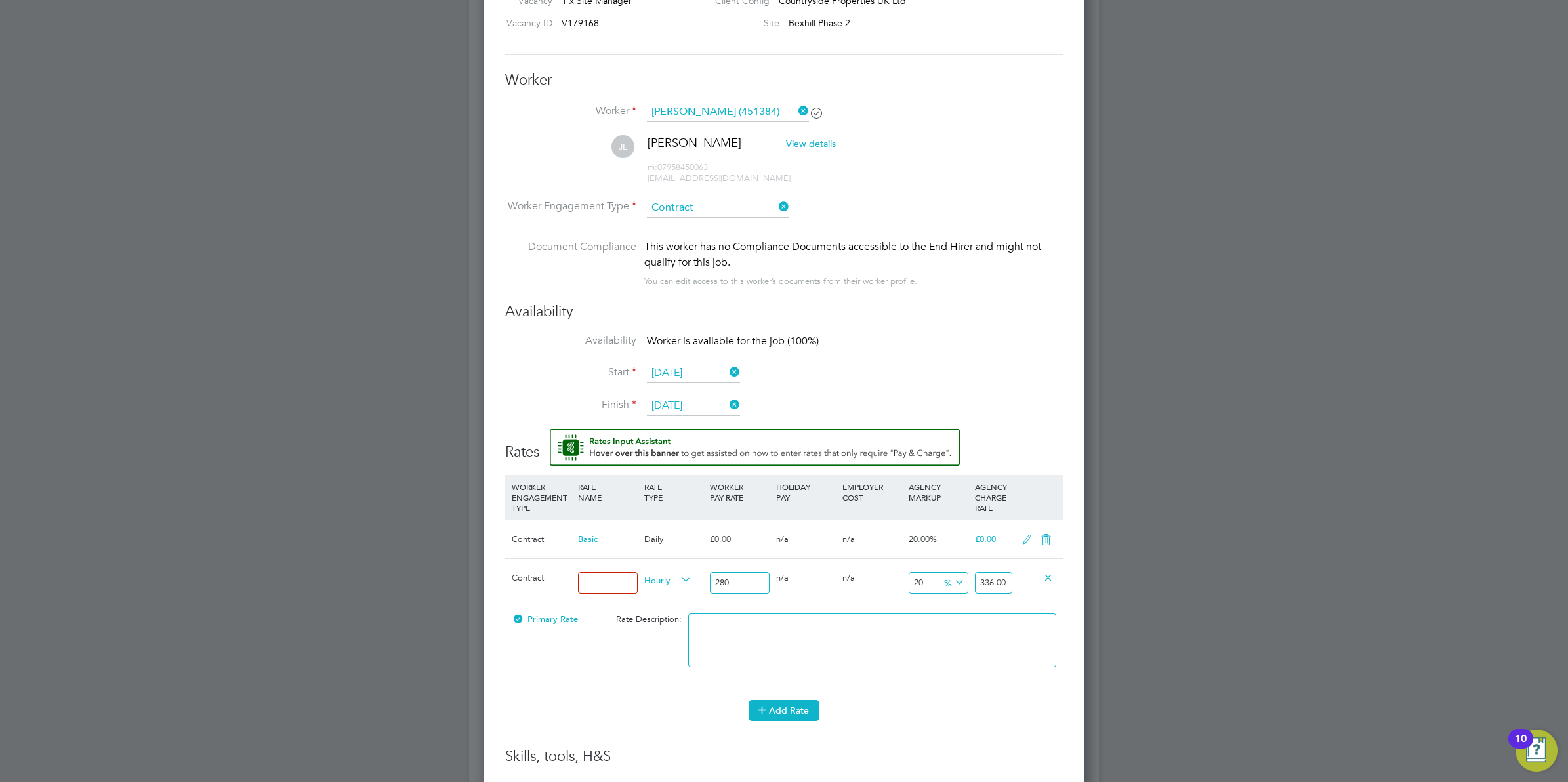
click at [759, 713] on icon at bounding box center [762, 710] width 10 height 10
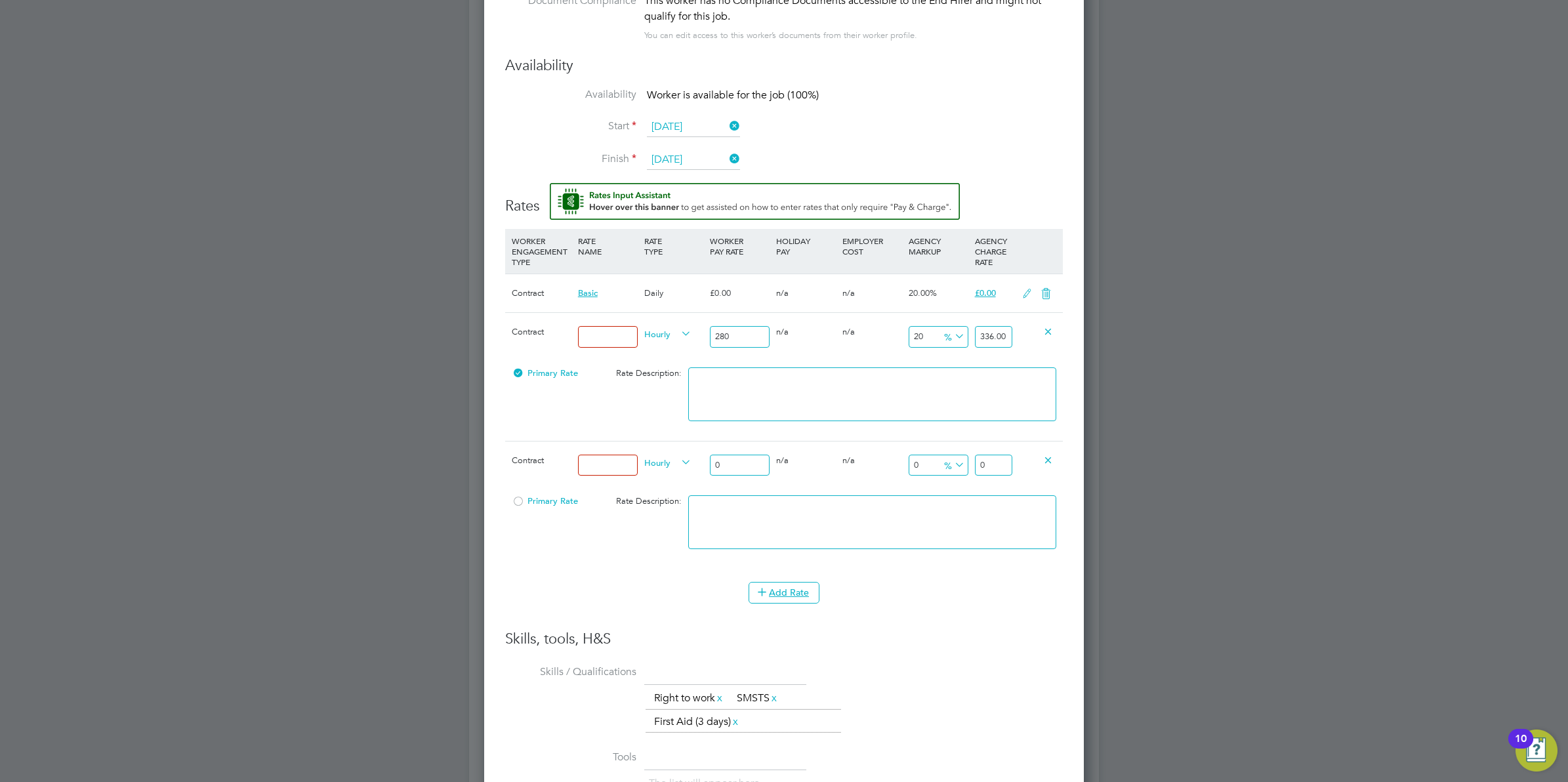
click at [1043, 461] on icon at bounding box center [1047, 459] width 10 height 10
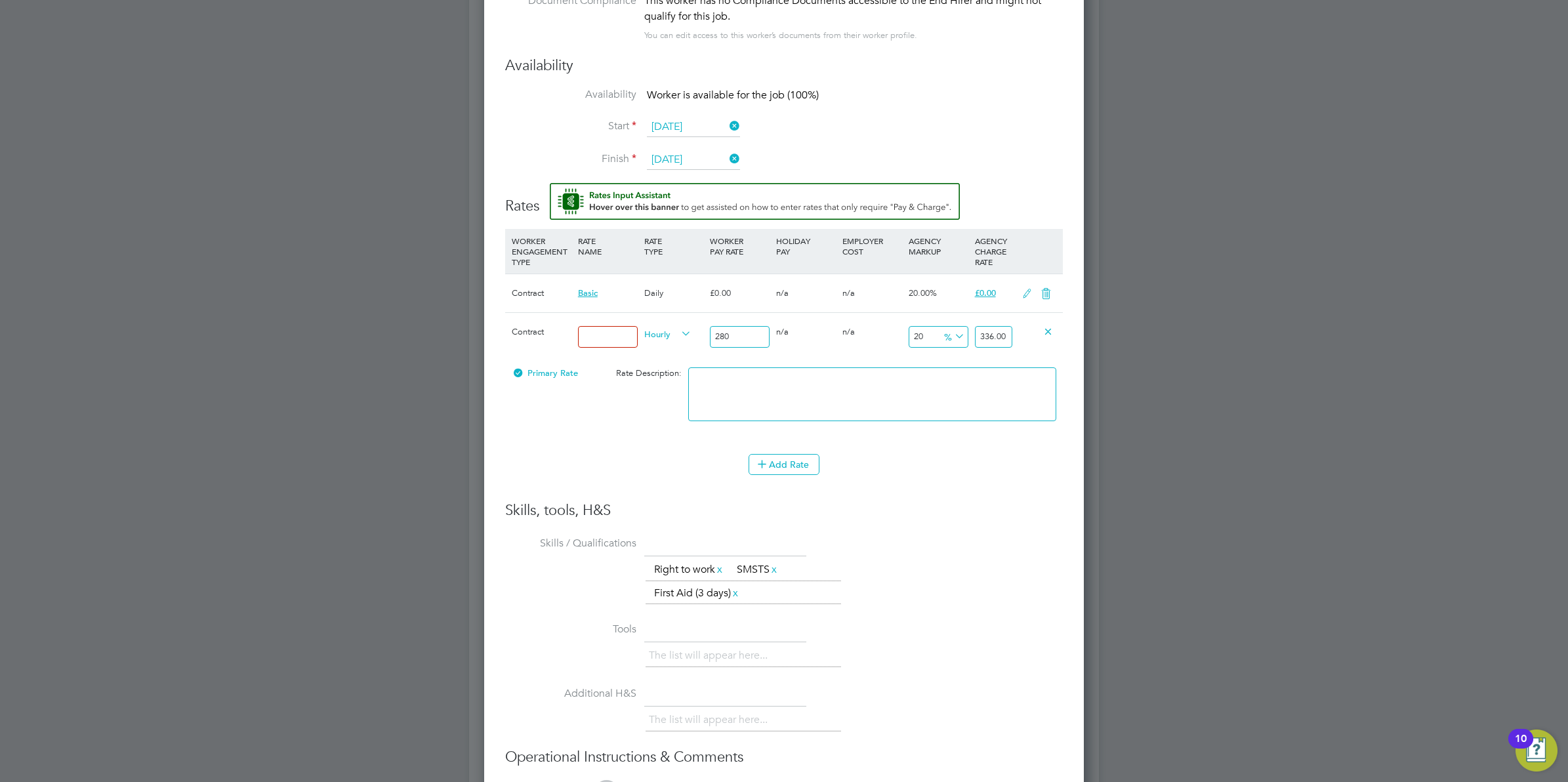
click at [611, 340] on input at bounding box center [608, 337] width 60 height 22
type input "rate"
click at [625, 474] on div "Add Rate" at bounding box center [784, 464] width 557 height 21
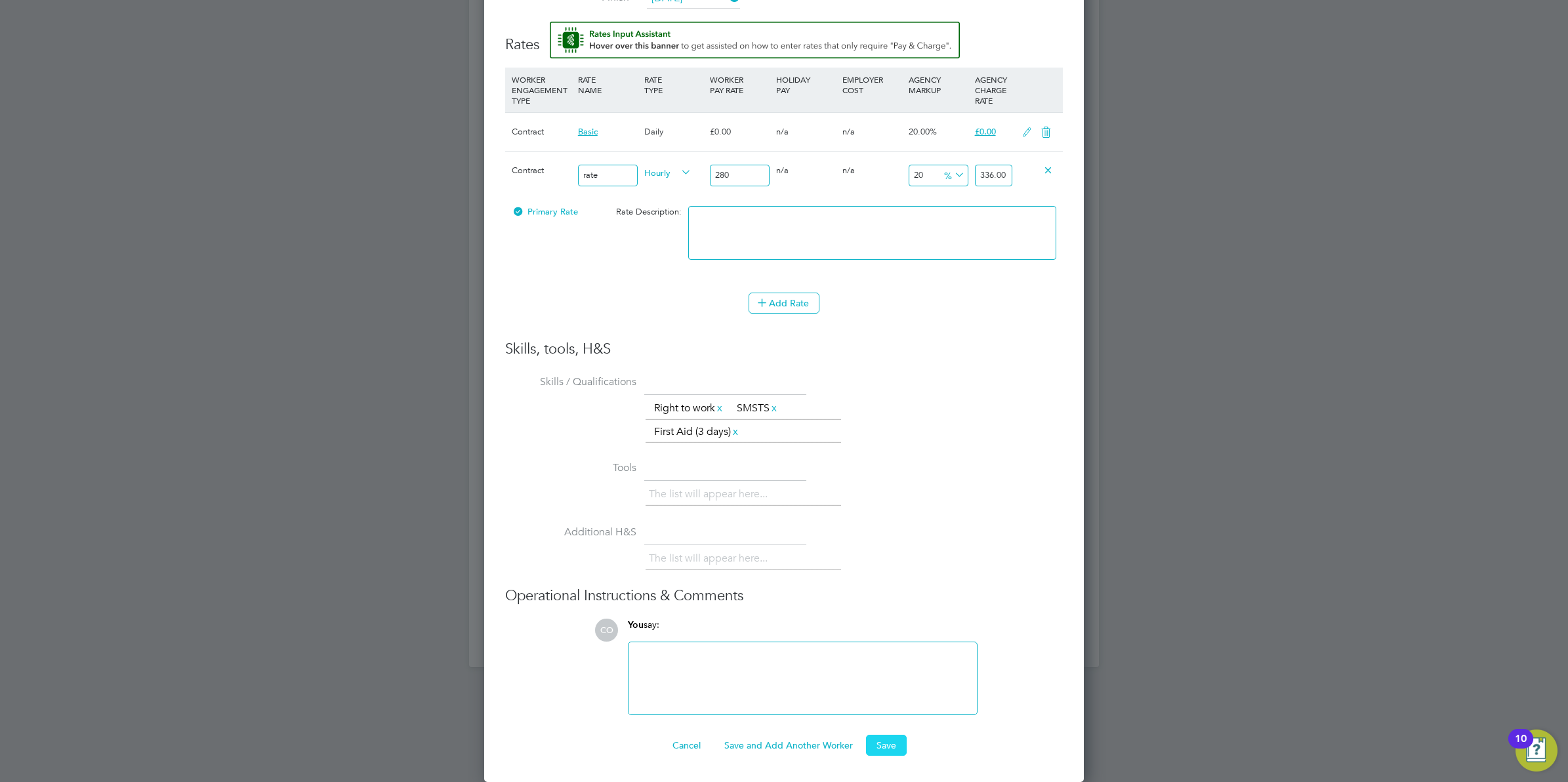
click at [875, 746] on button "Save" at bounding box center [886, 745] width 41 height 21
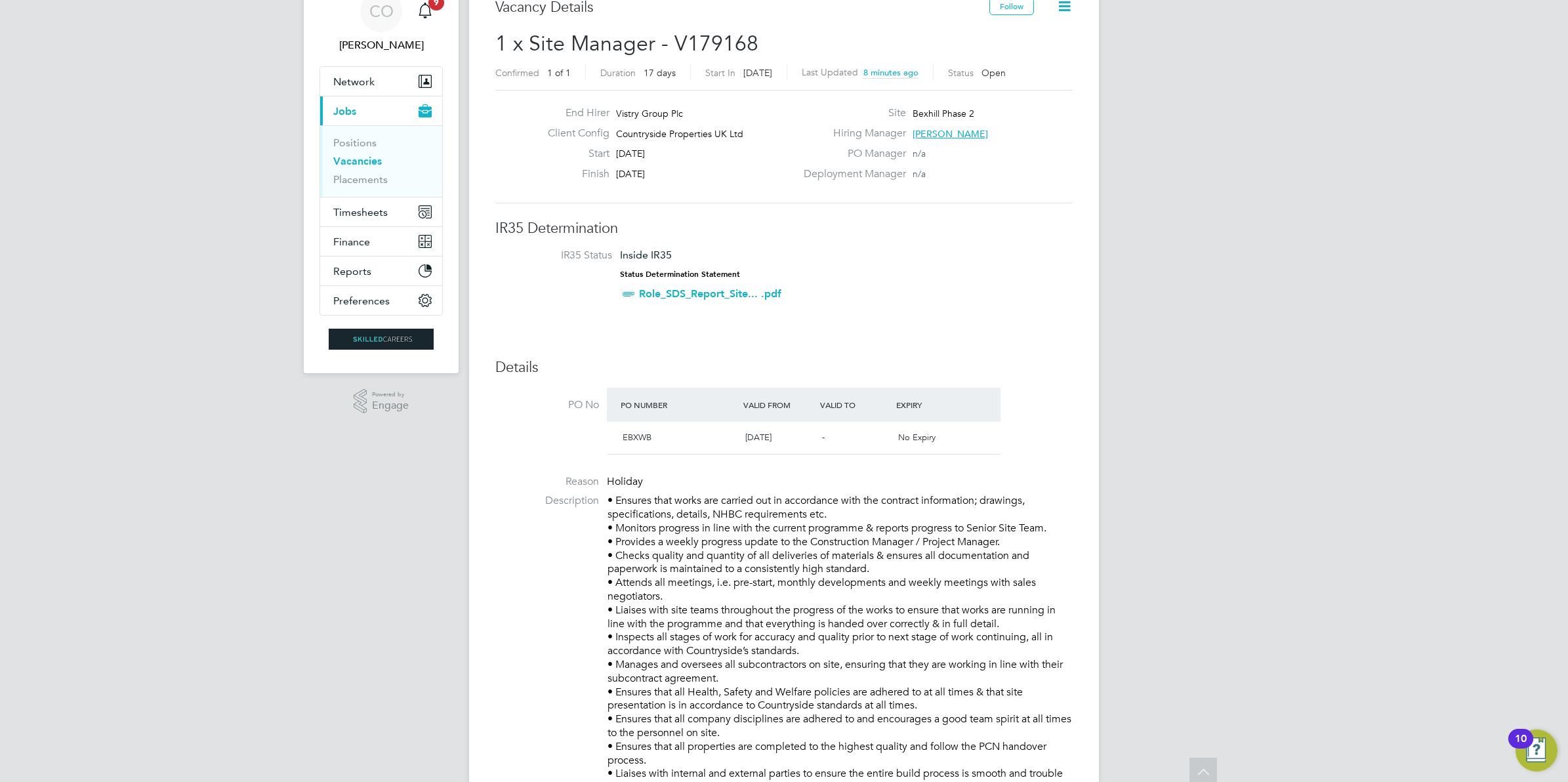
scroll to position [0, 0]
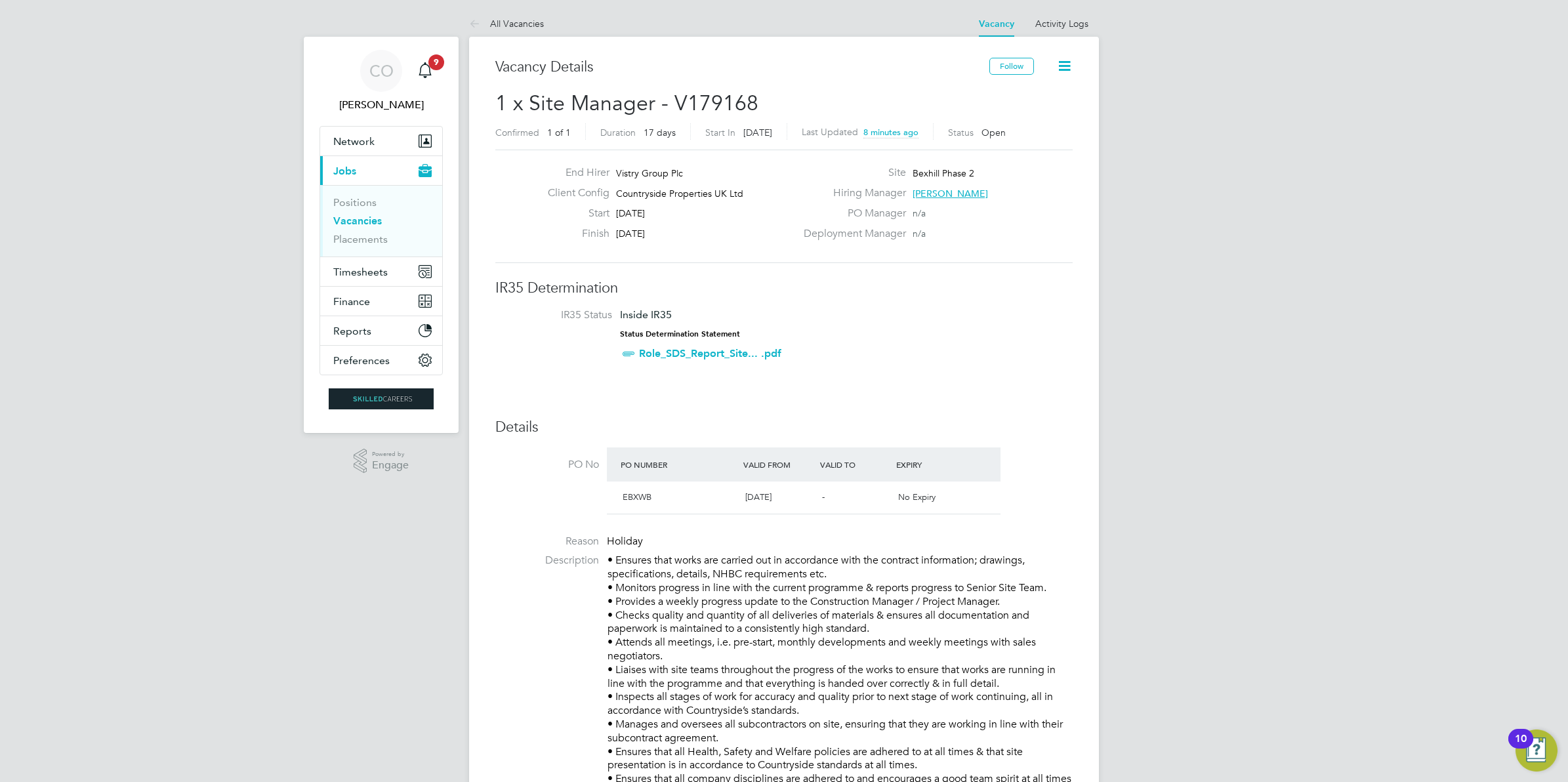
click at [1060, 62] on icon at bounding box center [1064, 65] width 16 height 16
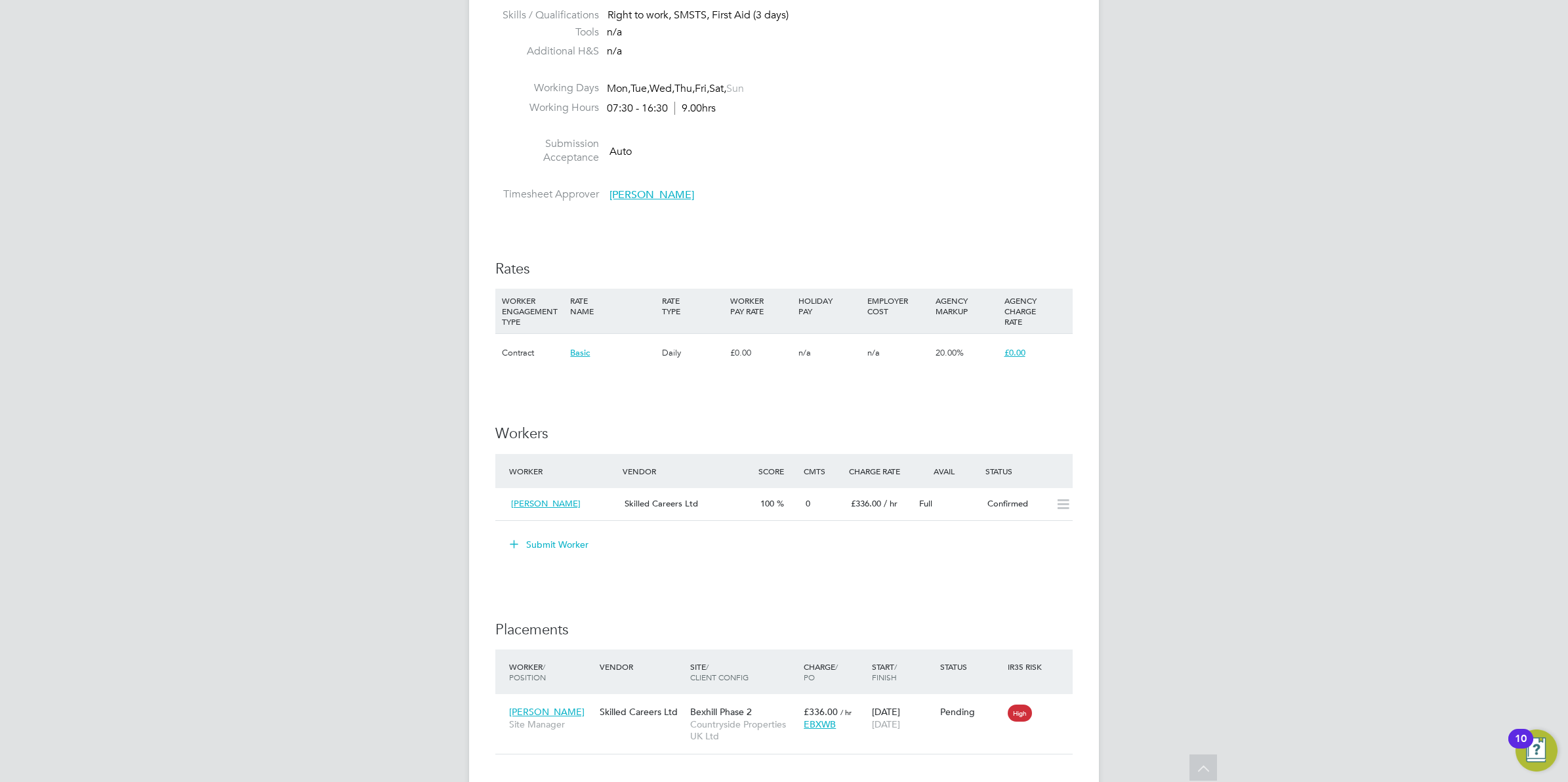
scroll to position [984, 0]
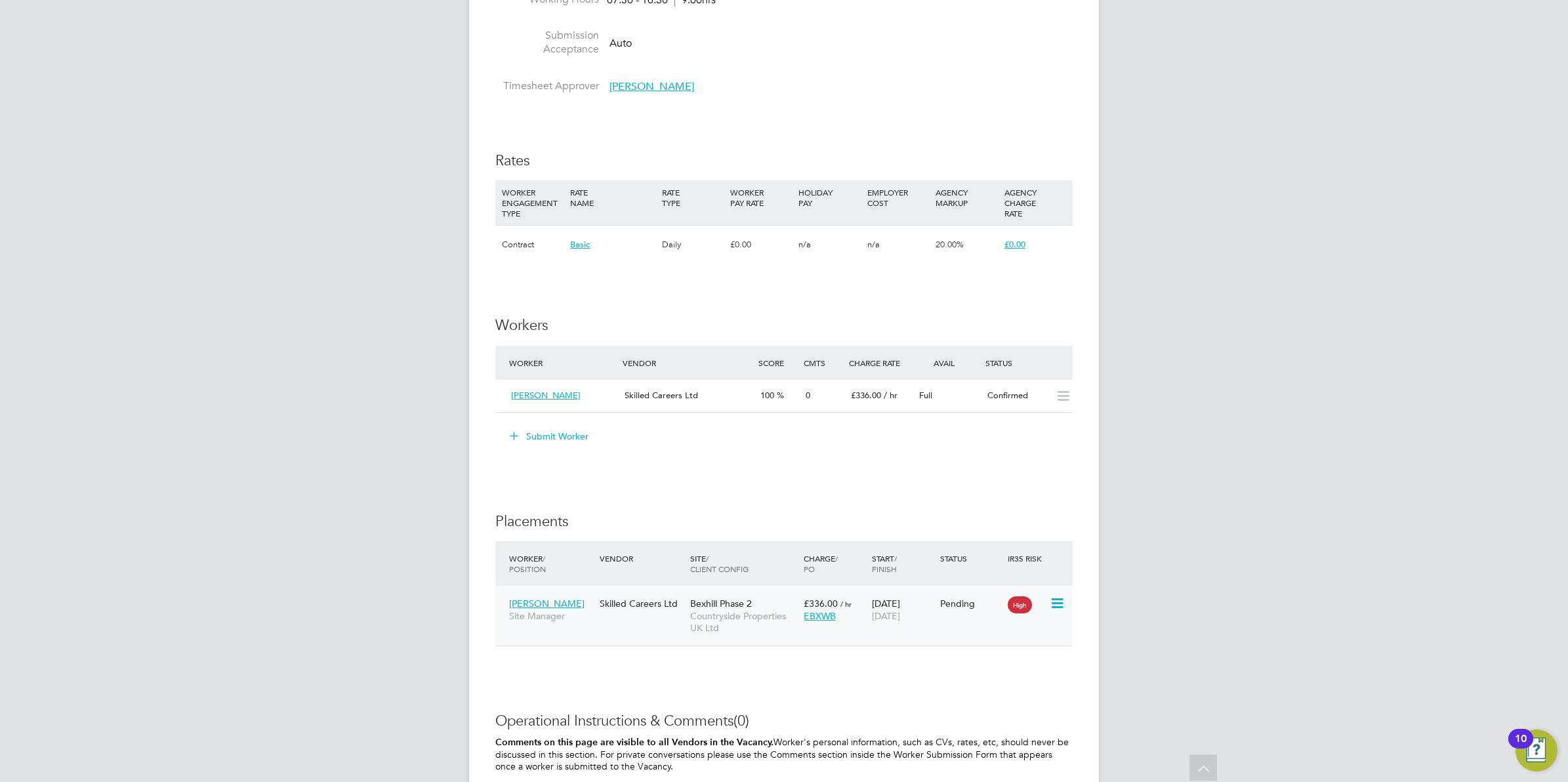
click at [1057, 605] on icon at bounding box center [1056, 604] width 13 height 16
click at [994, 684] on li "Start" at bounding box center [1016, 686] width 93 height 18
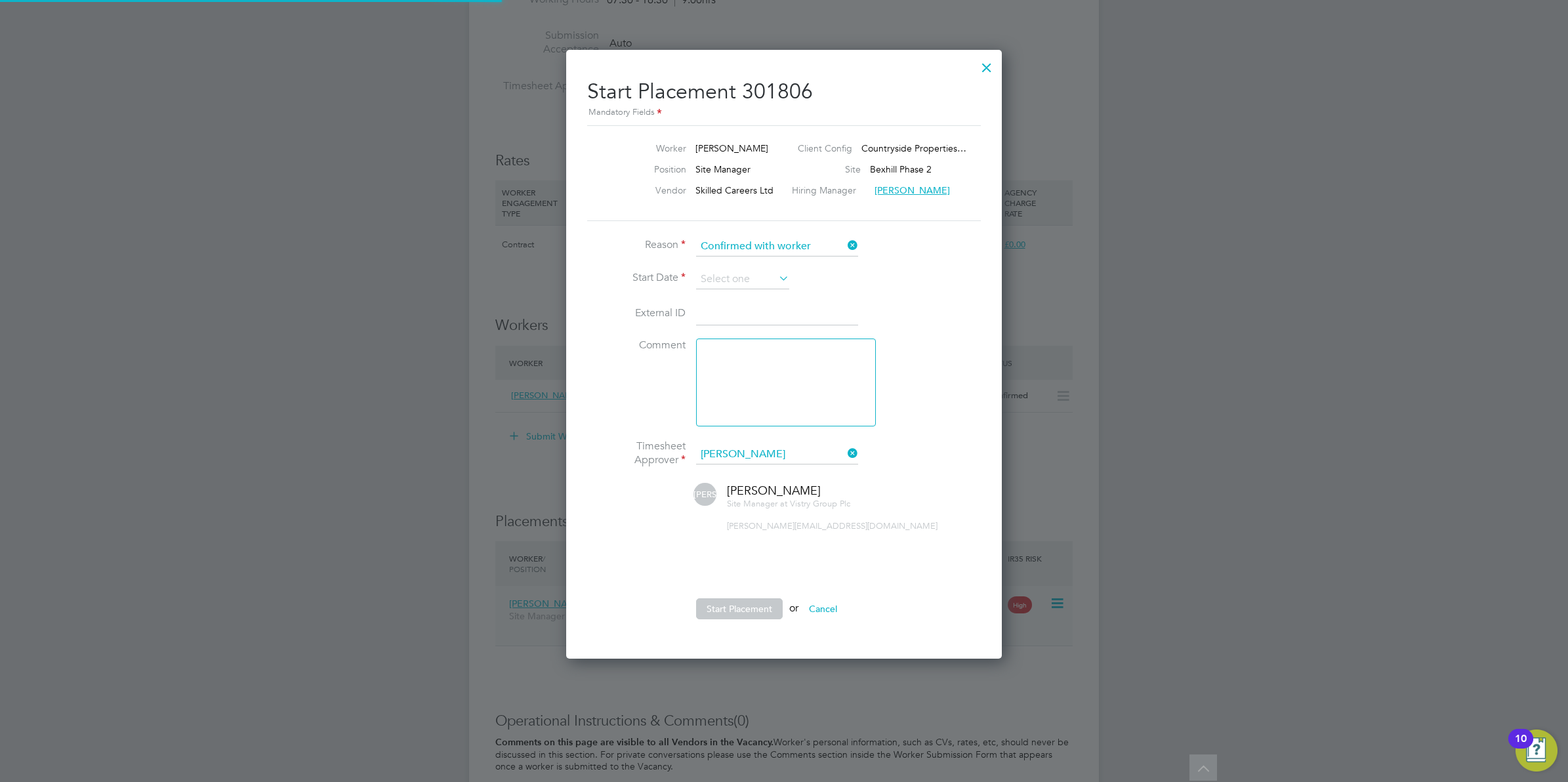
scroll to position [7, 7]
click at [733, 277] on input at bounding box center [742, 280] width 93 height 20
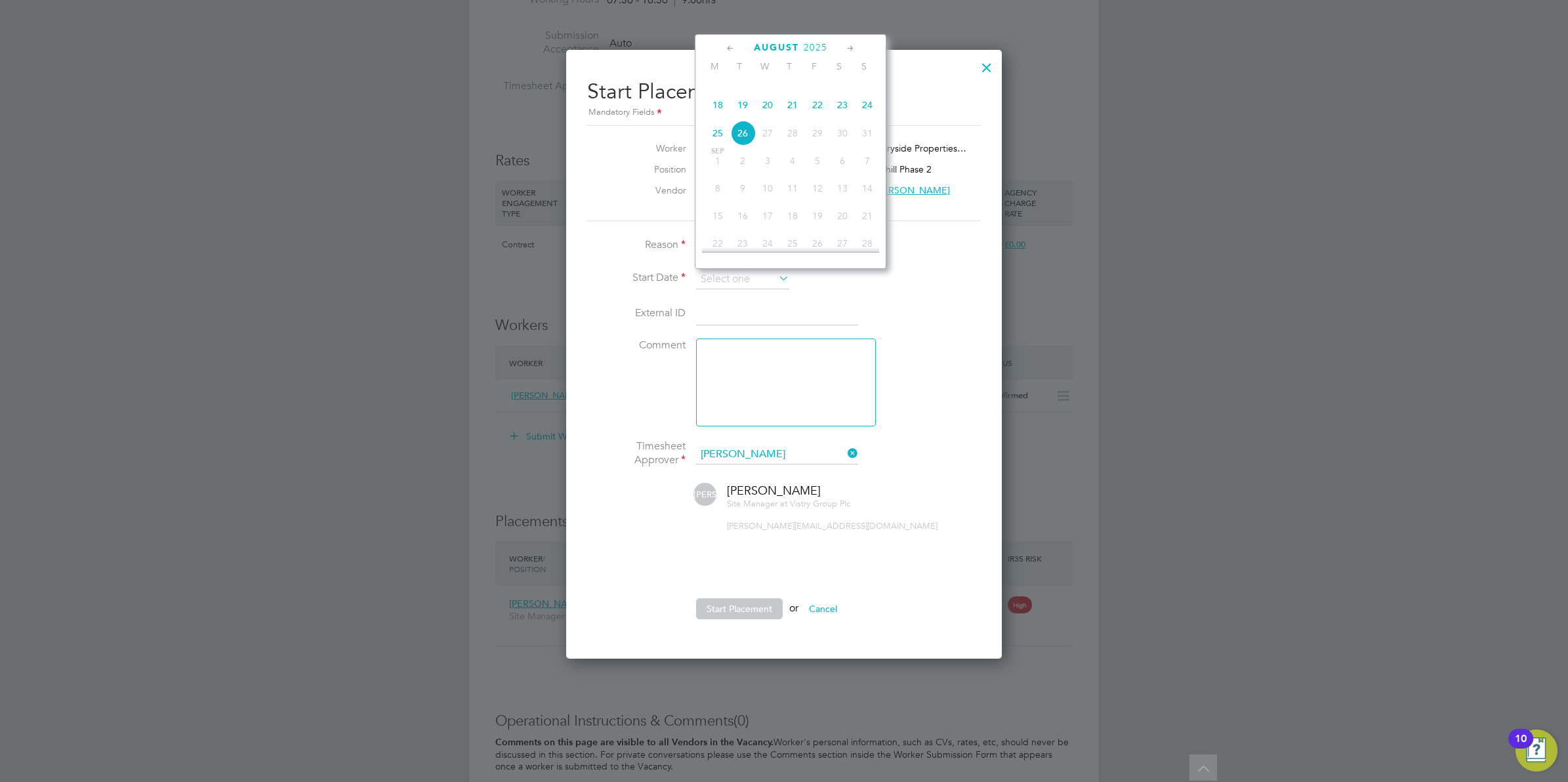
click at [769, 118] on span "20" at bounding box center [767, 104] width 25 height 25
type input "20 Aug 2025"
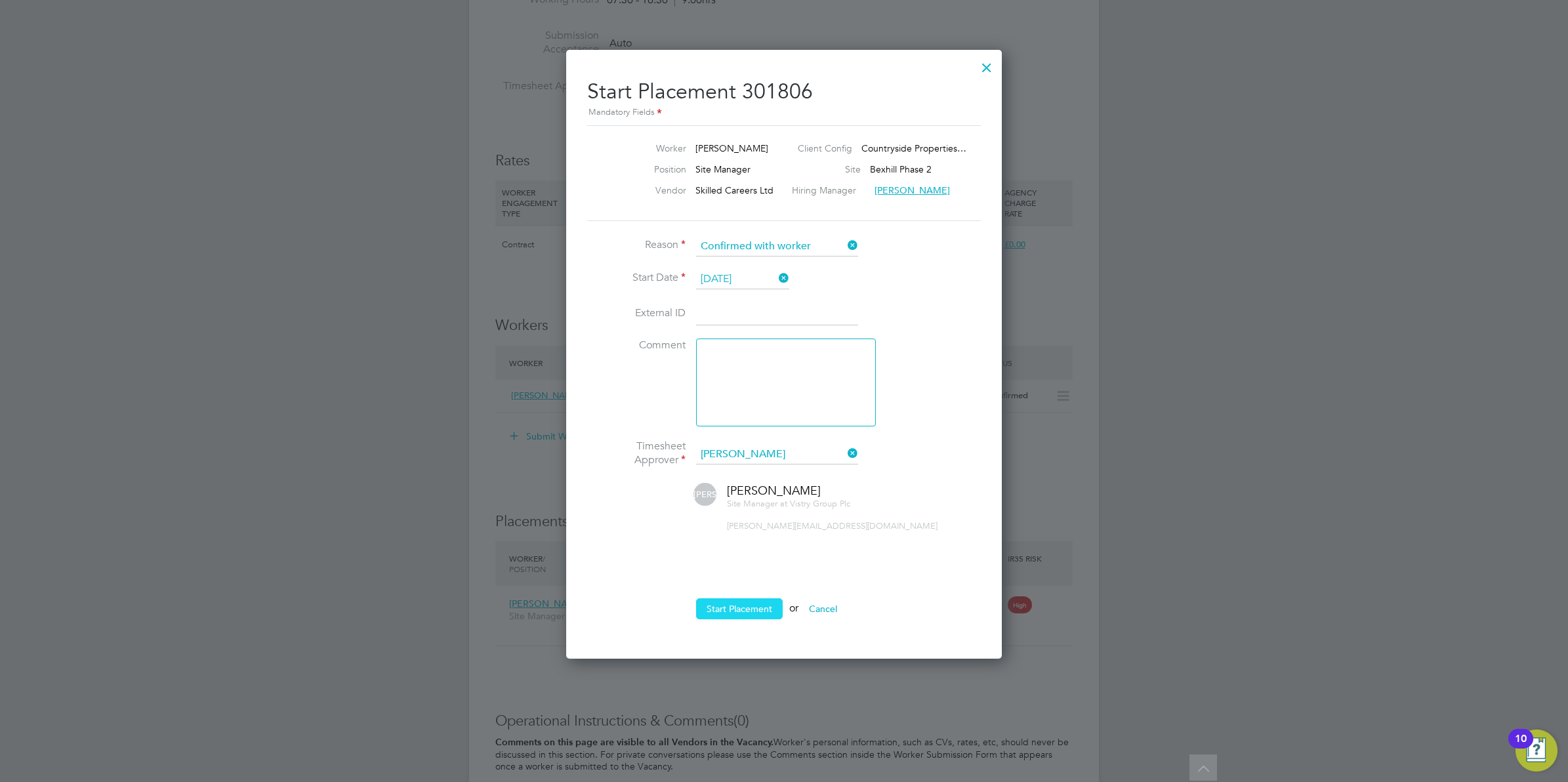
click at [720, 611] on button "Start Placement" at bounding box center [739, 608] width 87 height 21
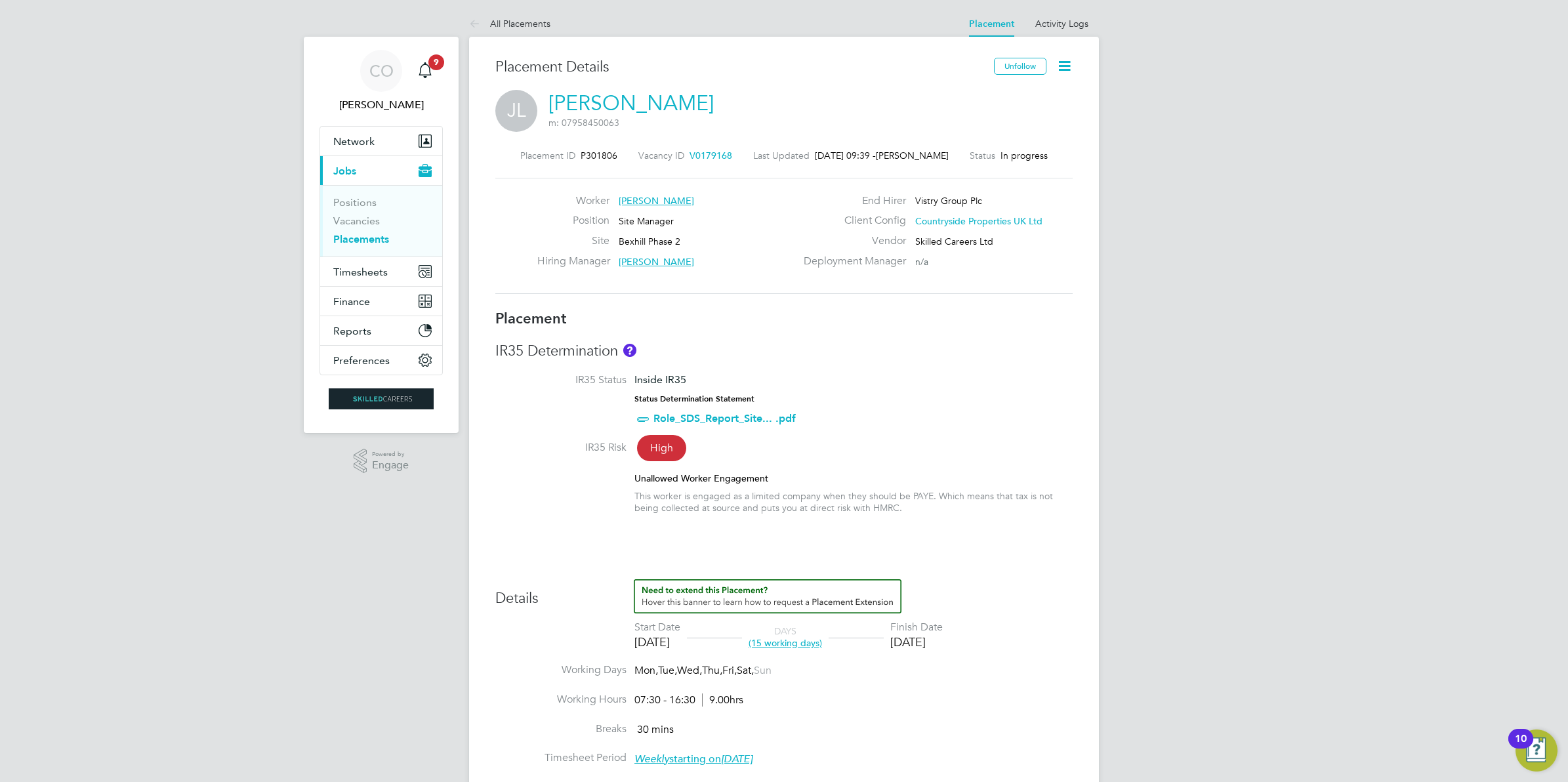
click at [1064, 70] on icon at bounding box center [1064, 65] width 16 height 16
click at [992, 91] on li "Edit Placement e" at bounding box center [1022, 97] width 97 height 18
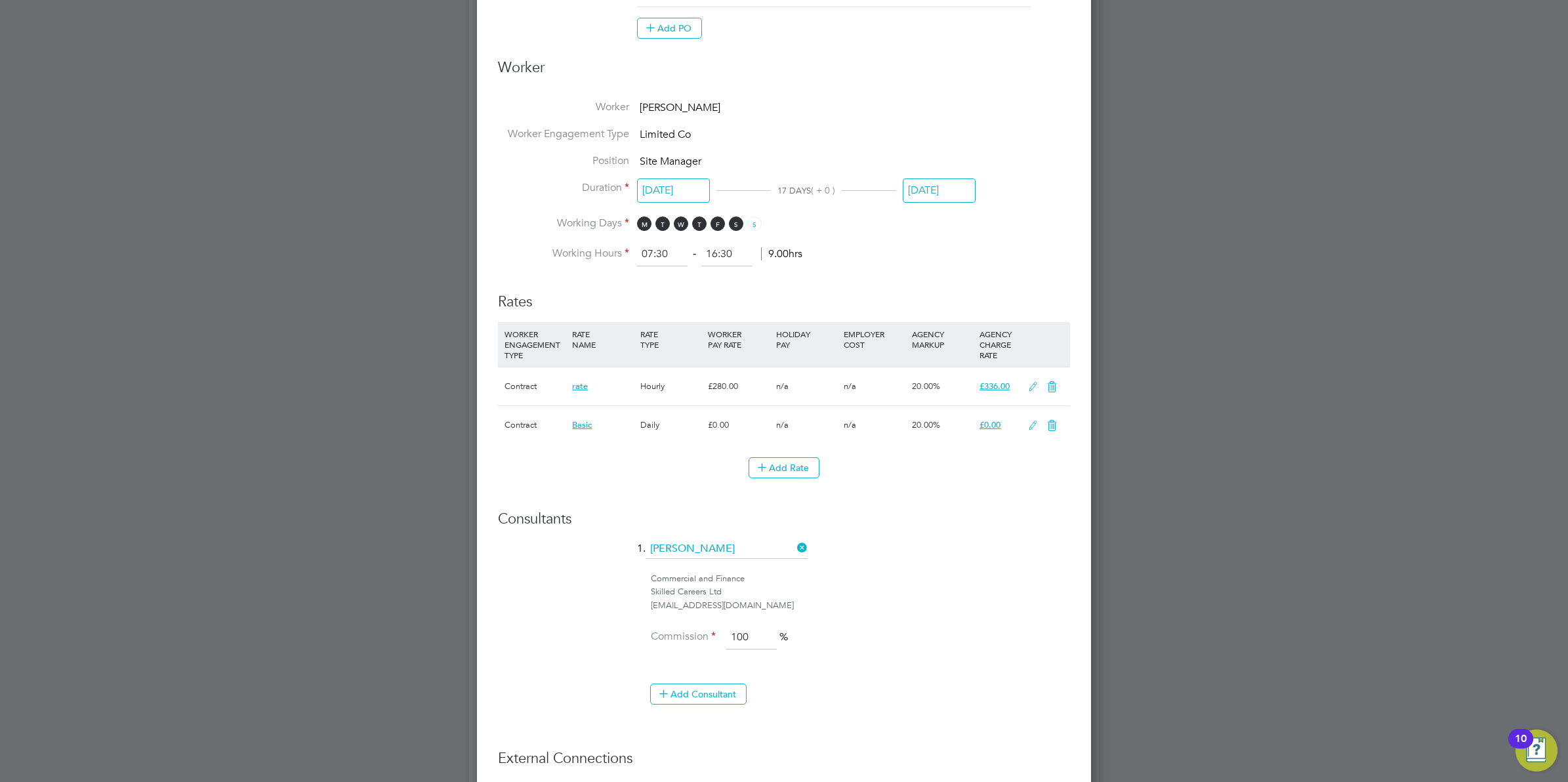
click at [1047, 428] on icon at bounding box center [1051, 426] width 16 height 11
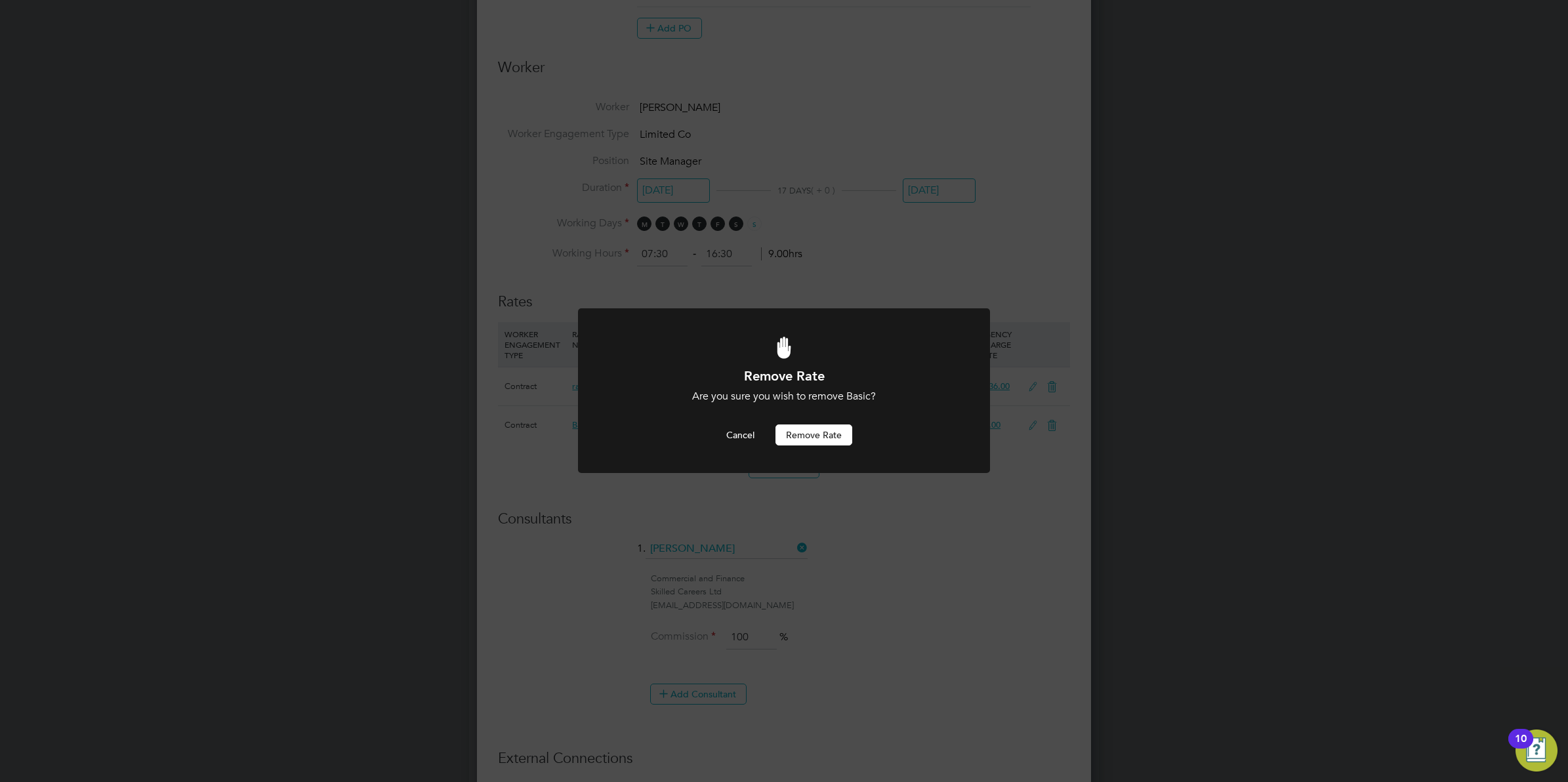
click at [822, 439] on button "Remove rate" at bounding box center [814, 435] width 77 height 21
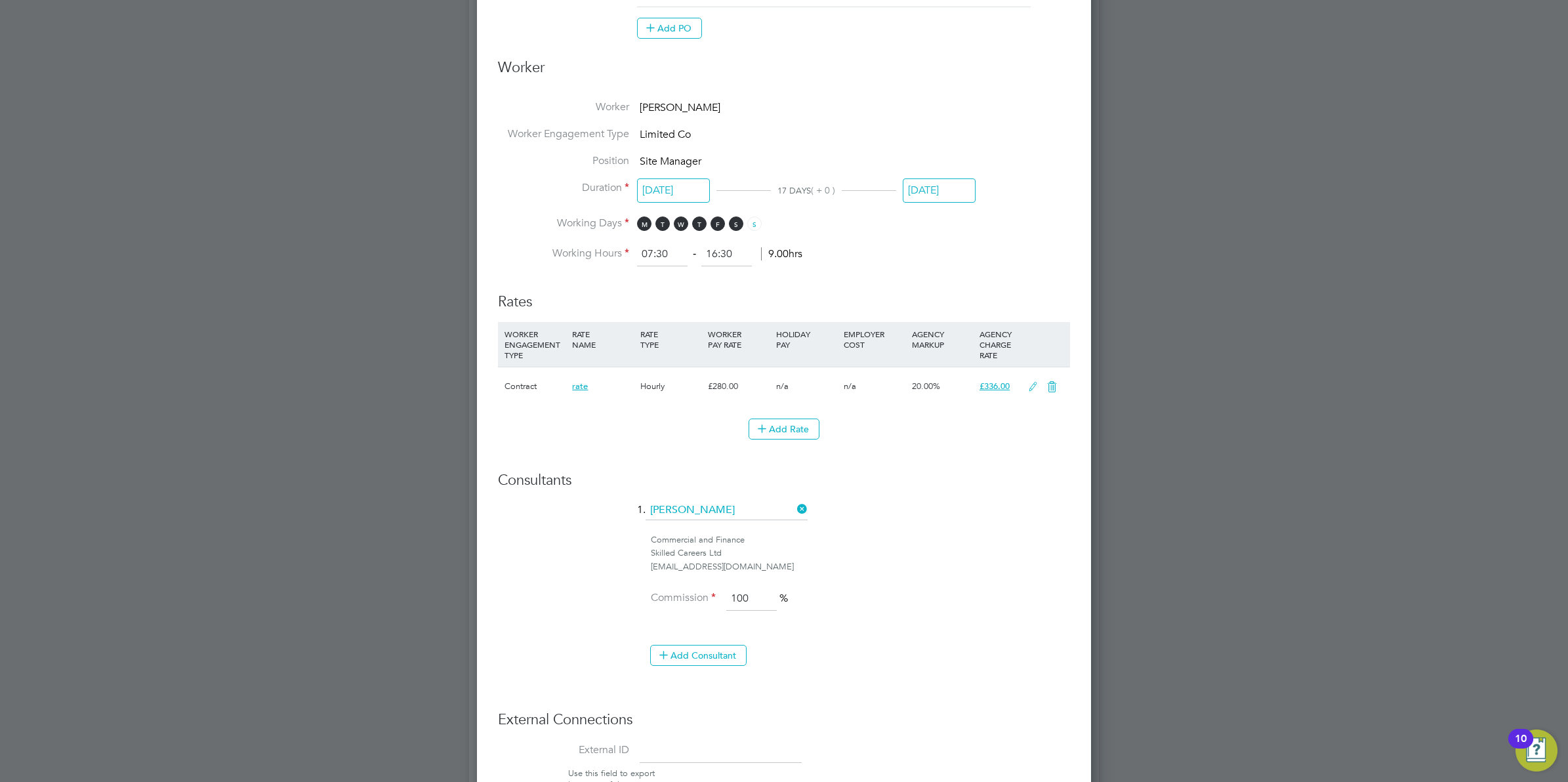
click at [1027, 388] on icon at bounding box center [1032, 387] width 16 height 11
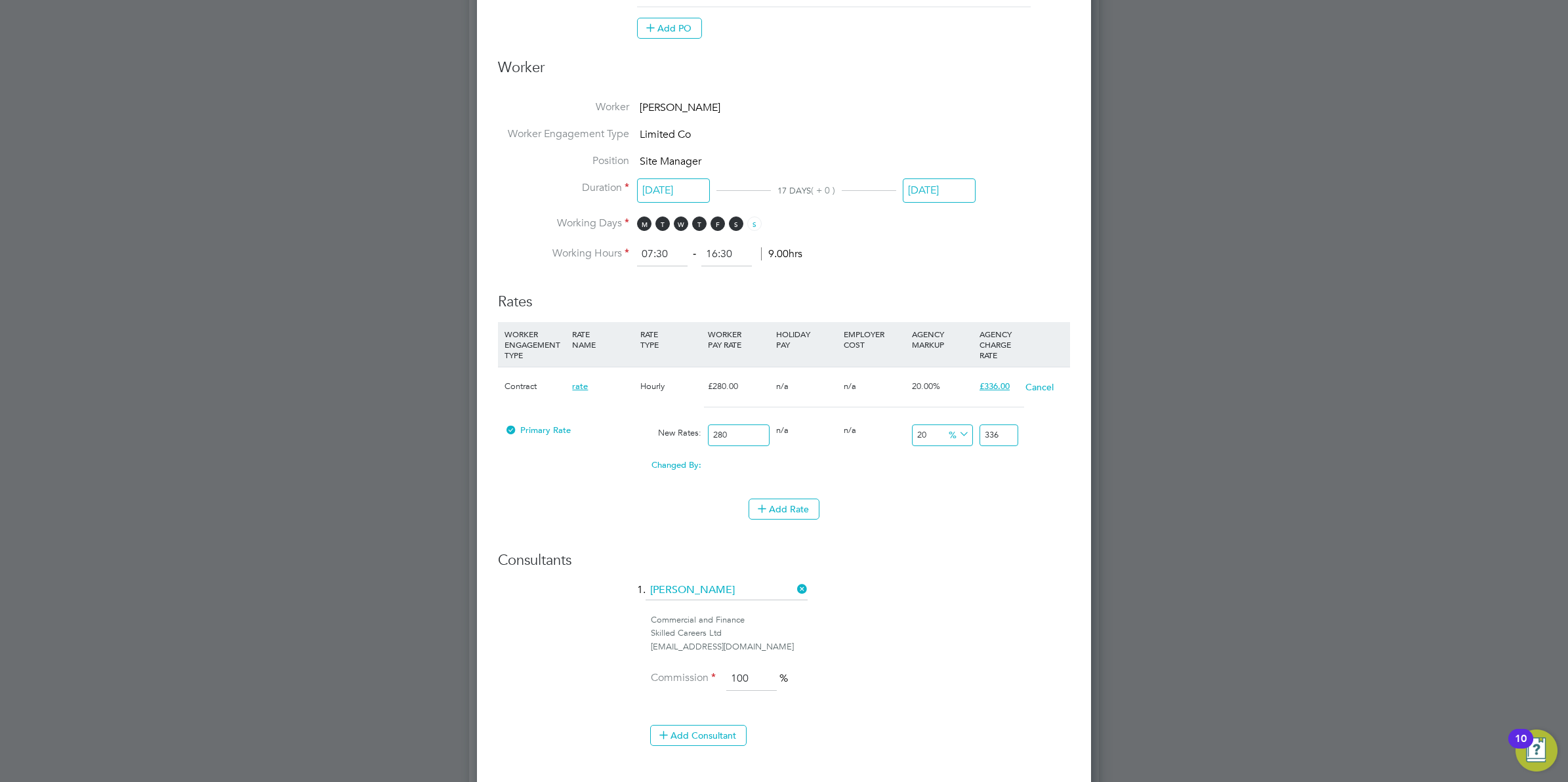
click at [655, 386] on div "Hourly" at bounding box center [671, 386] width 68 height 38
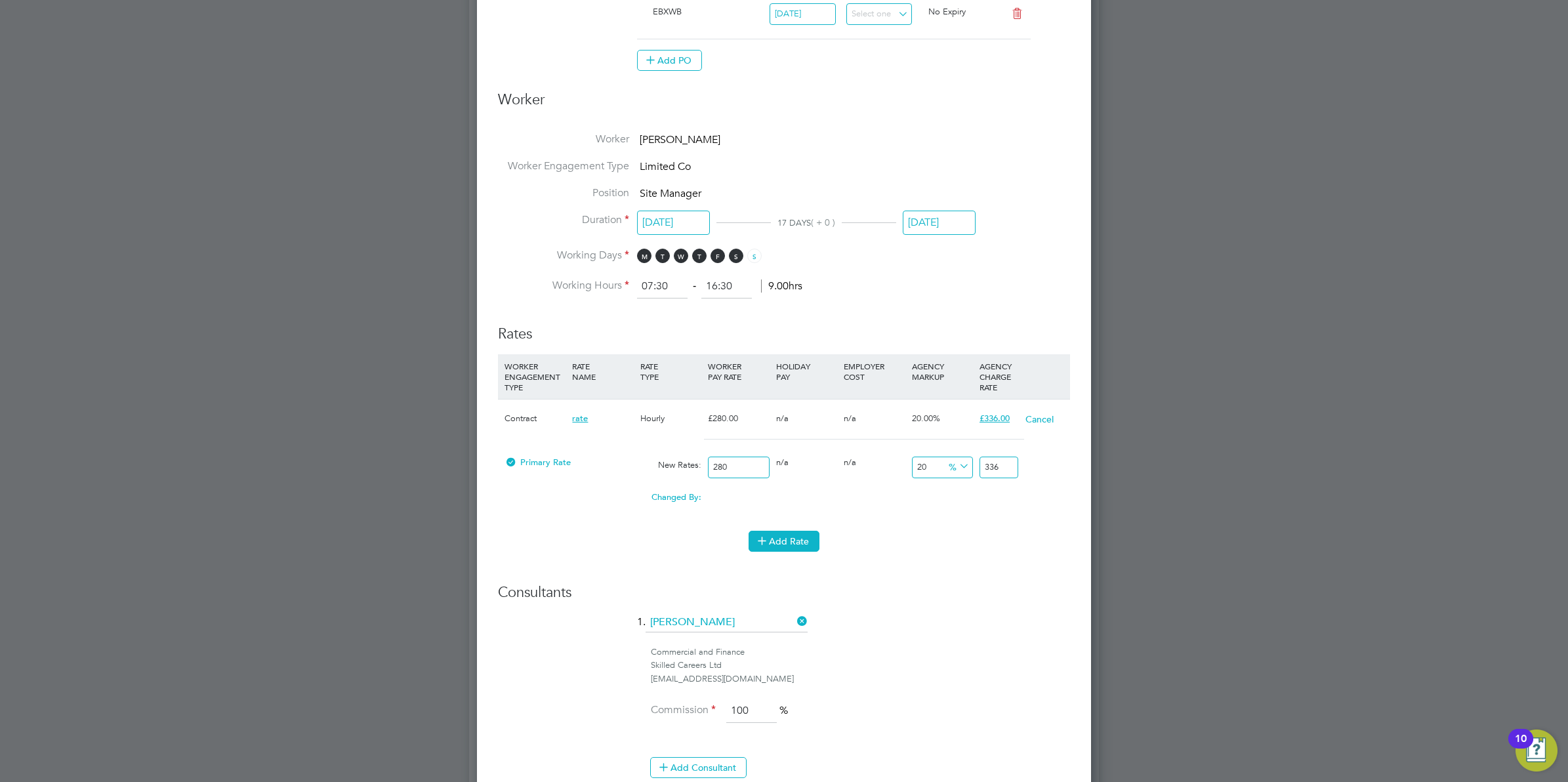
click at [771, 546] on button "Add Rate" at bounding box center [784, 541] width 71 height 21
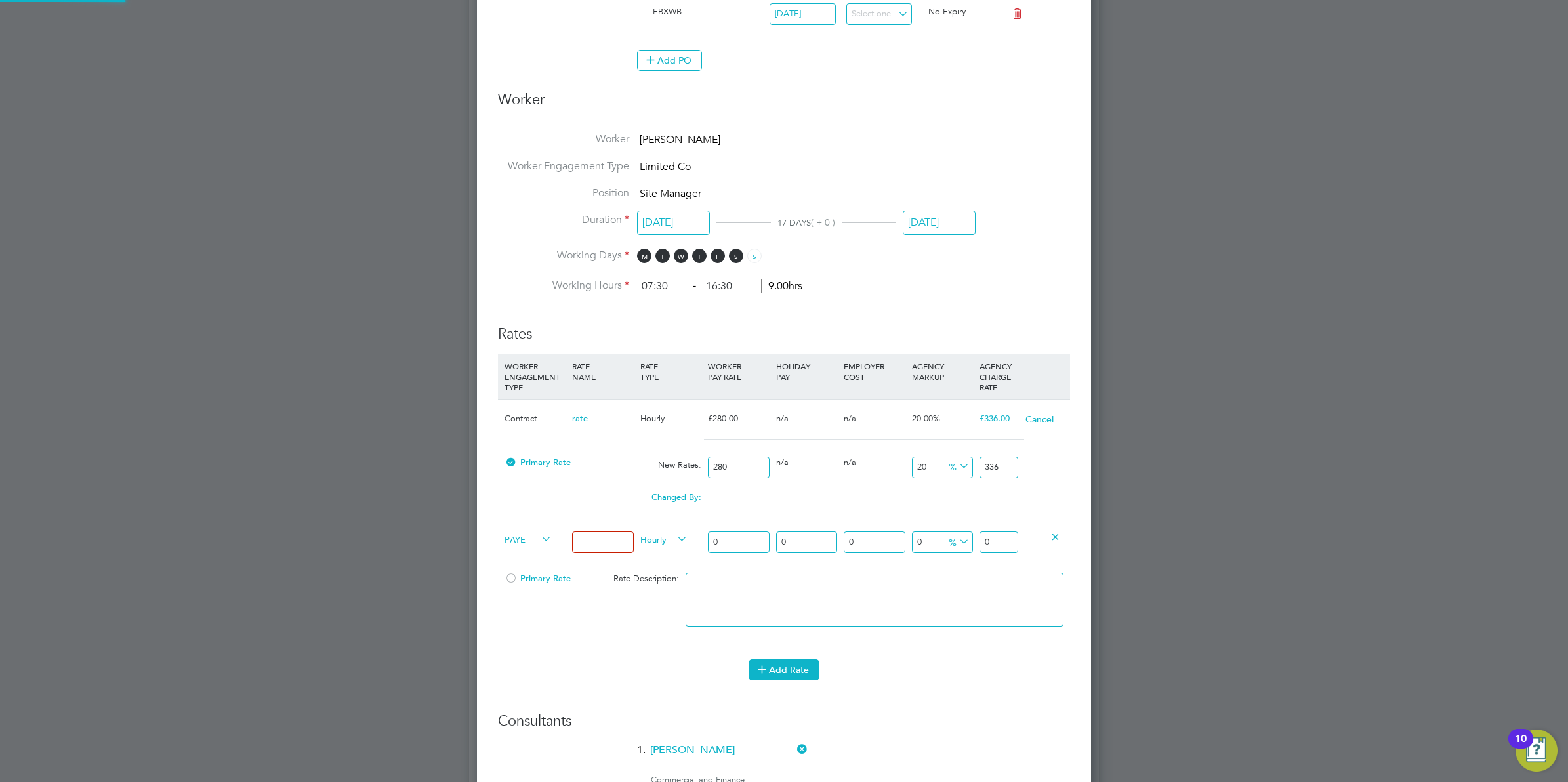
scroll to position [1651, 614]
click at [674, 538] on icon at bounding box center [674, 539] width 0 height 18
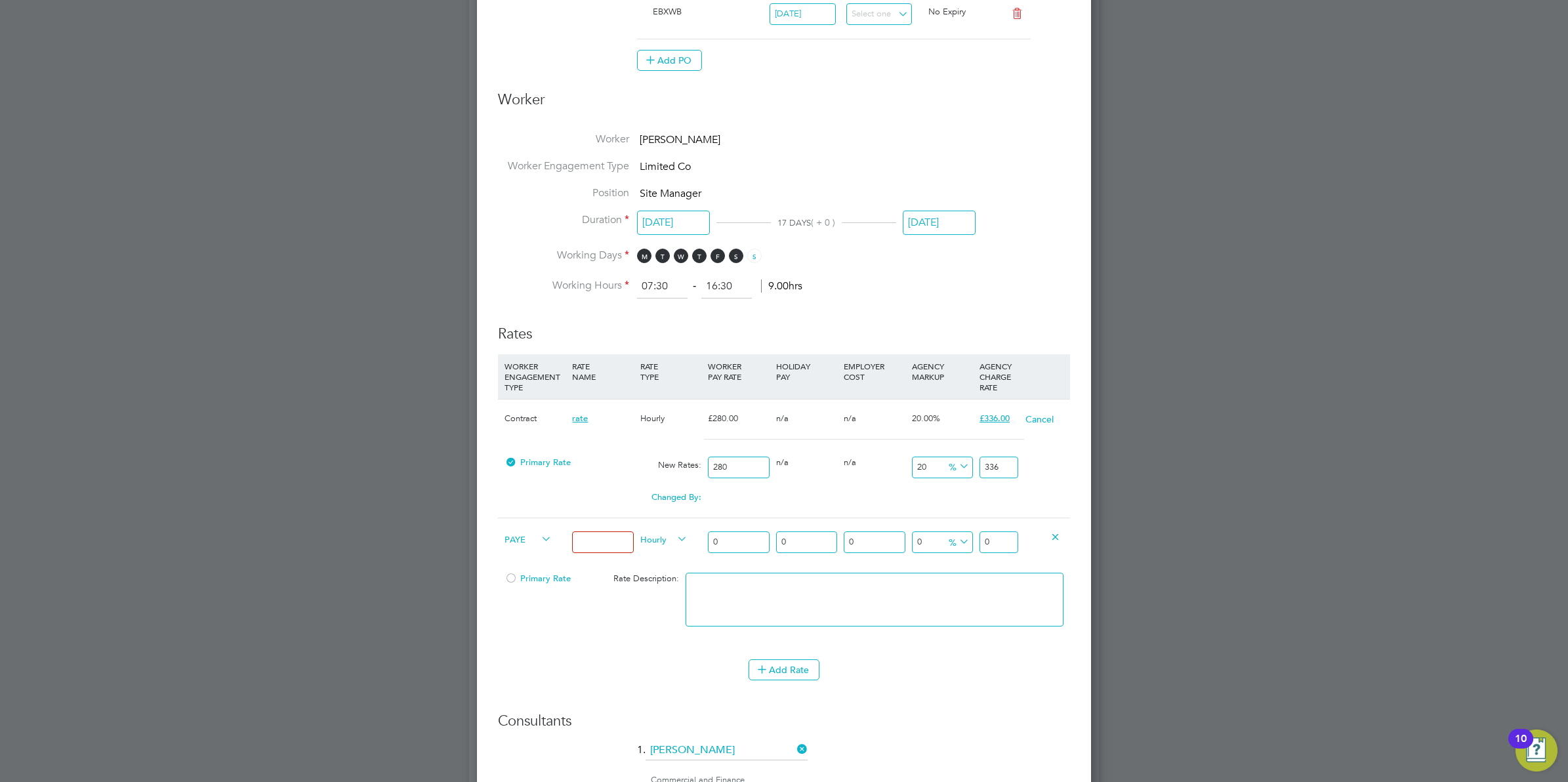
click at [674, 538] on icon at bounding box center [674, 539] width 0 height 18
click at [538, 543] on icon at bounding box center [538, 539] width 0 height 18
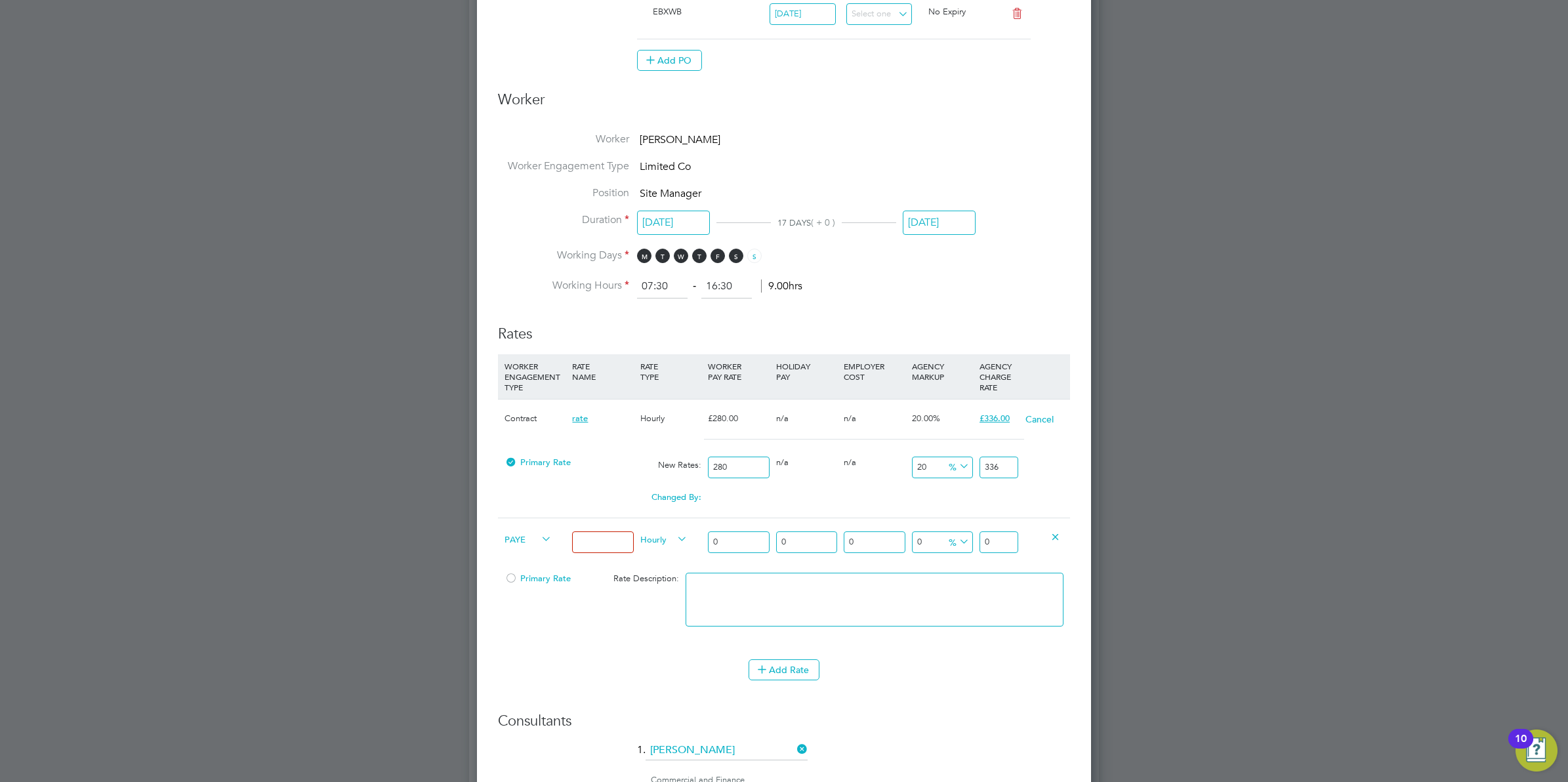
click at [538, 543] on icon at bounding box center [538, 539] width 0 height 18
drag, startPoint x: 544, startPoint y: 543, endPoint x: 643, endPoint y: 556, distance: 99.8
click at [538, 543] on icon at bounding box center [538, 539] width 0 height 18
click at [1057, 533] on icon at bounding box center [1055, 536] width 10 height 10
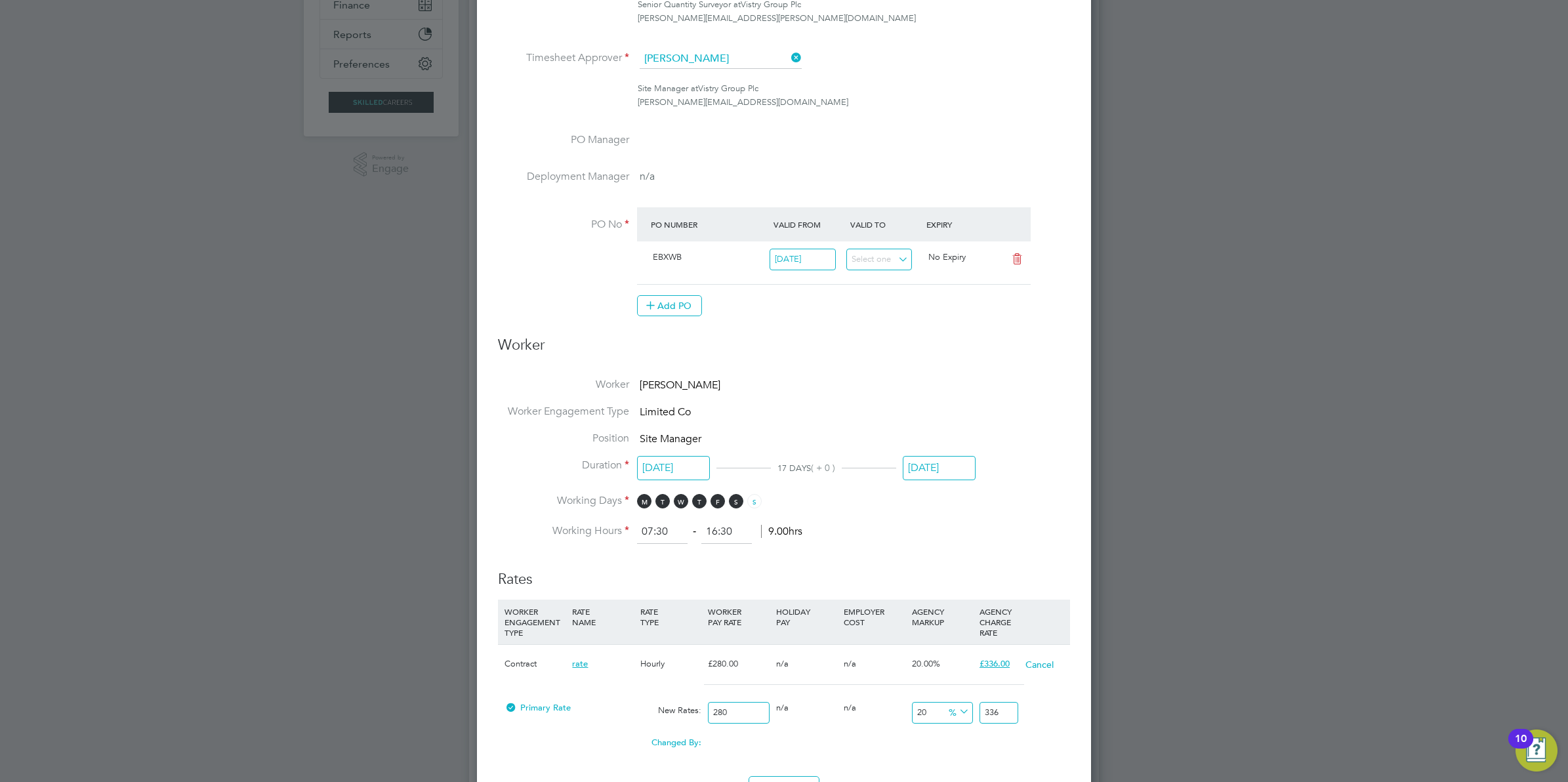
scroll to position [296, 0]
click at [511, 710] on div at bounding box center [511, 712] width 13 height 10
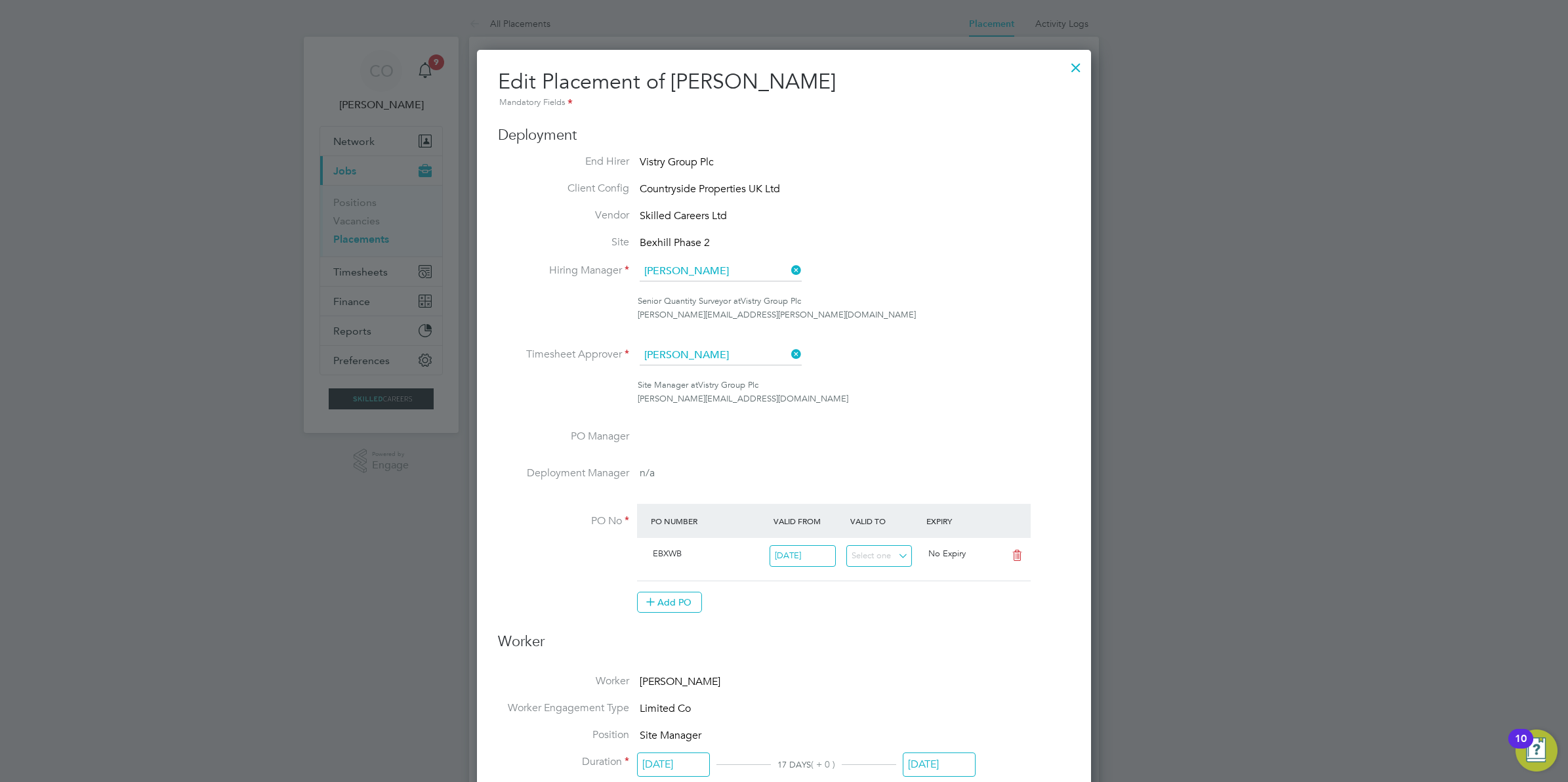
scroll to position [575, 0]
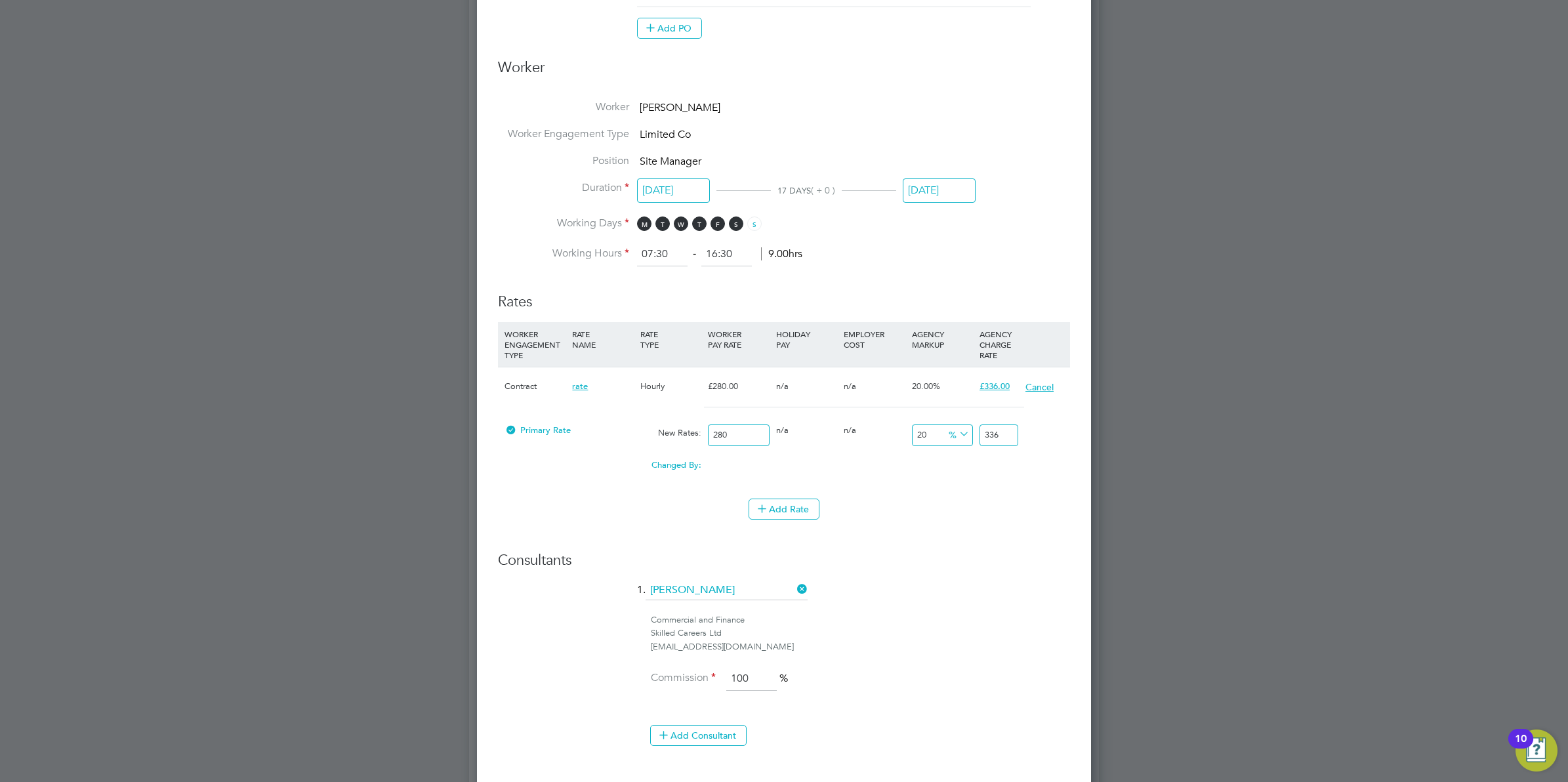
click at [1034, 389] on button "Cancel" at bounding box center [1039, 387] width 29 height 13
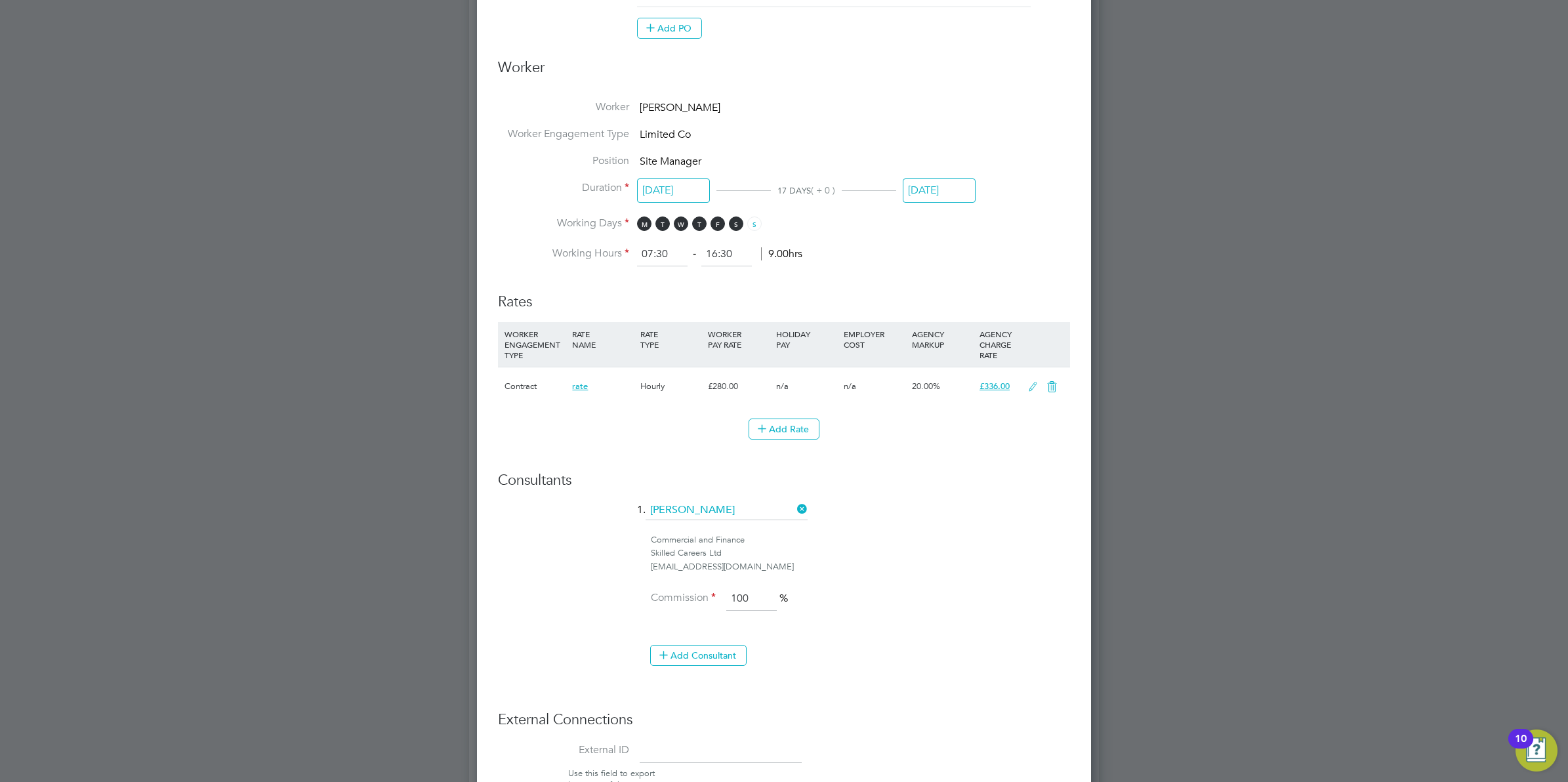
scroll to position [1440, 614]
click at [647, 388] on div "Hourly" at bounding box center [671, 386] width 68 height 38
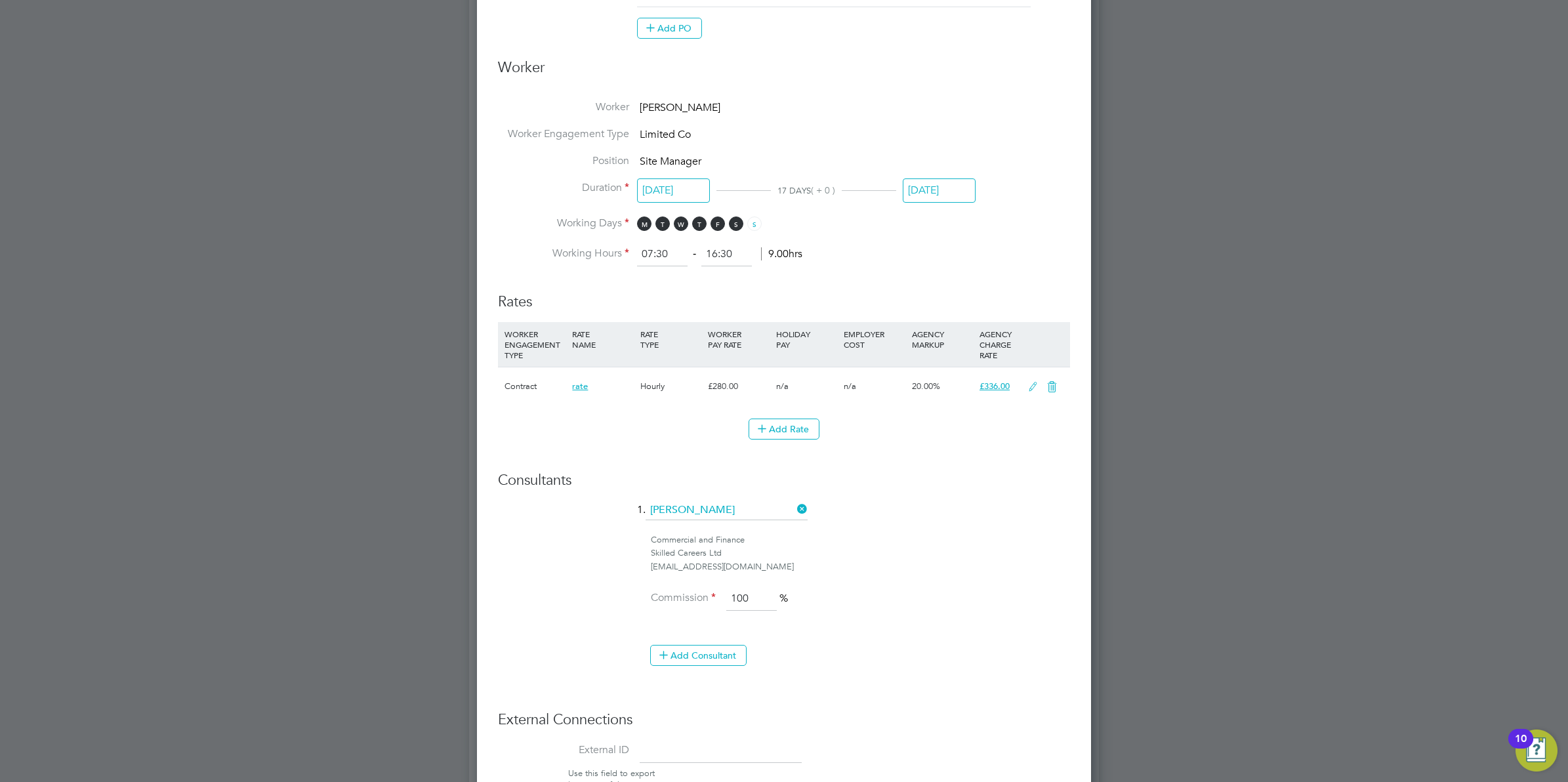
drag, startPoint x: 647, startPoint y: 388, endPoint x: 975, endPoint y: 514, distance: 351.4
click at [975, 514] on li "1. Craig O'Donovan" at bounding box center [783, 517] width 572 height 33
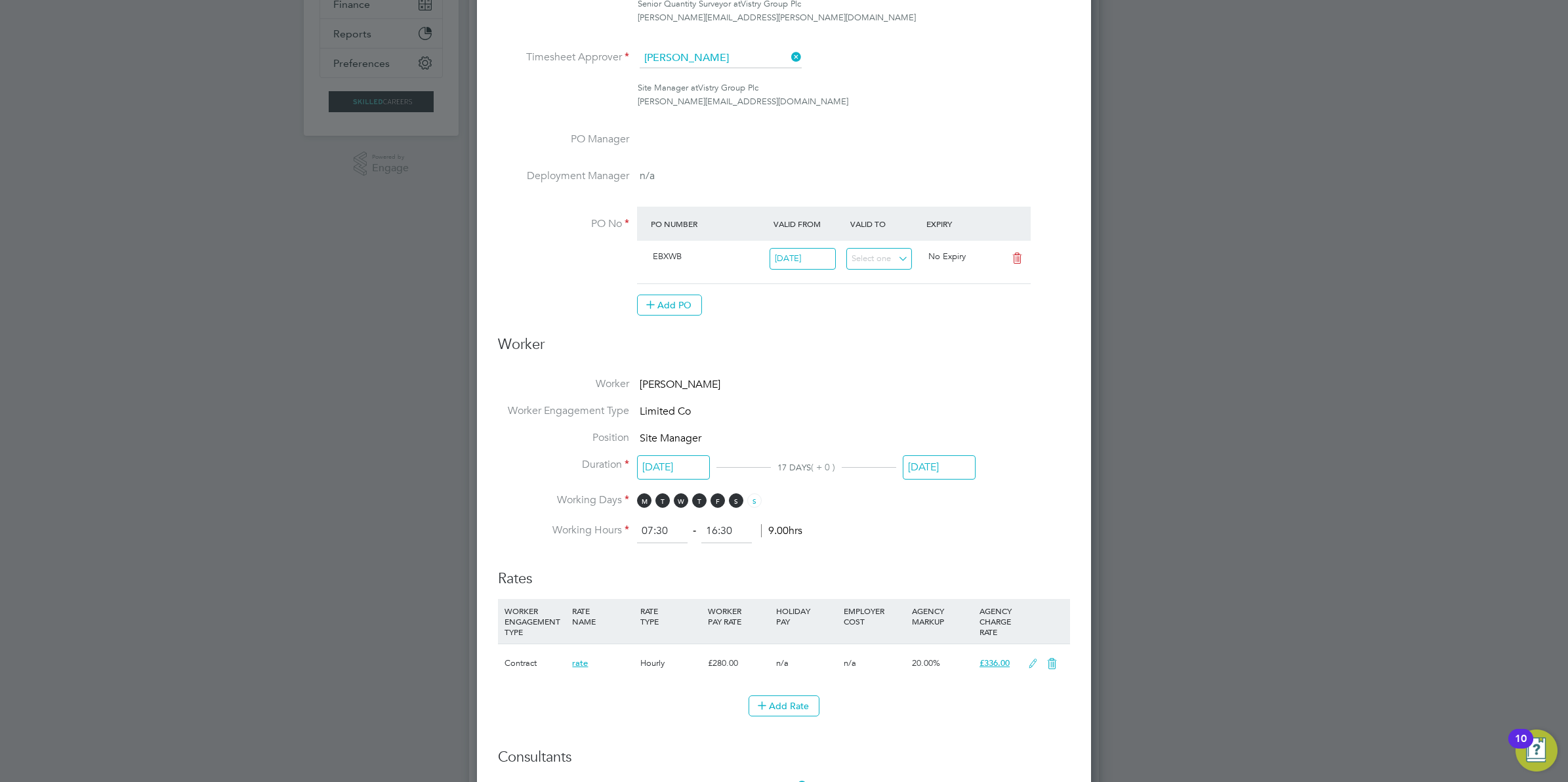
scroll to position [0, 0]
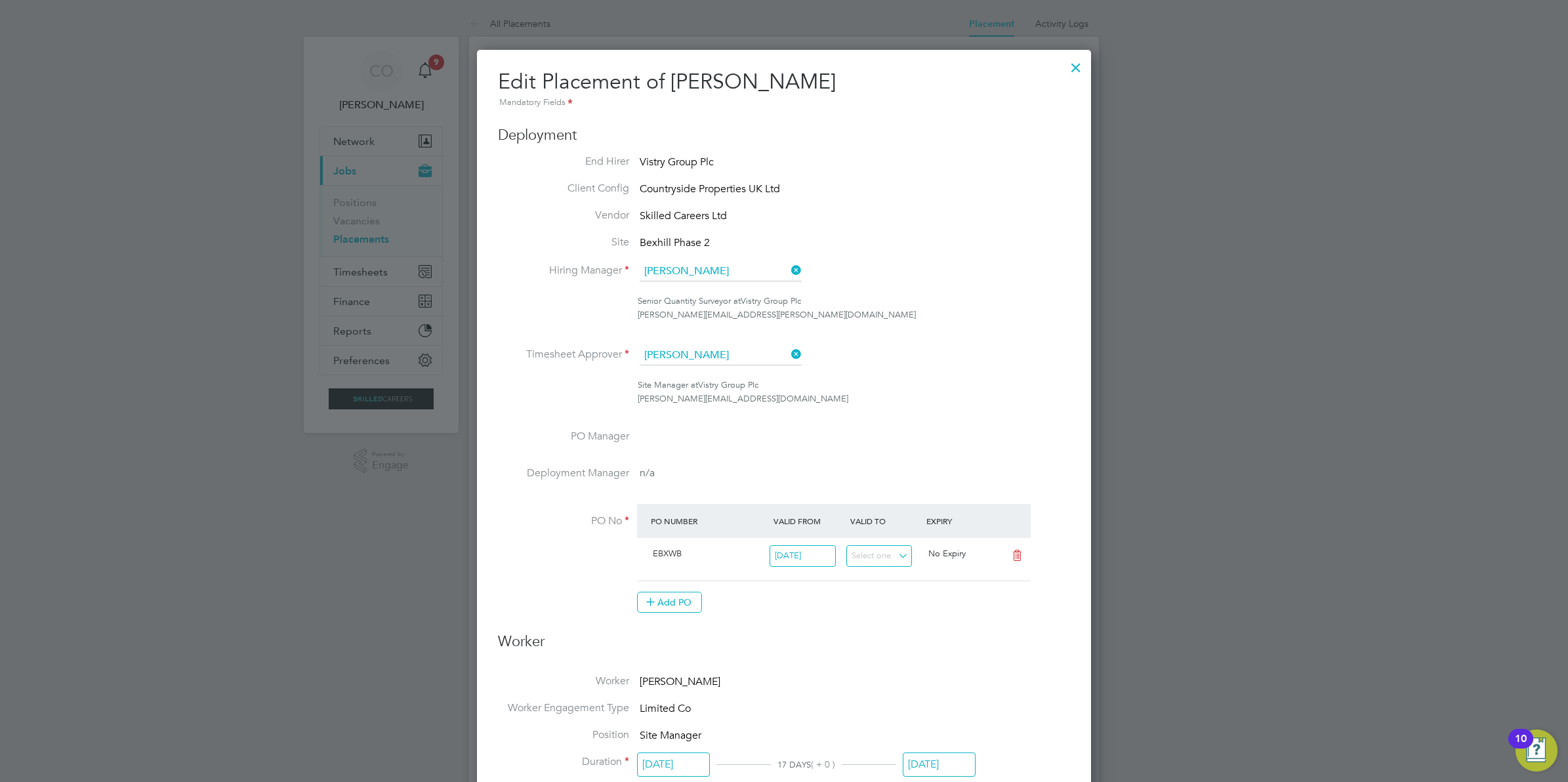
click at [1077, 67] on div at bounding box center [1076, 64] width 24 height 24
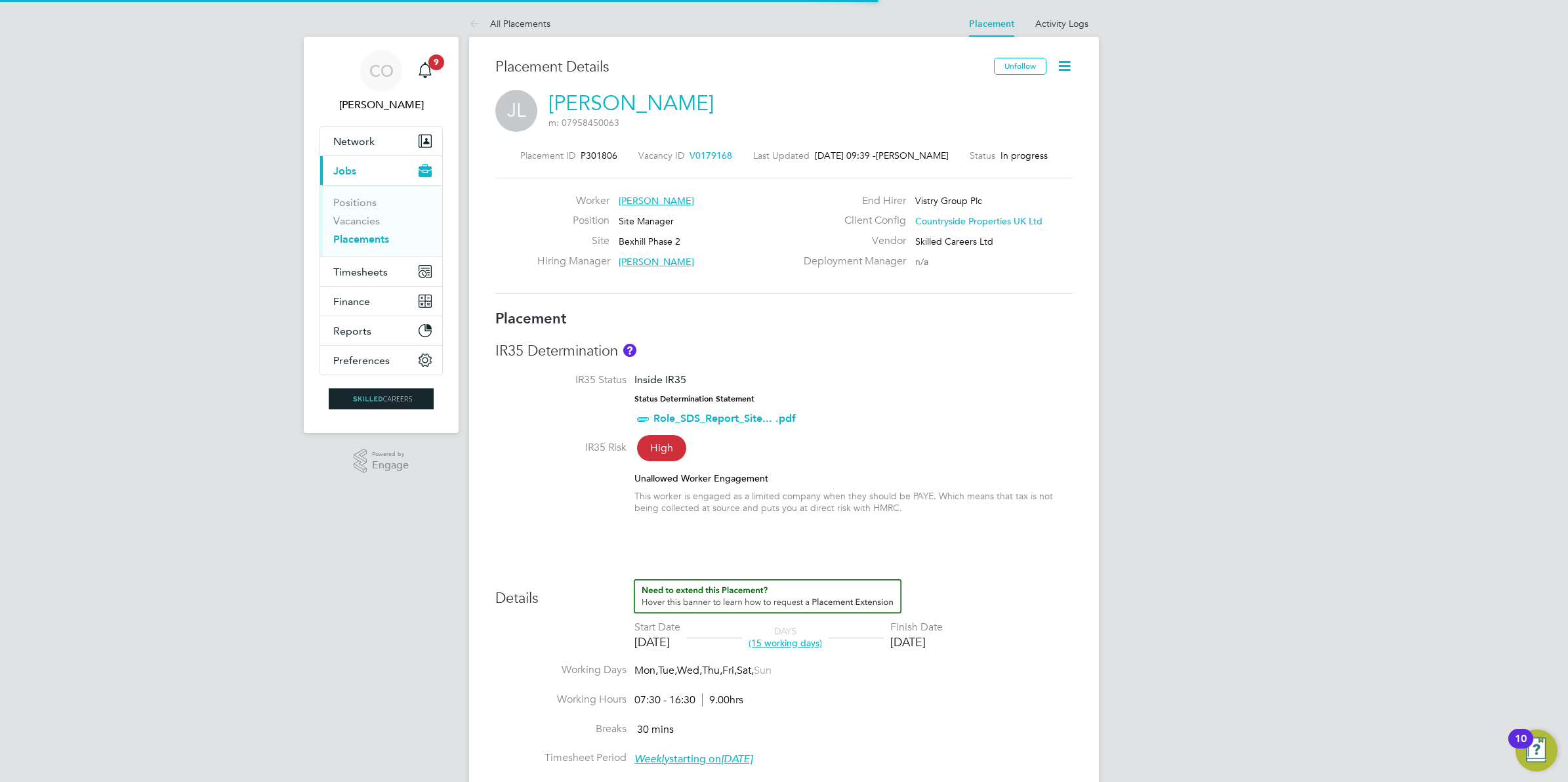
scroll to position [38, 92]
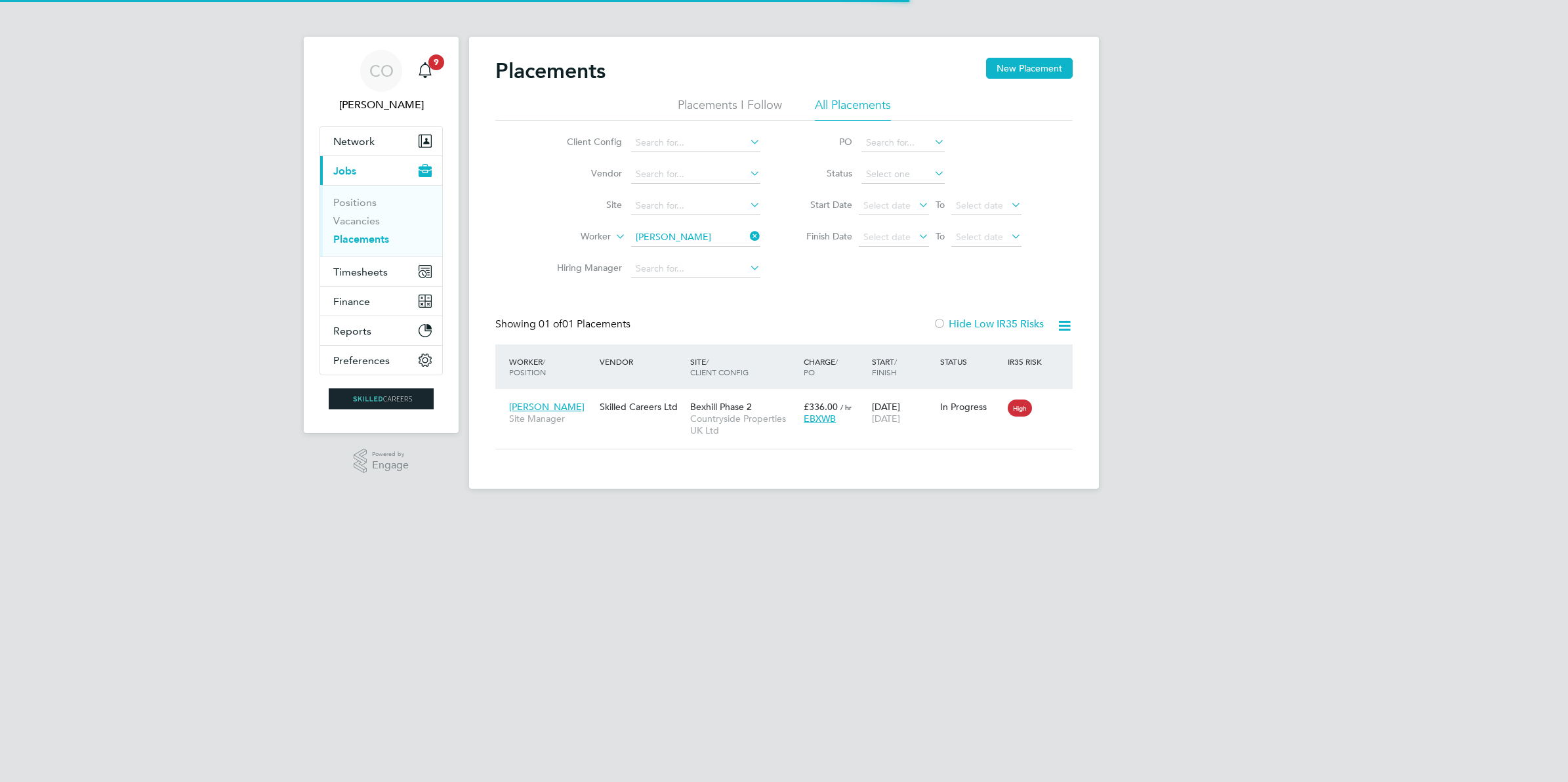
scroll to position [13, 61]
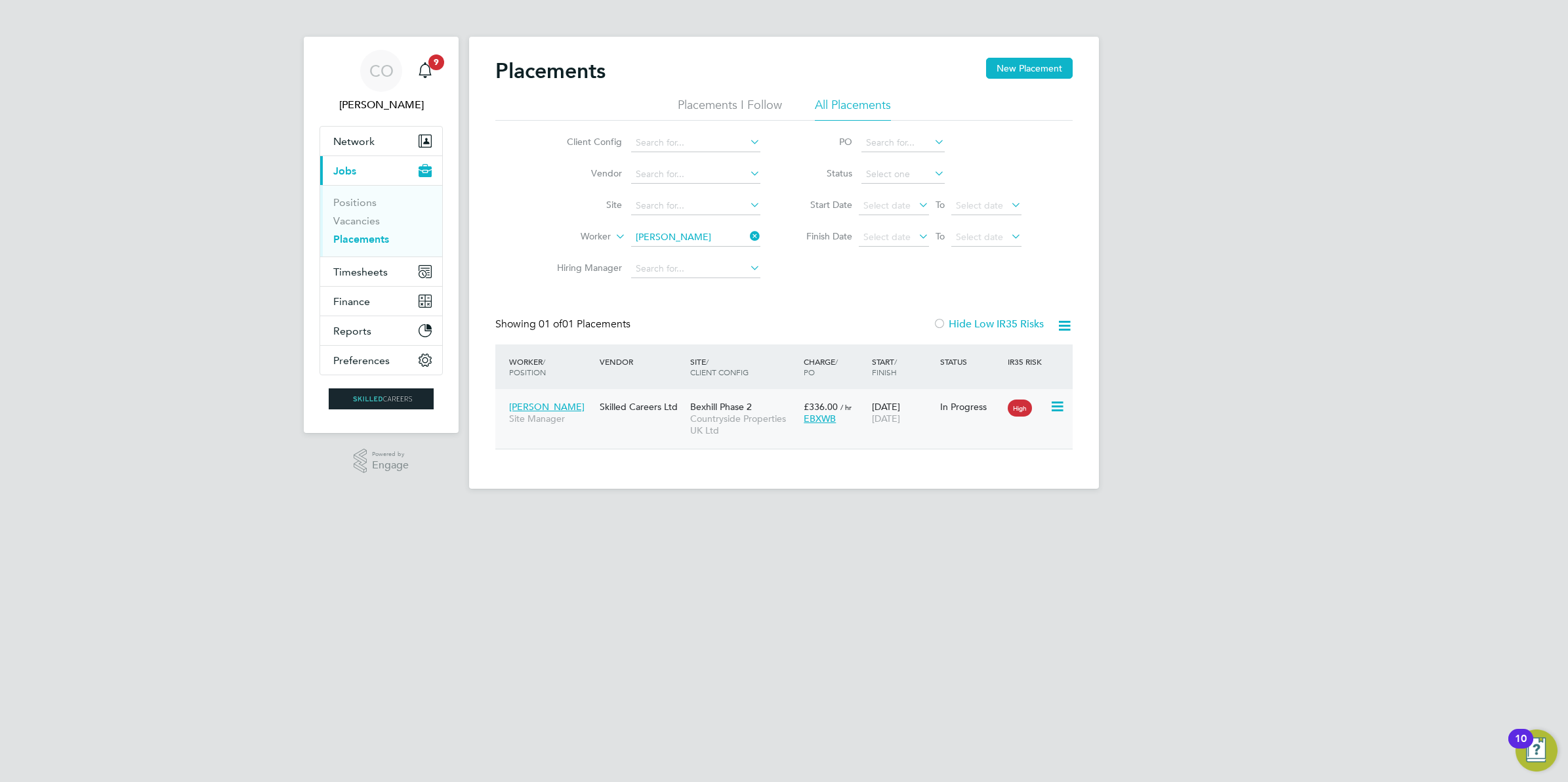
click at [831, 419] on span "EBXWB" at bounding box center [820, 418] width 32 height 12
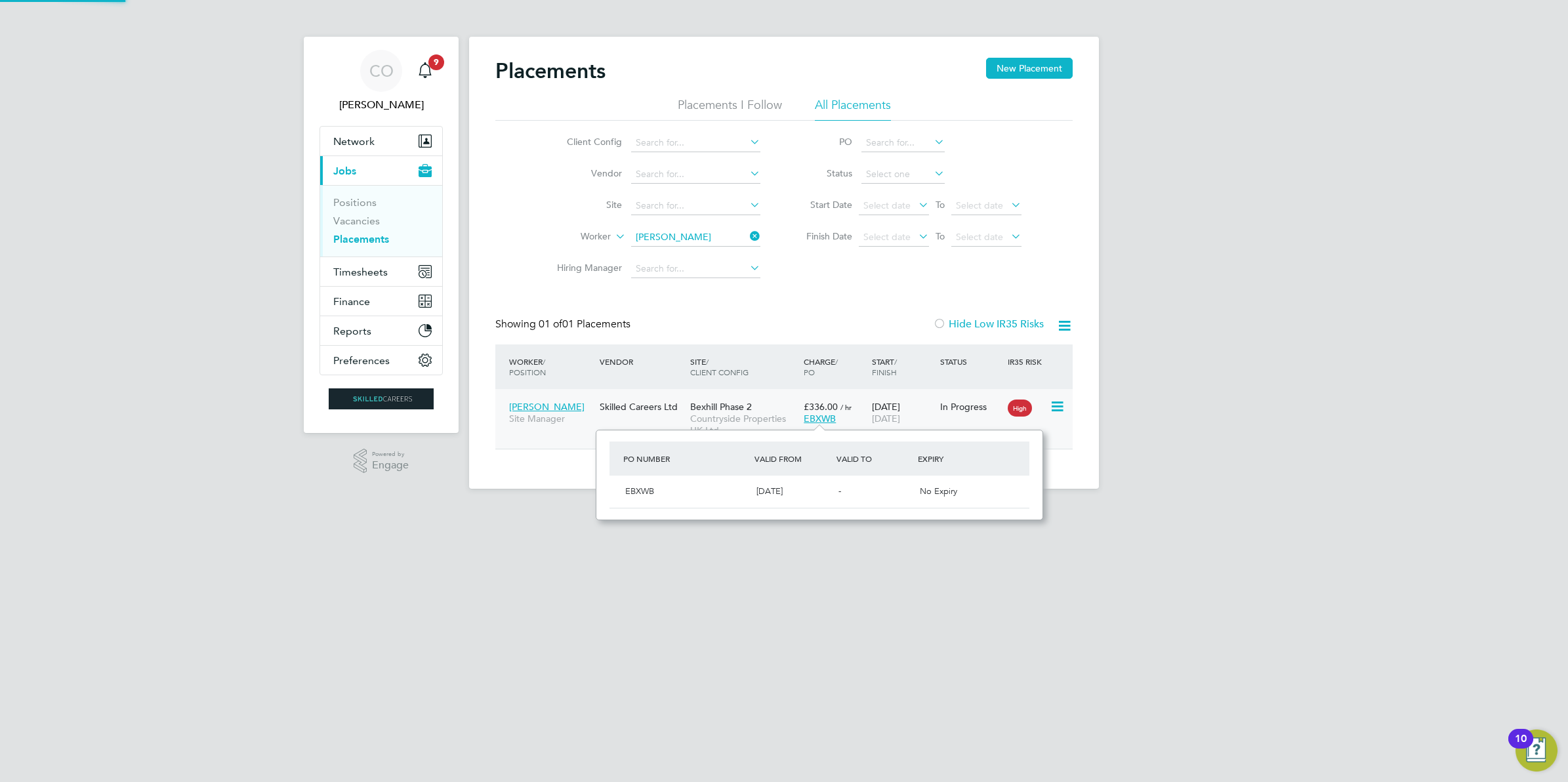
scroll to position [89, 447]
click at [831, 419] on span "EBXWB" at bounding box center [820, 418] width 32 height 12
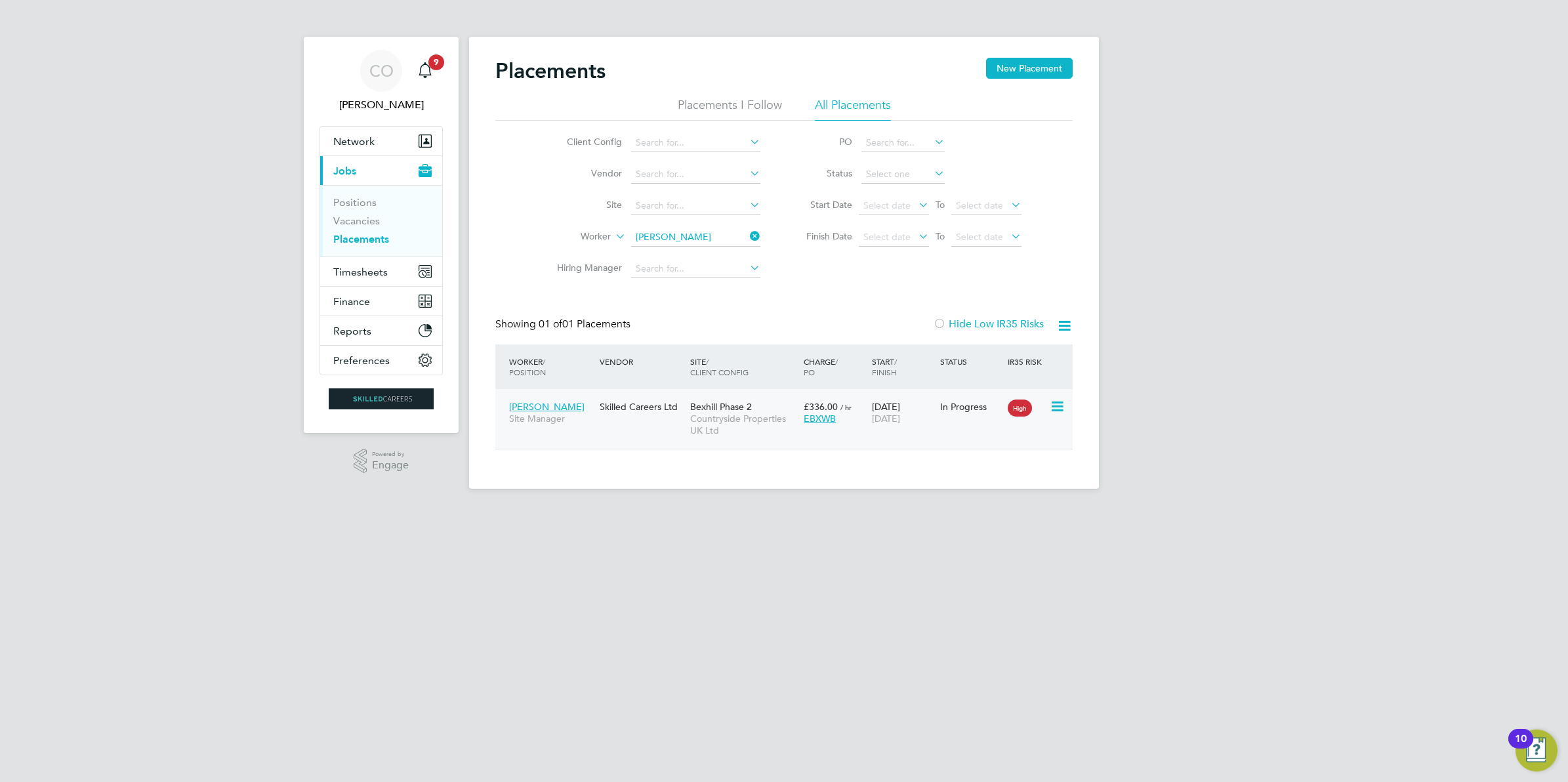
click at [1058, 399] on icon at bounding box center [1056, 406] width 13 height 16
click at [699, 410] on span "Bexhill Phase 2" at bounding box center [721, 406] width 61 height 12
click at [362, 270] on span "Timesheets" at bounding box center [360, 272] width 55 height 12
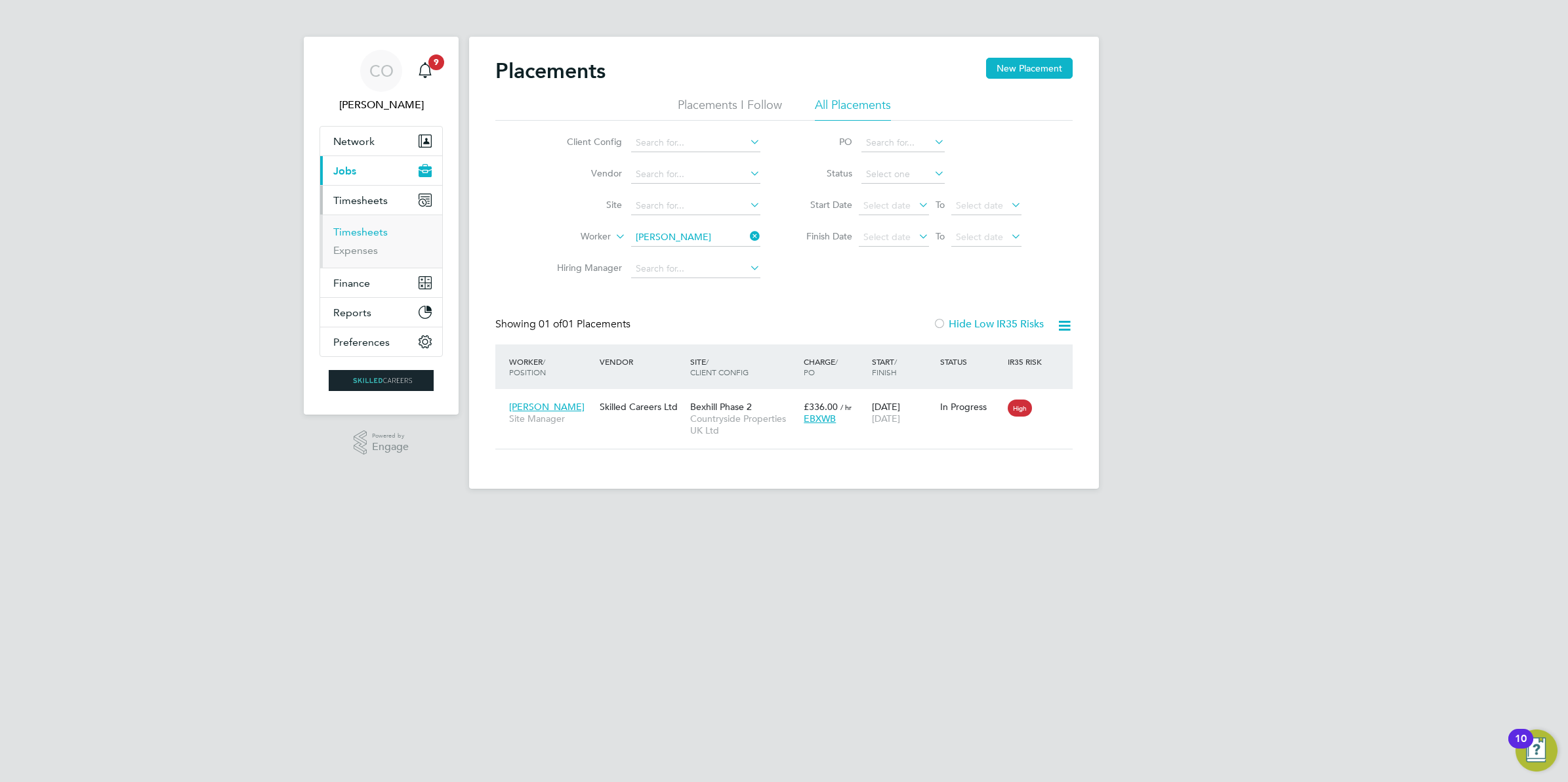
click at [375, 237] on link "Timesheets" at bounding box center [360, 232] width 55 height 12
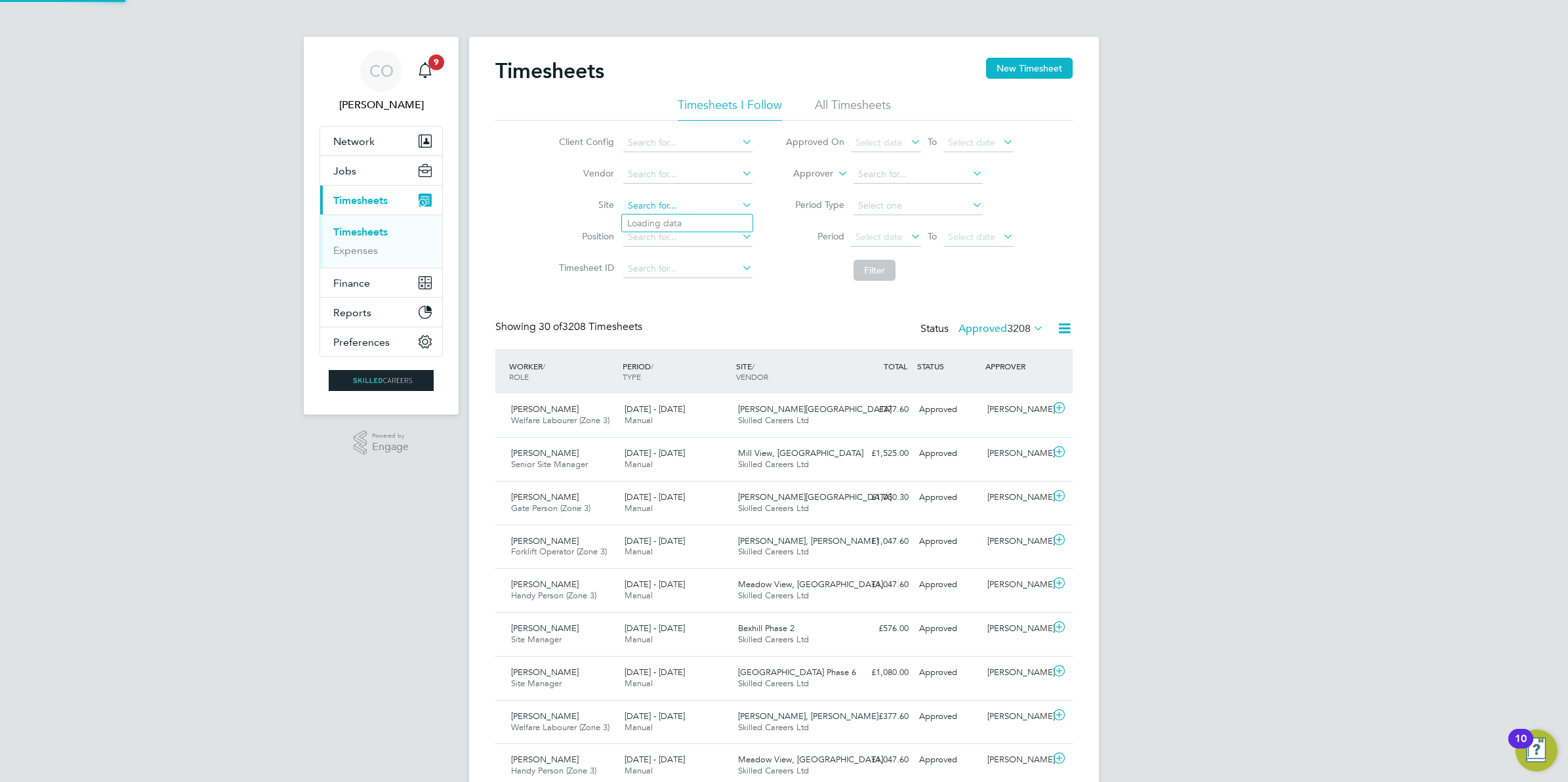
click at [669, 208] on input at bounding box center [688, 206] width 129 height 18
type input "Bexhill Phase 2"
click at [876, 270] on button "Filter" at bounding box center [874, 270] width 42 height 21
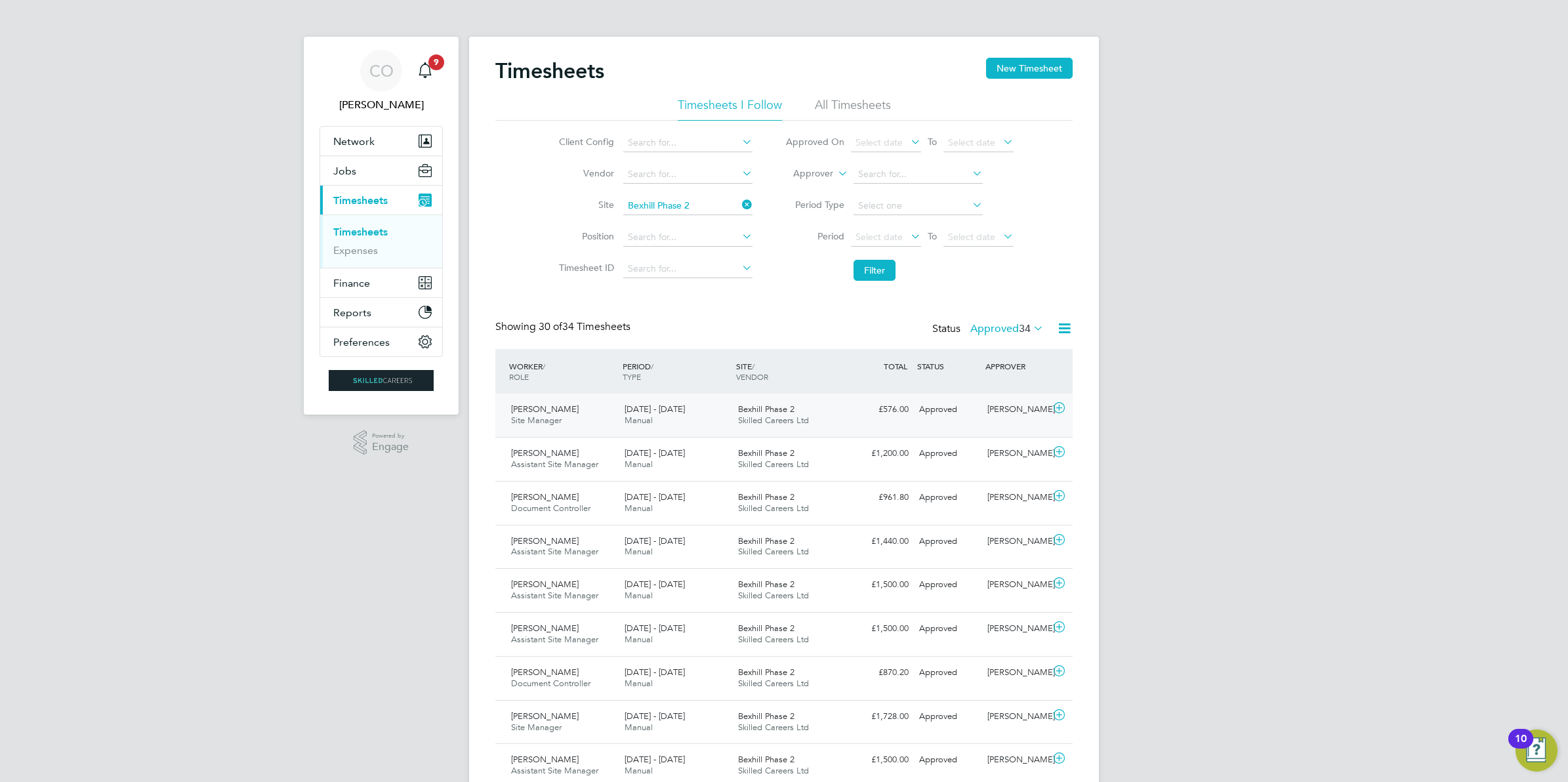
click at [1057, 409] on icon at bounding box center [1059, 409] width 16 height 11
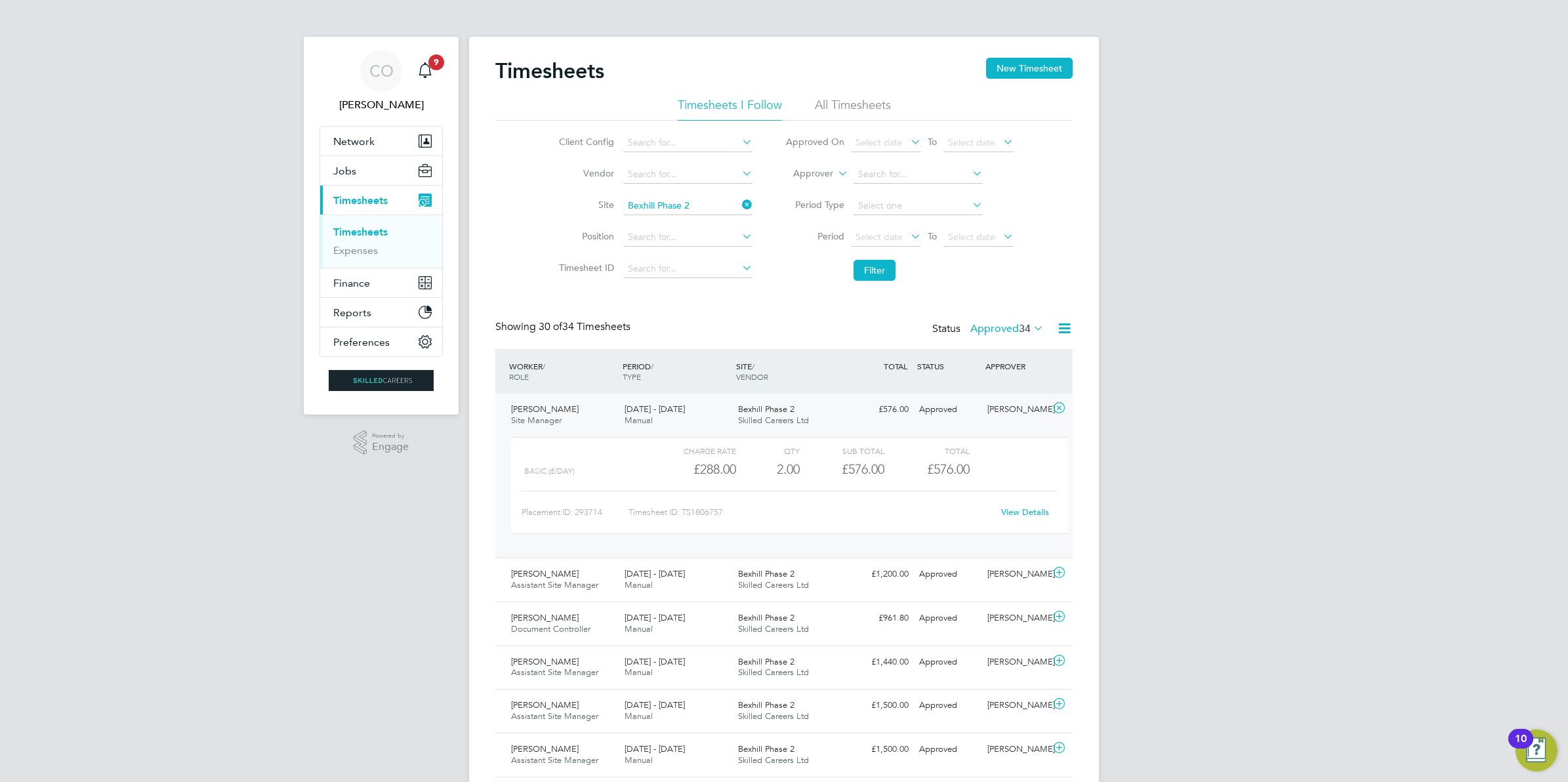
click at [1035, 513] on link "View Details" at bounding box center [1025, 512] width 48 height 12
click at [1060, 408] on icon at bounding box center [1059, 409] width 16 height 11
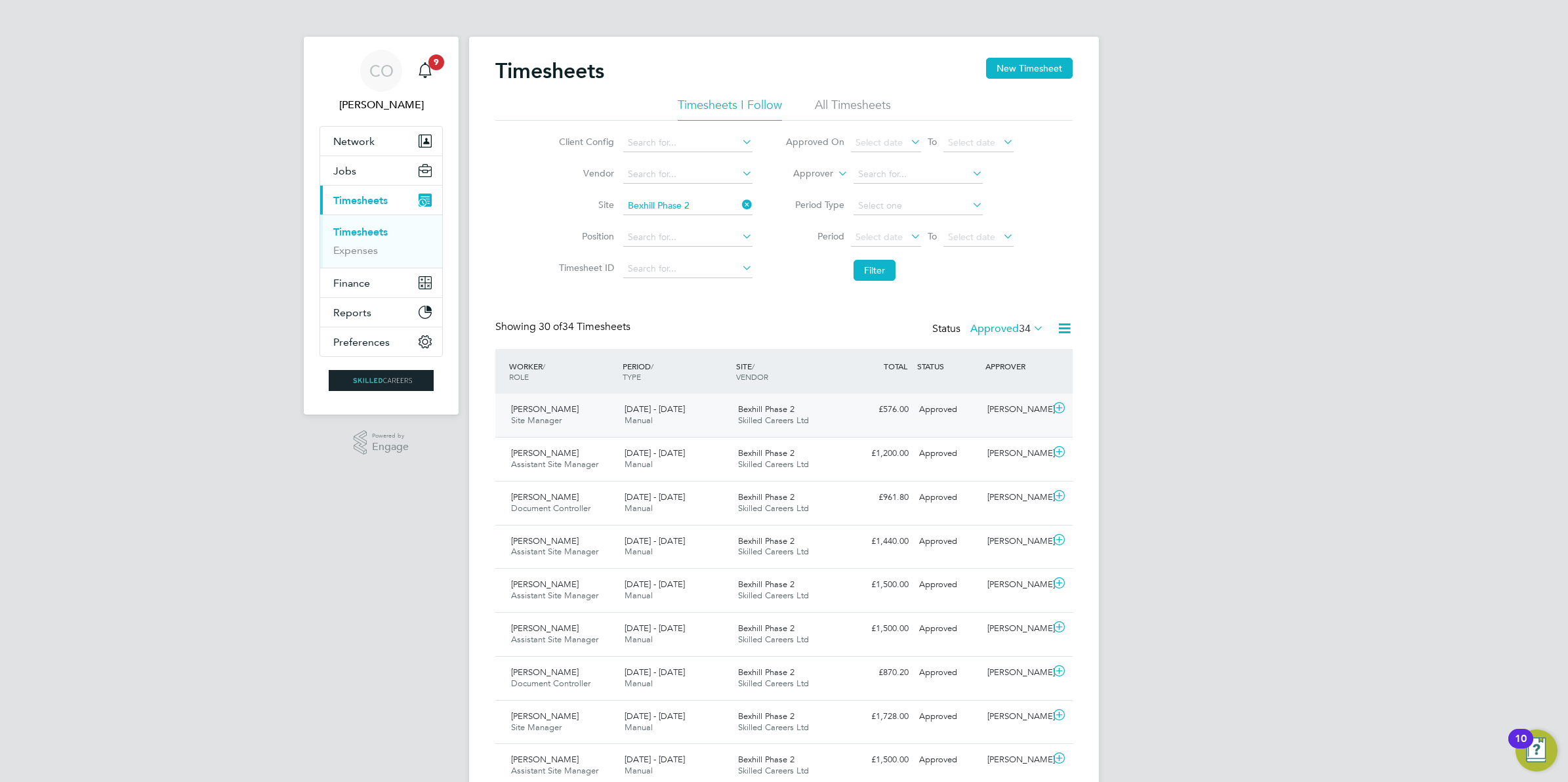
click at [940, 416] on div "Approved" at bounding box center [948, 409] width 68 height 22
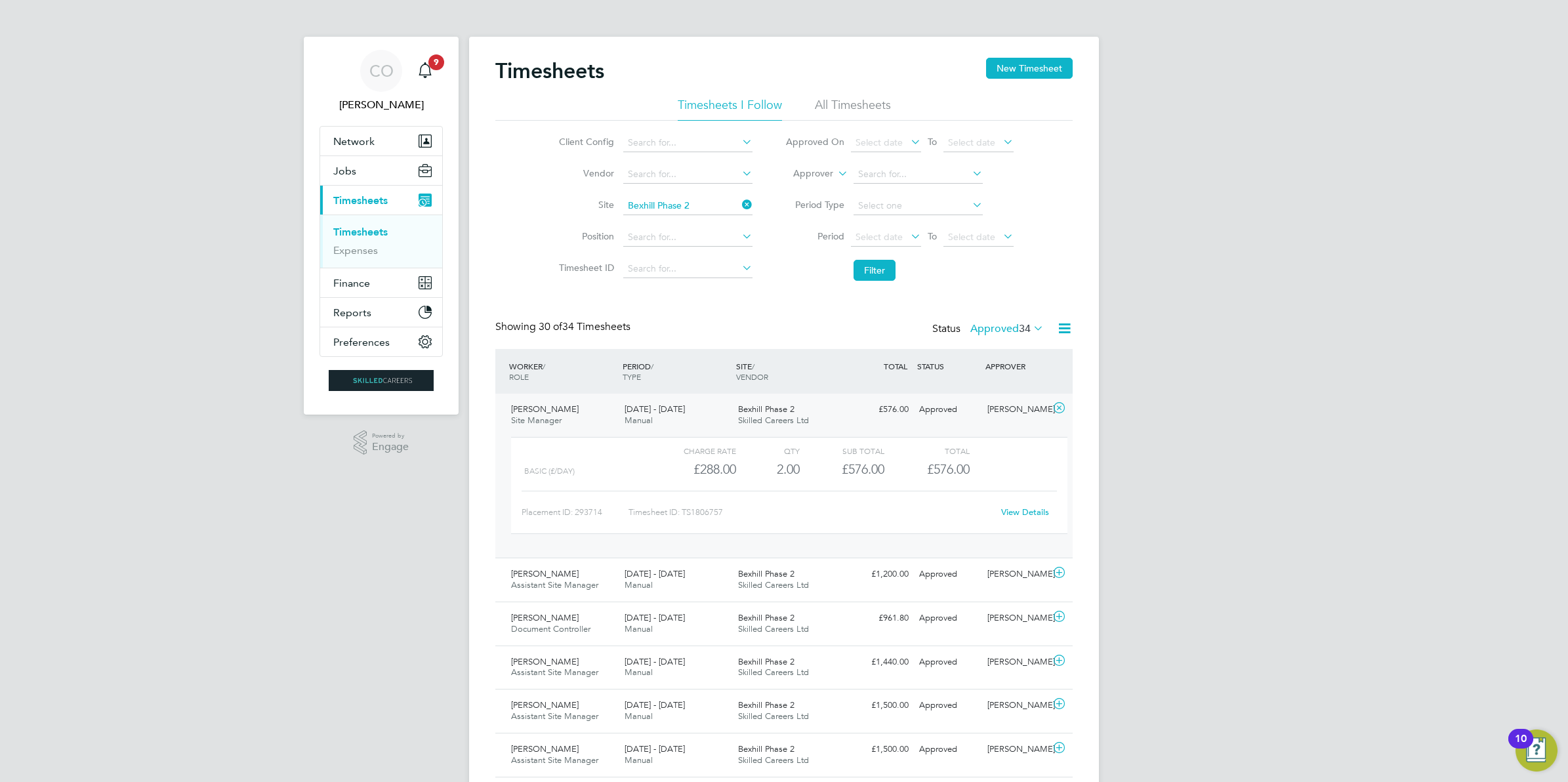
click at [1021, 515] on link "View Details" at bounding box center [1025, 512] width 48 height 12
click at [356, 204] on span "Timesheets" at bounding box center [360, 200] width 55 height 12
click at [367, 78] on div "CO" at bounding box center [381, 71] width 42 height 42
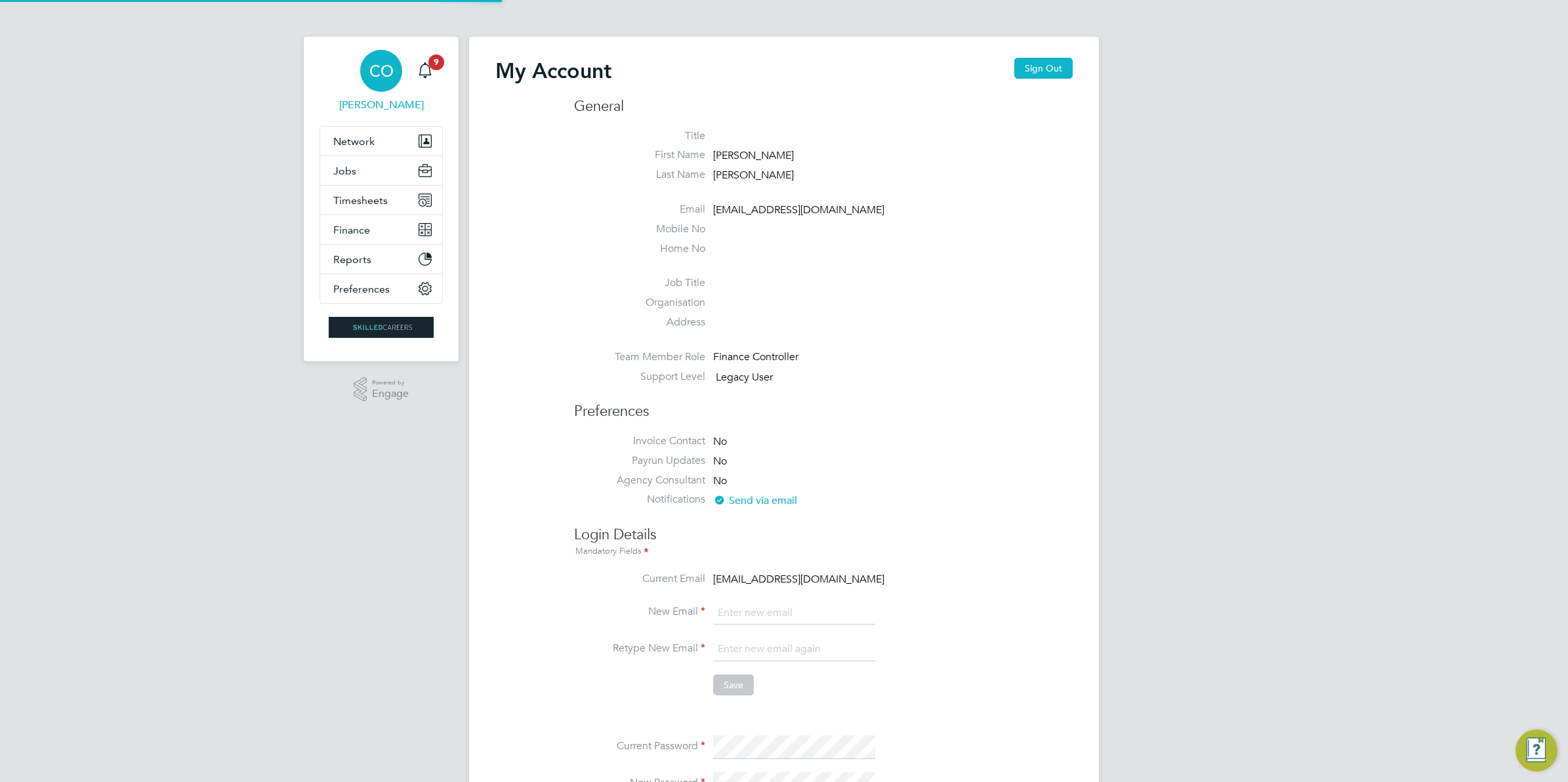
type input "codonovan@skilledcareers.co.uk"
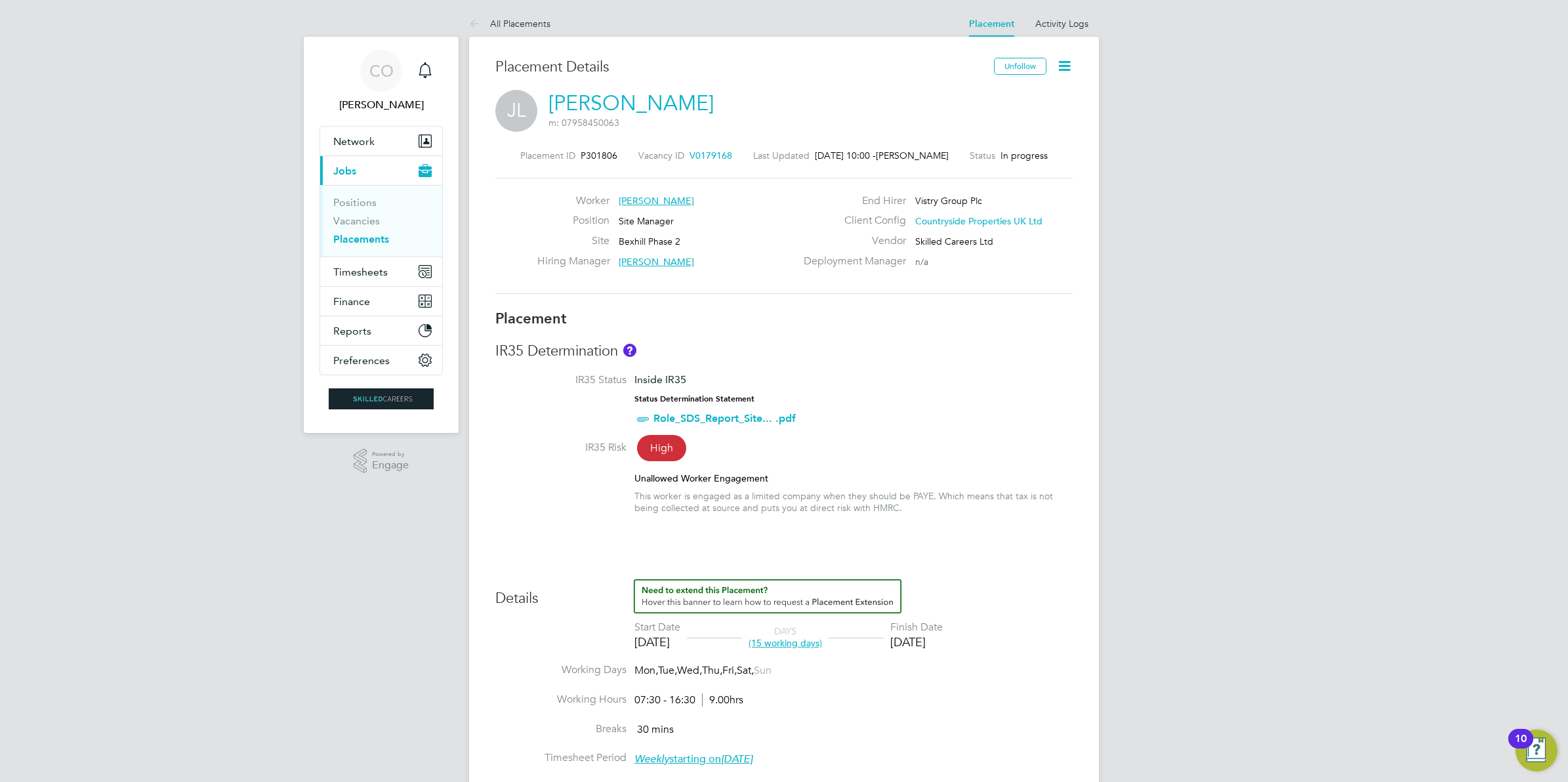
click at [705, 158] on span "V0179168" at bounding box center [711, 155] width 43 height 12
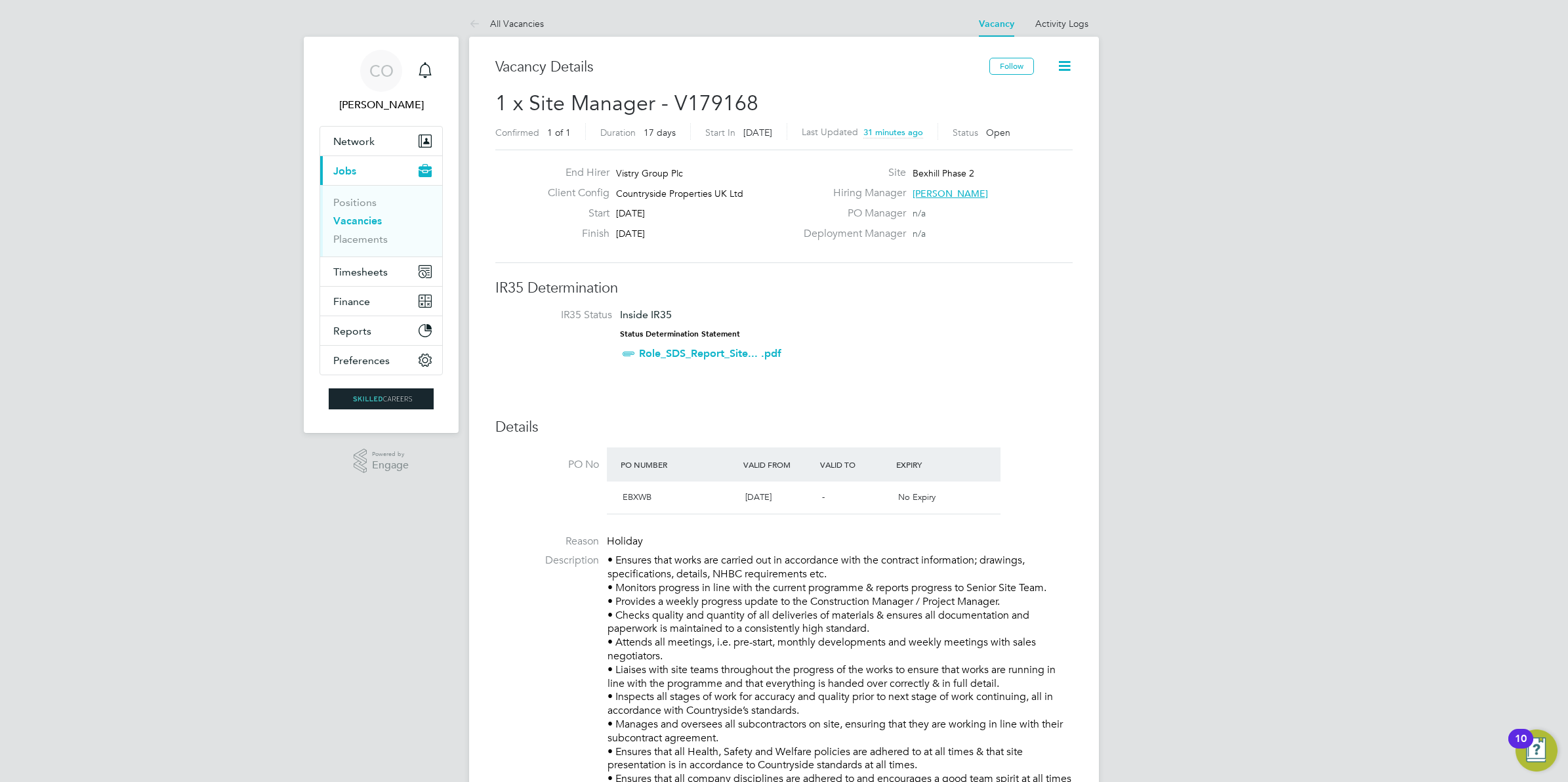
click at [1060, 60] on icon at bounding box center [1064, 65] width 16 height 16
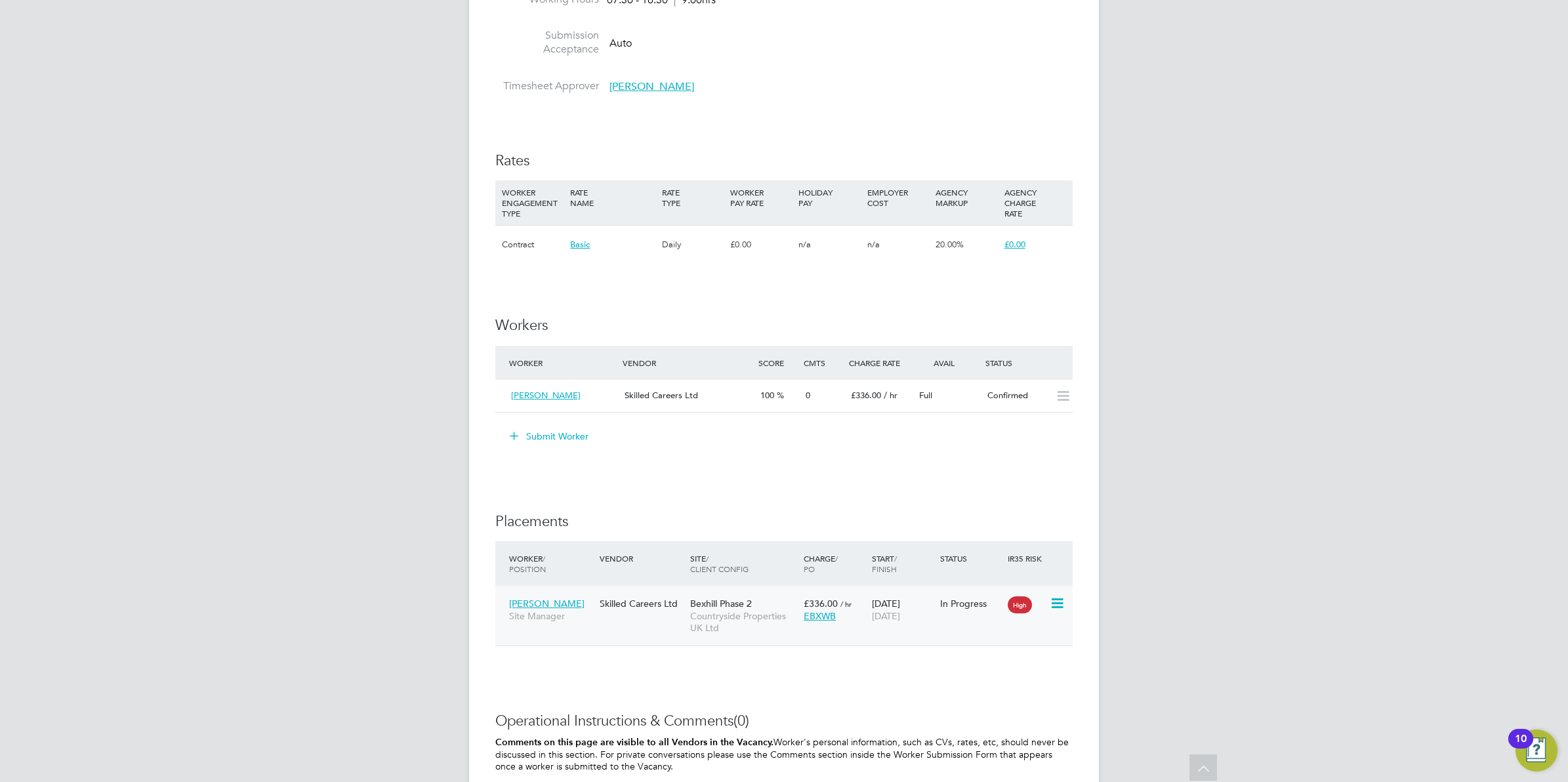
click at [1056, 601] on icon at bounding box center [1056, 604] width 13 height 16
click at [1153, 558] on div "CO [PERSON_NAME] Notifications Applications: Network Businesses Sites Workers C…" at bounding box center [784, 5] width 1568 height 1978
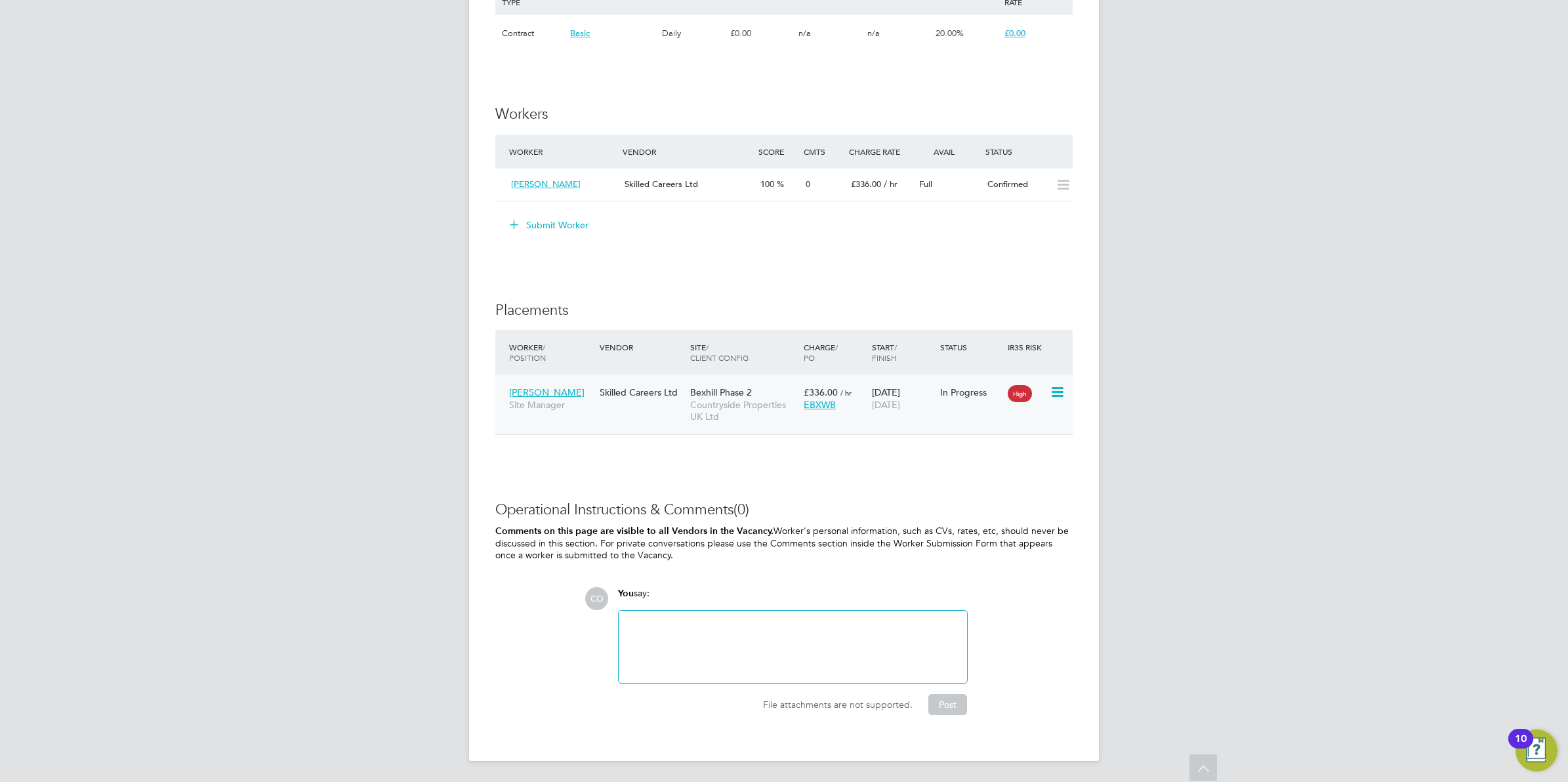
click at [736, 403] on span "Countryside Properties UK Ltd" at bounding box center [743, 410] width 107 height 24
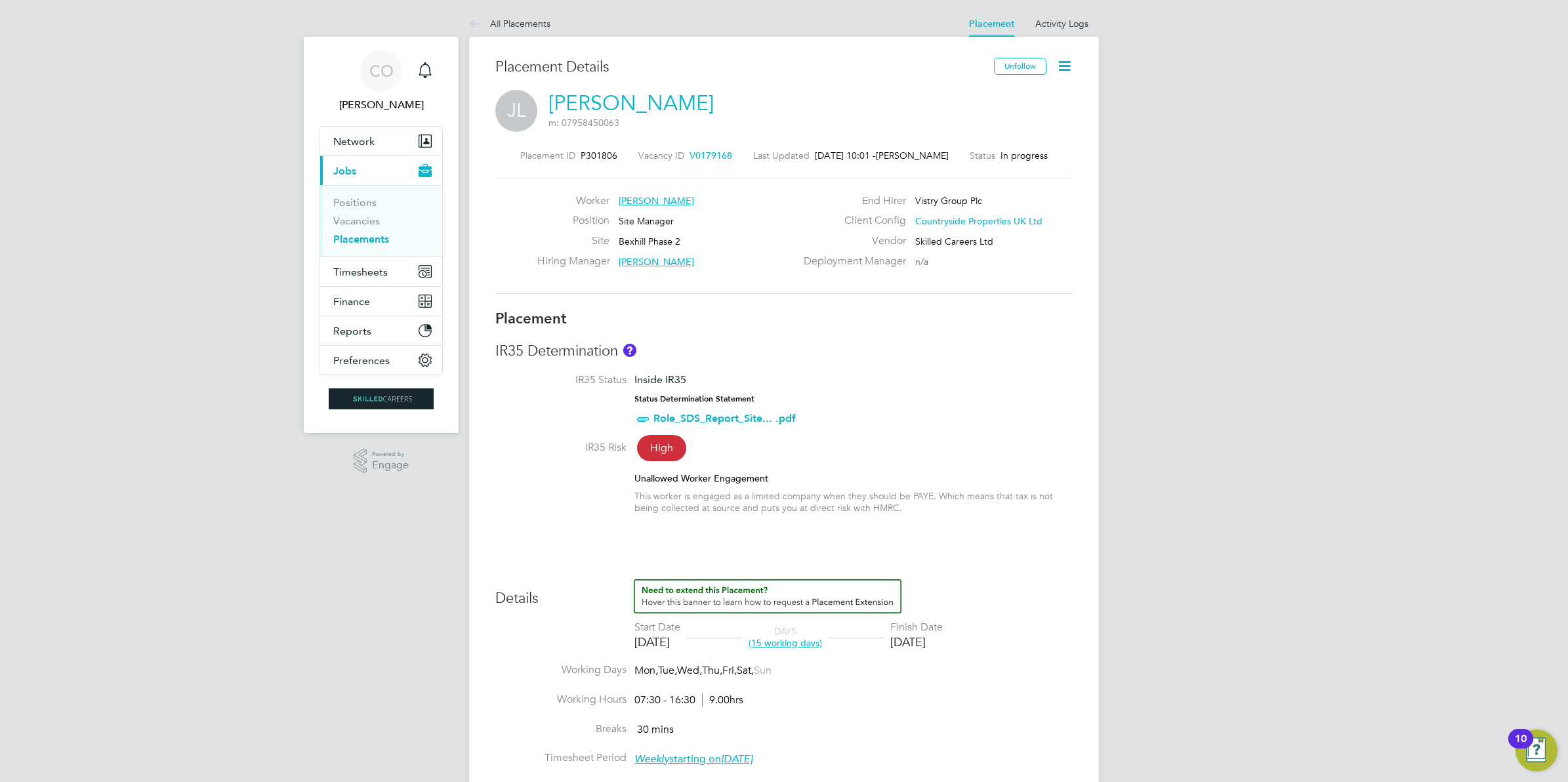
click at [1070, 66] on icon at bounding box center [1064, 65] width 16 height 16
click at [1022, 101] on li "Edit Placement e" at bounding box center [1022, 97] width 97 height 18
type input "[PERSON_NAME]"
type input "[DATE]"
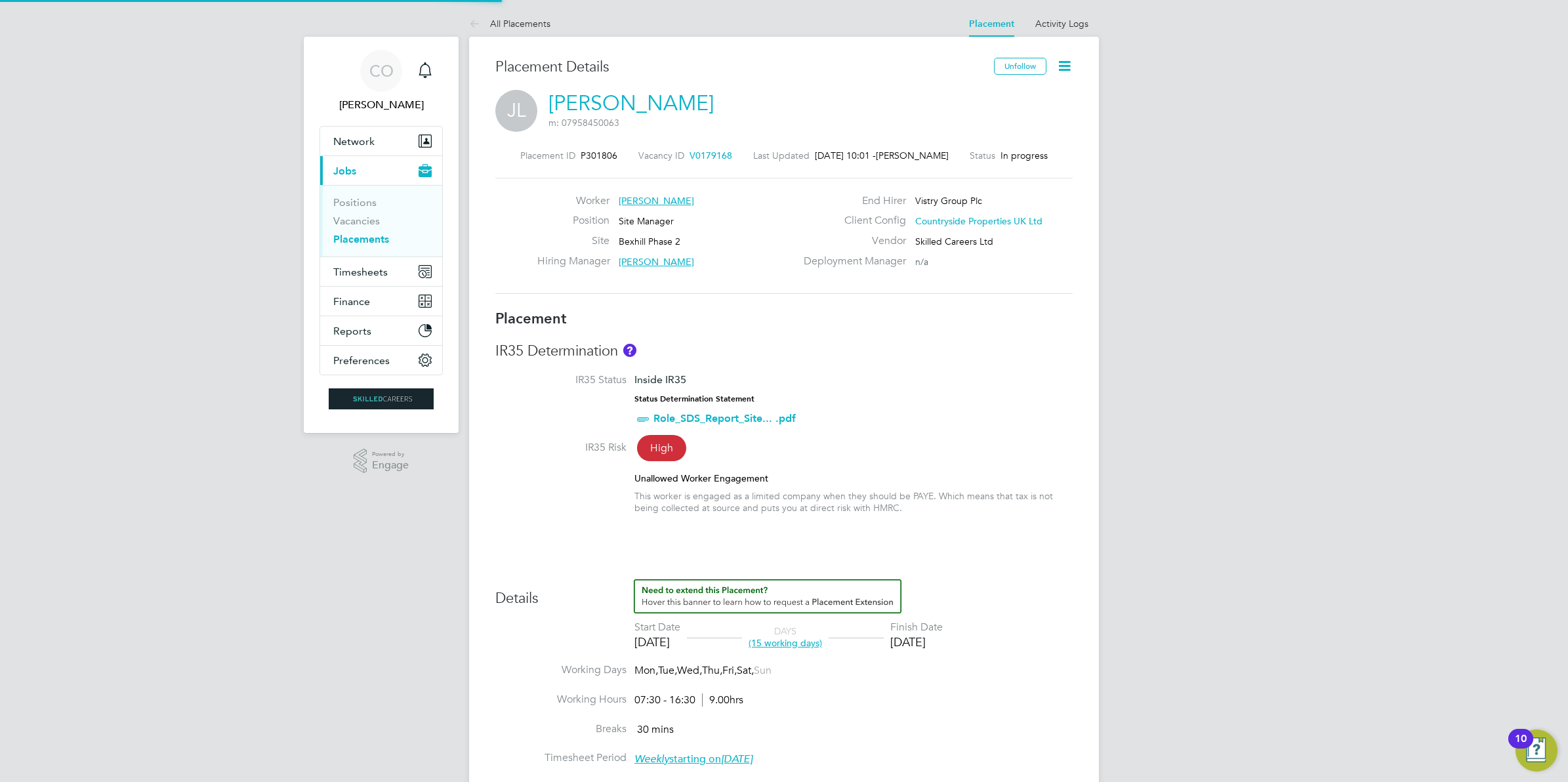
type input "[DATE]"
type input "07:30"
type input "16:30"
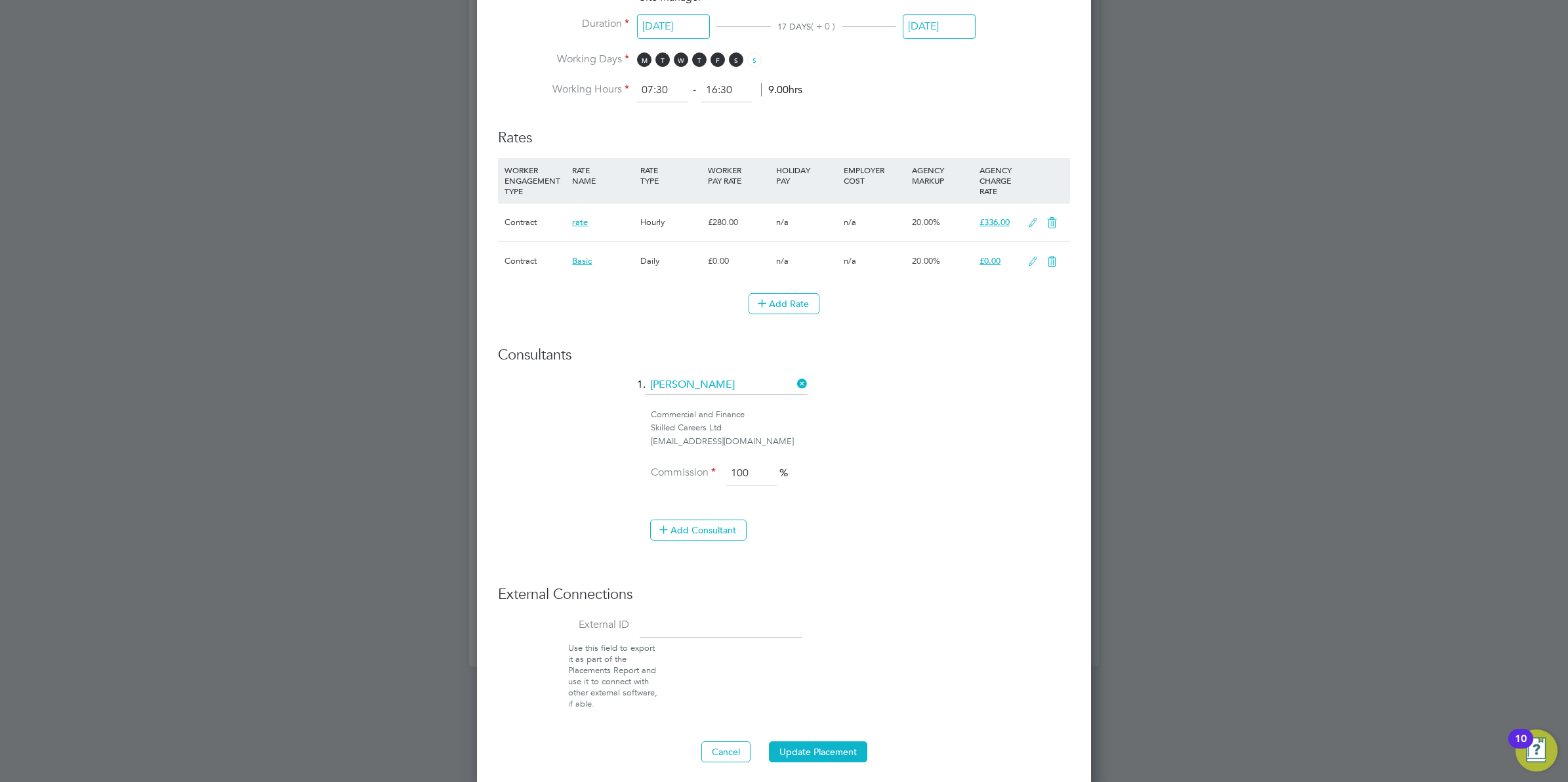
click at [1030, 261] on icon at bounding box center [1032, 262] width 16 height 11
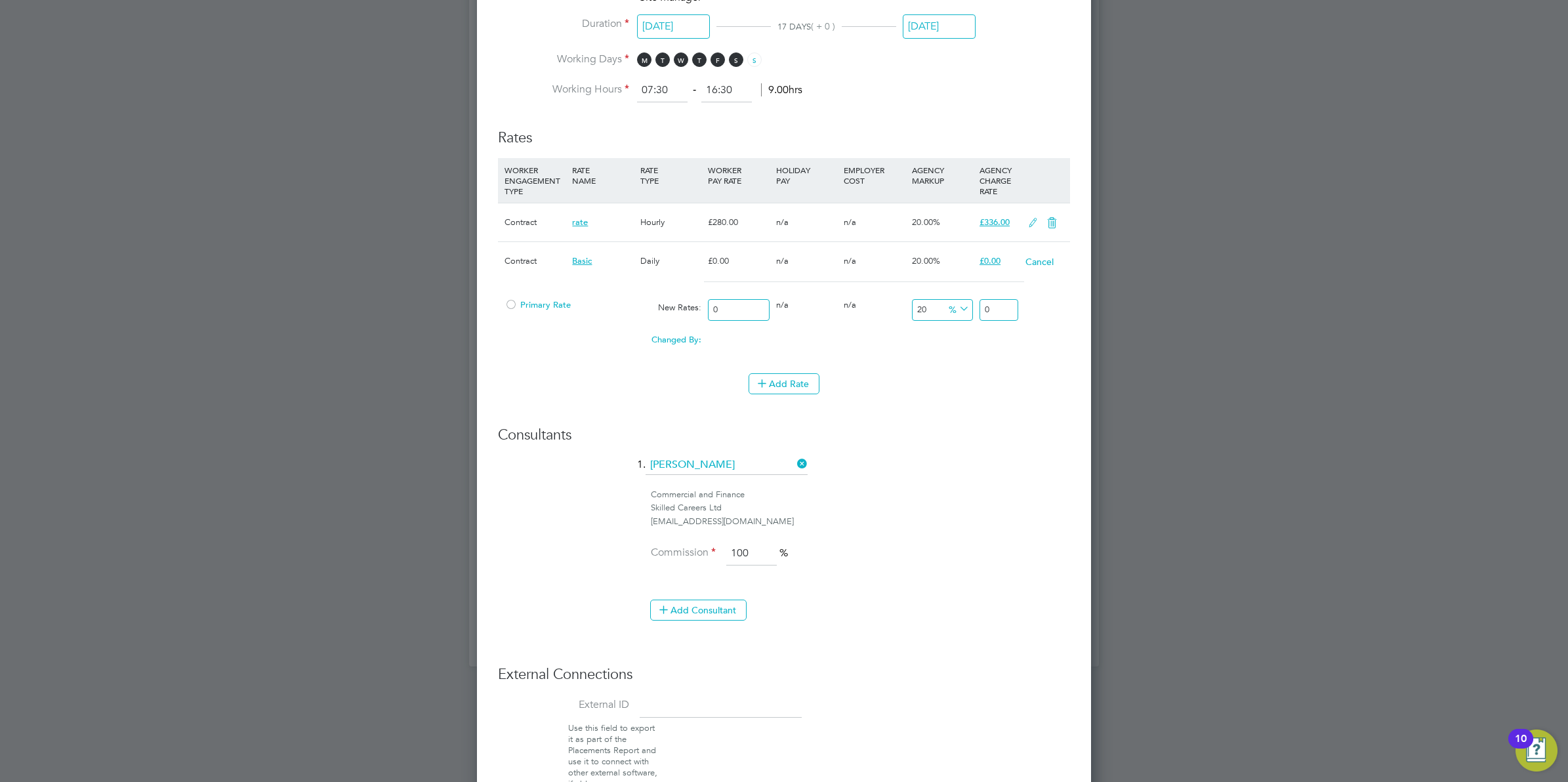
click at [735, 305] on input "0" at bounding box center [738, 310] width 61 height 22
type input "2"
type input "2.4"
type input "28"
type input "33.6"
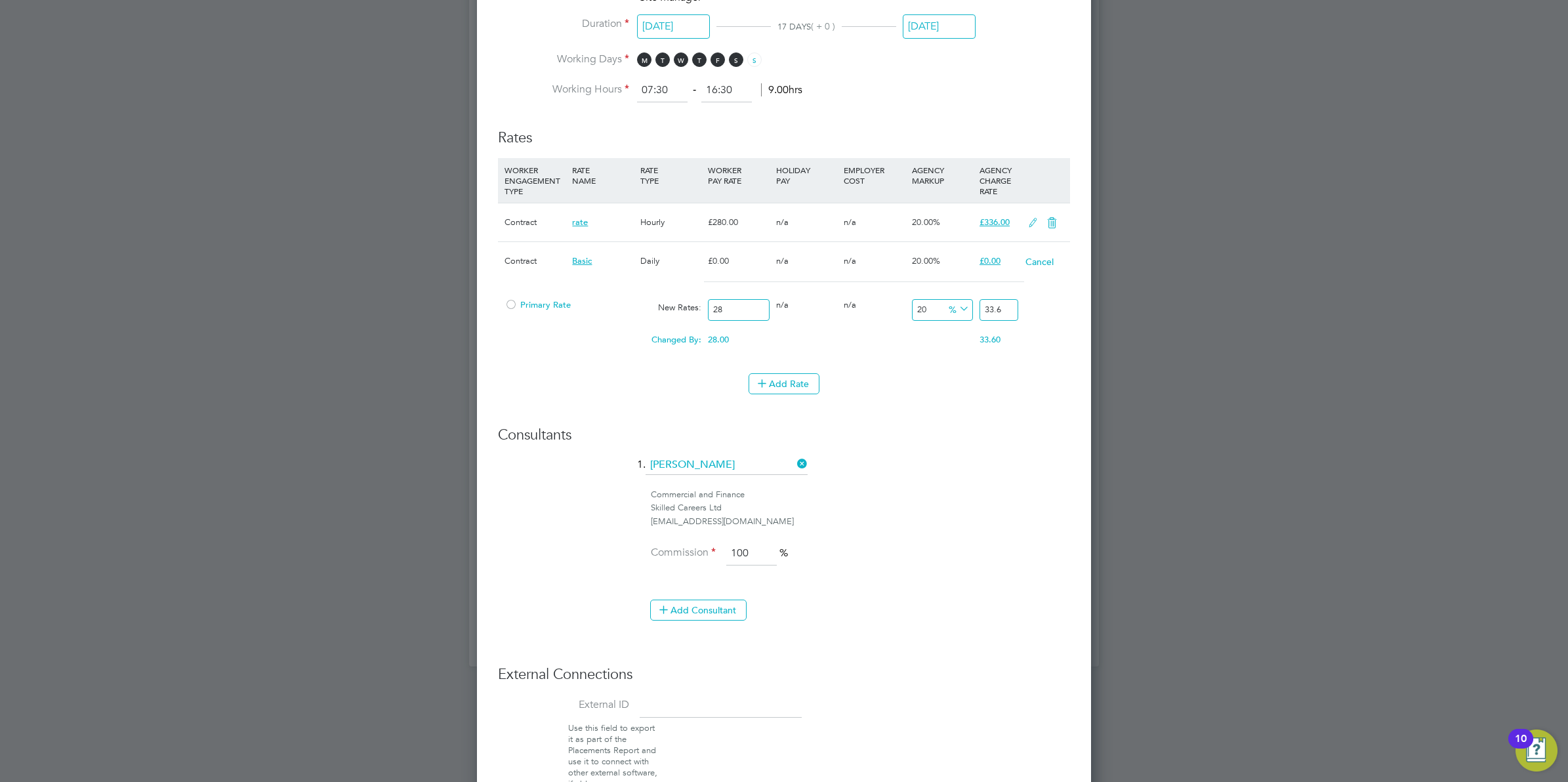
type input "280"
type input "336"
type input "280"
click at [913, 409] on li "Rates WORKER ENGAGEMENT TYPE RATE NAME RATE TYPE WORKER PAY RATE HOLIDAY PAY EM…" at bounding box center [783, 267] width 572 height 305
click at [511, 304] on div at bounding box center [511, 309] width 13 height 10
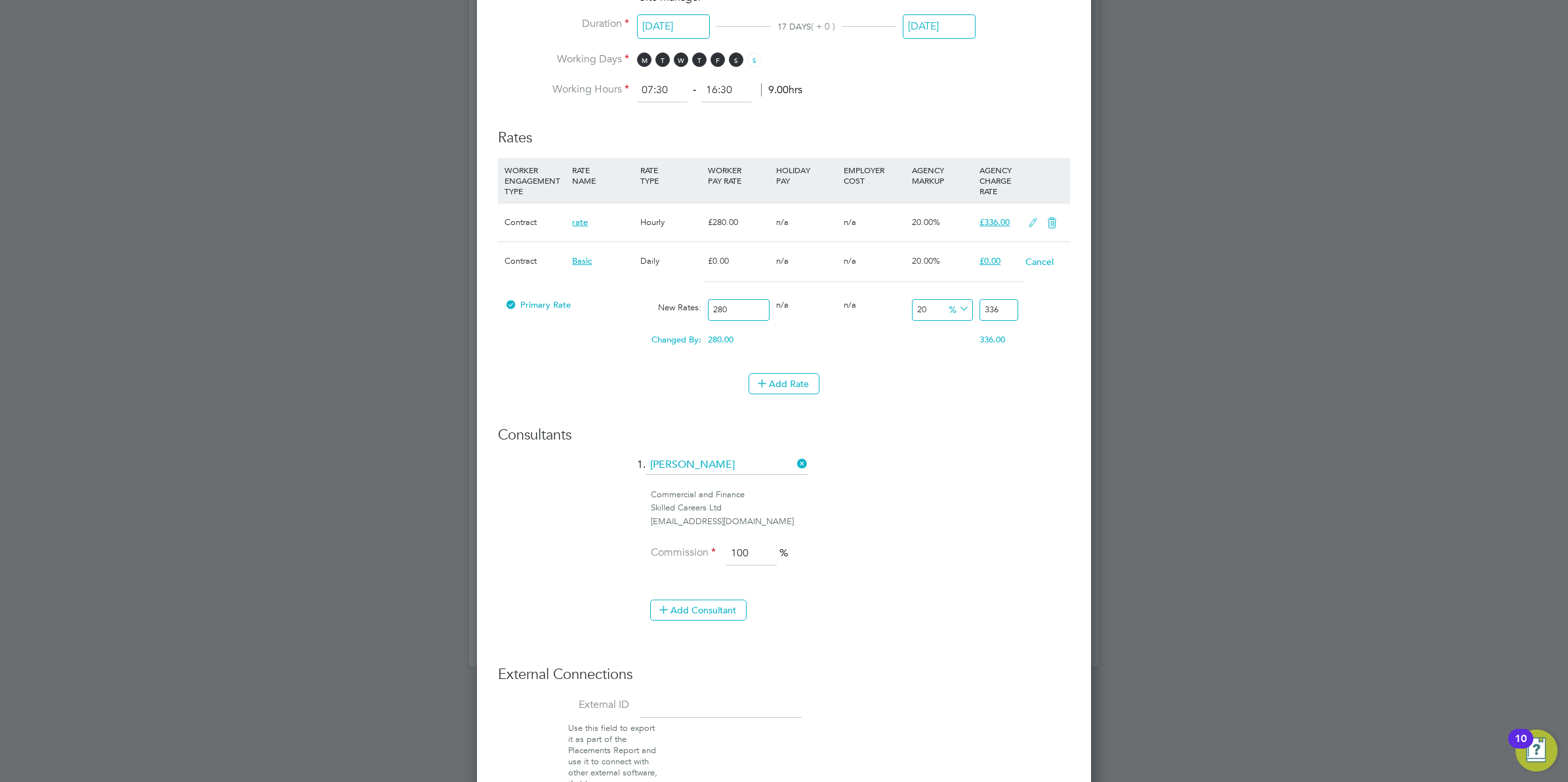
click at [1047, 221] on icon at bounding box center [1051, 224] width 16 height 11
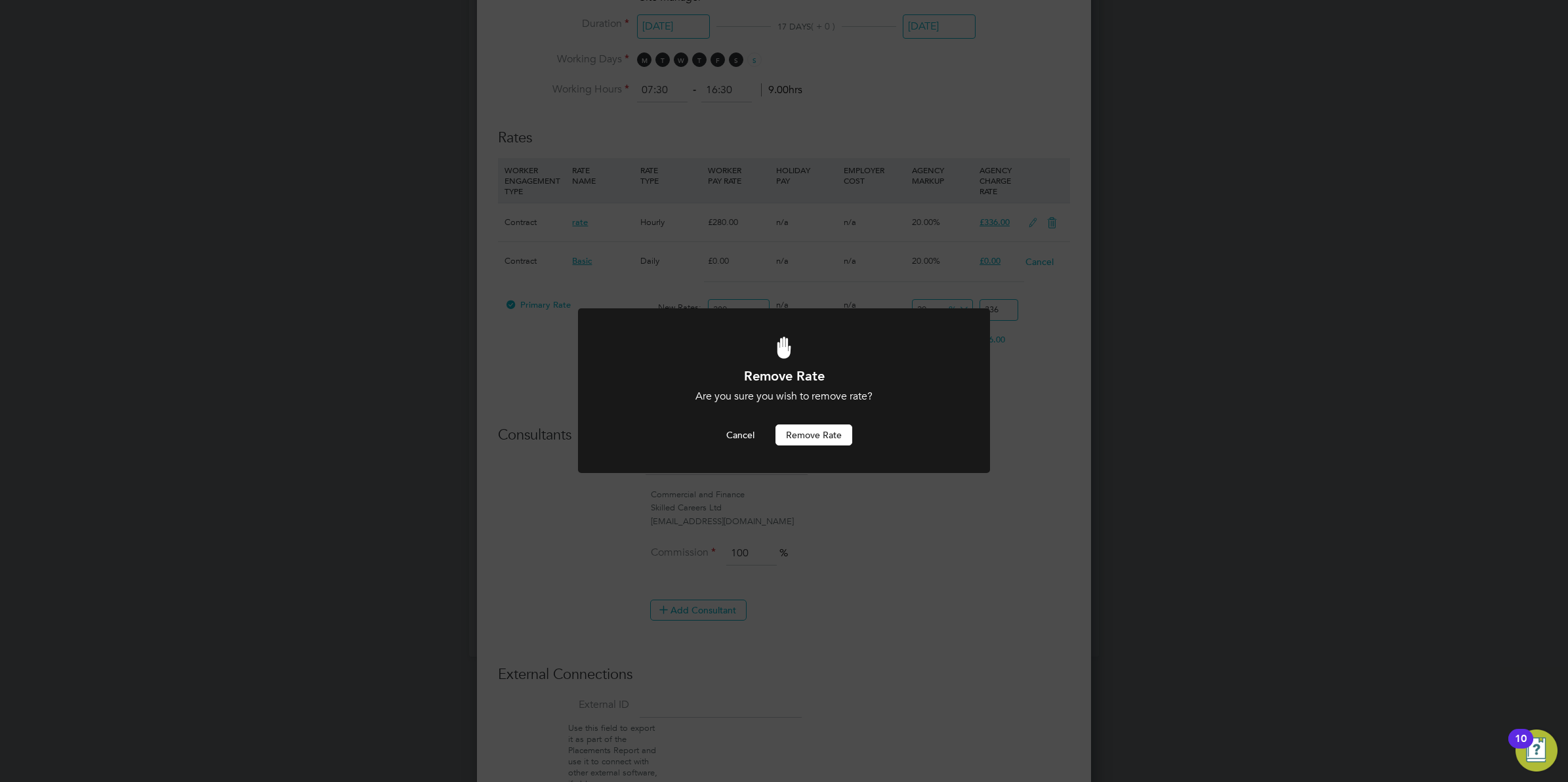
click at [815, 431] on button "Remove rate" at bounding box center [814, 435] width 77 height 21
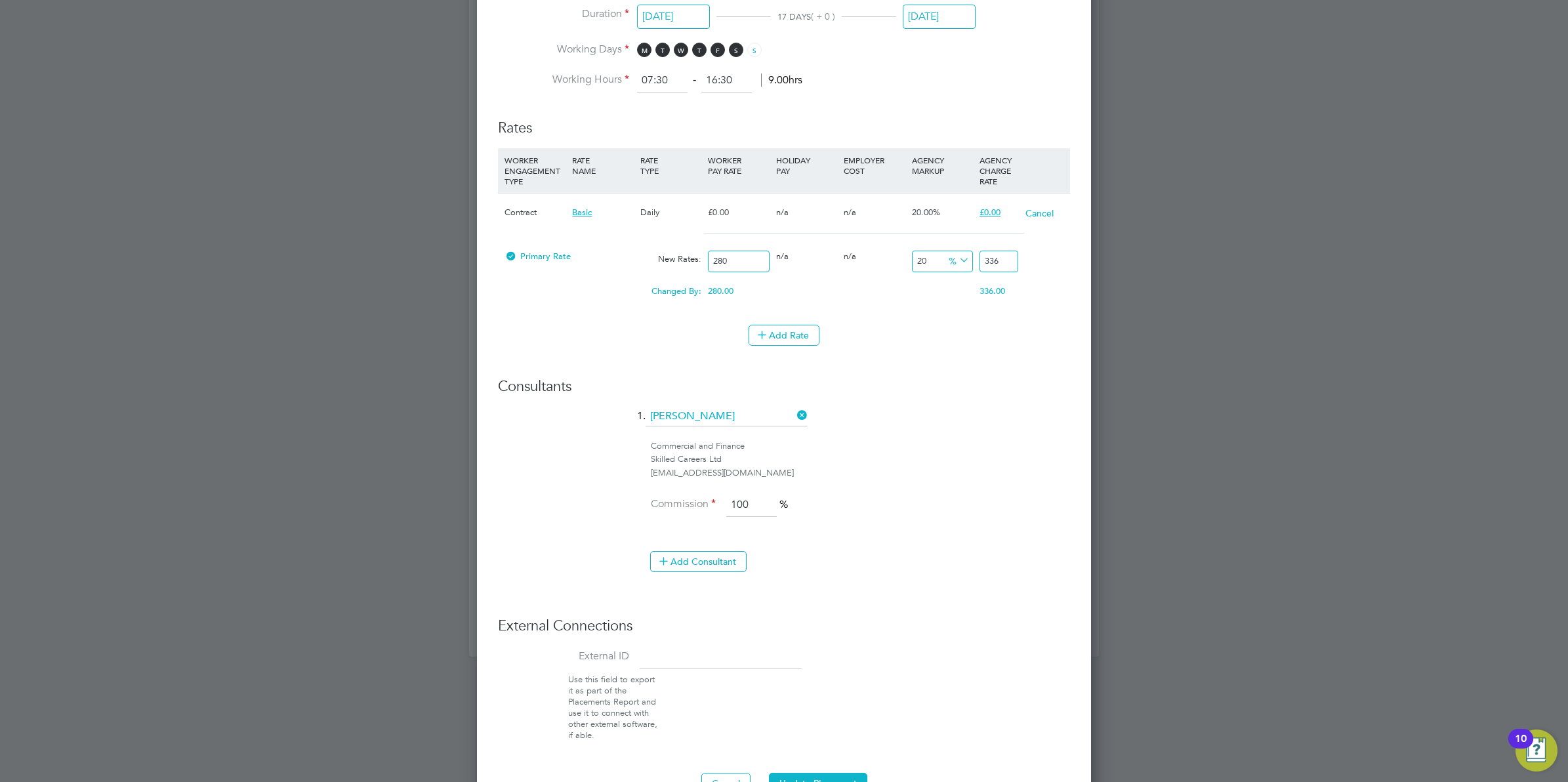
click at [952, 346] on div "Add Rate" at bounding box center [783, 335] width 572 height 21
click at [515, 257] on div at bounding box center [511, 260] width 13 height 10
click at [511, 255] on div at bounding box center [511, 260] width 13 height 10
click at [776, 369] on li "Rates WORKER ENGAGEMENT TYPE RATE NAME RATE TYPE WORKER PAY RATE HOLIDAY PAY EM…" at bounding box center [783, 239] width 572 height 267
drag, startPoint x: 822, startPoint y: 292, endPoint x: 876, endPoint y: 276, distance: 56.3
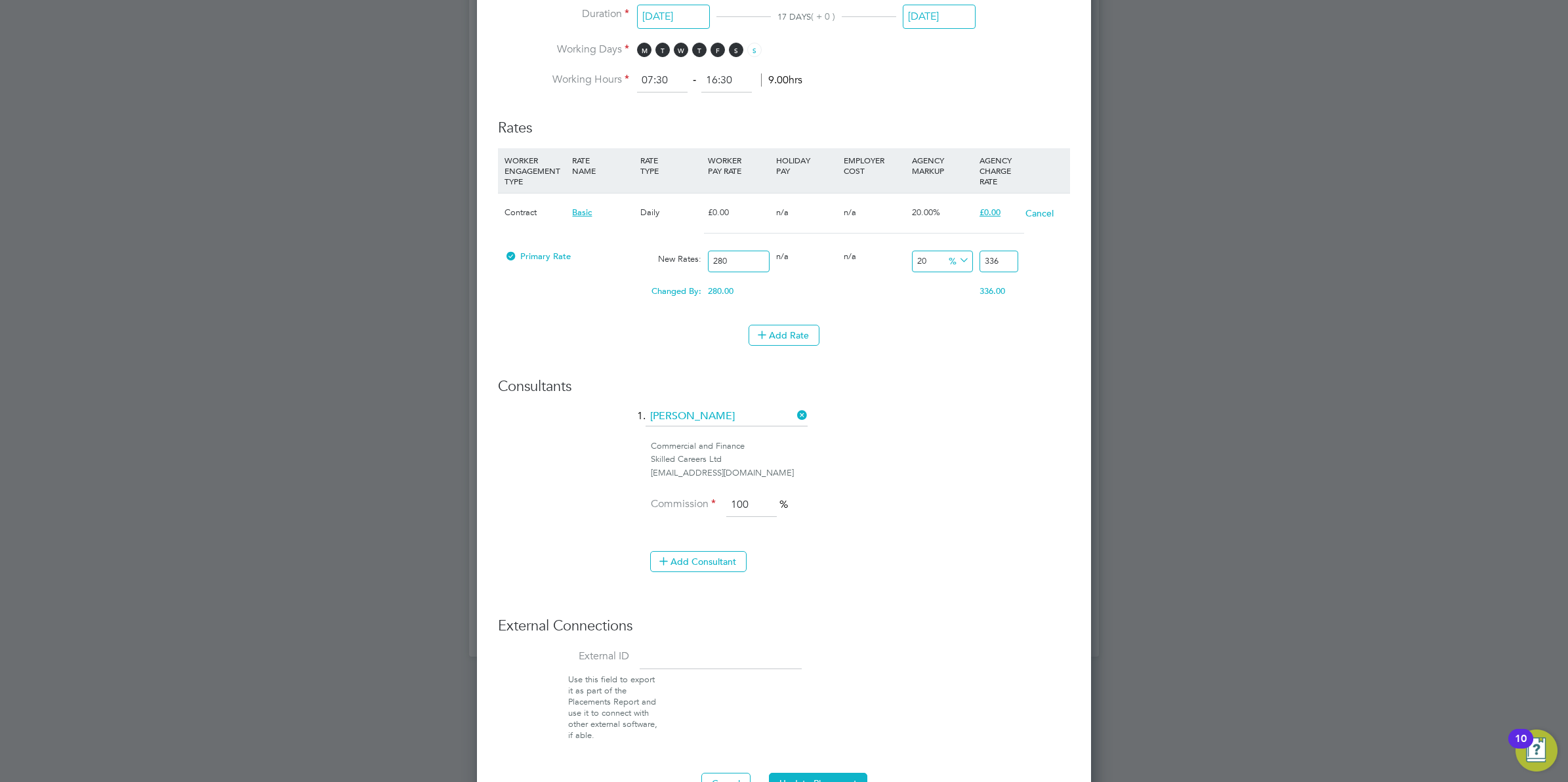
click at [822, 290] on div "0.00" at bounding box center [806, 285] width 68 height 13
click at [792, 336] on button "Add Rate" at bounding box center [784, 335] width 71 height 21
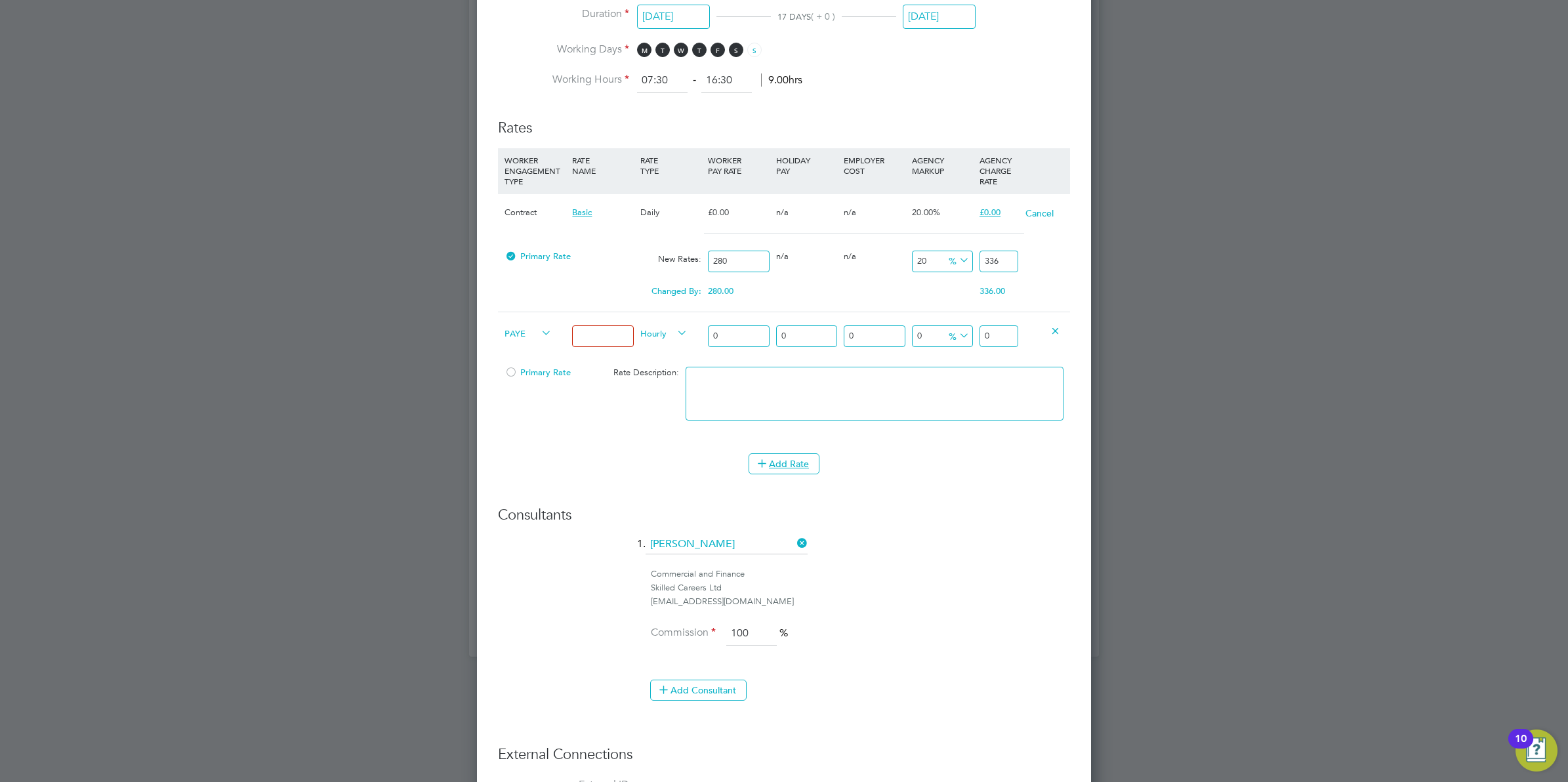
click at [1053, 330] on icon at bounding box center [1055, 330] width 10 height 10
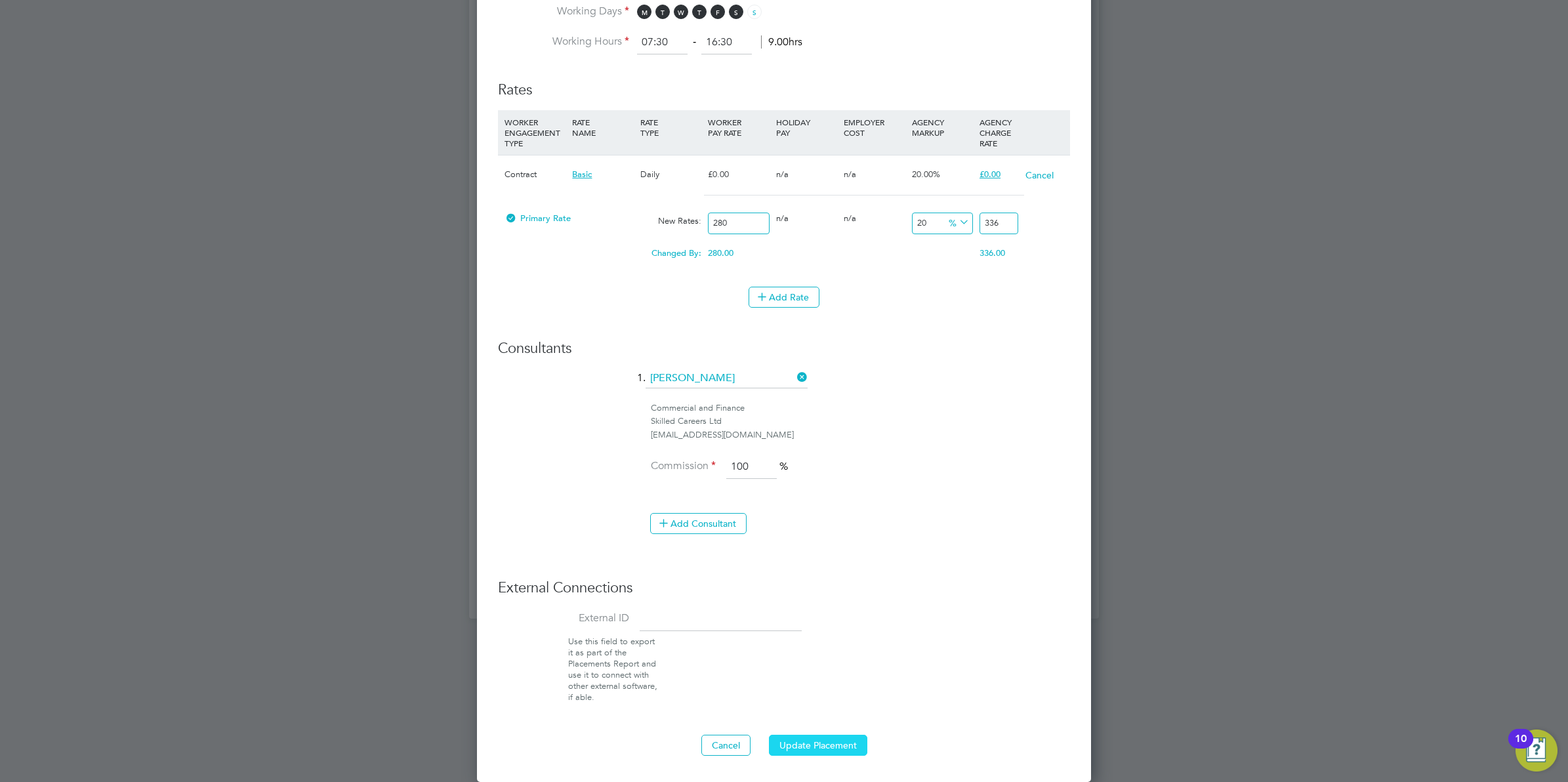
click at [823, 746] on button "Update Placement" at bounding box center [818, 745] width 98 height 21
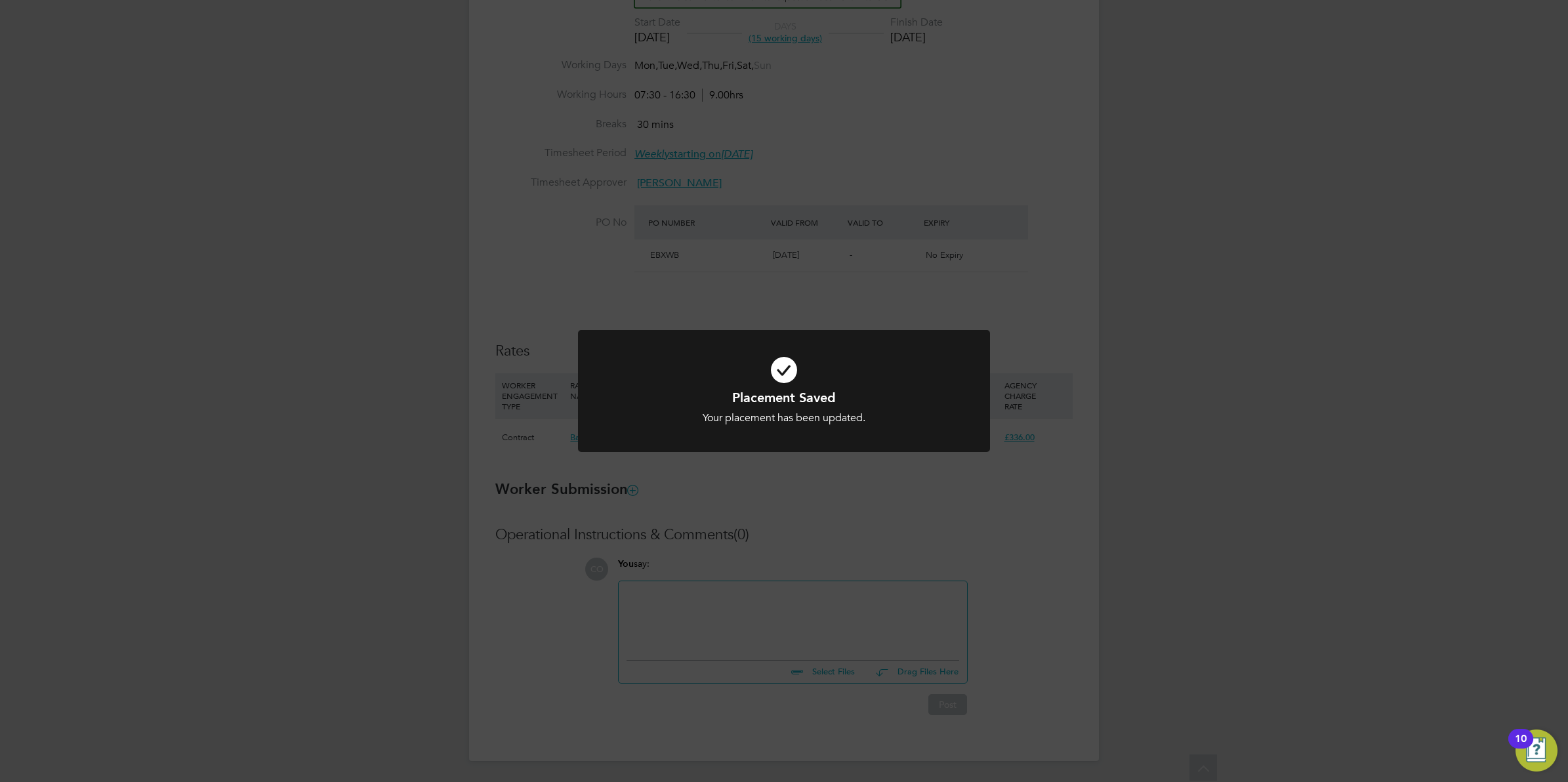
click at [1210, 472] on div "Placement Saved Your placement has been updated. Cancel Okay" at bounding box center [784, 391] width 1568 height 782
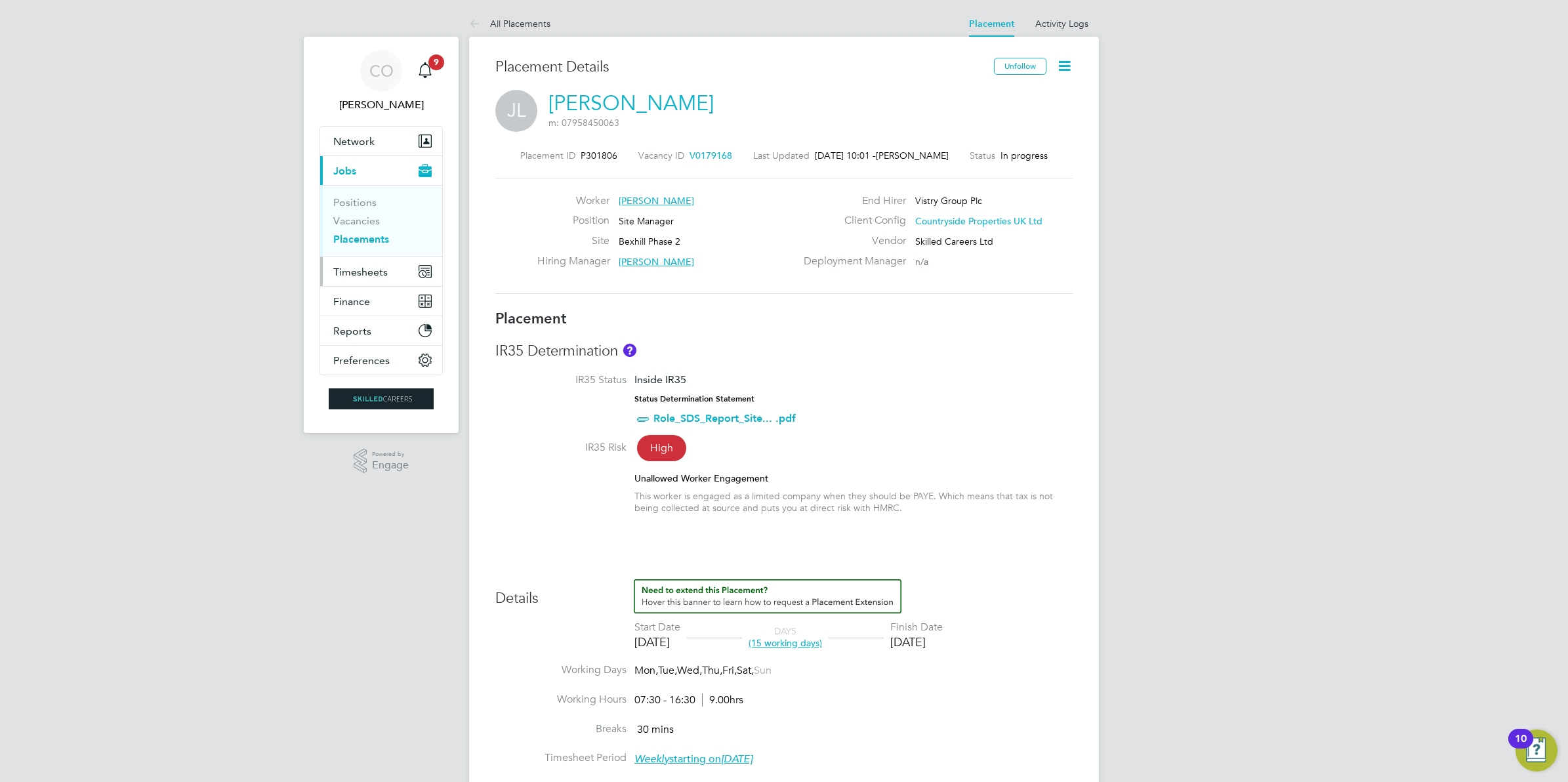
click at [368, 277] on span "Timesheets" at bounding box center [360, 272] width 55 height 12
click at [376, 274] on span "Timesheets" at bounding box center [360, 272] width 55 height 12
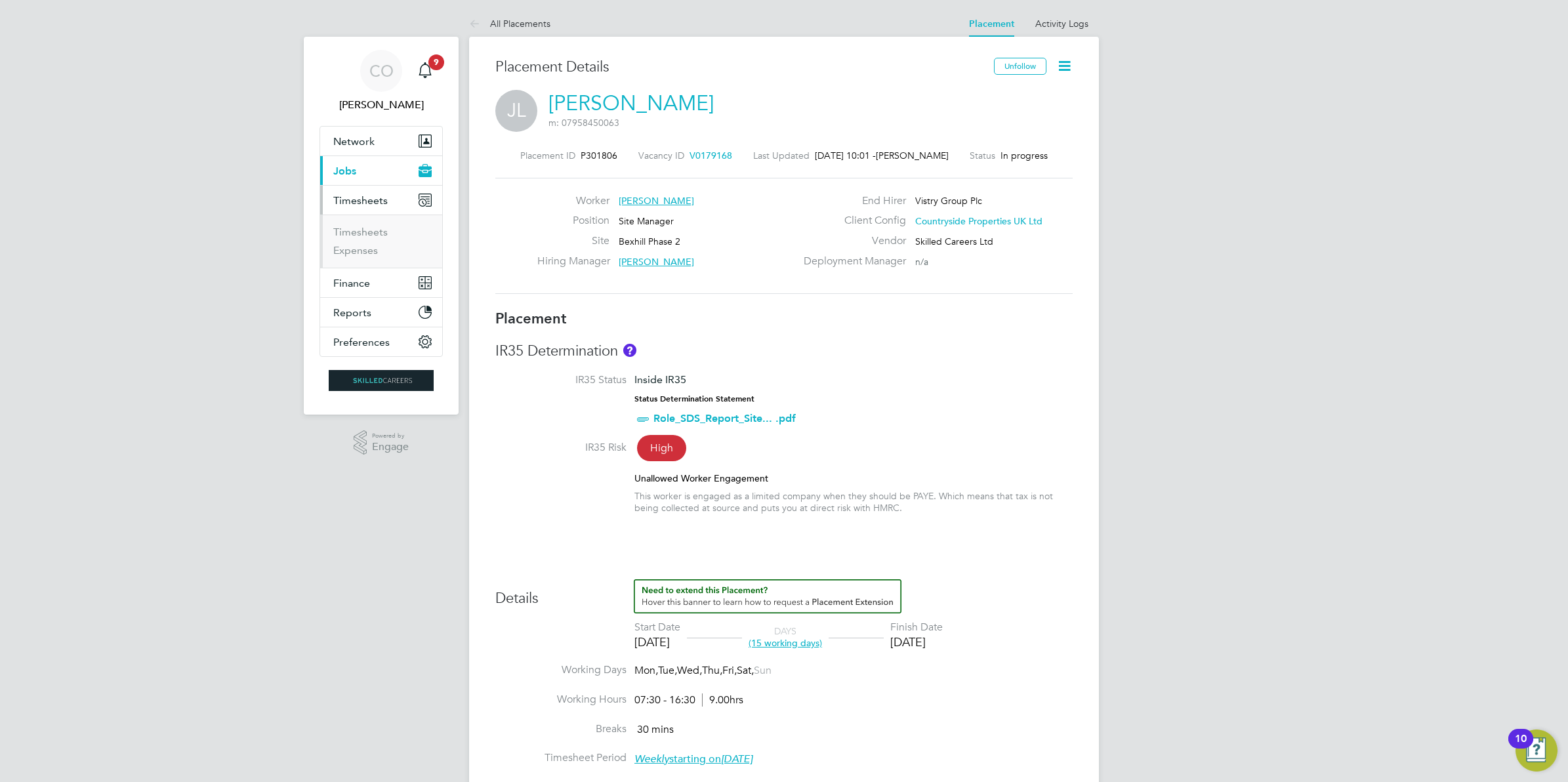
click at [369, 201] on span "Timesheets" at bounding box center [360, 200] width 55 height 12
click at [371, 205] on span "Timesheets" at bounding box center [360, 200] width 55 height 12
click at [369, 234] on link "Timesheets" at bounding box center [360, 232] width 55 height 12
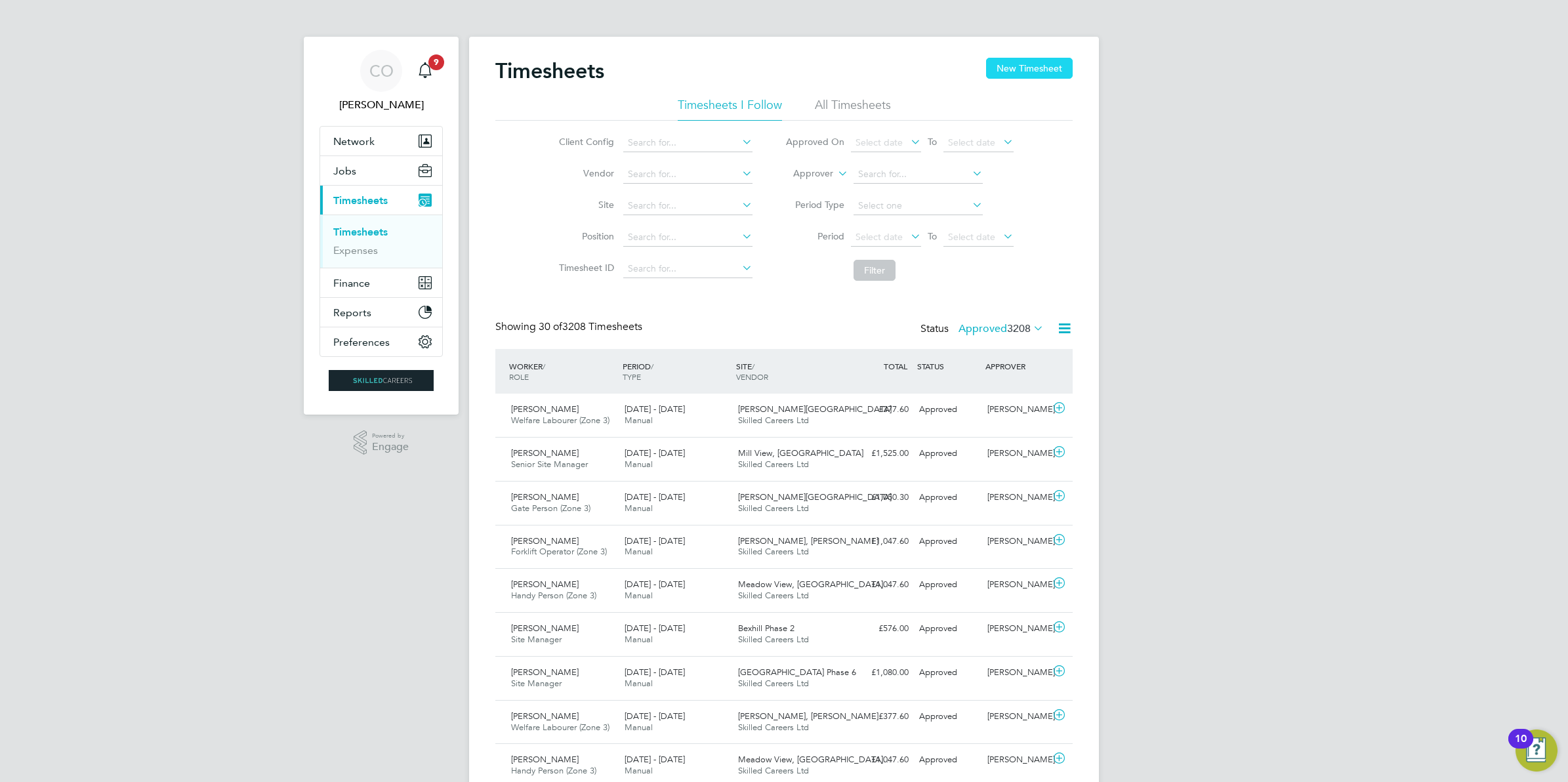
scroll to position [33, 114]
click at [1048, 75] on button "New Timesheet" at bounding box center [1029, 68] width 87 height 21
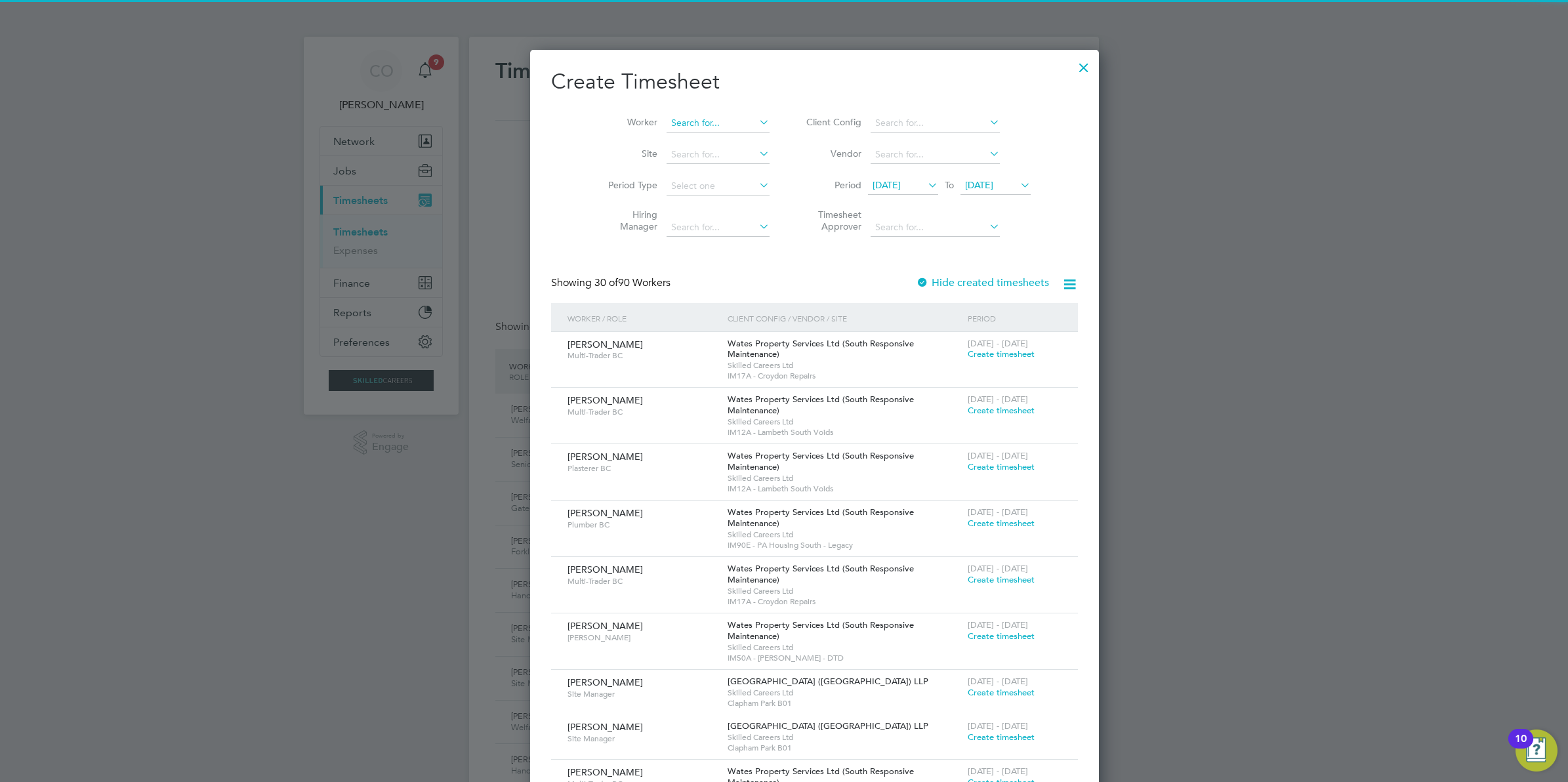
click at [667, 120] on input at bounding box center [718, 124] width 103 height 18
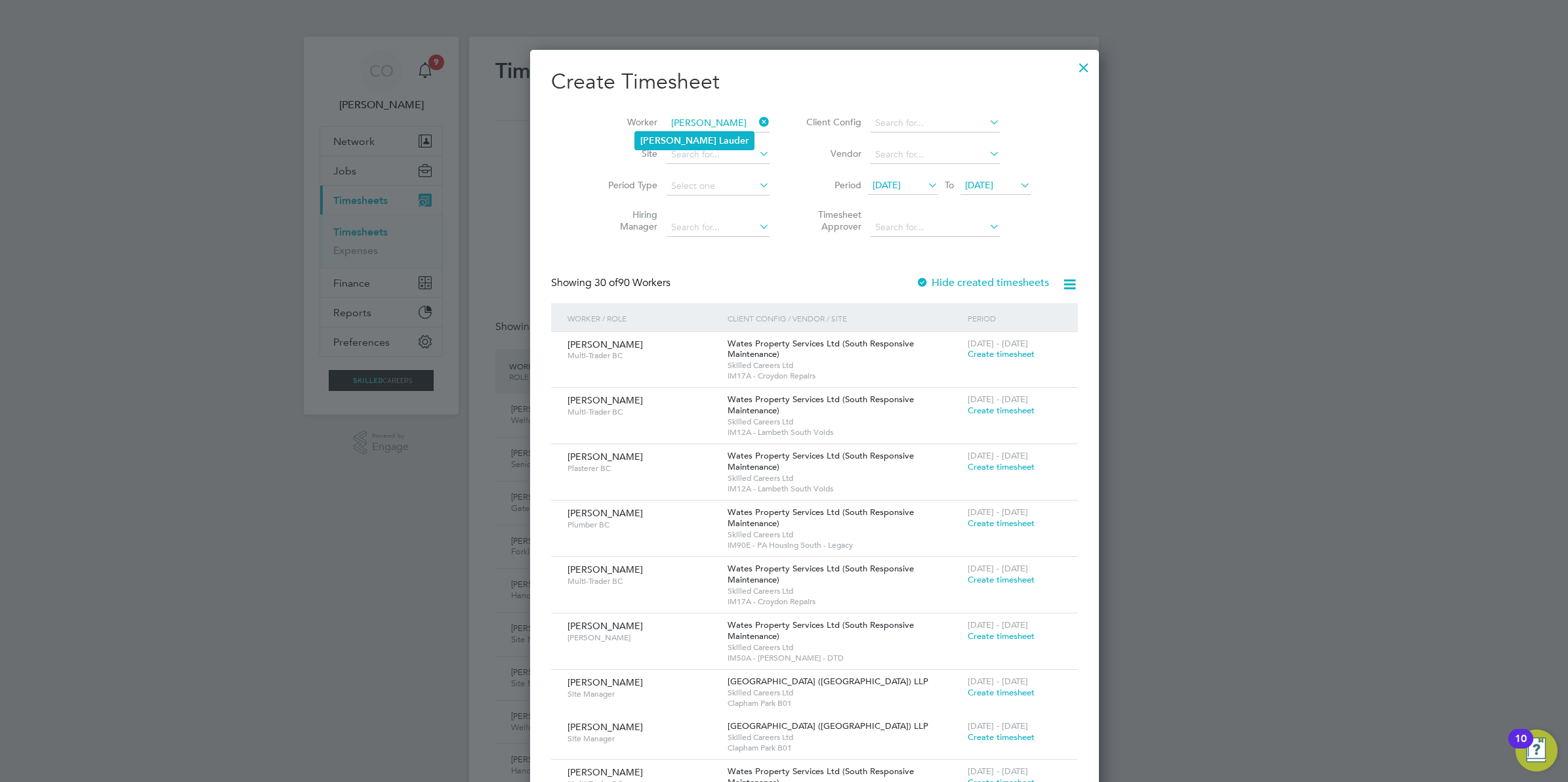
click at [719, 135] on b "Lauder" at bounding box center [733, 141] width 29 height 12
type input "John Lauder"
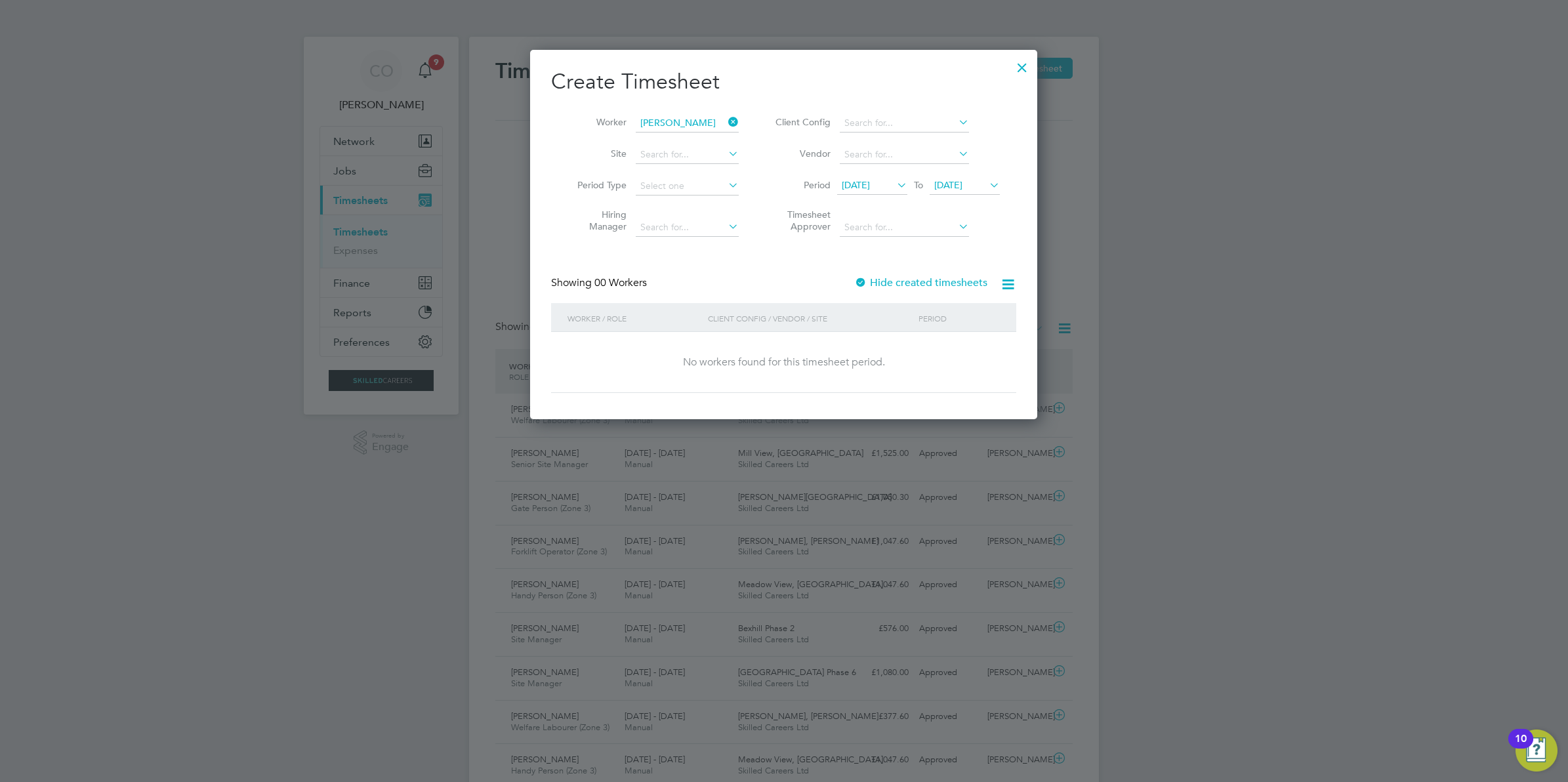
click at [985, 191] on span "19 Aug 2025" at bounding box center [964, 186] width 70 height 18
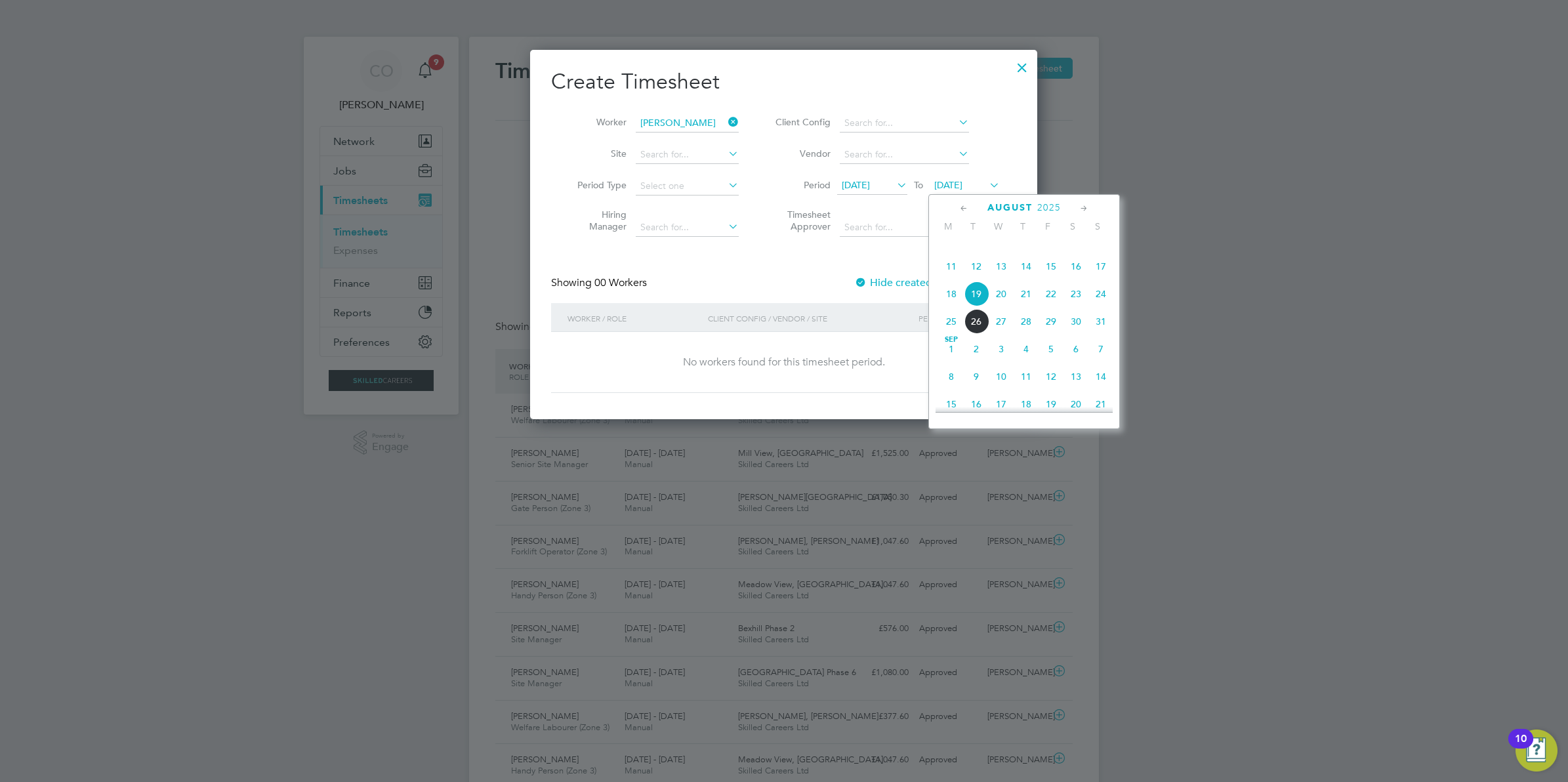
click at [1101, 362] on span "7" at bounding box center [1100, 349] width 25 height 25
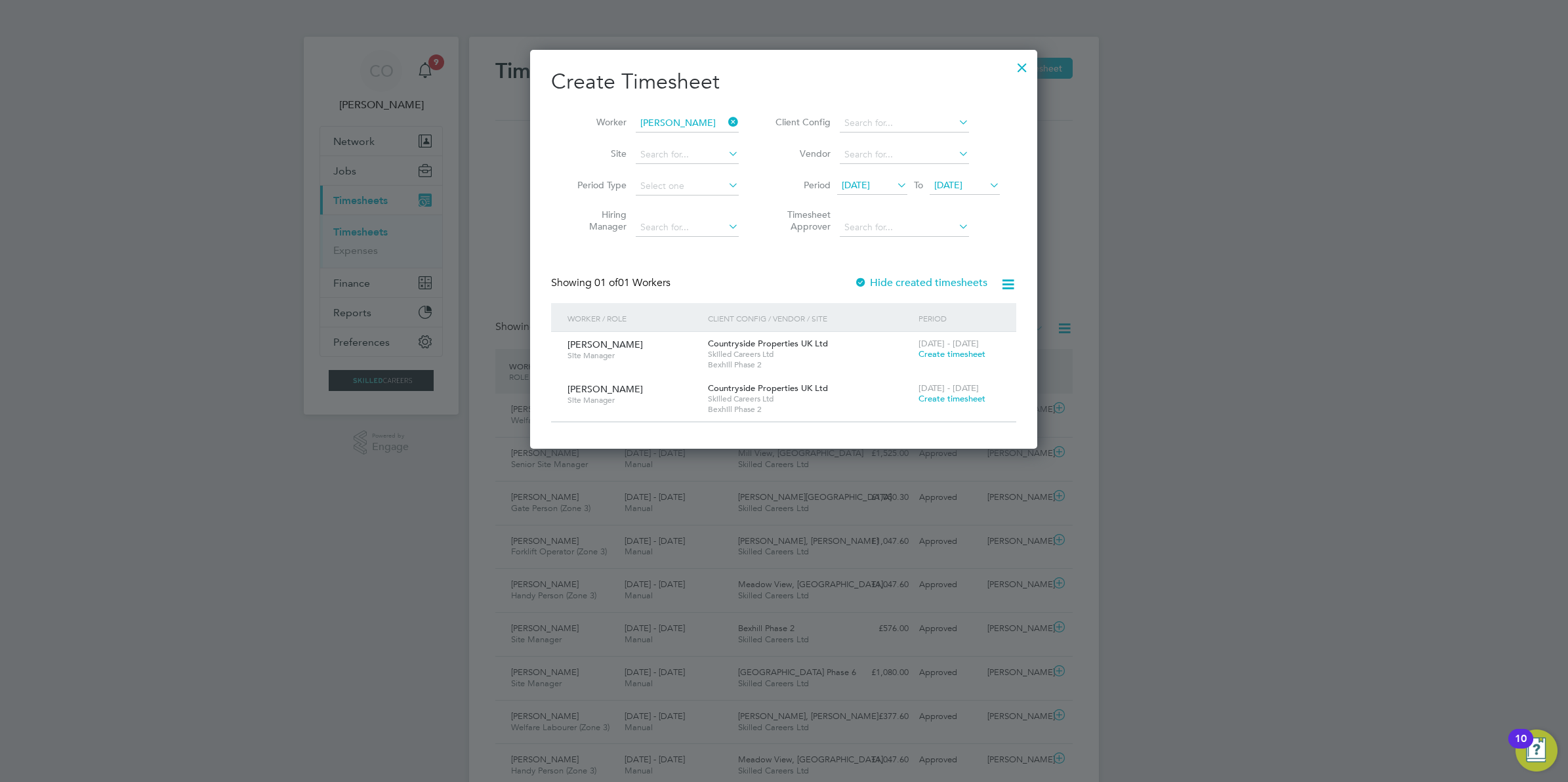
click at [862, 277] on div at bounding box center [860, 283] width 13 height 13
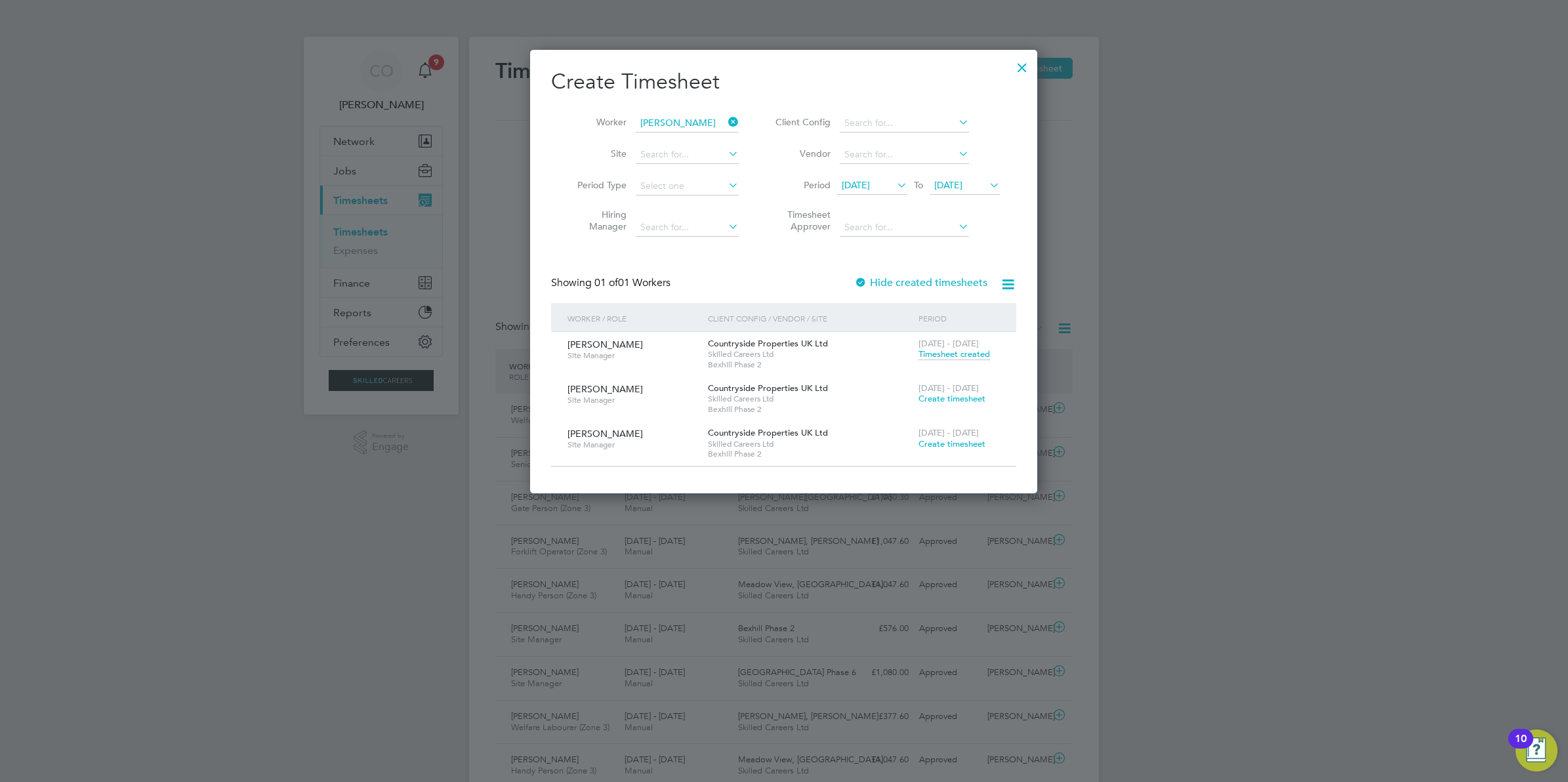
click at [932, 350] on span "Timesheet created" at bounding box center [954, 354] width 71 height 12
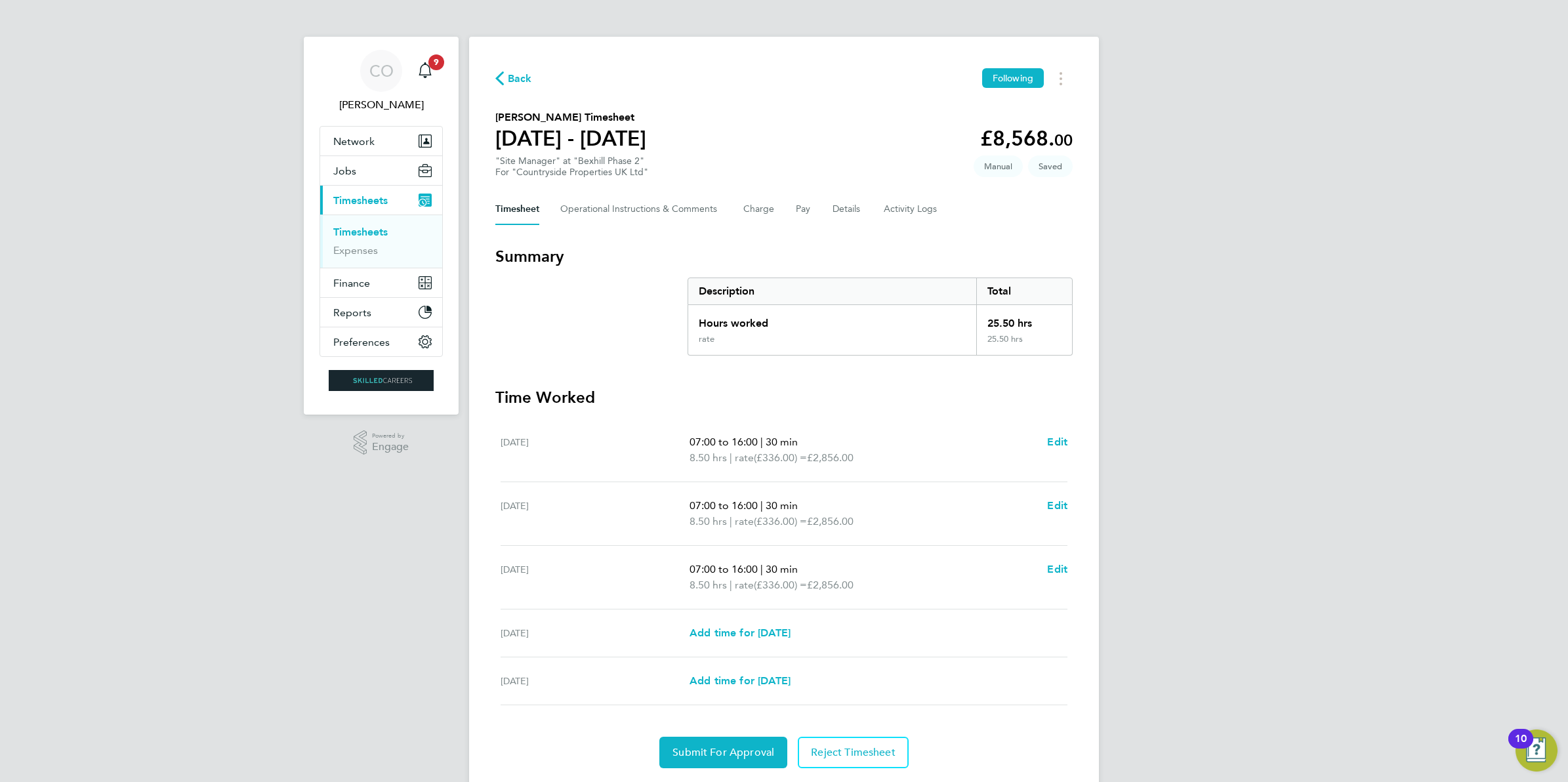
click at [749, 453] on span "rate" at bounding box center [744, 458] width 19 height 16
click at [1060, 443] on span "Edit" at bounding box center [1057, 442] width 20 height 12
select select "30"
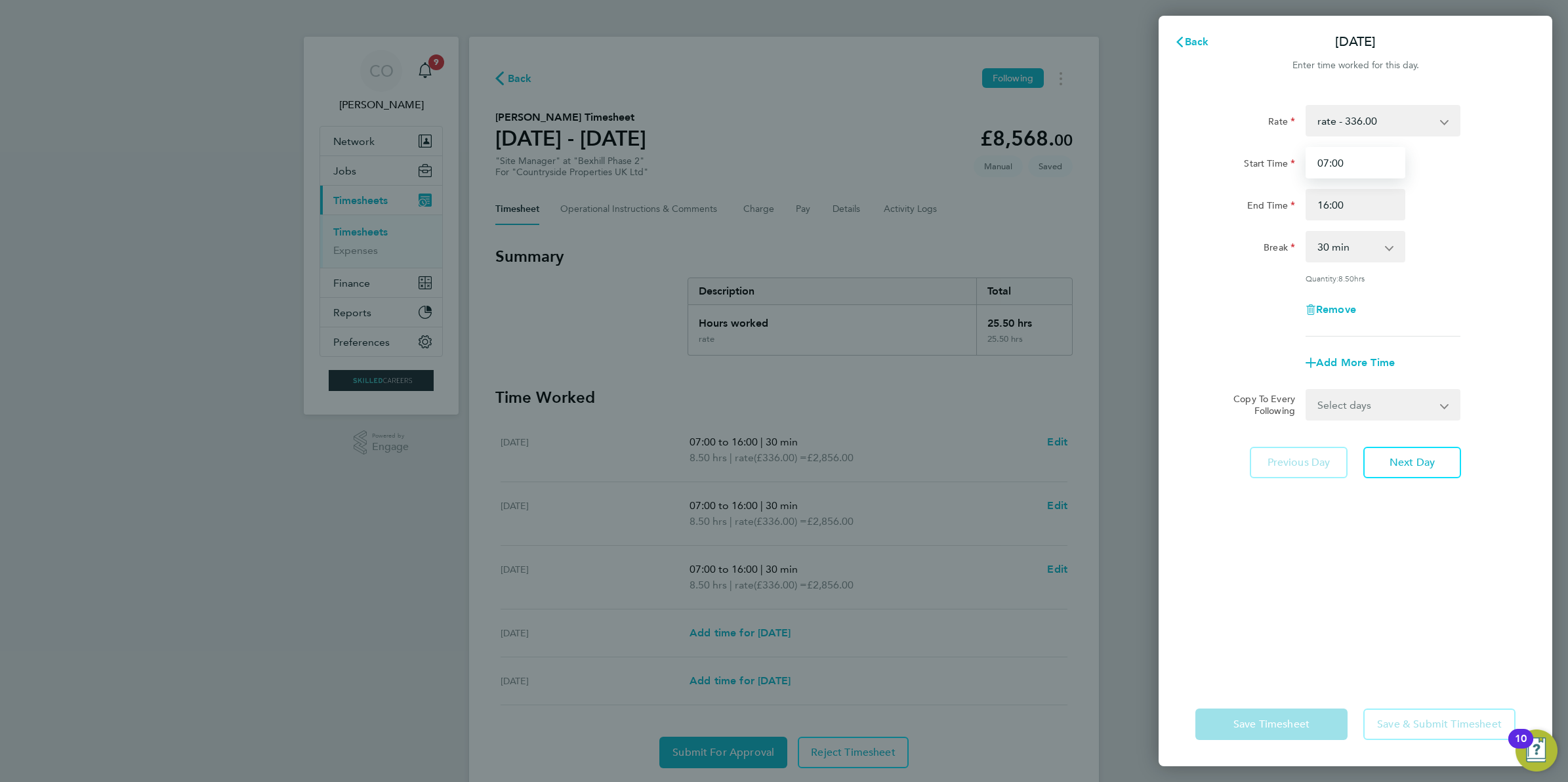
click at [1370, 177] on input "07:00" at bounding box center [1355, 162] width 100 height 31
click at [1376, 113] on select "rate - 336.00 Basic - 336.00" at bounding box center [1375, 121] width 137 height 29
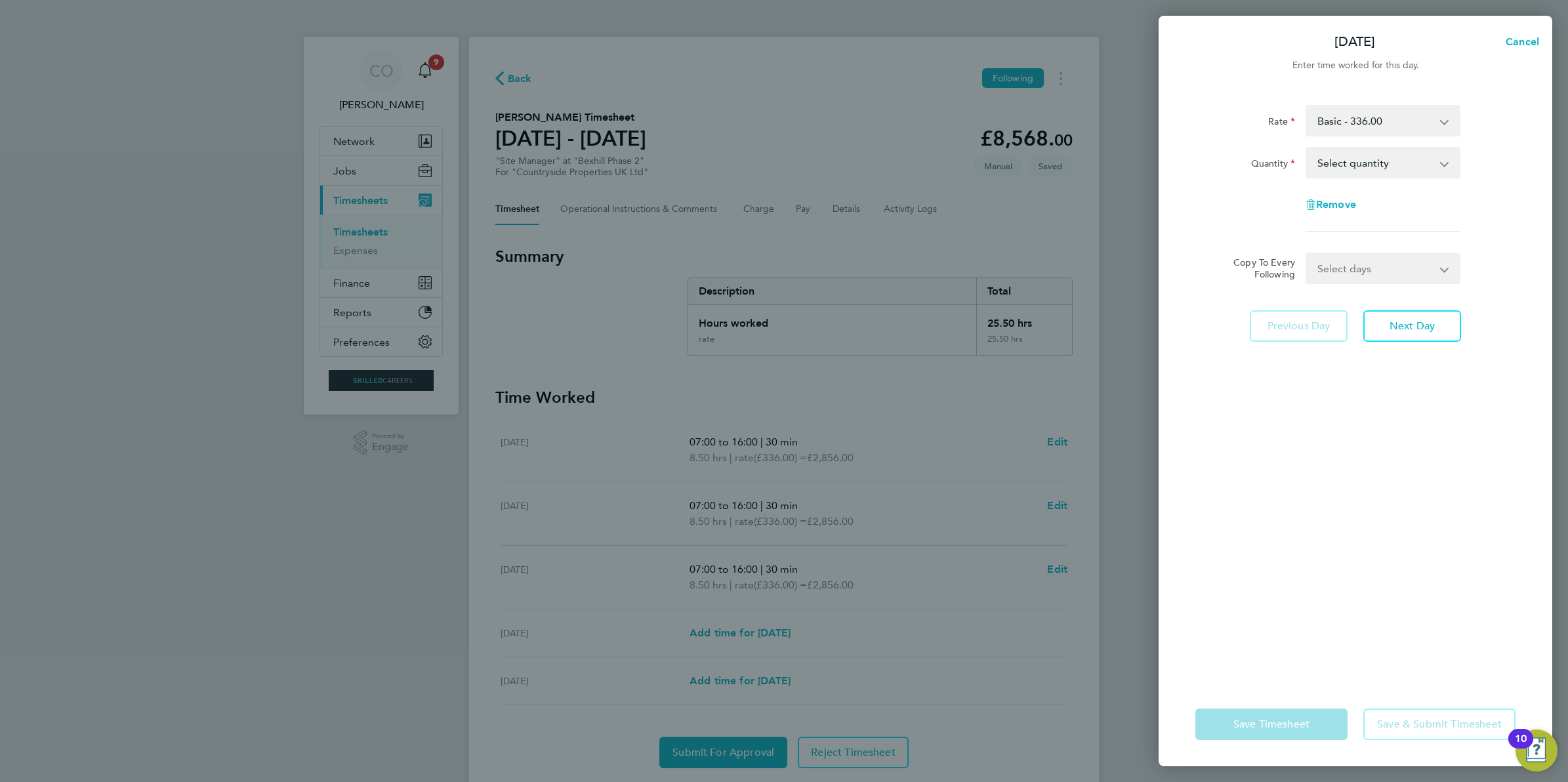
click at [1418, 159] on select "Select quantity 0.5 1" at bounding box center [1375, 163] width 137 height 29
select select "1"
click at [1307, 148] on select "Select quantity 0.5 1" at bounding box center [1375, 163] width 137 height 29
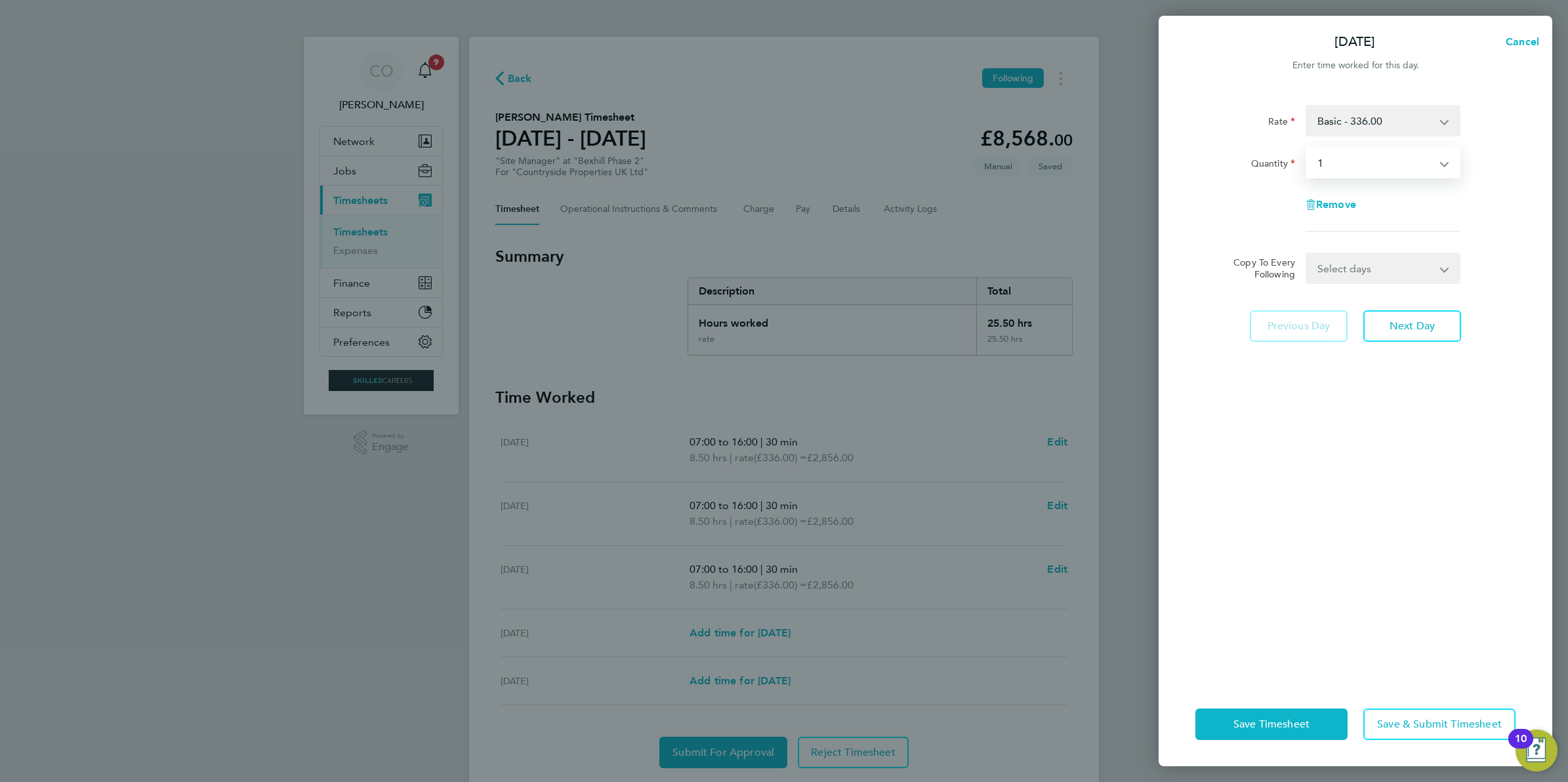
click at [1384, 263] on select "Select days Day Weekday (Mon-Fri) Weekend (Sat-Sun) Thursday Friday Saturday Su…" at bounding box center [1375, 269] width 137 height 29
select select "WEEKDAY"
click at [1307, 254] on select "Select days Day Weekday (Mon-Fri) Weekend (Sat-Sun) Thursday Friday Saturday Su…" at bounding box center [1375, 269] width 137 height 29
select select "2025-08-24"
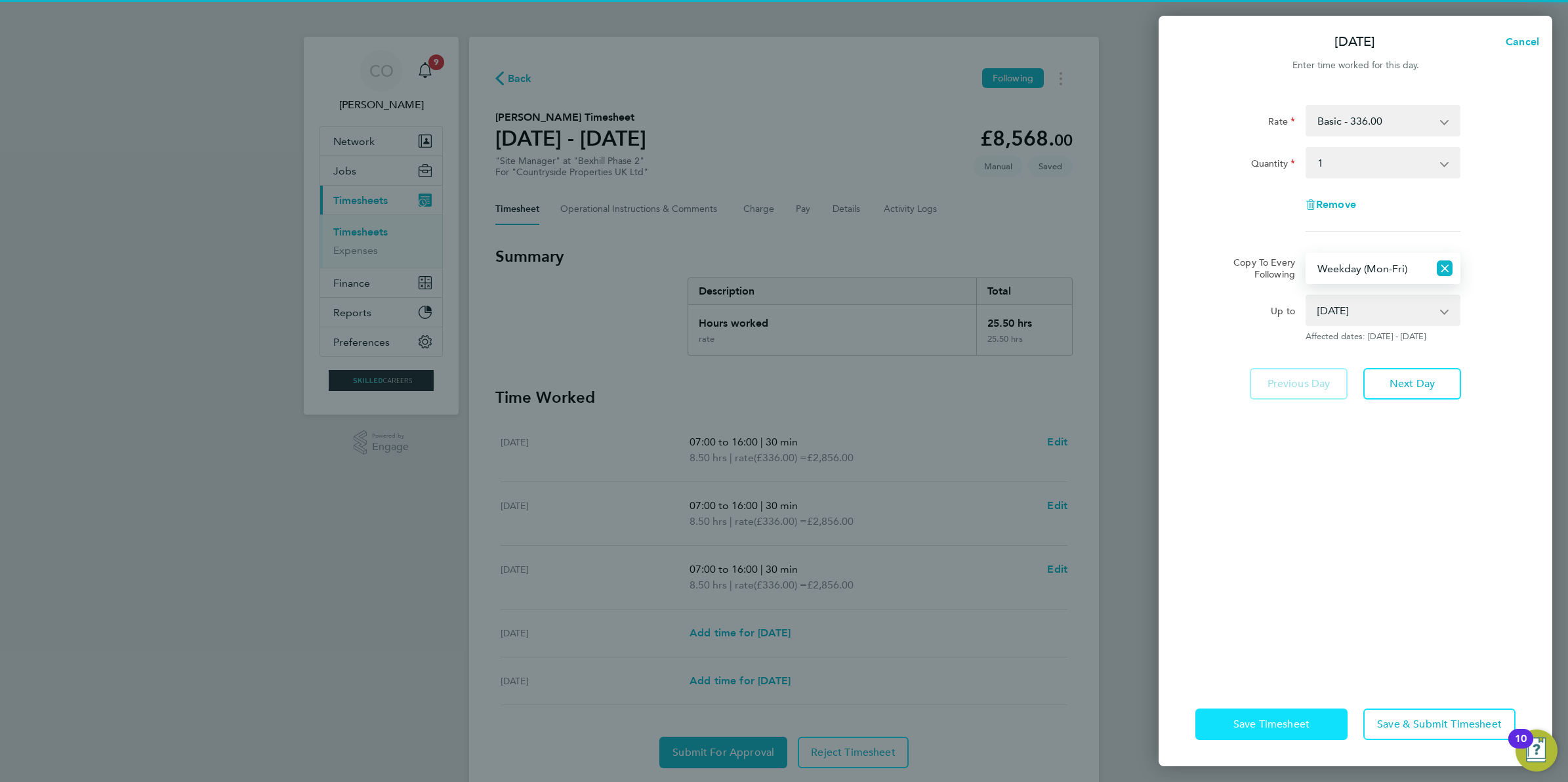
click at [1286, 737] on button "Save Timesheet" at bounding box center [1272, 724] width 152 height 31
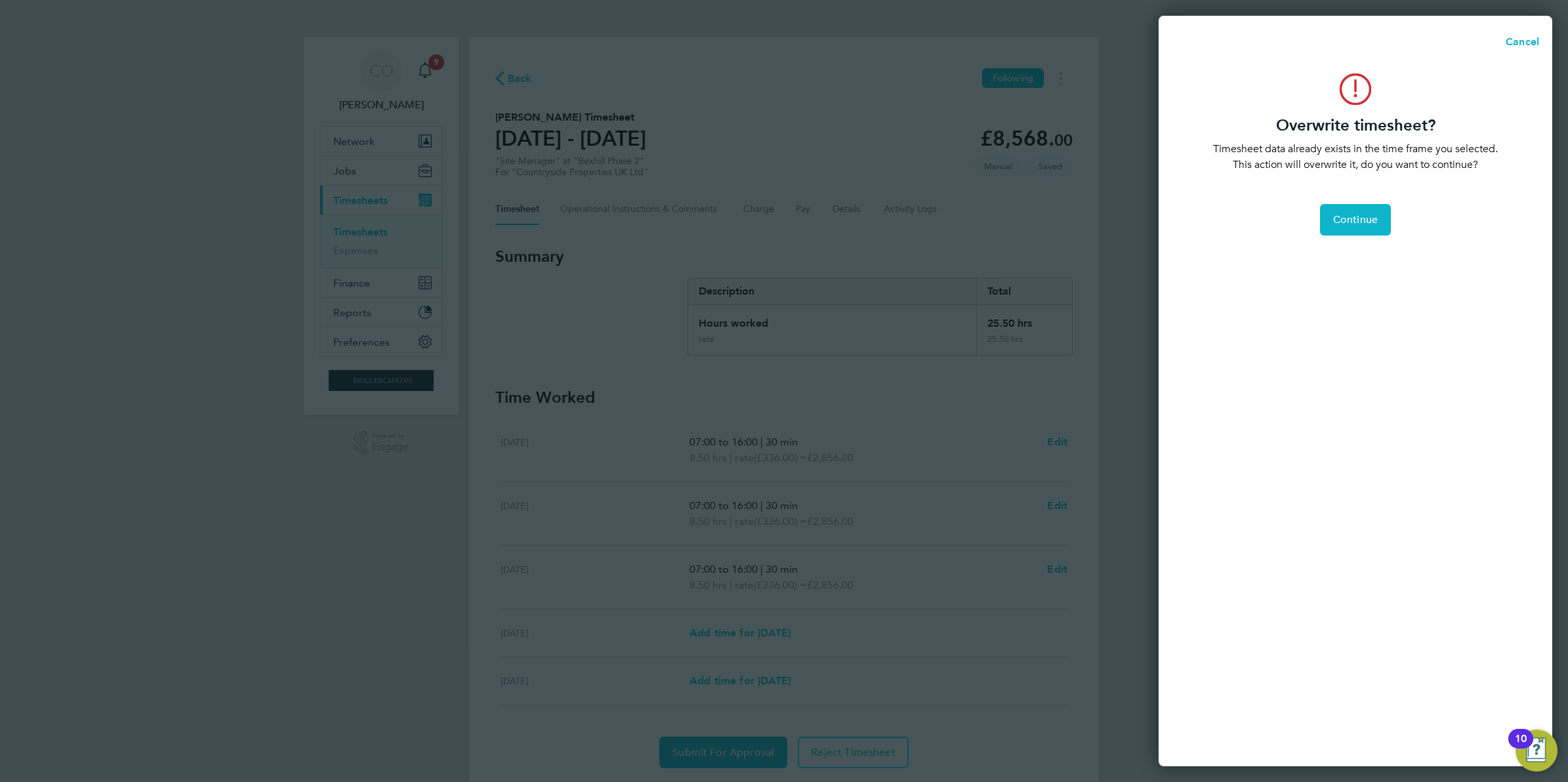
click at [1352, 202] on div "Overwrite timesheet? Timesheet data already exists in the time frame you select…" at bounding box center [1355, 412] width 394 height 709
click at [1356, 208] on button "Continue" at bounding box center [1355, 220] width 71 height 31
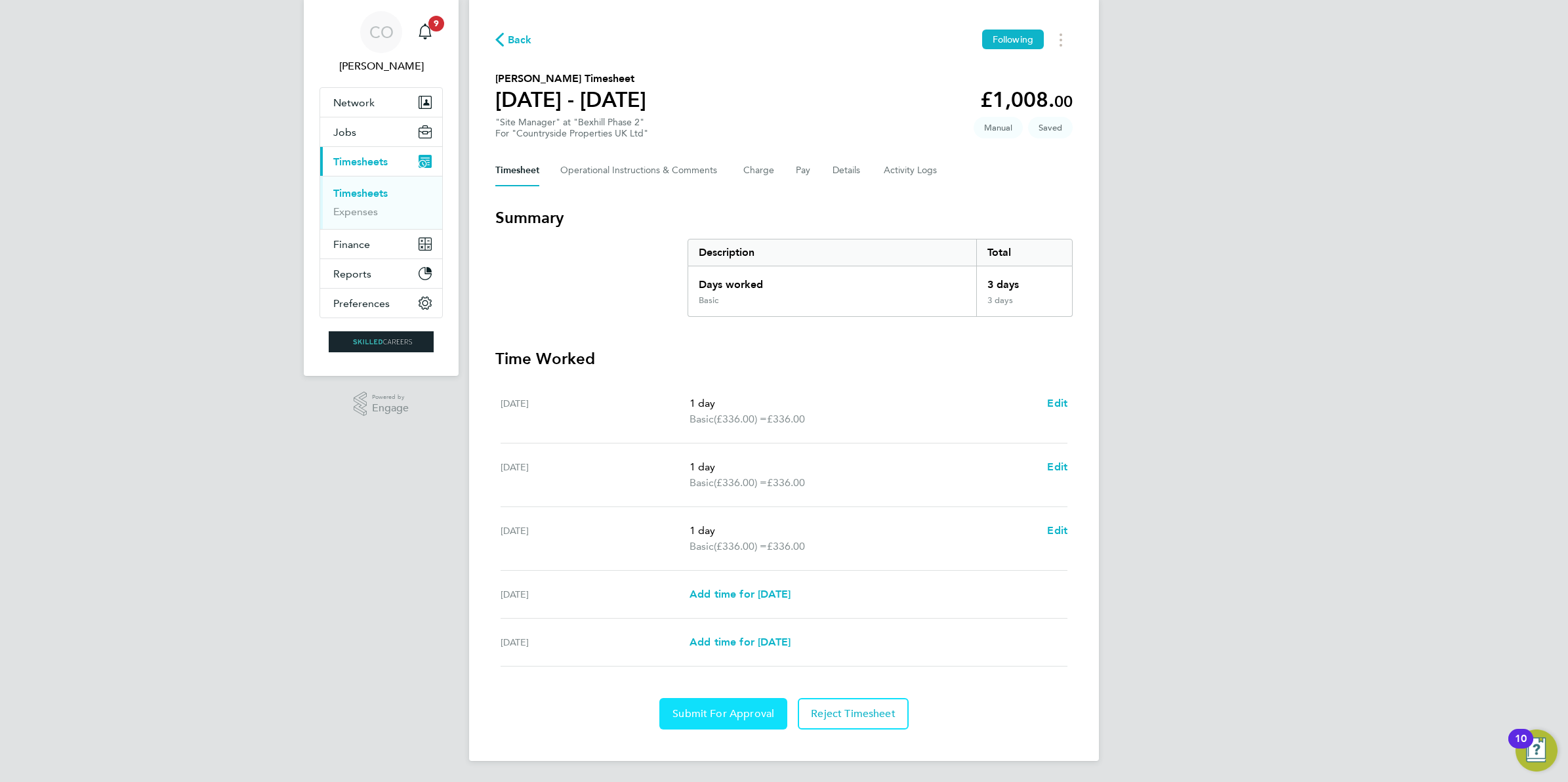
click at [740, 722] on button "Submit For Approval" at bounding box center [723, 714] width 128 height 31
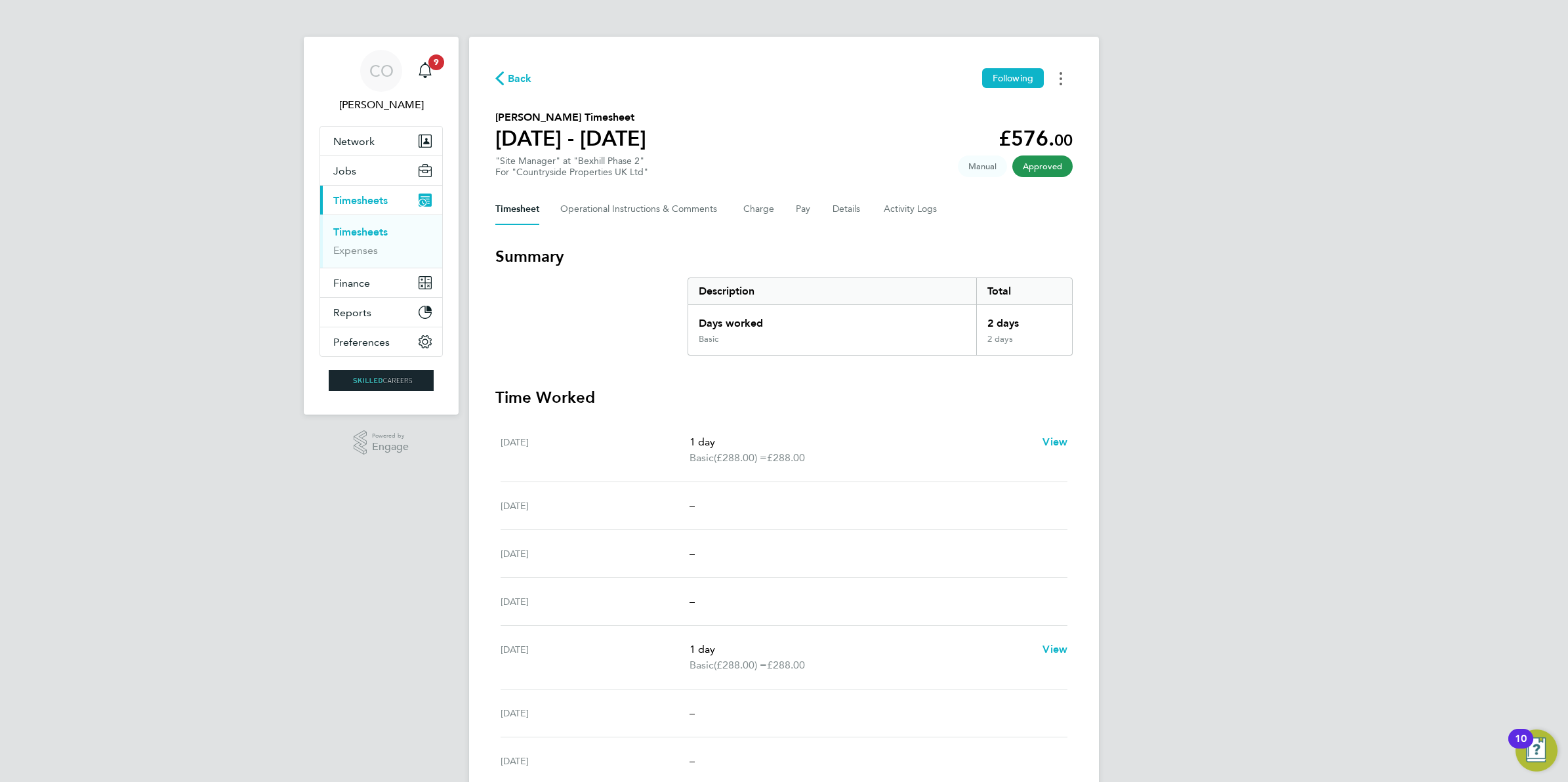
click at [1060, 79] on button "Timesheets Menu" at bounding box center [1060, 78] width 24 height 20
click at [1020, 110] on link "Download timesheet" at bounding box center [994, 108] width 157 height 26
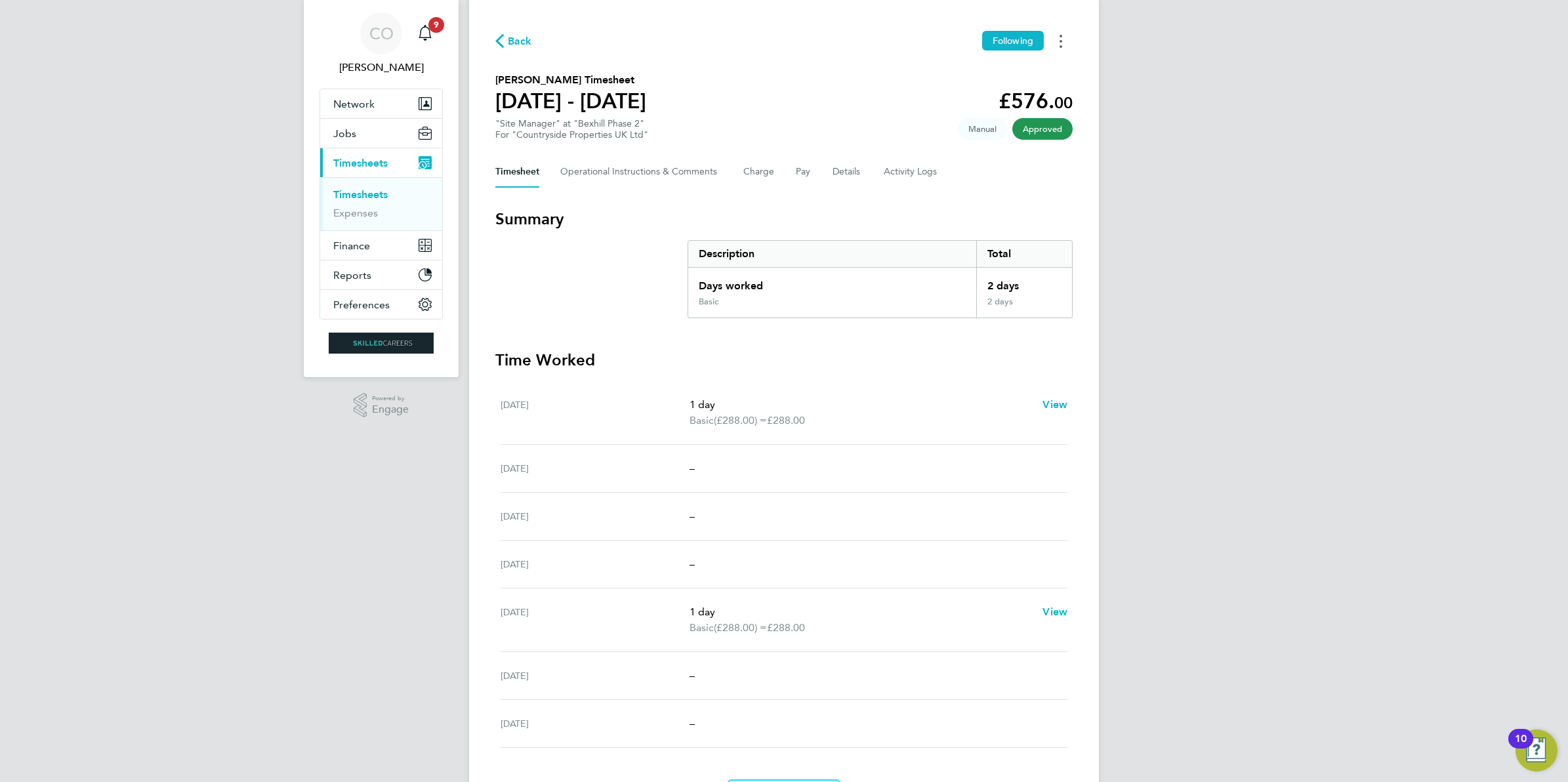
scroll to position [37, 0]
click at [220, 264] on div "CO [PERSON_NAME] Notifications 9 Applications: Network Businesses Sites Workers…" at bounding box center [784, 413] width 1568 height 901
